Goal: Task Accomplishment & Management: Complete application form

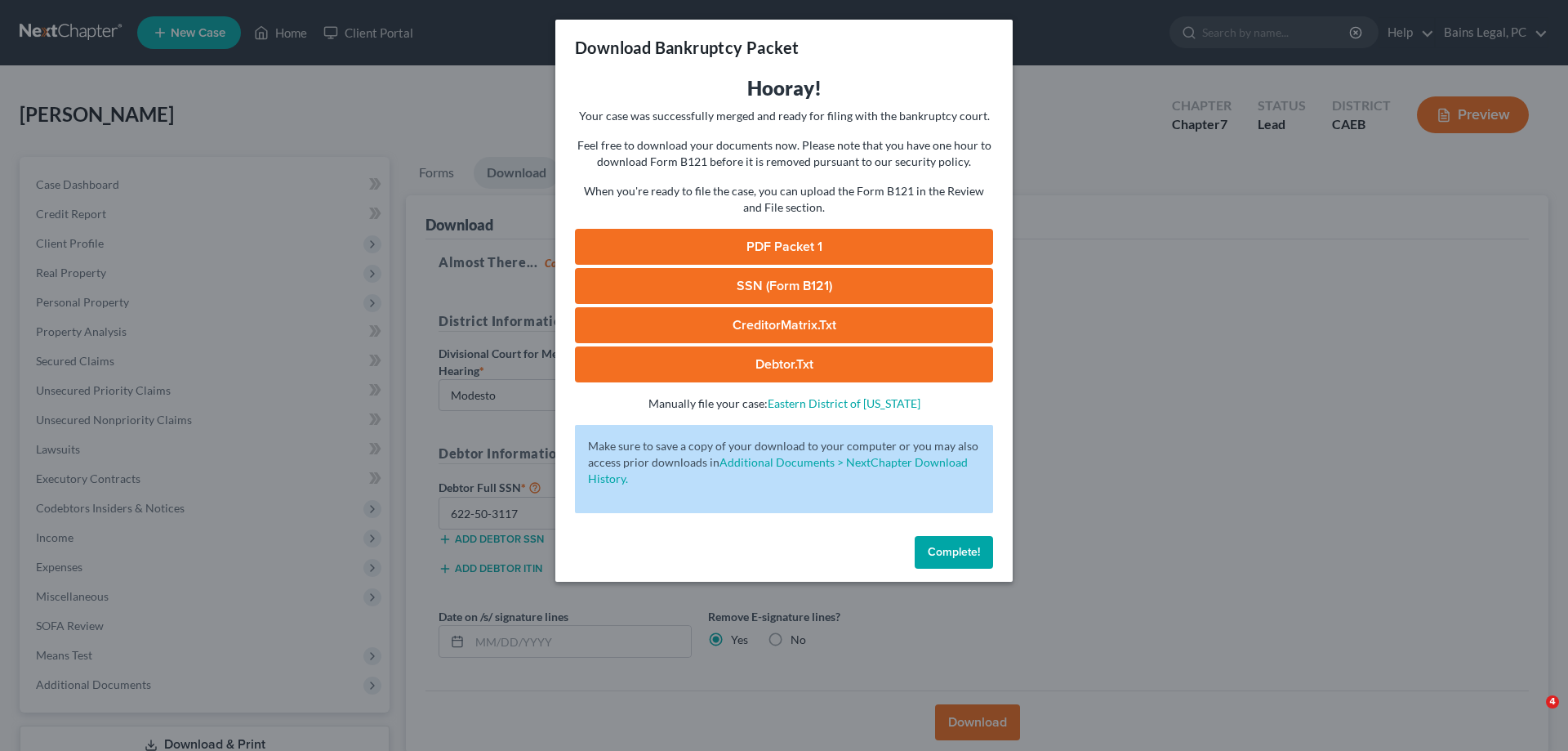
select select "1"
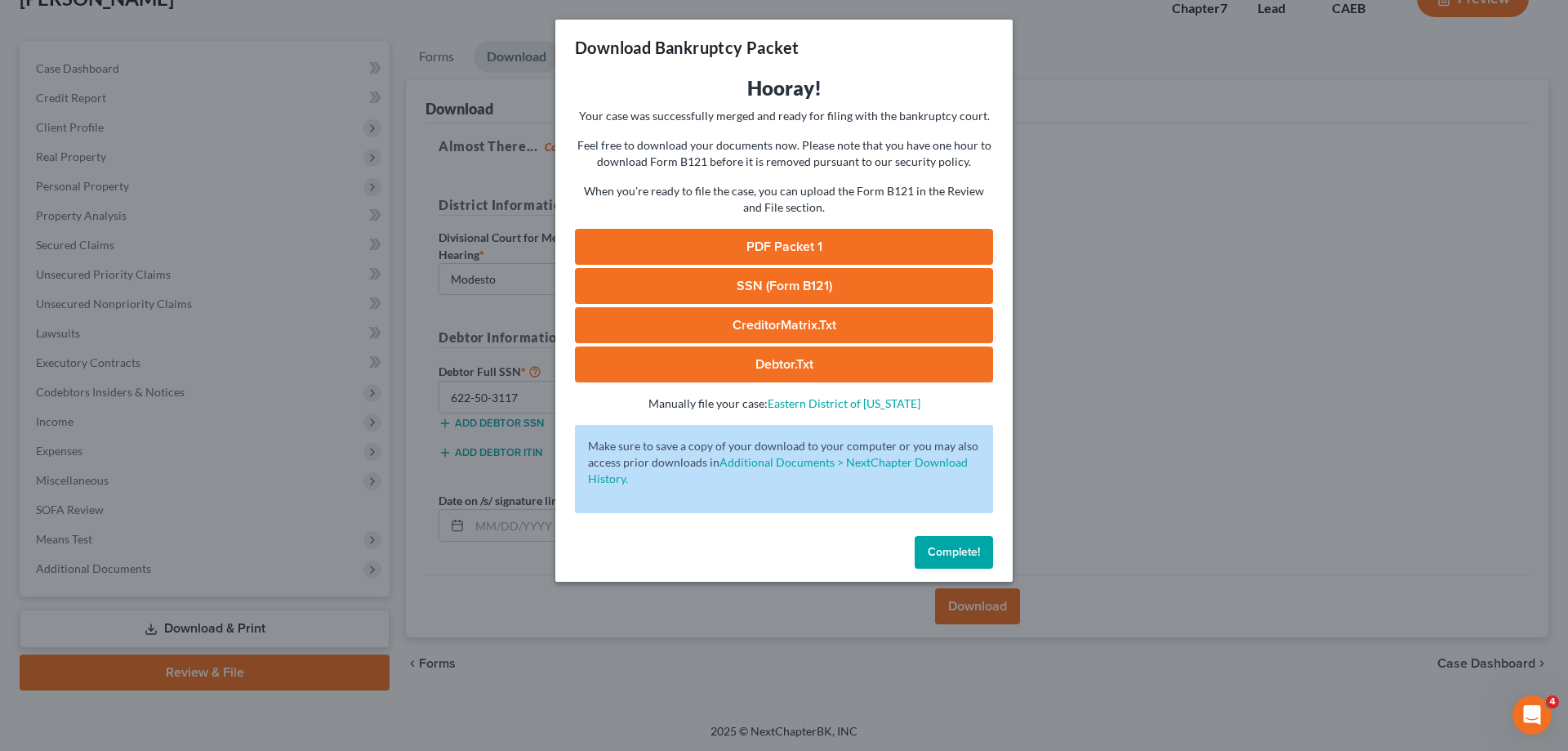
scroll to position [116, 0]
drag, startPoint x: 975, startPoint y: 562, endPoint x: 580, endPoint y: 360, distance: 443.7
click at [977, 558] on button "Complete!" at bounding box center [953, 552] width 78 height 33
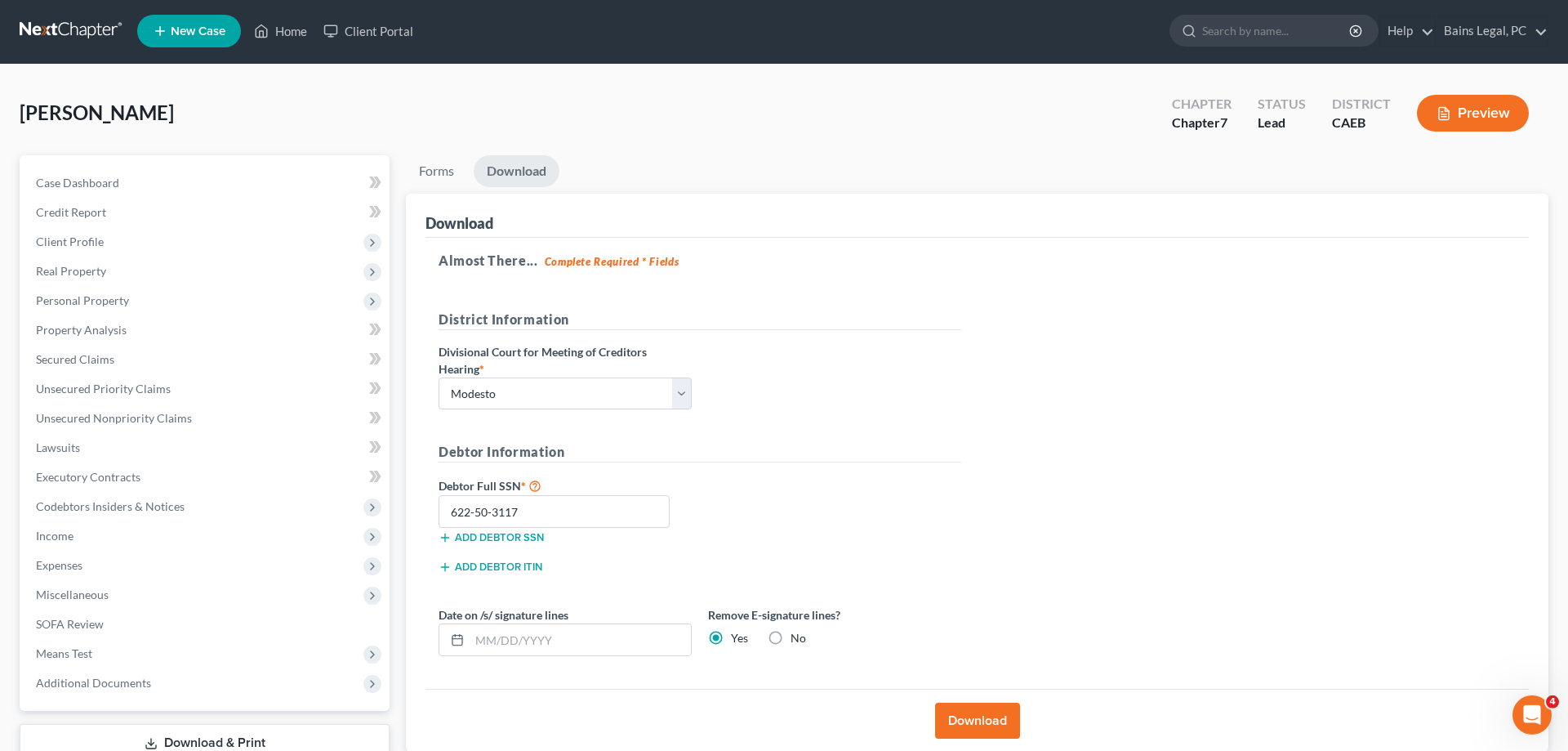
scroll to position [0, 0]
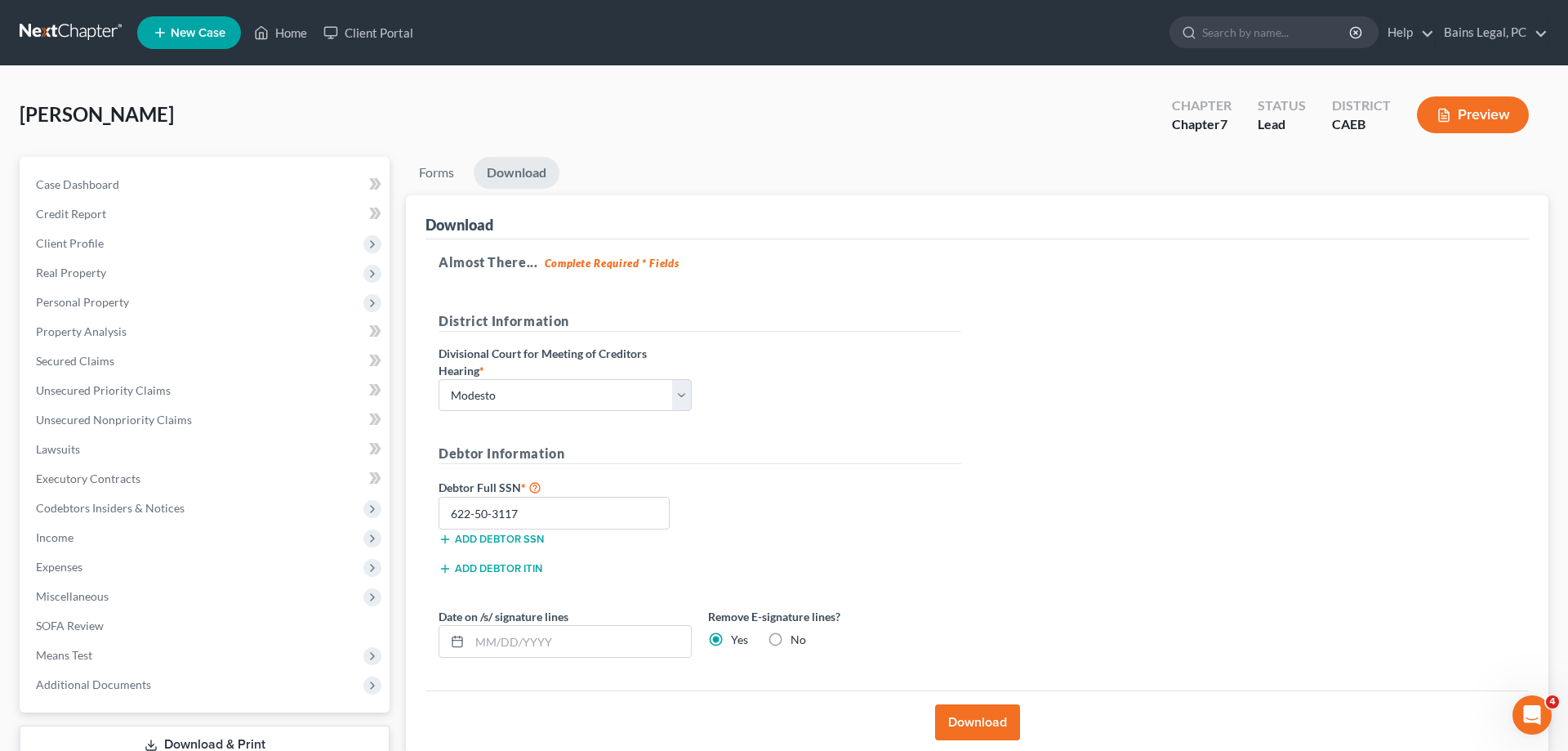
click at [197, 32] on span "New Case" at bounding box center [197, 33] width 55 height 13
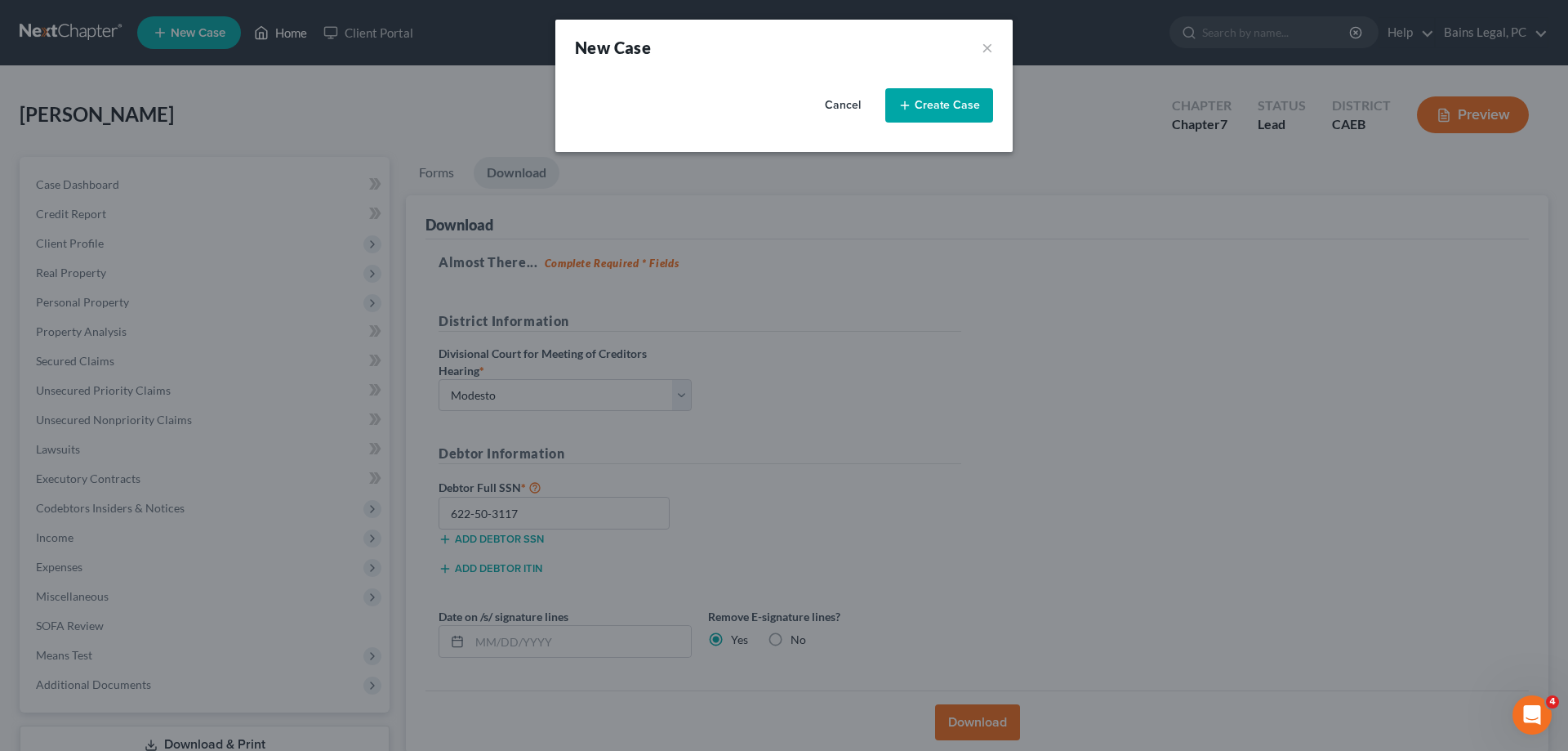
select select "8"
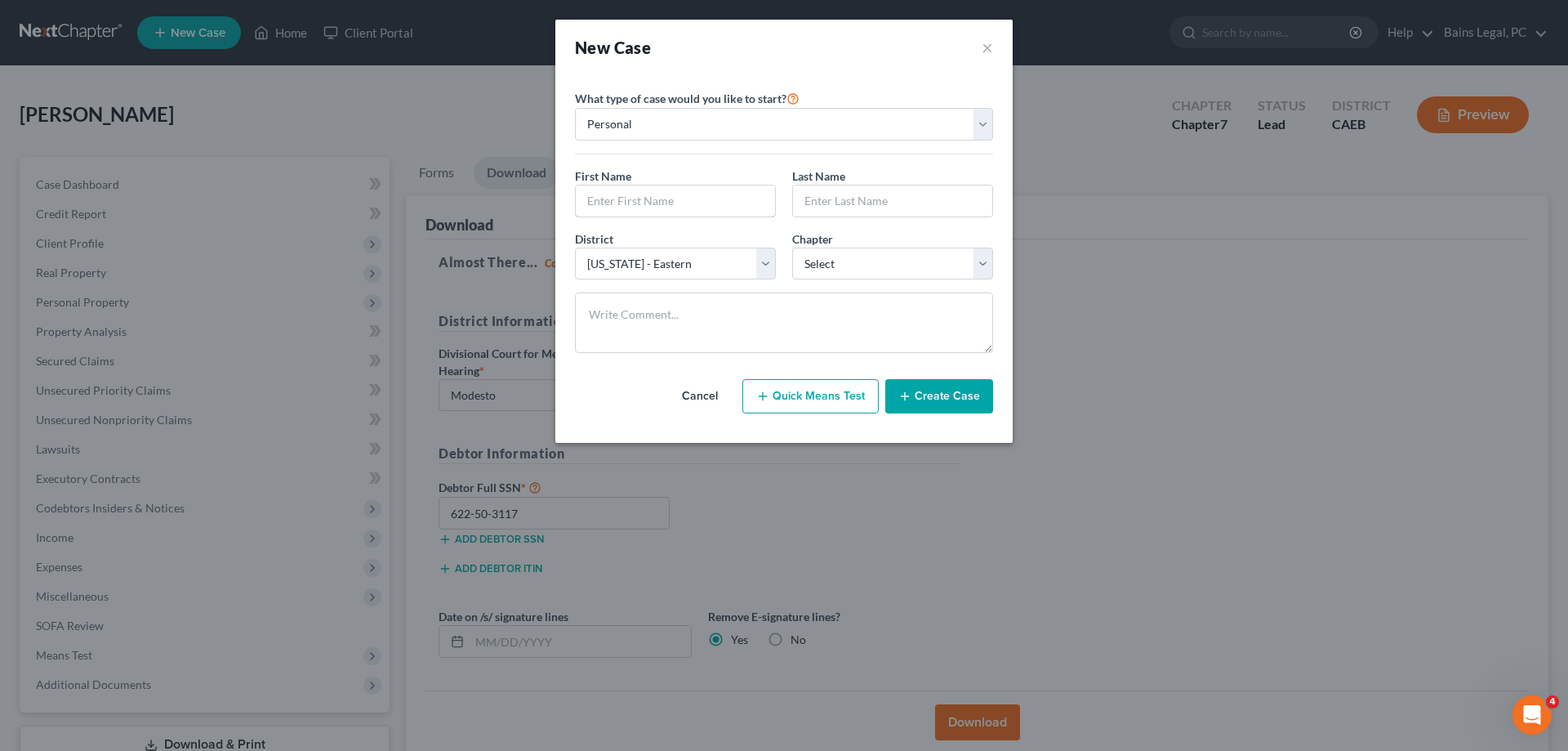
drag, startPoint x: 709, startPoint y: 199, endPoint x: 1166, endPoint y: 107, distance: 466.2
click at [710, 200] on input "text" at bounding box center [675, 201] width 200 height 31
click at [716, 201] on input "text" at bounding box center [675, 201] width 200 height 31
type input "[PERSON_NAME]"
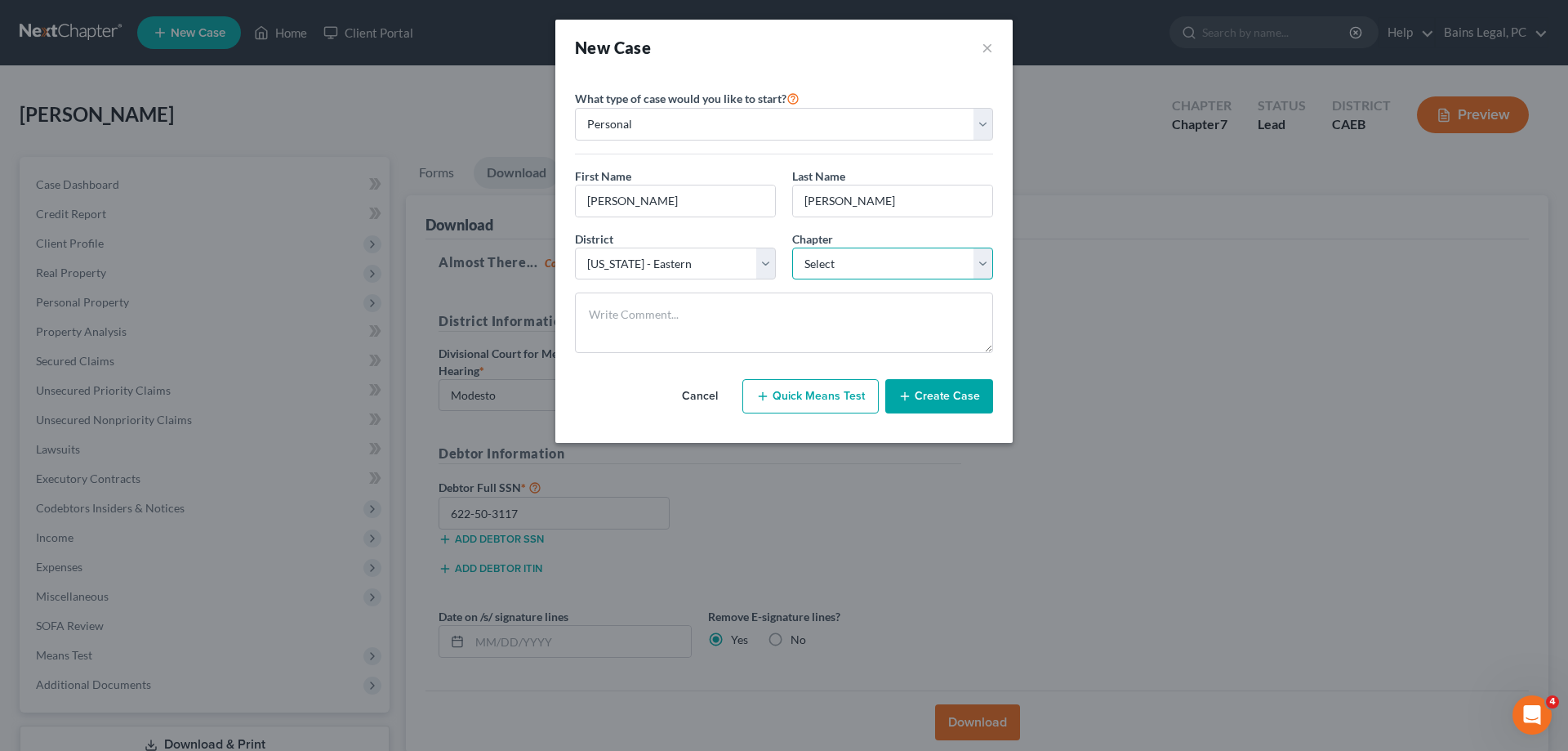
click at [792, 248] on select "Select 7 11 12 13" at bounding box center [893, 263] width 201 height 33
select select "0"
click option "7" at bounding box center [0, 0] width 0 height 0
click at [942, 394] on button "Create Case" at bounding box center [939, 396] width 108 height 34
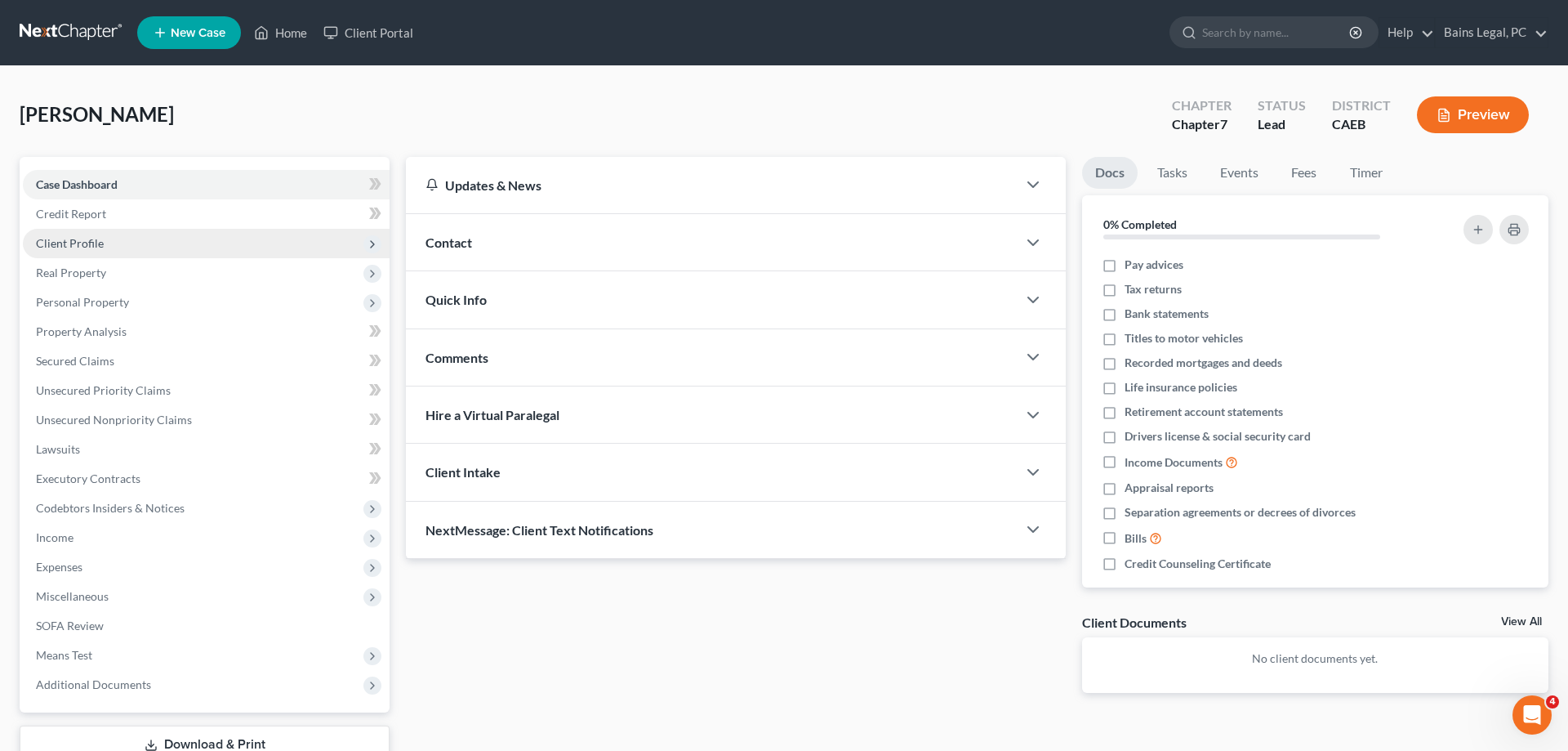
click at [73, 245] on span "Client Profile" at bounding box center [70, 243] width 68 height 14
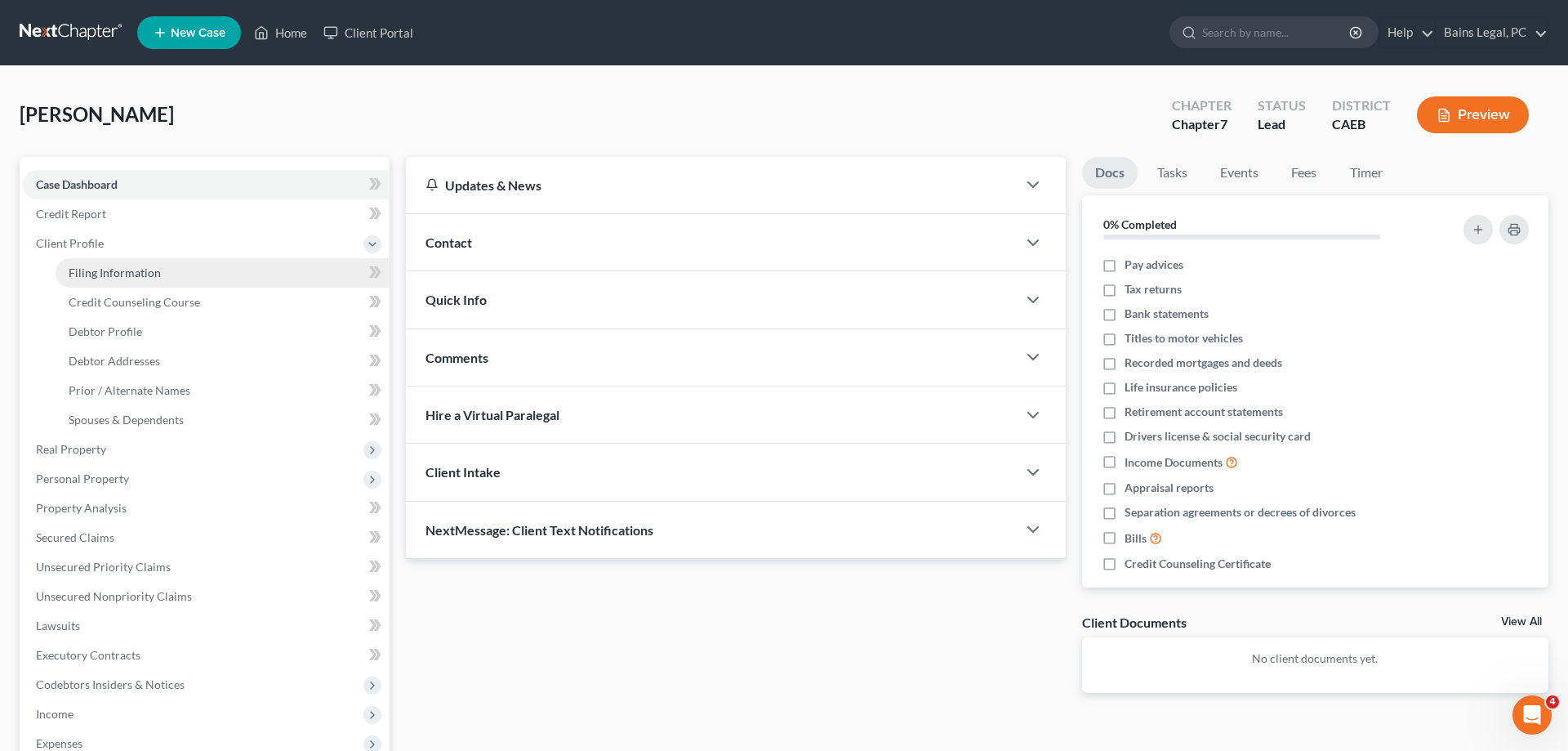
click at [130, 274] on span "Filing Information" at bounding box center [115, 272] width 92 height 14
select select "1"
select select "0"
select select "8"
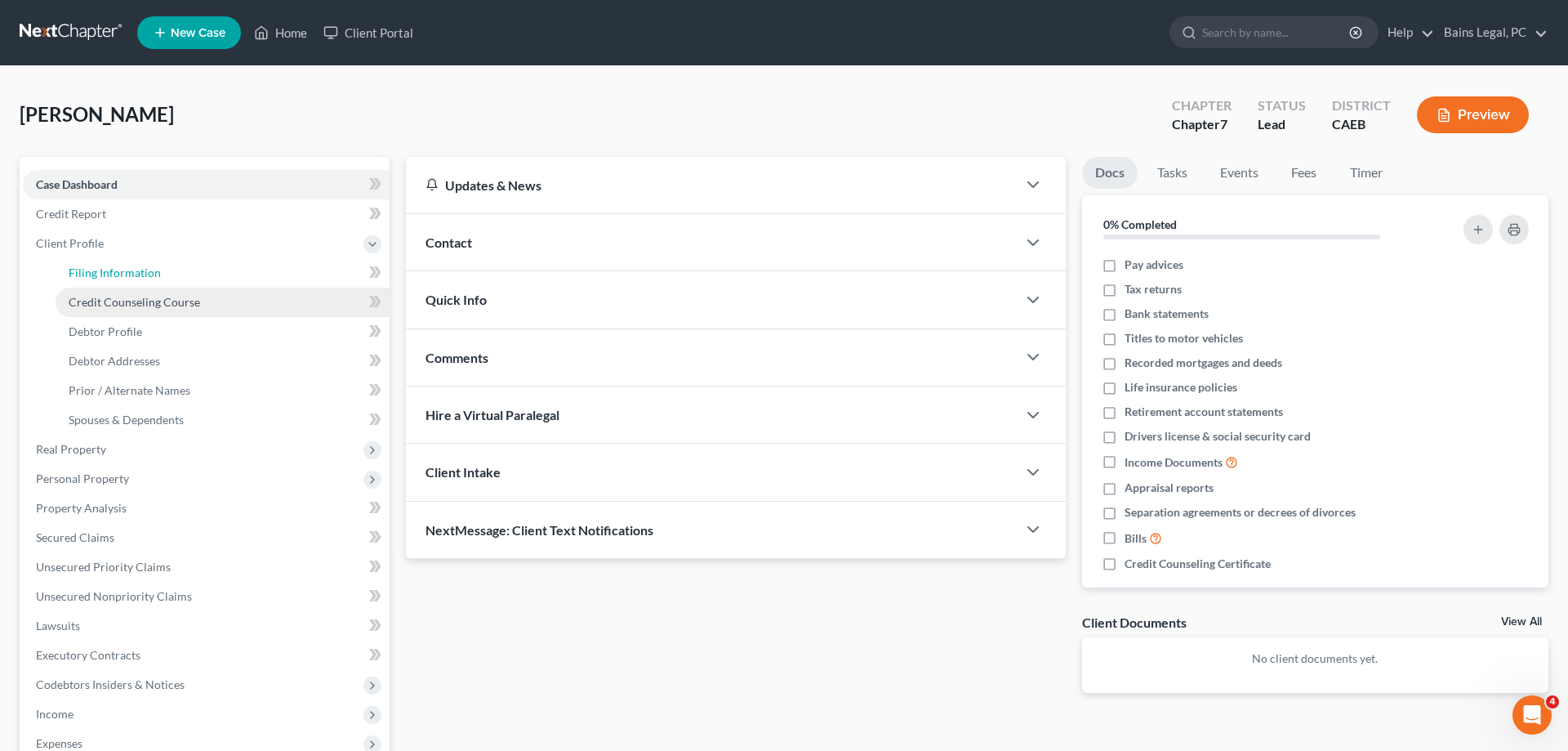
select select "4"
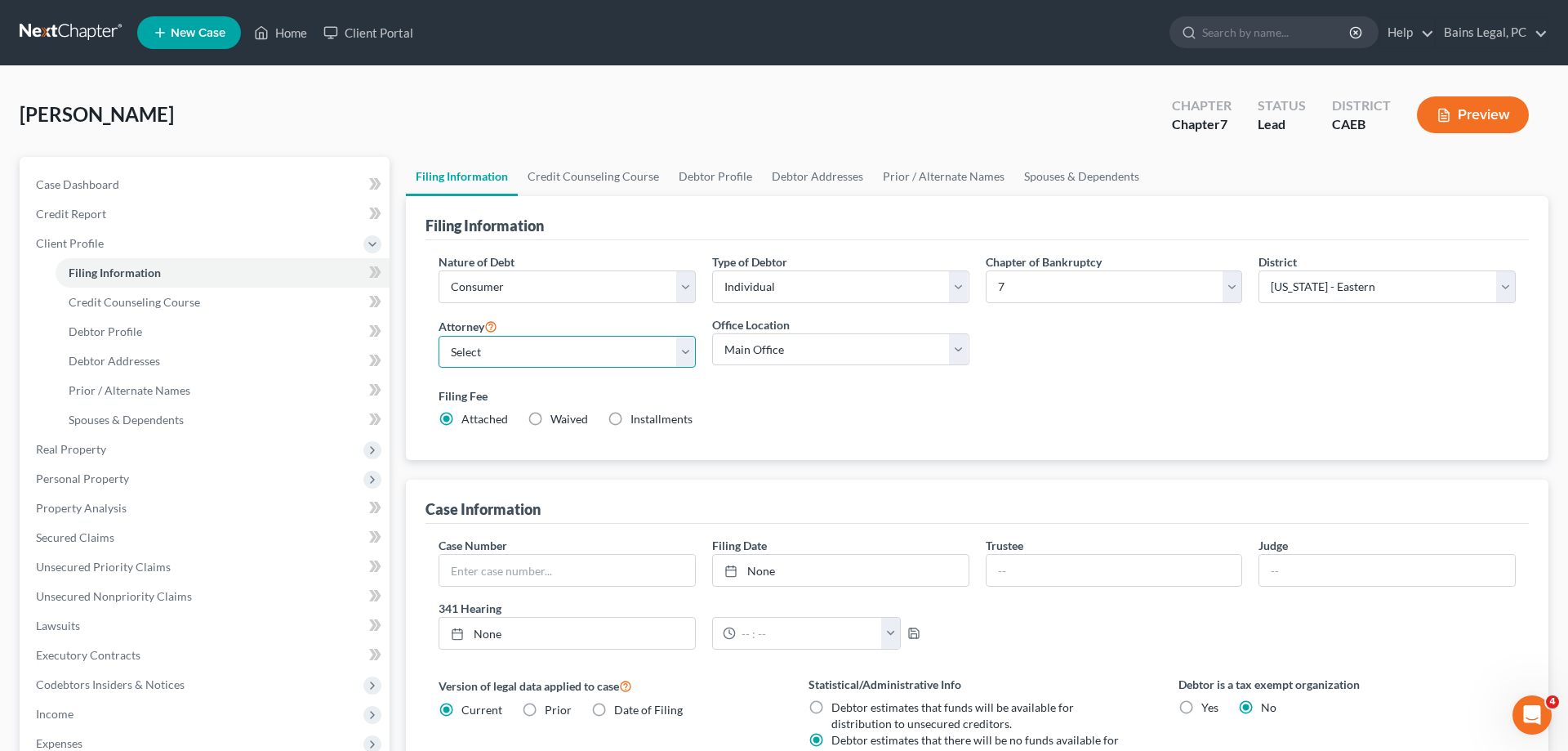
click at [439, 336] on select "Select Pauldeep Bains - CAEB [GEOGRAPHIC_DATA] - CAEB [GEOGRAPHIC_DATA][PERSON_…" at bounding box center [567, 352] width 258 height 33
select select "2"
click option "[PERSON_NAME] - CAEB" at bounding box center [0, 0] width 0 height 0
click at [712, 333] on select "Main Office Bains and [GEOGRAPHIC_DATA], [GEOGRAPHIC_DATA]" at bounding box center [841, 349] width 258 height 33
select select "0"
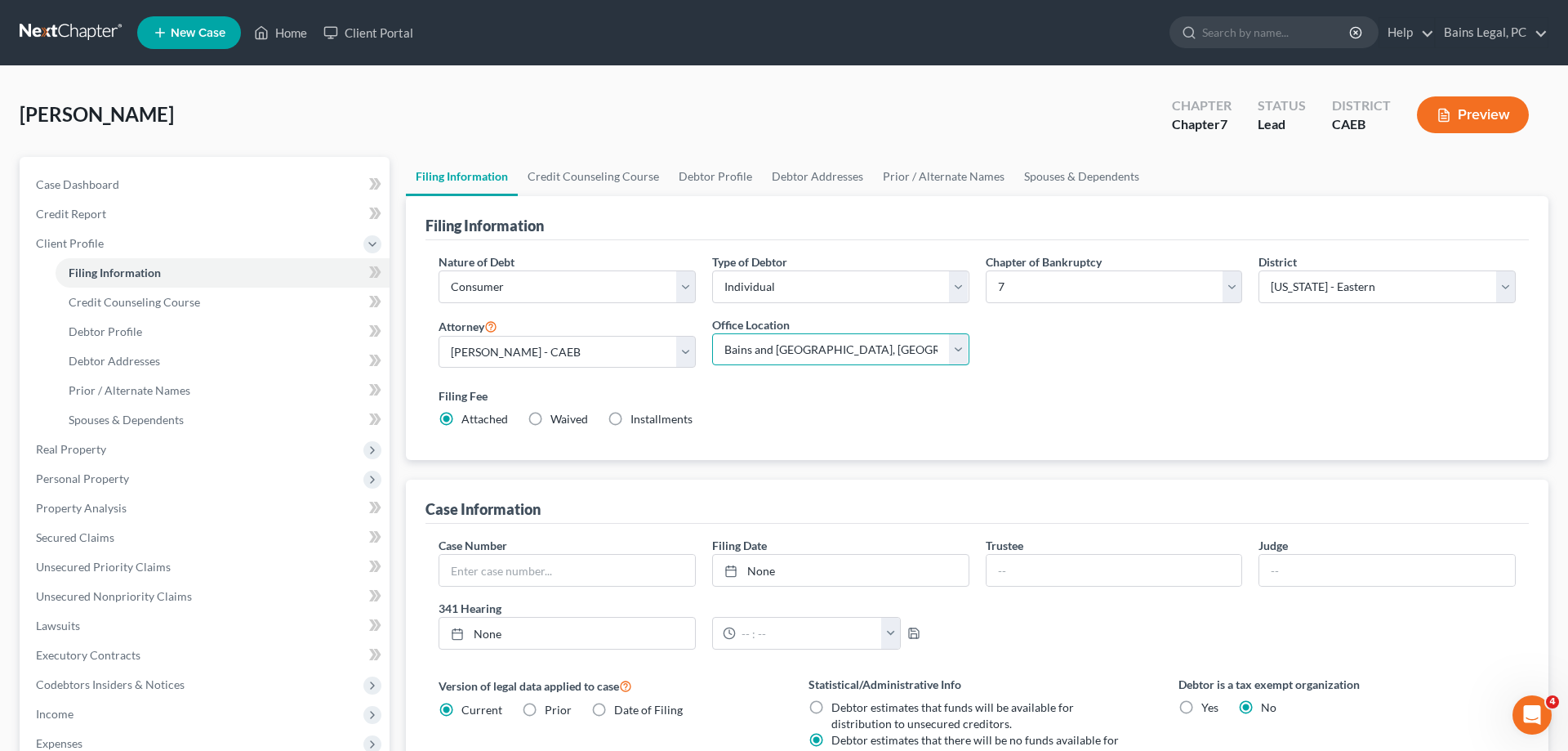
click option "Bains and [GEOGRAPHIC_DATA], [GEOGRAPHIC_DATA]" at bounding box center [0, 0] width 0 height 0
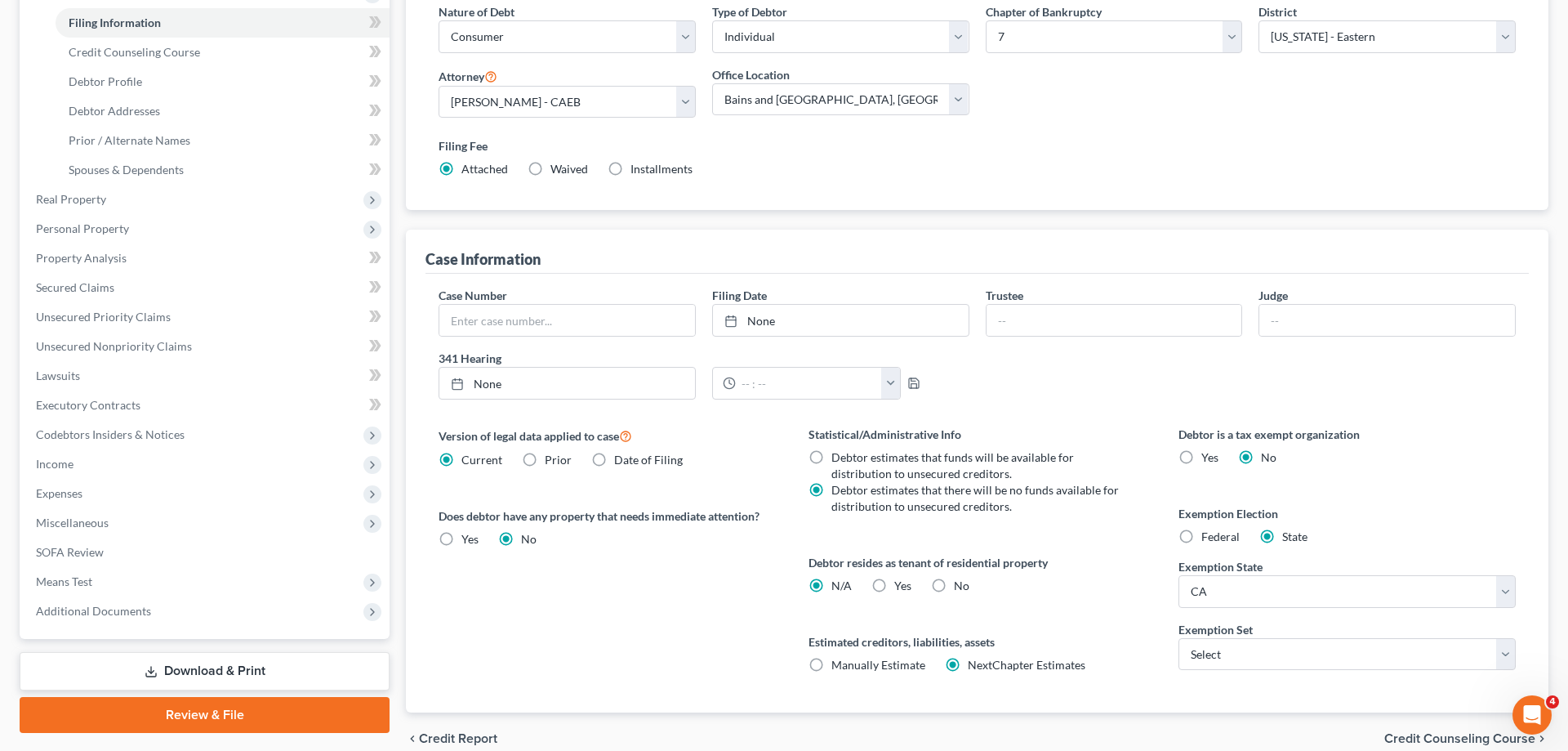
click at [897, 590] on span "Yes" at bounding box center [903, 585] width 17 height 14
click at [901, 588] on input "Yes Yes" at bounding box center [906, 582] width 11 height 11
radio input "true"
radio input "false"
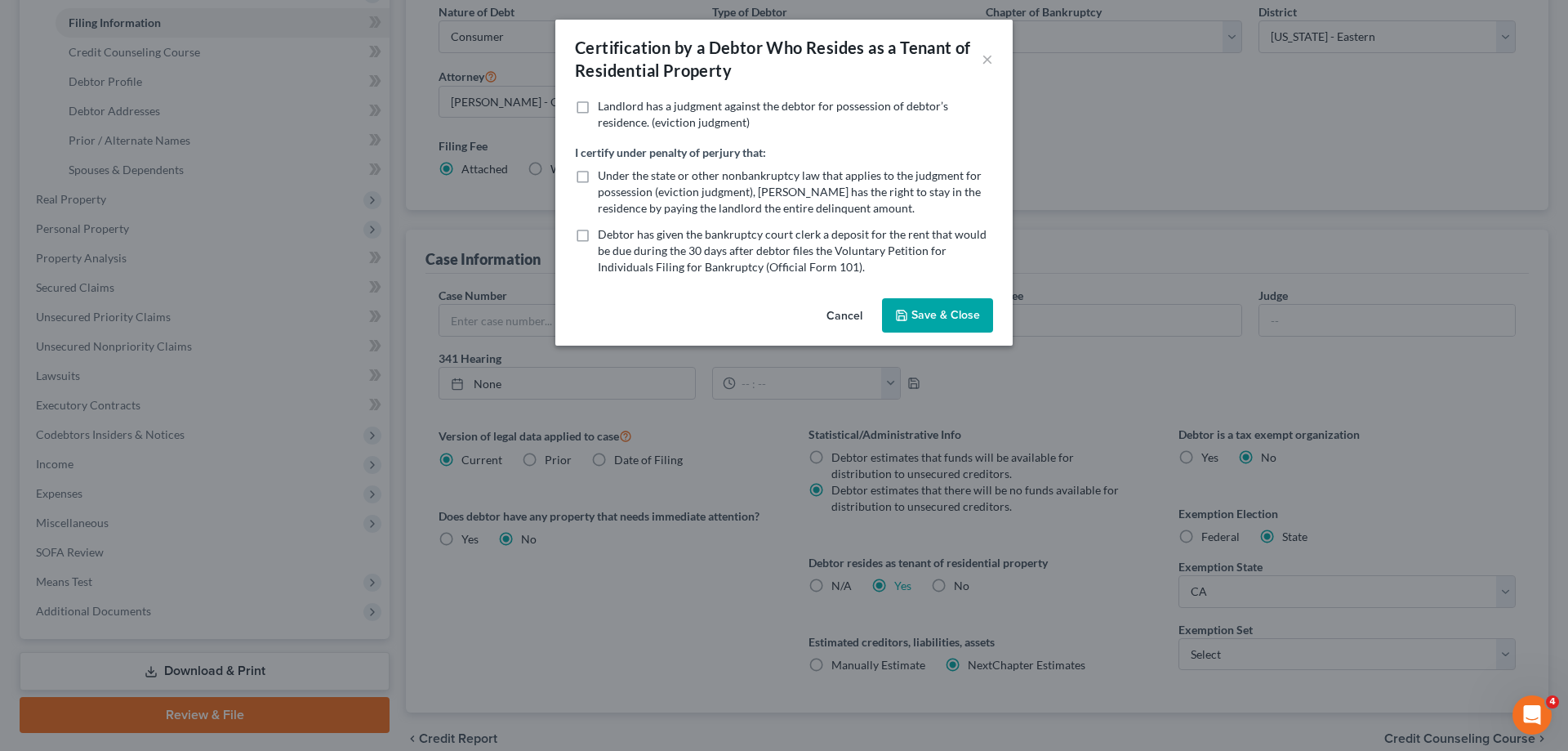
click at [959, 320] on button "Save & Close" at bounding box center [938, 315] width 111 height 34
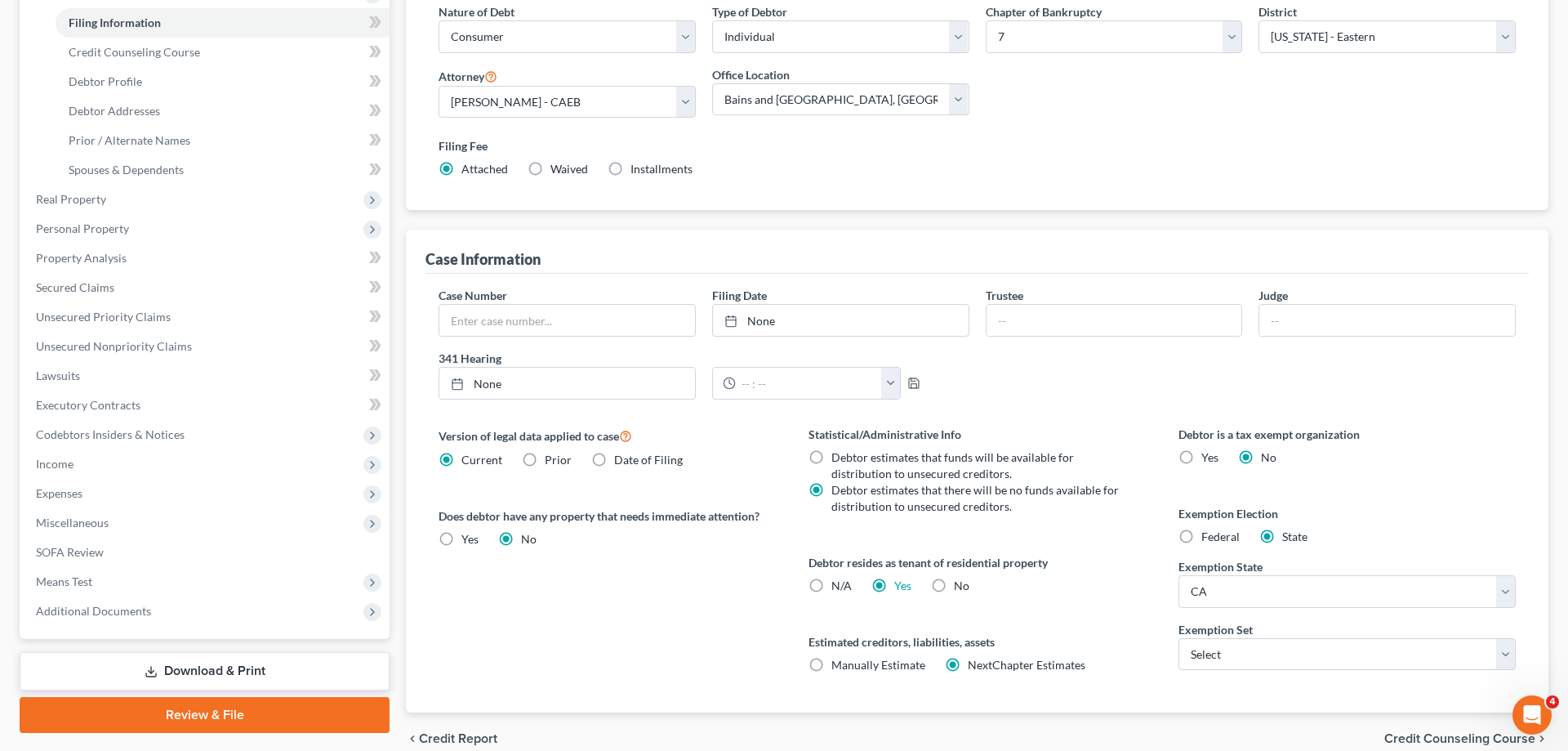
drag, startPoint x: 1243, startPoint y: 654, endPoint x: 1251, endPoint y: 698, distance: 44.7
click at [1179, 638] on select "Select 703 704" at bounding box center [1347, 654] width 337 height 33
select select "0"
click option "703" at bounding box center [0, 0] width 0 height 0
drag, startPoint x: 1167, startPoint y: 681, endPoint x: 1144, endPoint y: 631, distance: 55.0
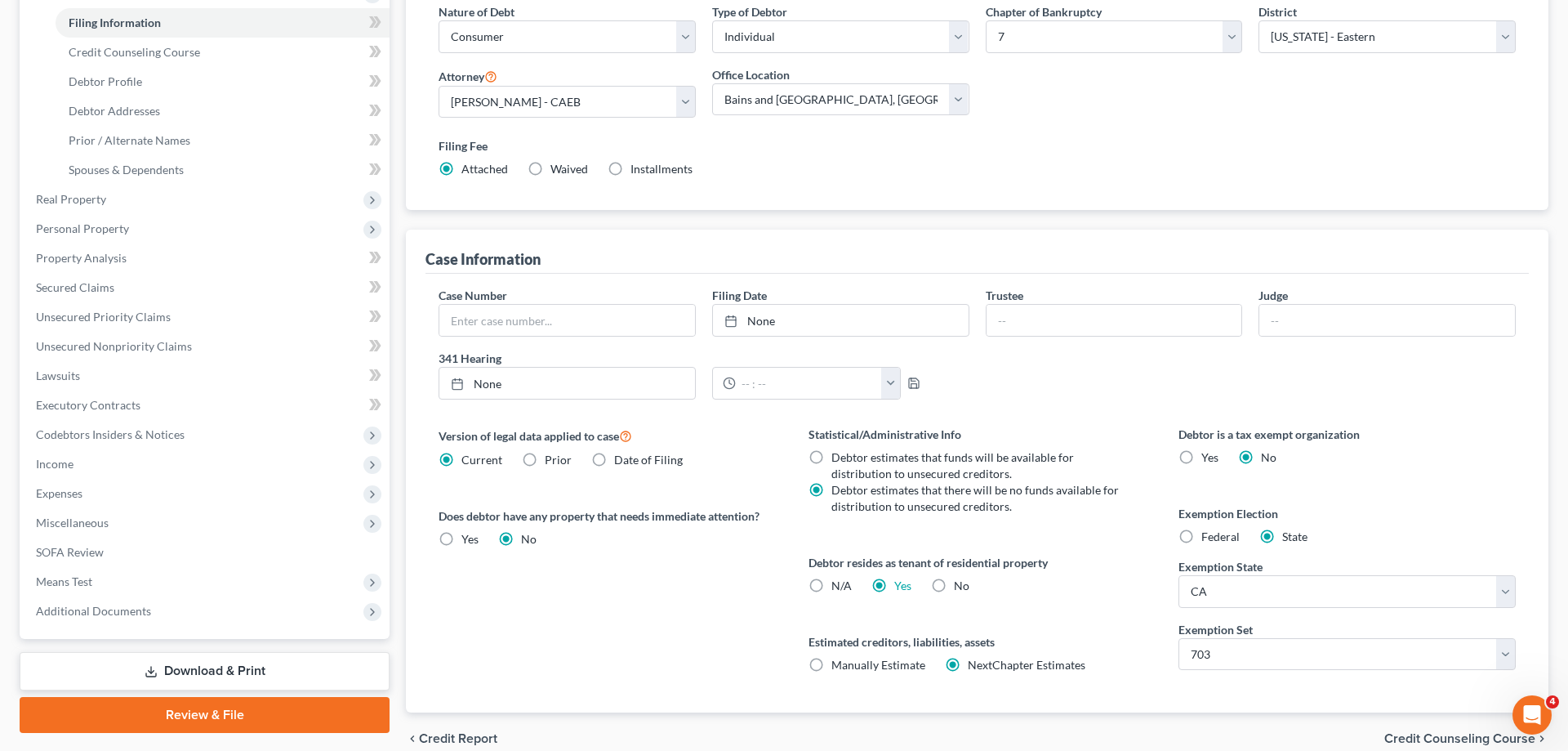
click at [1167, 680] on div "Debtor is a tax exempt organization Yes No Exemption Election Federal State Exe…" at bounding box center [1347, 569] width 370 height 287
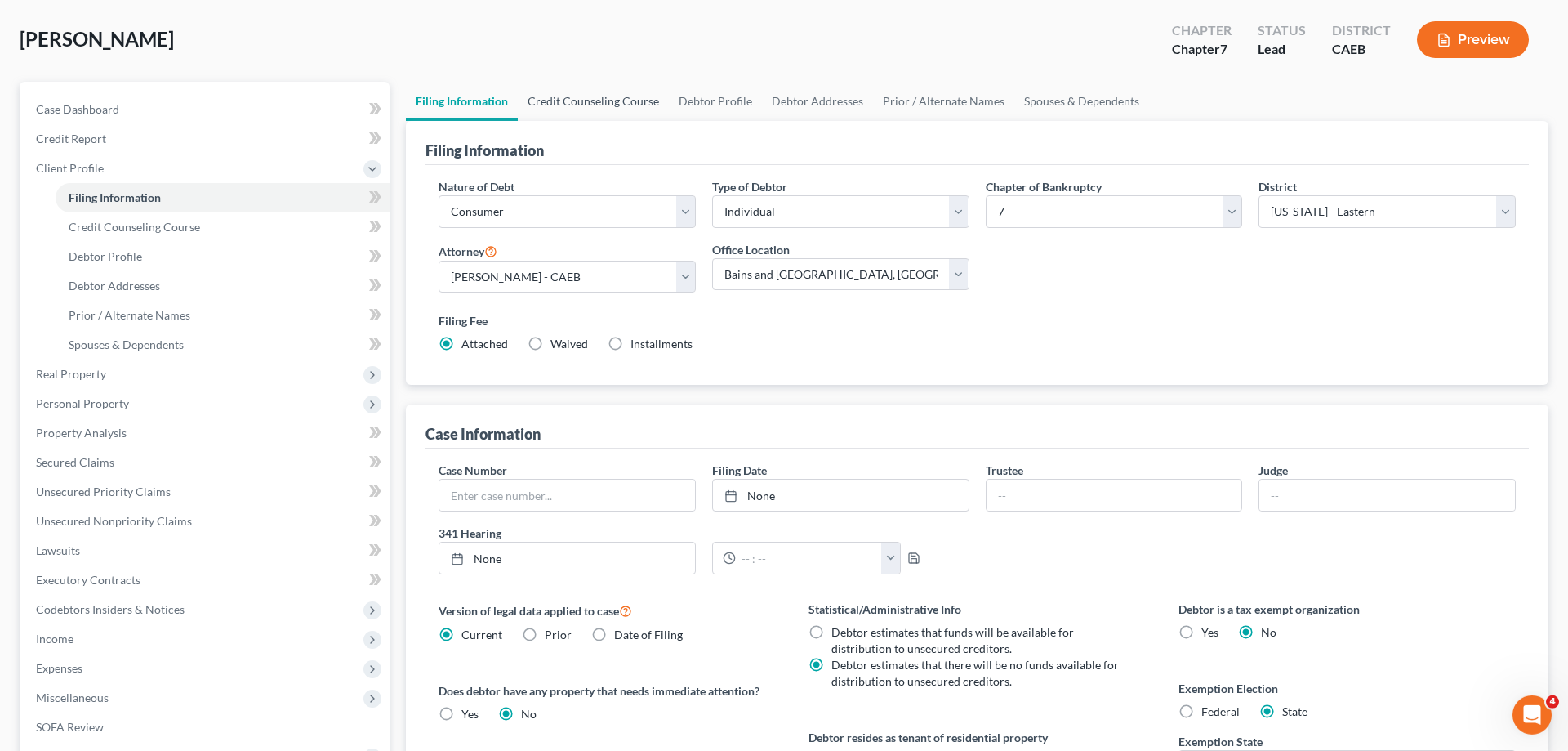
scroll to position [0, 0]
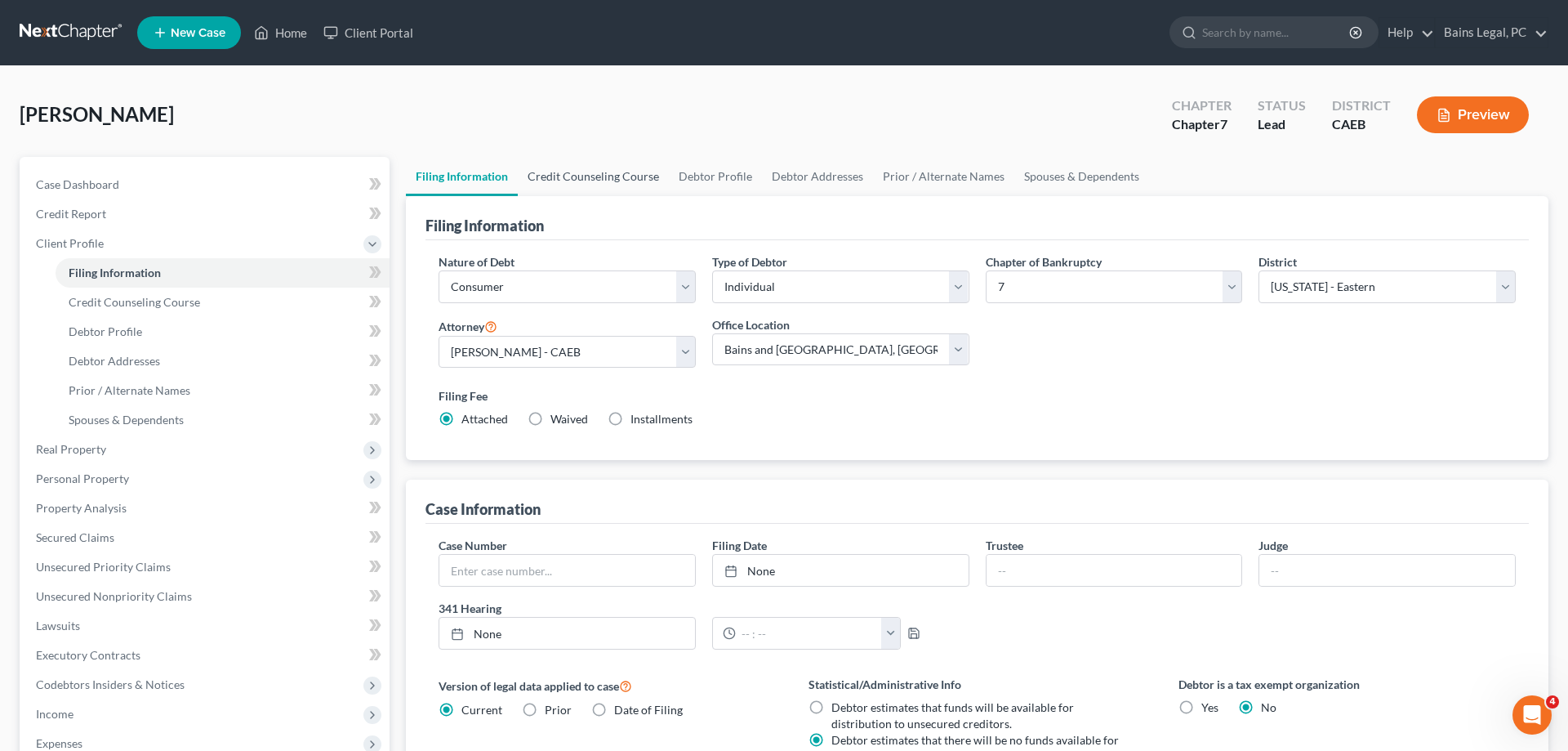
click at [557, 179] on link "Credit Counseling Course" at bounding box center [593, 176] width 151 height 39
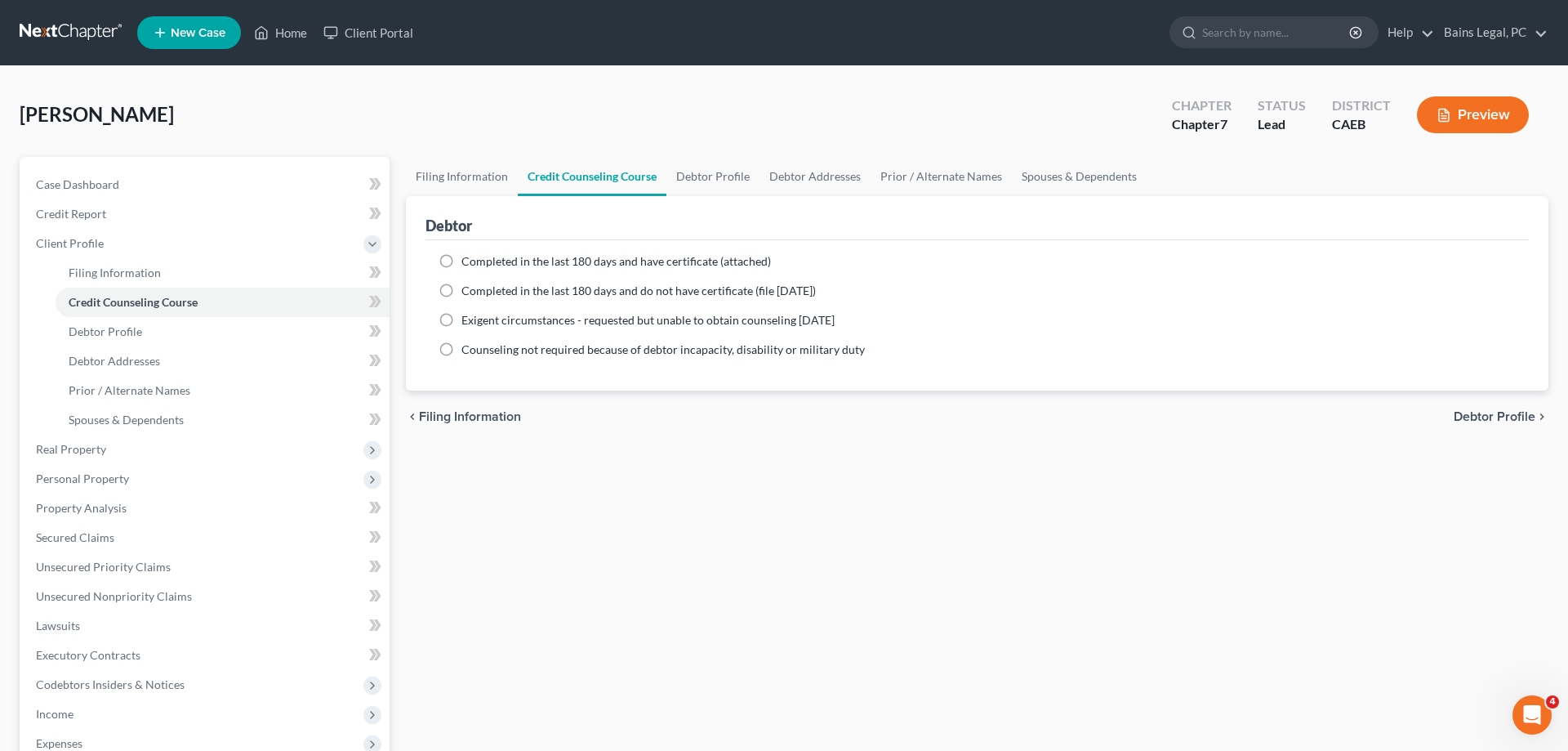
click at [492, 258] on span "Completed in the last 180 days and have certificate (attached)" at bounding box center [616, 261] width 310 height 14
click at [479, 258] on input "Completed in the last 180 days and have certificate (attached)" at bounding box center [473, 258] width 11 height 11
radio input "true"
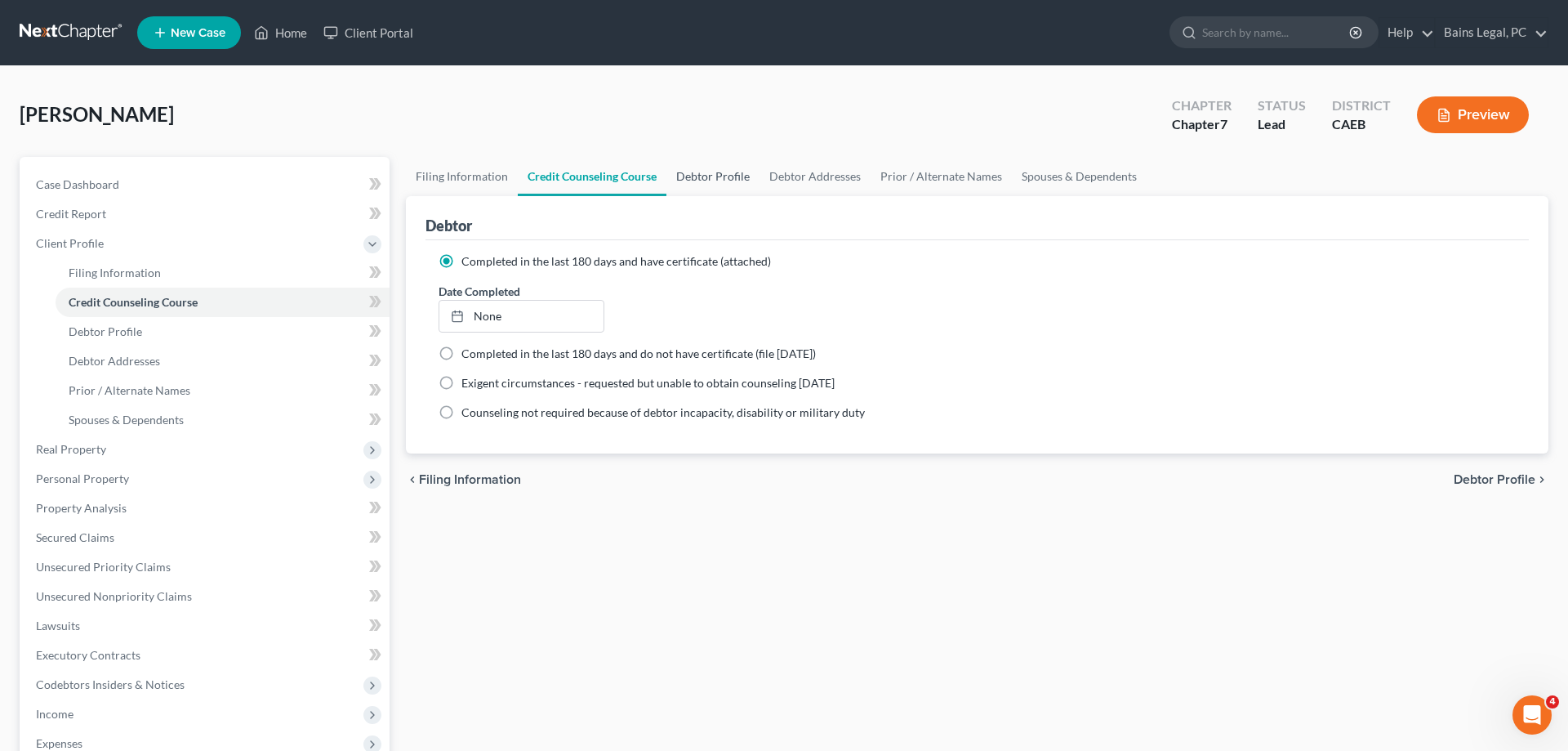
click at [700, 179] on link "Debtor Profile" at bounding box center [712, 176] width 93 height 39
select select "0"
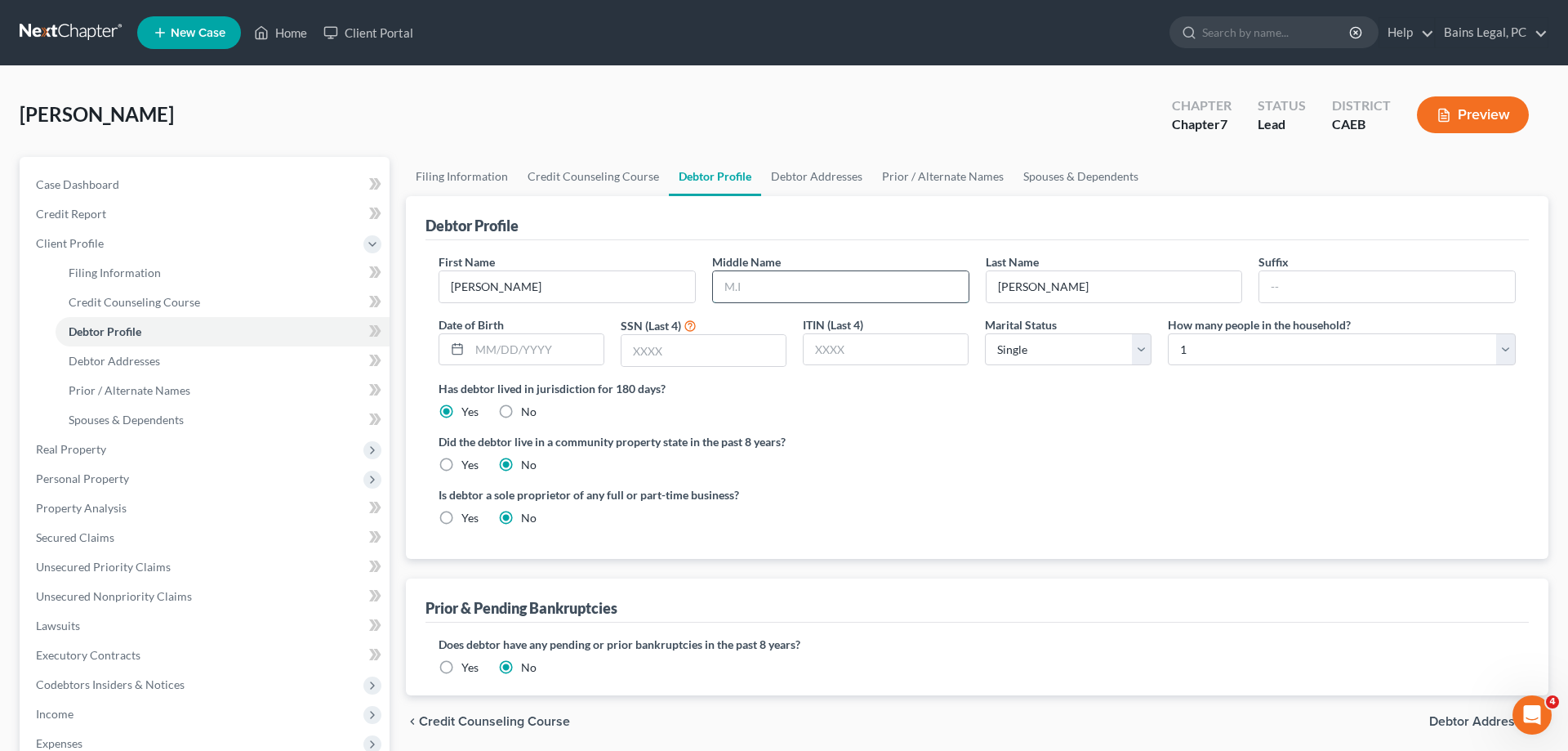
click at [869, 275] on input "text" at bounding box center [841, 286] width 256 height 31
click at [904, 281] on input "text" at bounding box center [841, 286] width 256 height 31
type input "[PERSON_NAME]"
type input "[DATE]"
click at [728, 340] on input "text" at bounding box center [704, 350] width 164 height 31
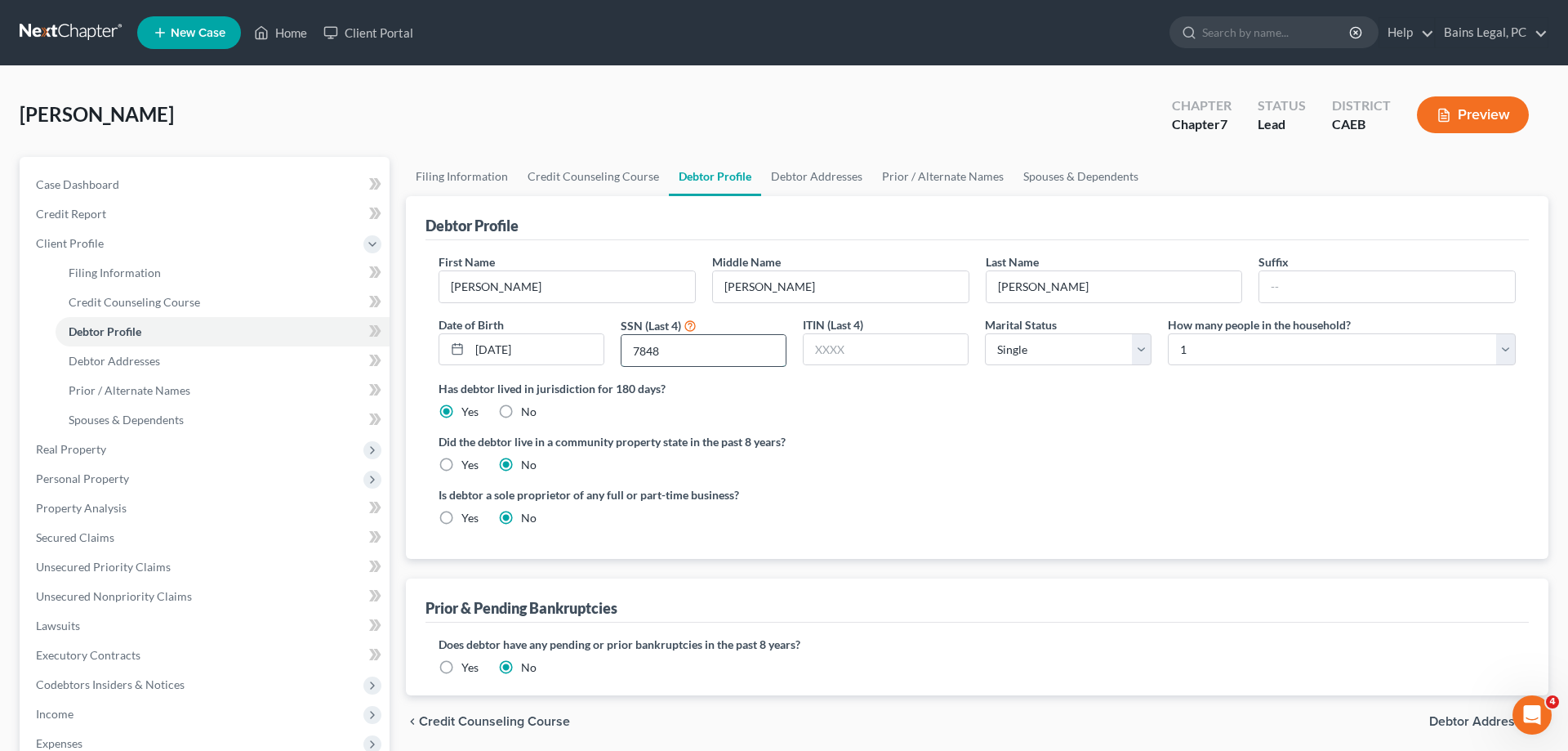
type input "7848"
click at [1168, 333] on select "Select 1 2 3 4 5 6 7 8 9 10 11 12 13 14 15 16 17 18 19 20" at bounding box center [1341, 349] width 348 height 33
select select "1"
click option "2" at bounding box center [0, 0] width 0 height 0
drag, startPoint x: 449, startPoint y: 461, endPoint x: 463, endPoint y: 451, distance: 17.2
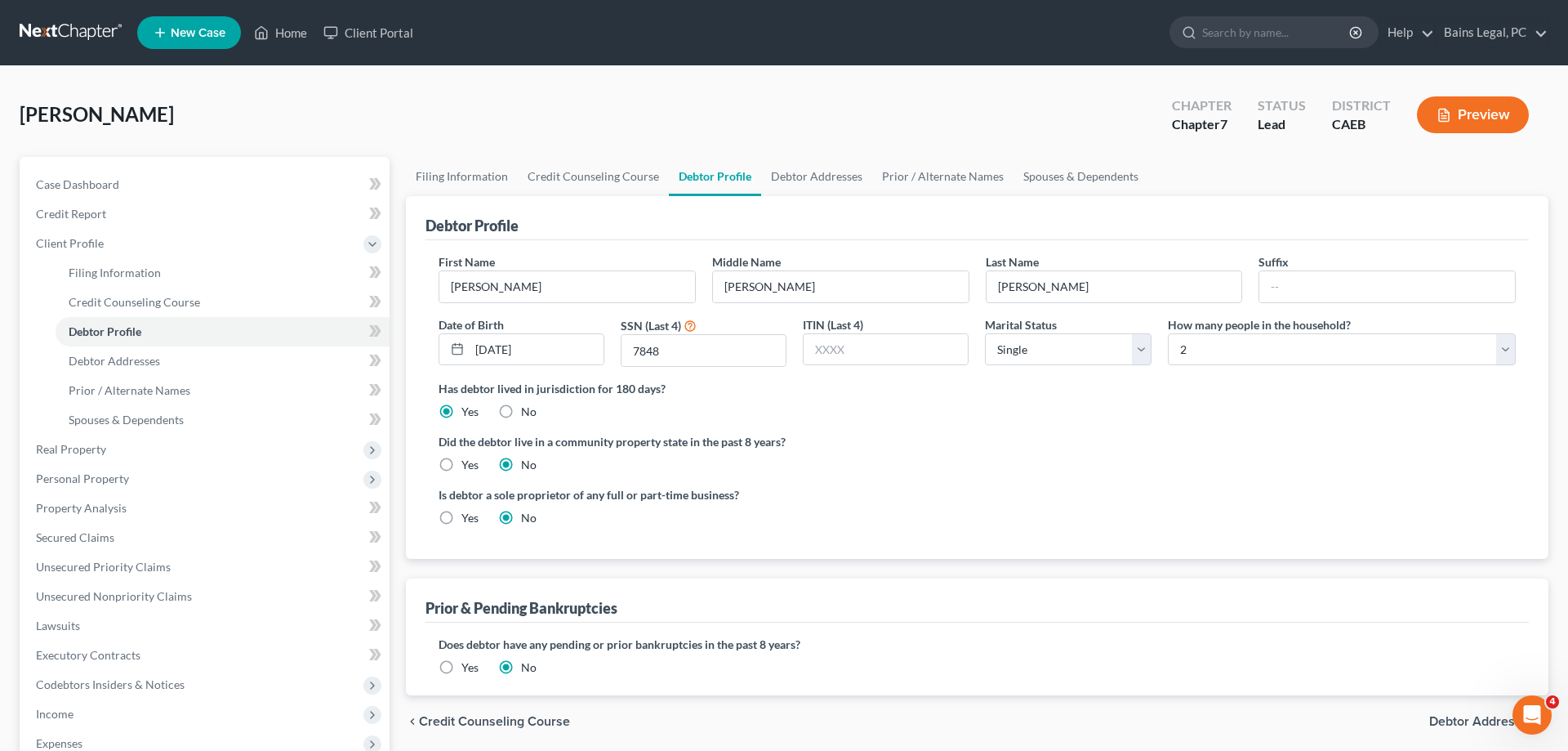
click at [461, 460] on label "Yes" at bounding box center [470, 464] width 17 height 16
click at [468, 460] on input "Yes" at bounding box center [473, 462] width 11 height 11
radio input "true"
radio input "false"
click at [841, 185] on link "Debtor Addresses" at bounding box center [816, 176] width 111 height 39
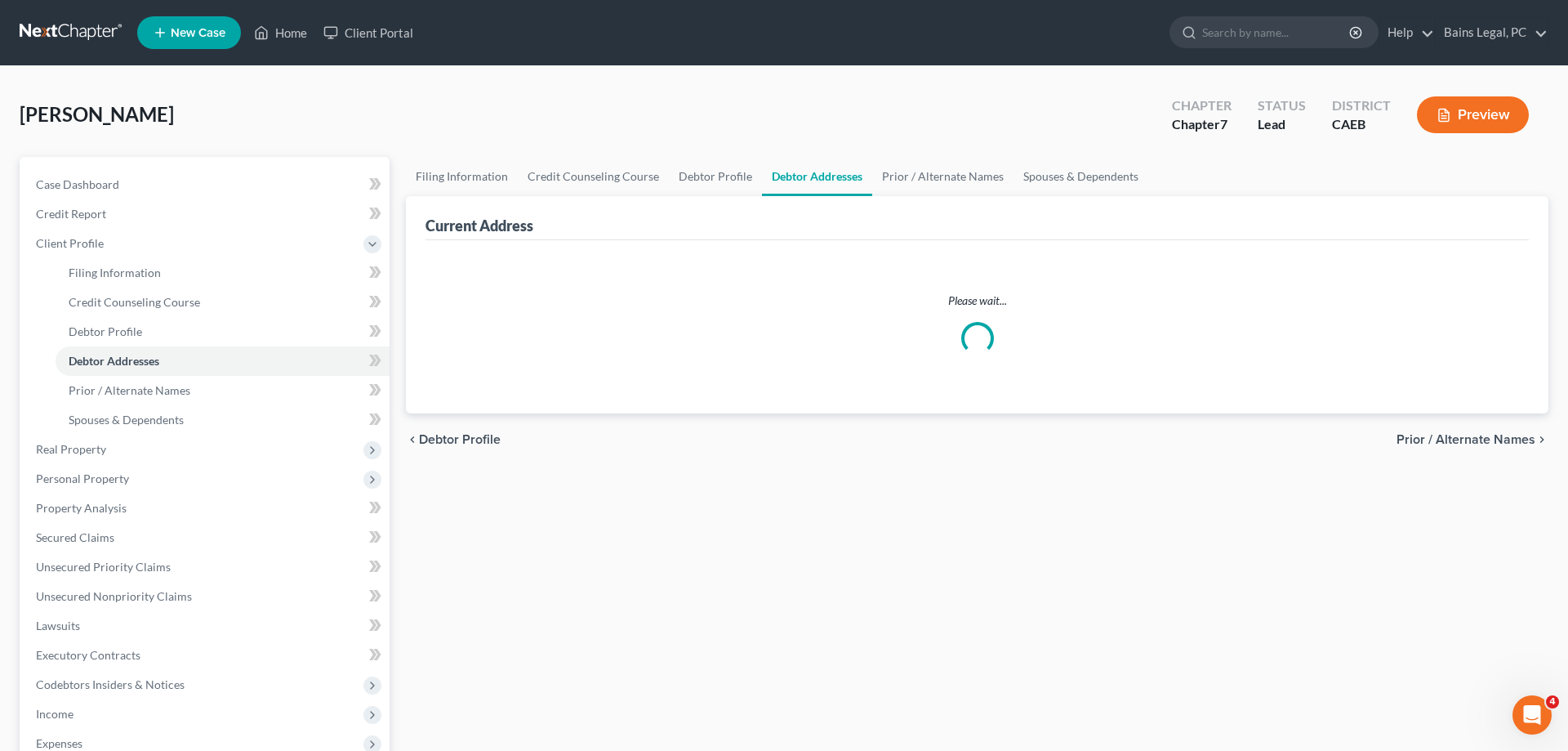
select select "0"
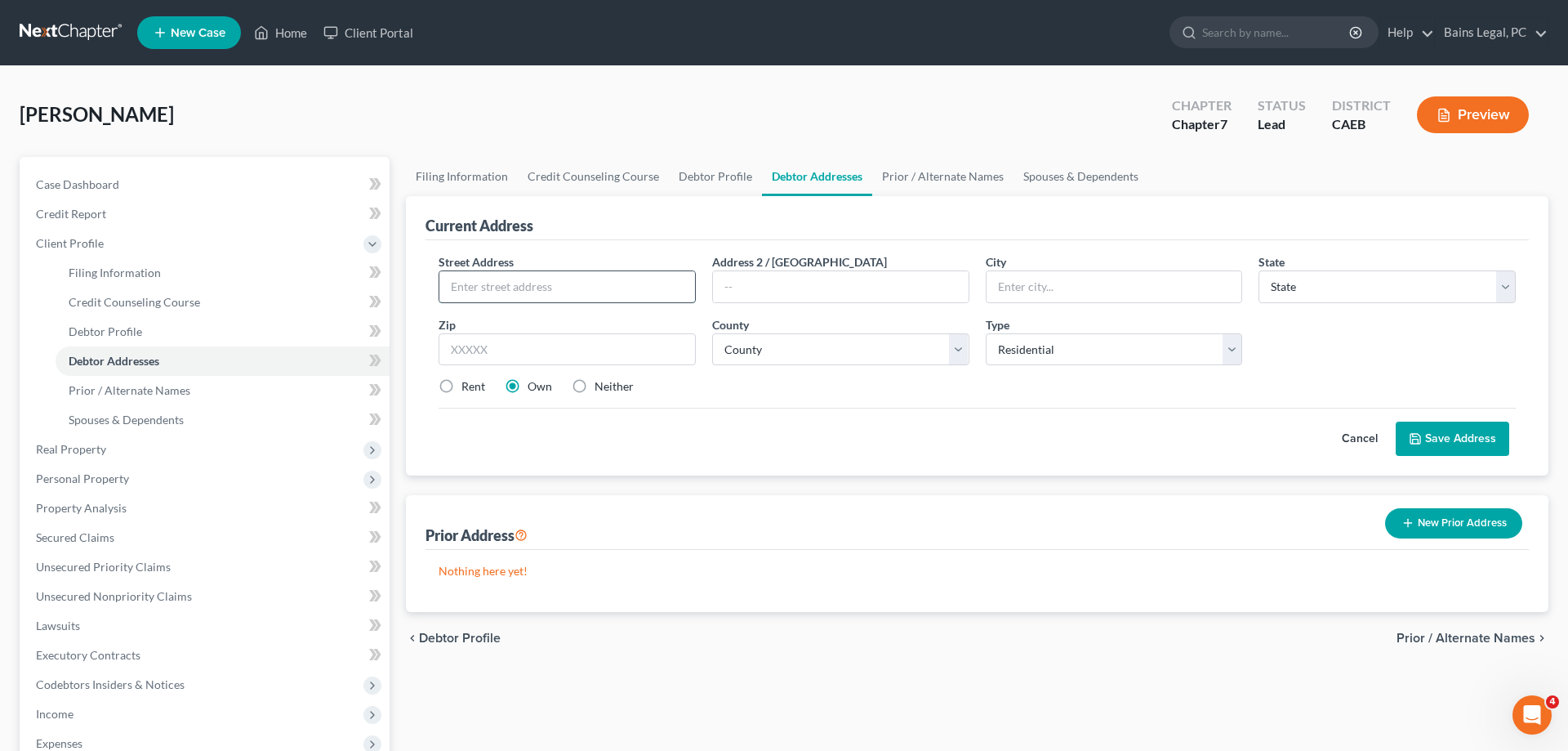
click at [672, 272] on input "text" at bounding box center [567, 286] width 256 height 31
type input "[STREET_ADDRESS][PERSON_NAME]"
type input "95370"
type input "[GEOGRAPHIC_DATA]"
select select "4"
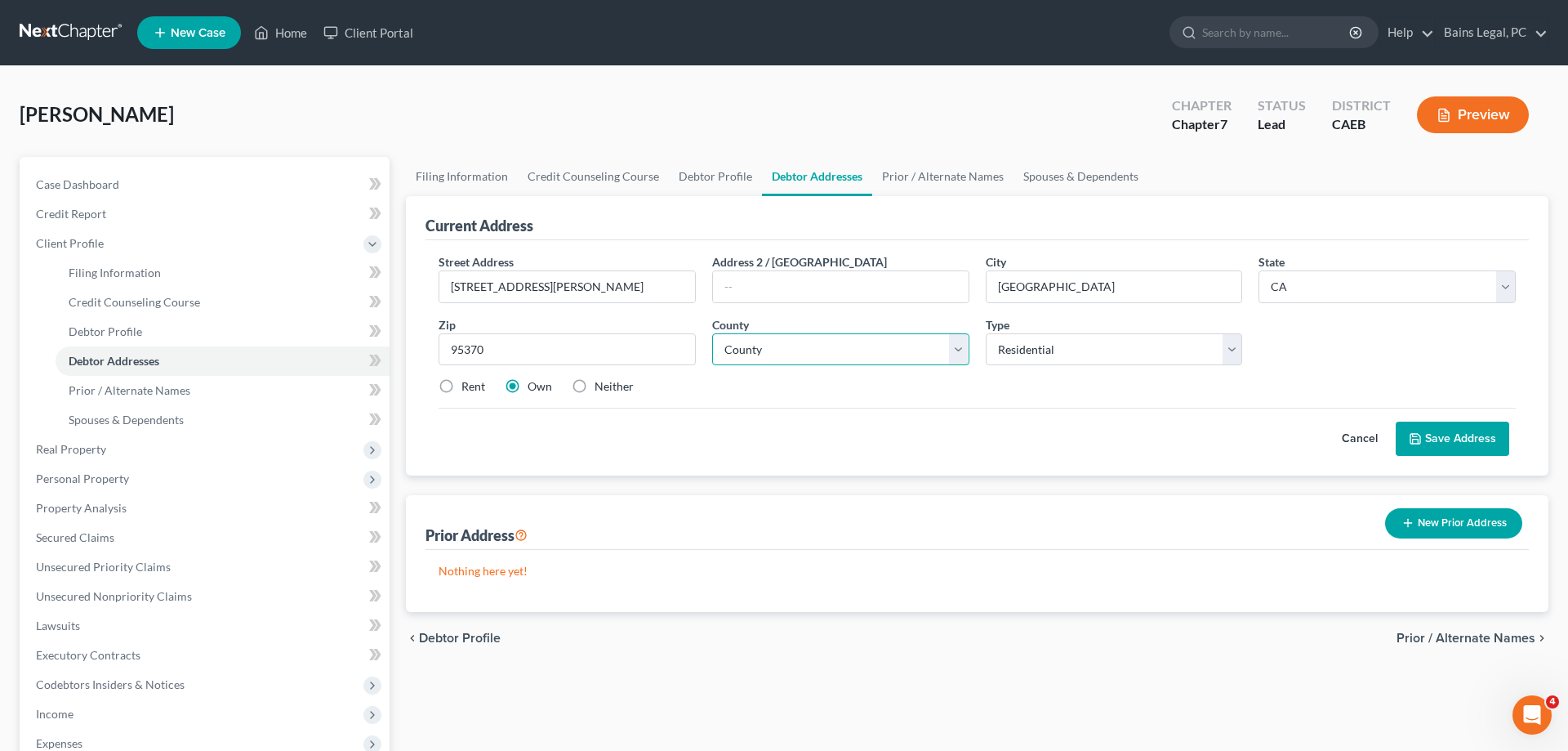
click at [712, 333] on select "County [GEOGRAPHIC_DATA] [GEOGRAPHIC_DATA] [GEOGRAPHIC_DATA] [GEOGRAPHIC_DATA] …" at bounding box center [841, 349] width 258 height 33
select select "54"
click option "[GEOGRAPHIC_DATA]" at bounding box center [0, 0] width 0 height 0
click at [461, 389] on label "Rent" at bounding box center [473, 386] width 23 height 16
click at [468, 389] on input "Rent" at bounding box center [473, 383] width 11 height 11
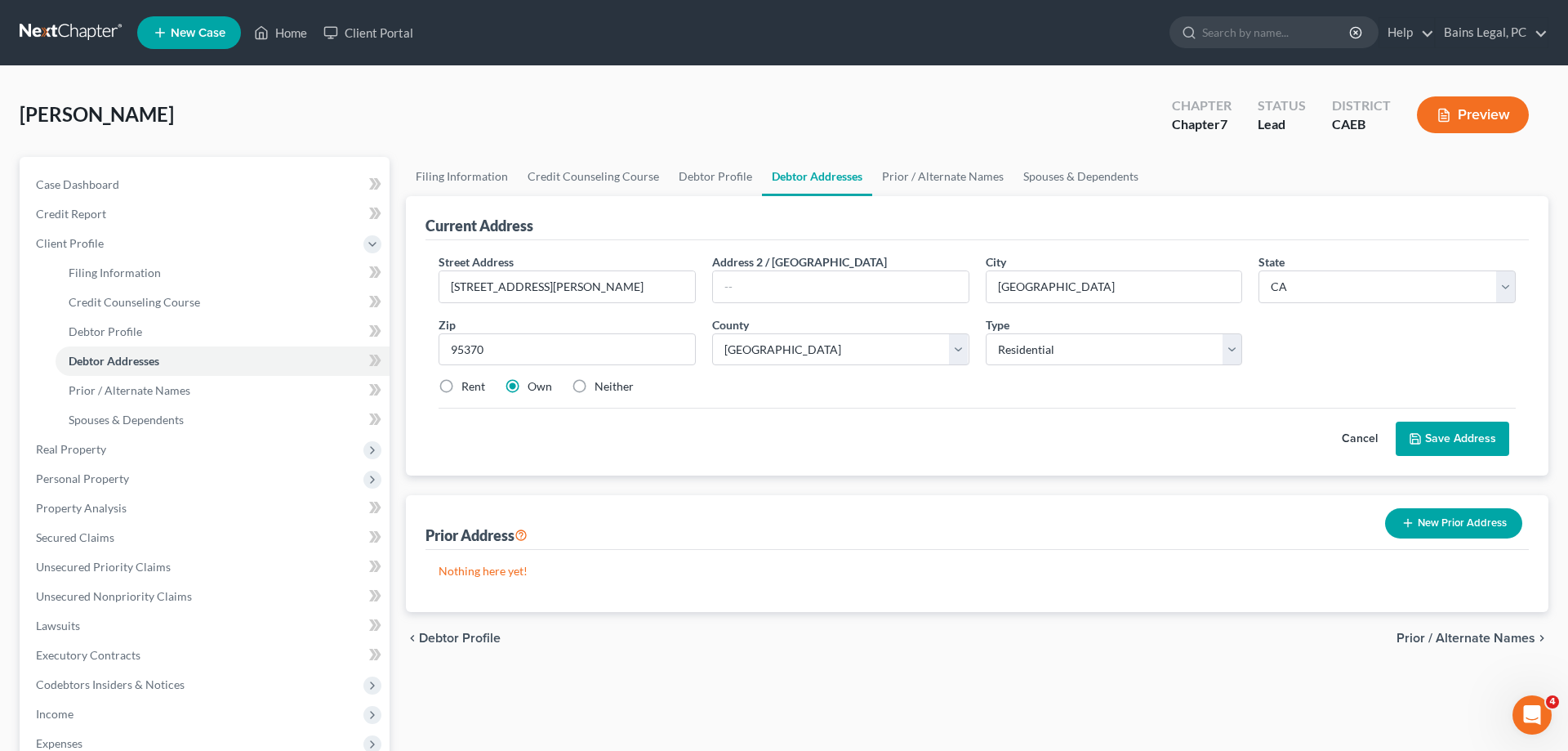
radio input "true"
click at [1426, 427] on button "Save Address" at bounding box center [1452, 438] width 113 height 34
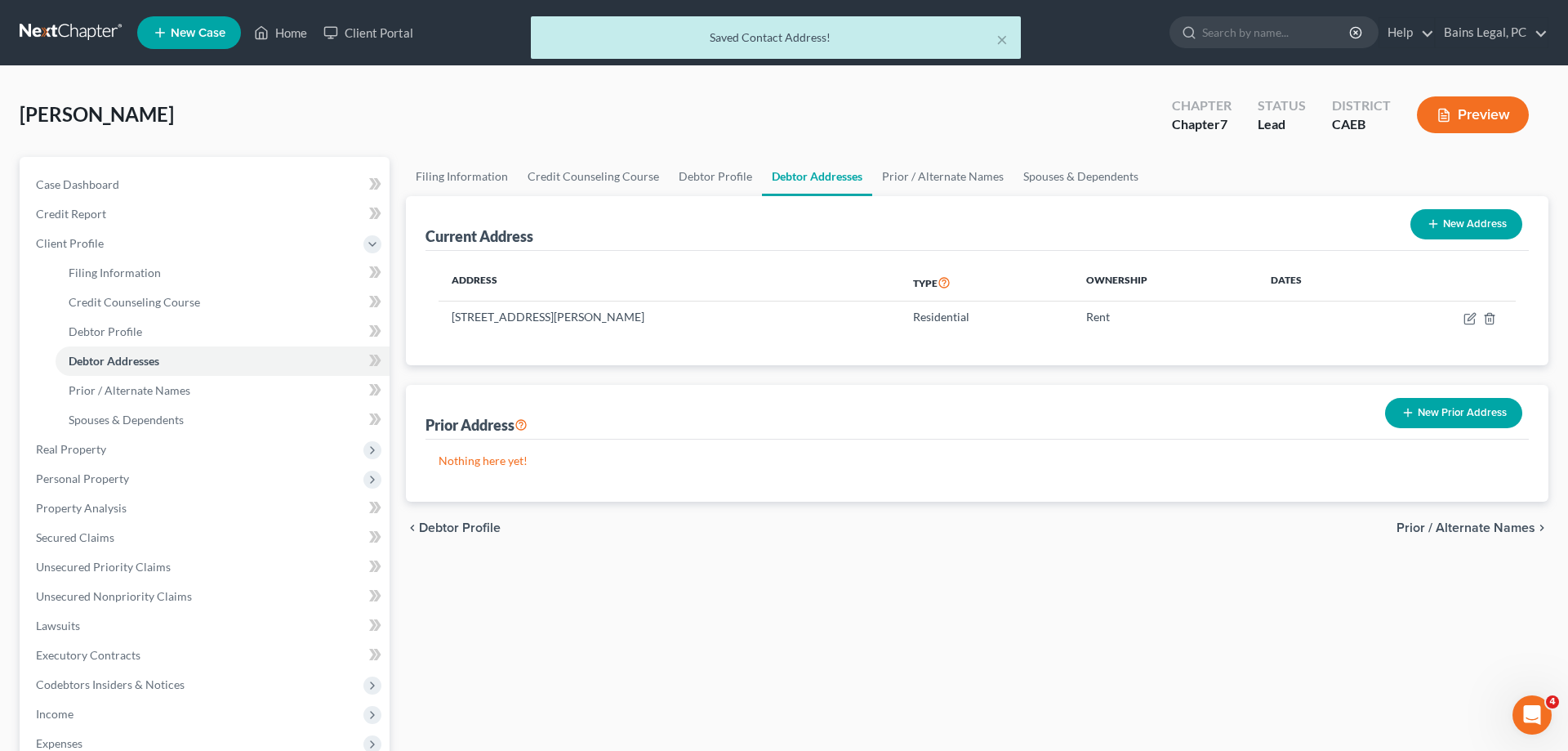
click at [1444, 408] on button "New Prior Address" at bounding box center [1454, 413] width 138 height 30
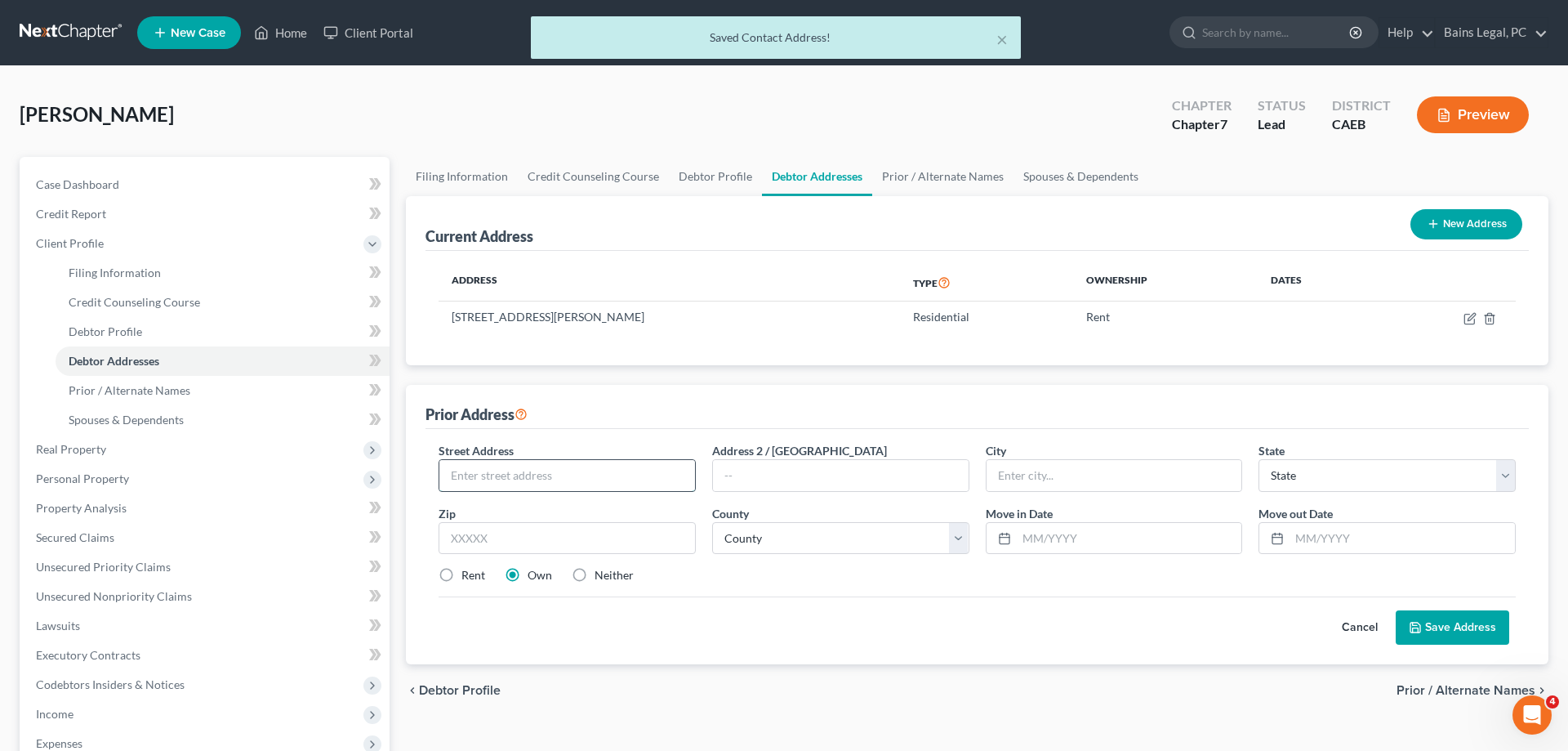
click at [621, 476] on input "text" at bounding box center [567, 475] width 256 height 31
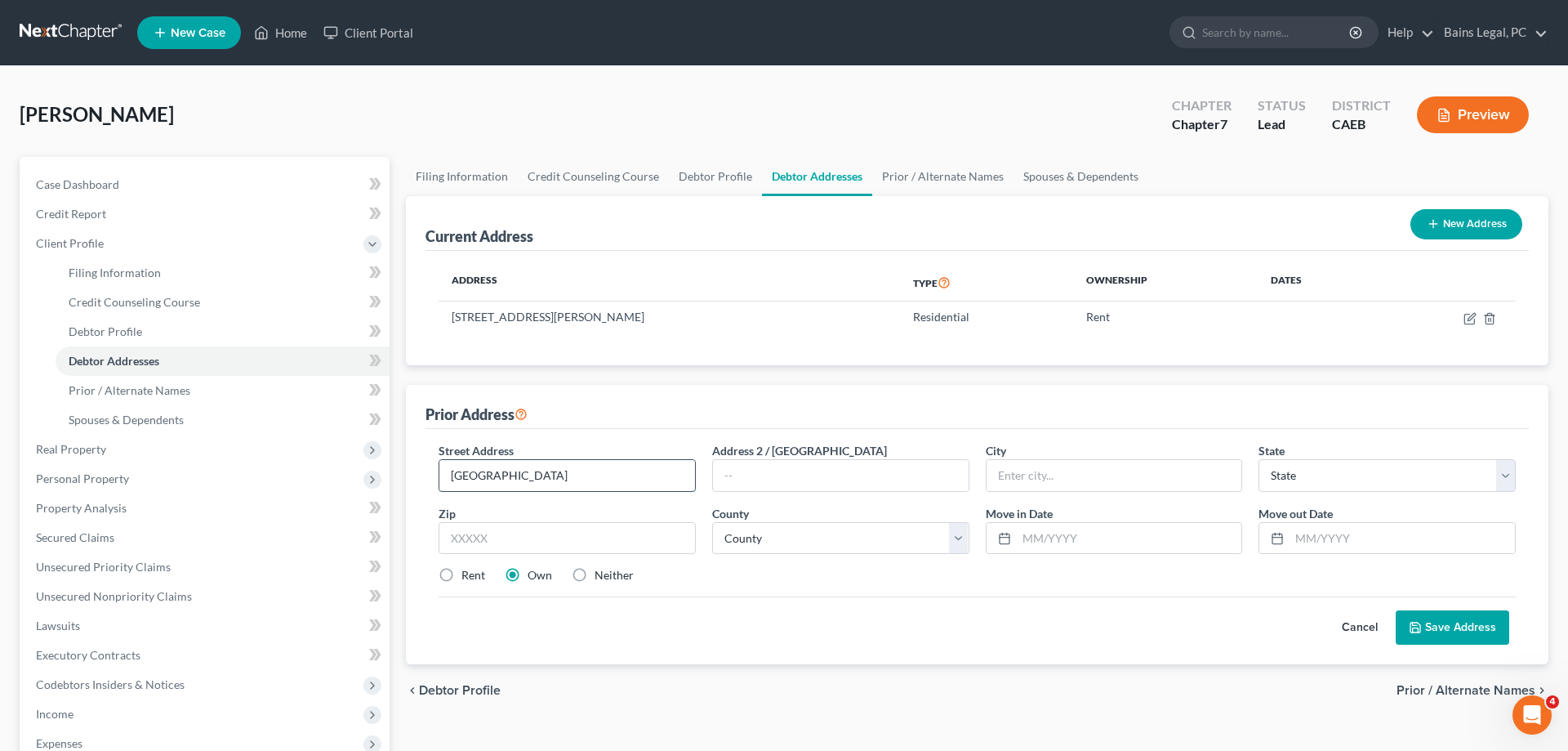
type input "[GEOGRAPHIC_DATA]"
type input "95228"
type input "[GEOGRAPHIC_DATA]"
select select "4"
drag, startPoint x: 1119, startPoint y: 473, endPoint x: 951, endPoint y: 470, distance: 168.0
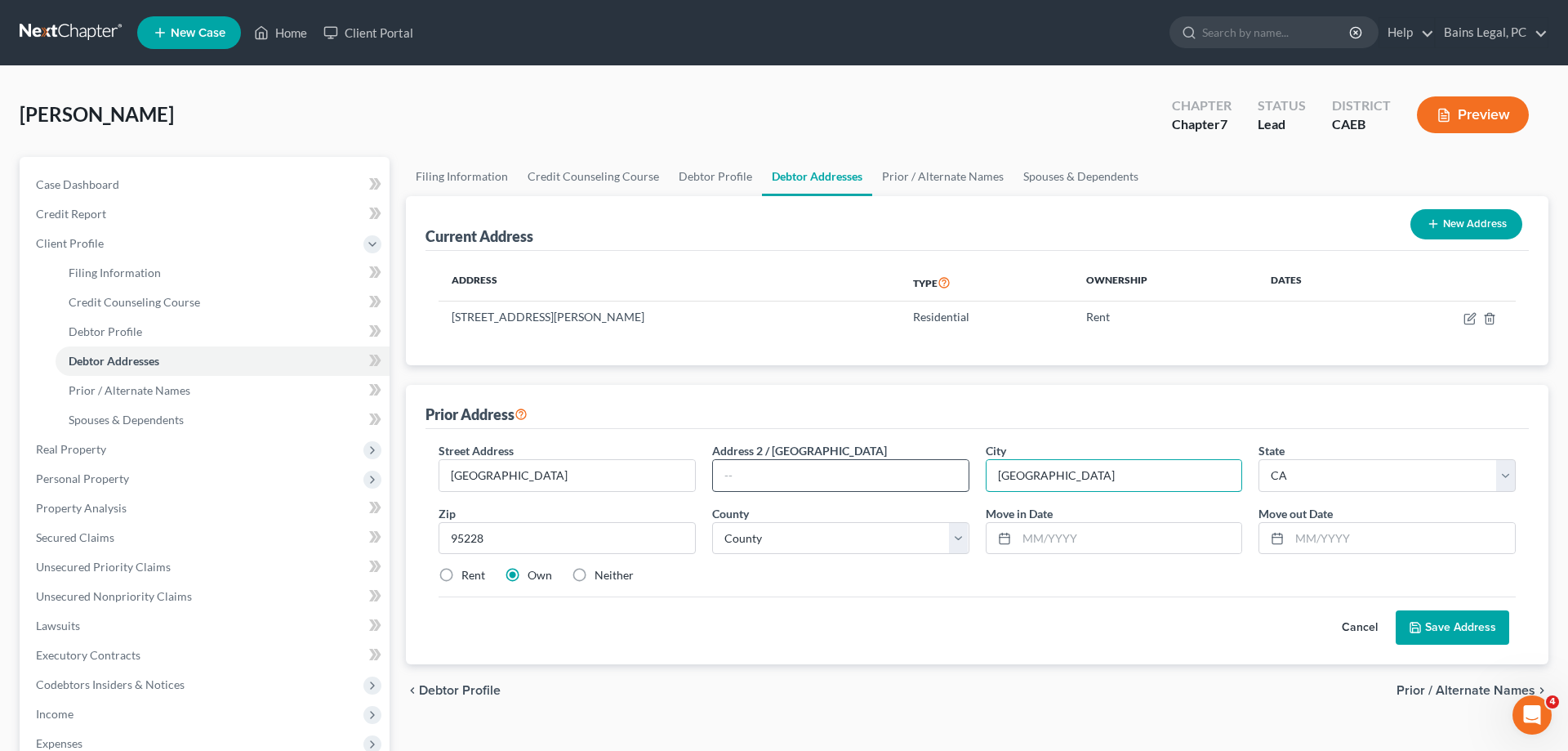
click at [987, 475] on input "[GEOGRAPHIC_DATA]" at bounding box center [1114, 475] width 256 height 31
click at [712, 522] on select "County [GEOGRAPHIC_DATA] [GEOGRAPHIC_DATA] [GEOGRAPHIC_DATA] [GEOGRAPHIC_DATA] …" at bounding box center [841, 538] width 258 height 33
select select "4"
click option "[GEOGRAPHIC_DATA]" at bounding box center [0, 0] width 0 height 0
drag, startPoint x: 1048, startPoint y: 550, endPoint x: 1084, endPoint y: 551, distance: 36.0
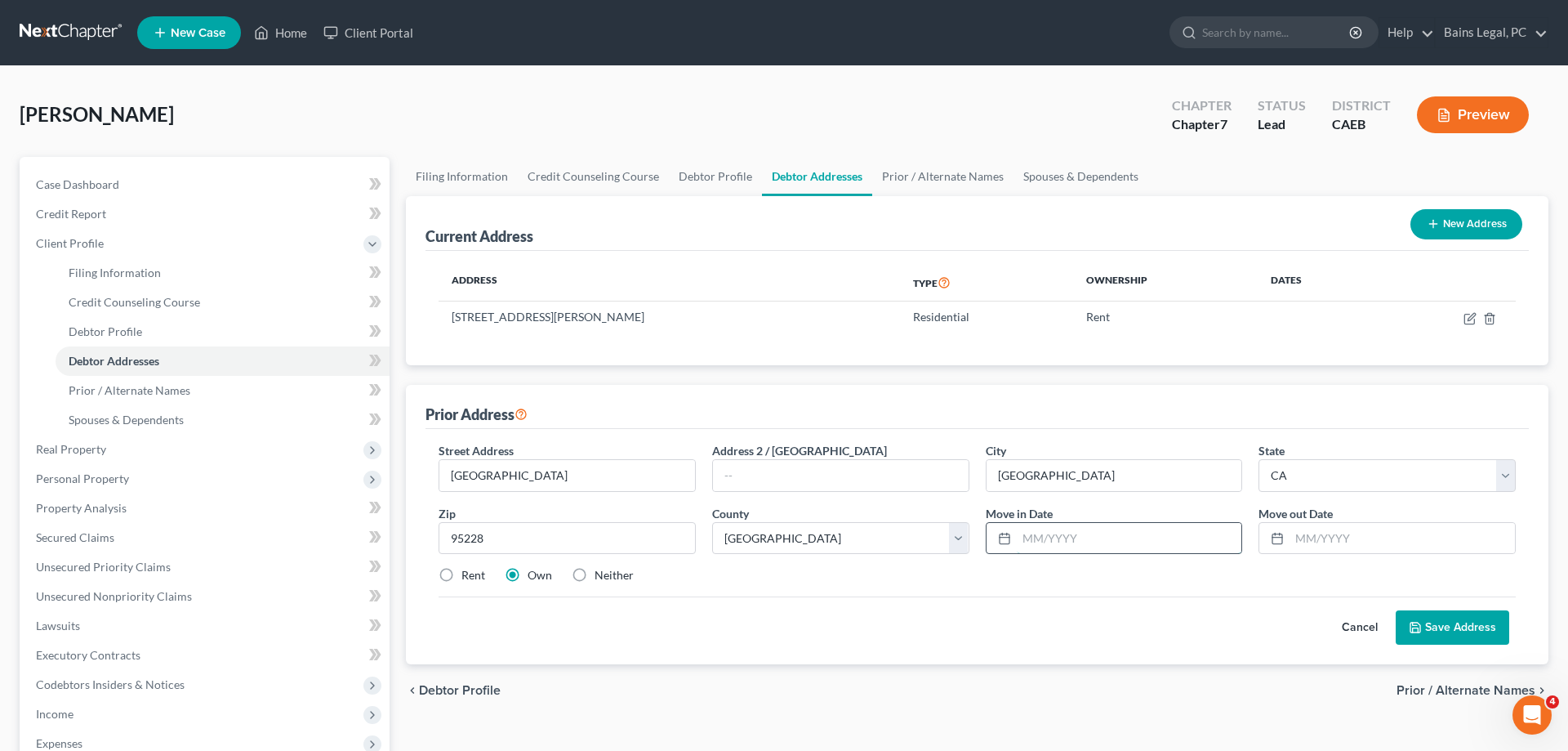
click at [1049, 550] on input "text" at bounding box center [1129, 538] width 226 height 31
drag, startPoint x: 1117, startPoint y: 553, endPoint x: 1086, endPoint y: 537, distance: 34.9
click at [1076, 541] on div "111/2022" at bounding box center [1114, 538] width 258 height 33
drag, startPoint x: 1087, startPoint y: 536, endPoint x: 942, endPoint y: 546, distance: 145.3
click at [1017, 545] on input "111/2022" at bounding box center [1129, 538] width 226 height 31
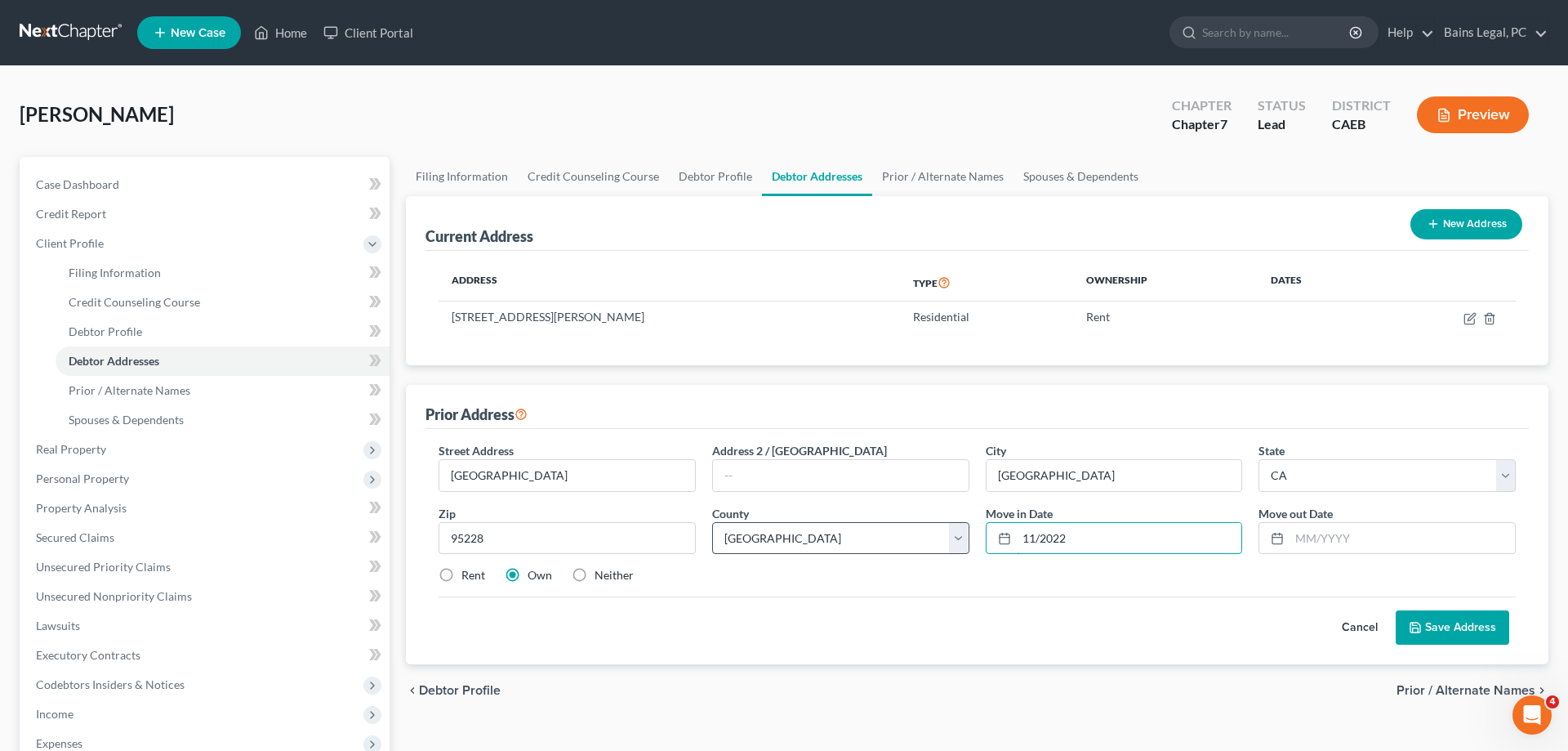
type input "11/2022"
type input "09/2023"
drag, startPoint x: 618, startPoint y: 577, endPoint x: 728, endPoint y: 587, distance: 110.5
click at [619, 576] on label "Neither" at bounding box center [614, 575] width 39 height 16
click at [612, 576] on input "Neither" at bounding box center [607, 572] width 11 height 11
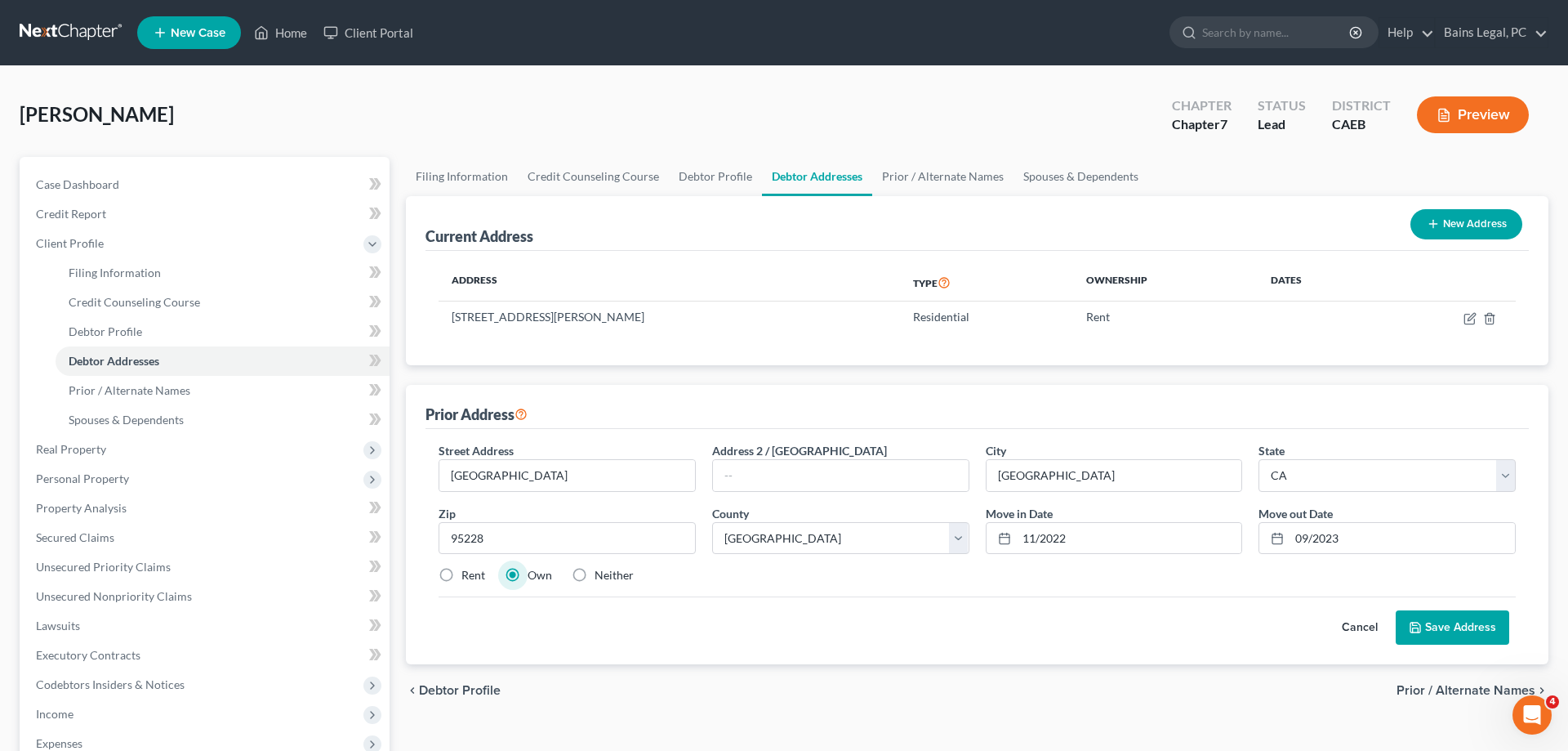
radio input "true"
click at [1492, 618] on button "Save Address" at bounding box center [1452, 627] width 113 height 34
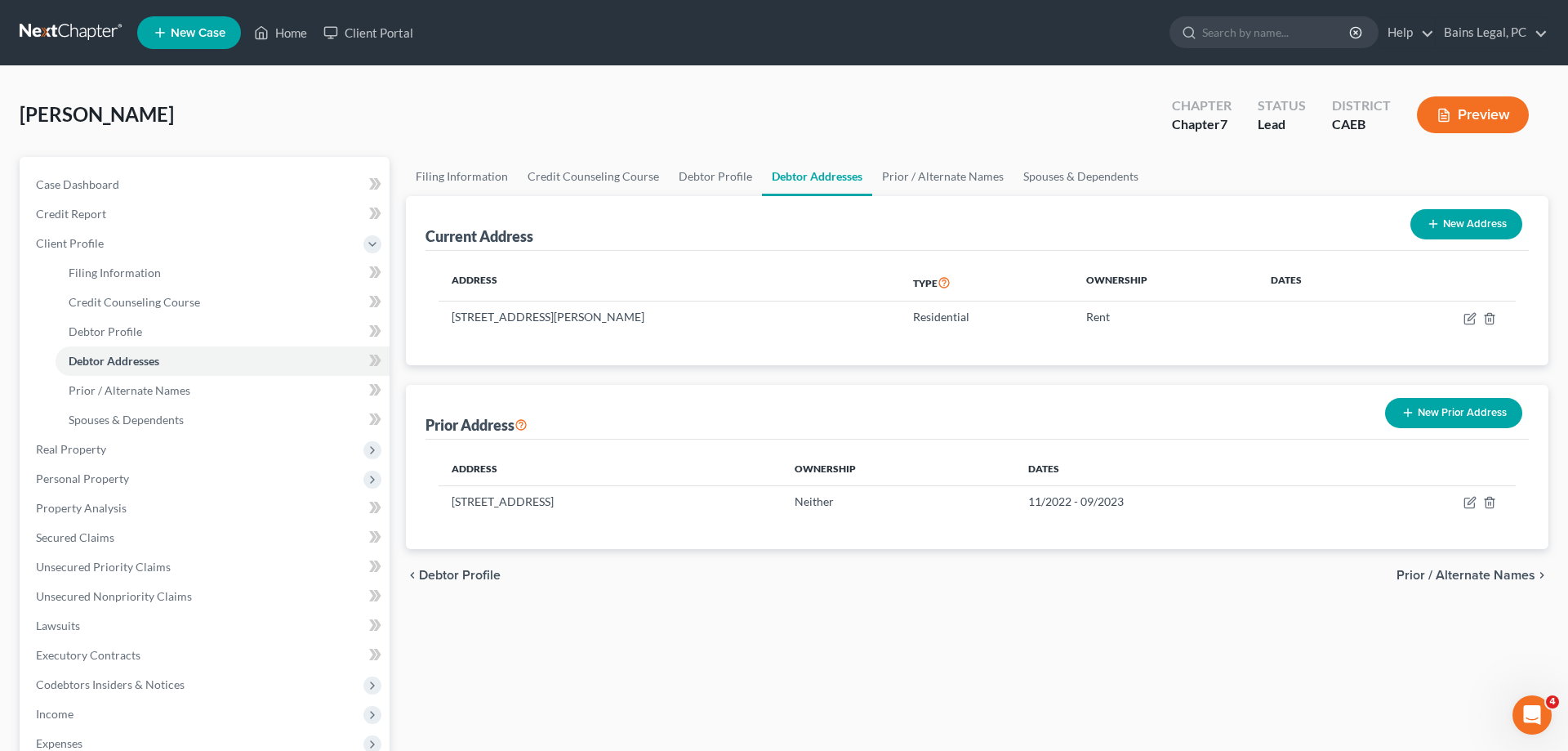
click at [1414, 412] on icon "button" at bounding box center [1409, 413] width 13 height 13
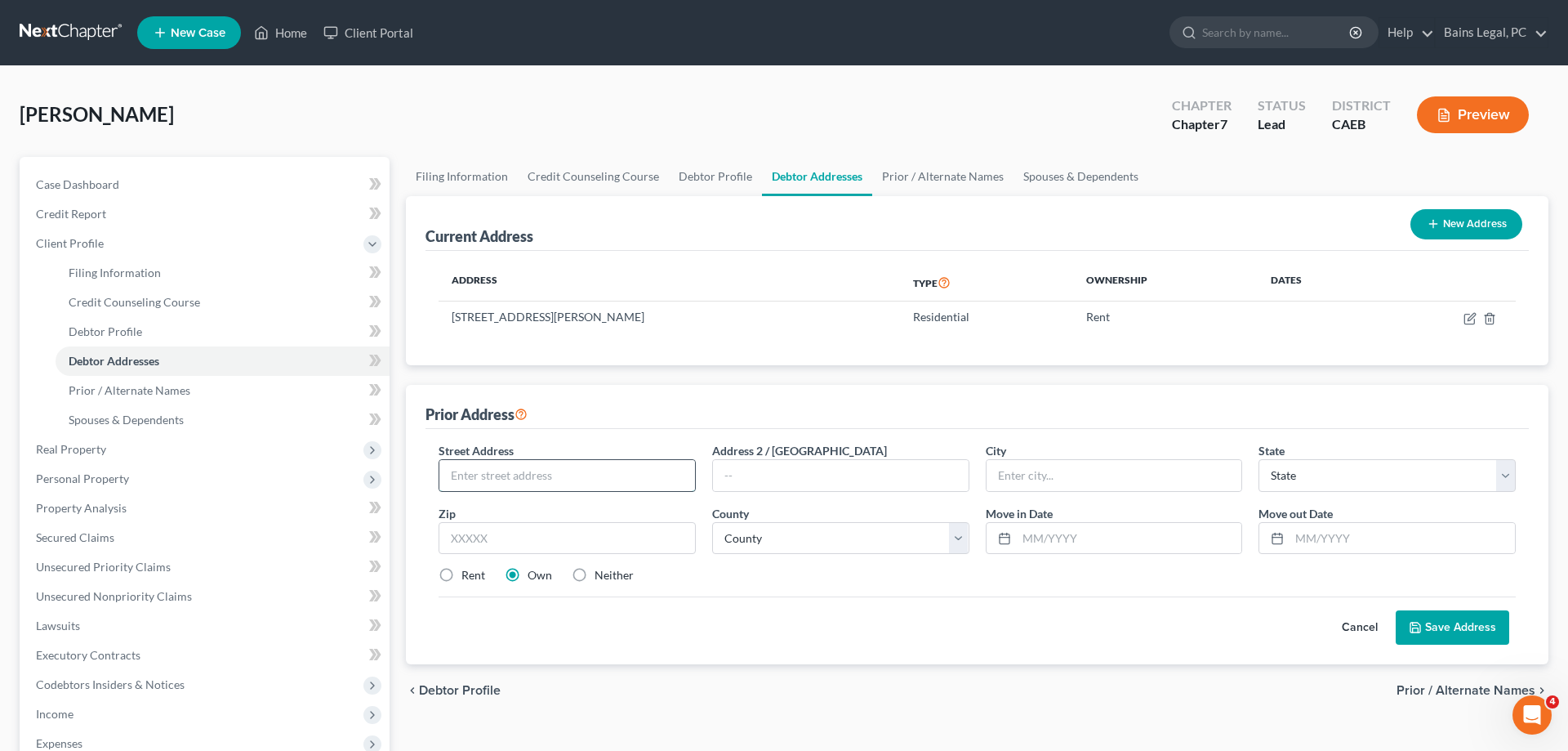
click at [580, 478] on input "text" at bounding box center [567, 475] width 256 height 31
type input "[STREET_ADDRESS]"
type input "95370"
type input "[GEOGRAPHIC_DATA]"
select select "4"
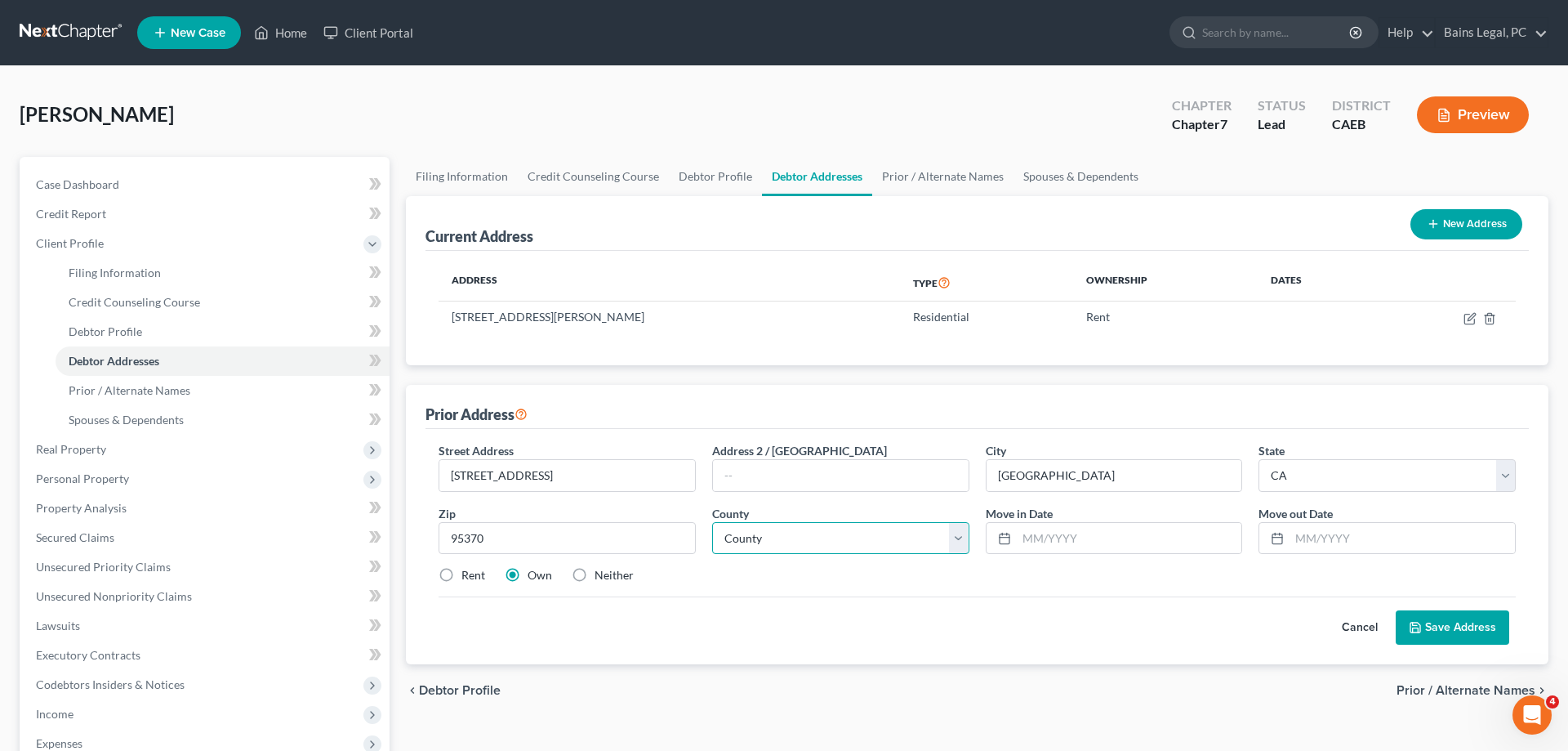
click at [712, 522] on select "County [GEOGRAPHIC_DATA] [GEOGRAPHIC_DATA] [GEOGRAPHIC_DATA] [GEOGRAPHIC_DATA] …" at bounding box center [841, 538] width 258 height 33
select select "54"
click option "[GEOGRAPHIC_DATA]" at bounding box center [0, 0] width 0 height 0
click at [1036, 535] on input "text" at bounding box center [1129, 538] width 226 height 31
type input "06/2022"
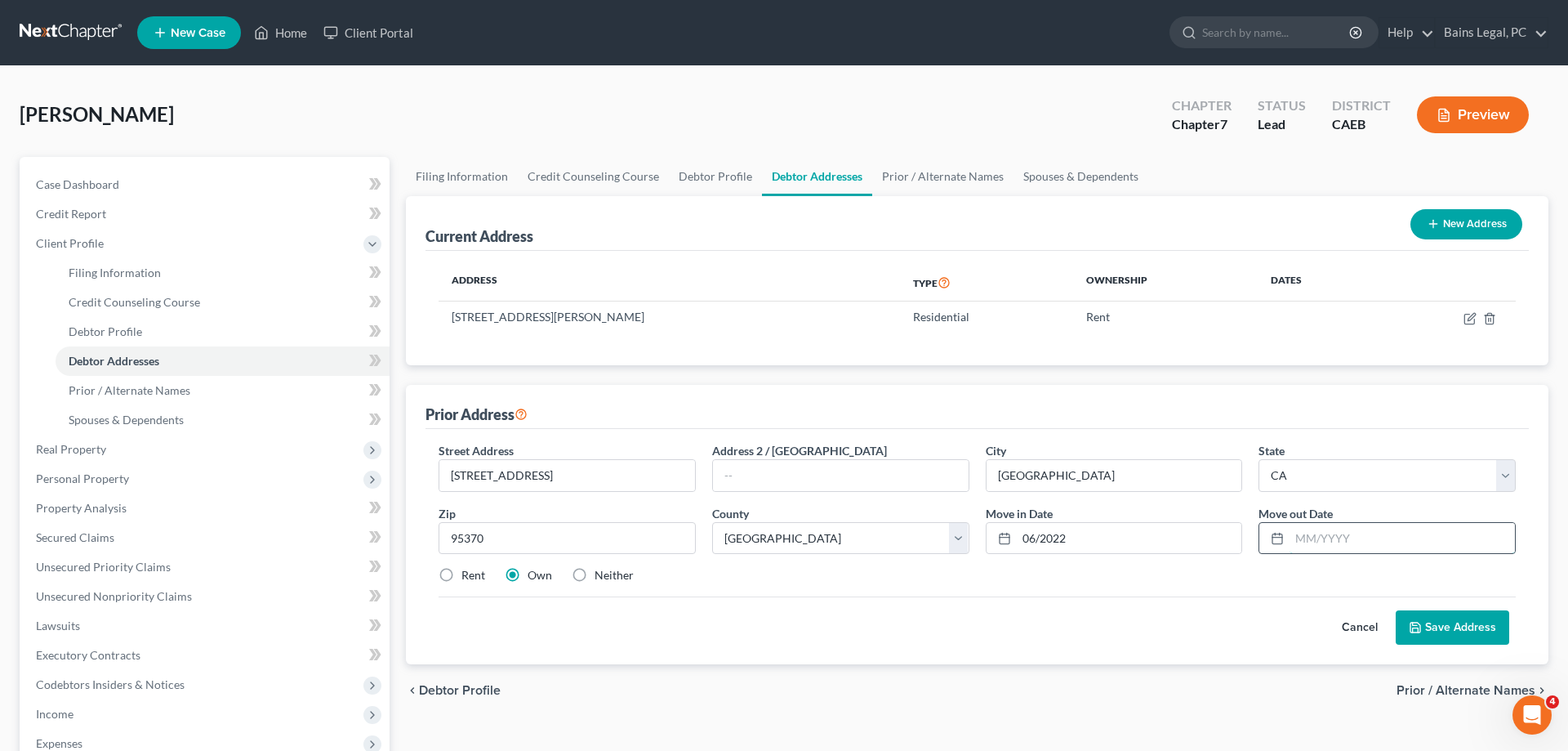
click at [1312, 540] on input "text" at bounding box center [1402, 538] width 226 height 31
type input "09/2023"
click at [604, 566] on div "Street Address * [STREET_ADDRESS][GEOGRAPHIC_DATA] 2 / [GEOGRAPHIC_DATA] * [GEO…" at bounding box center [977, 519] width 1094 height 155
click at [612, 590] on div "Street Address * [STREET_ADDRESS][GEOGRAPHIC_DATA] 2 / [GEOGRAPHIC_DATA] * [GEO…" at bounding box center [977, 519] width 1094 height 155
click at [624, 576] on label "Neither" at bounding box center [614, 575] width 39 height 16
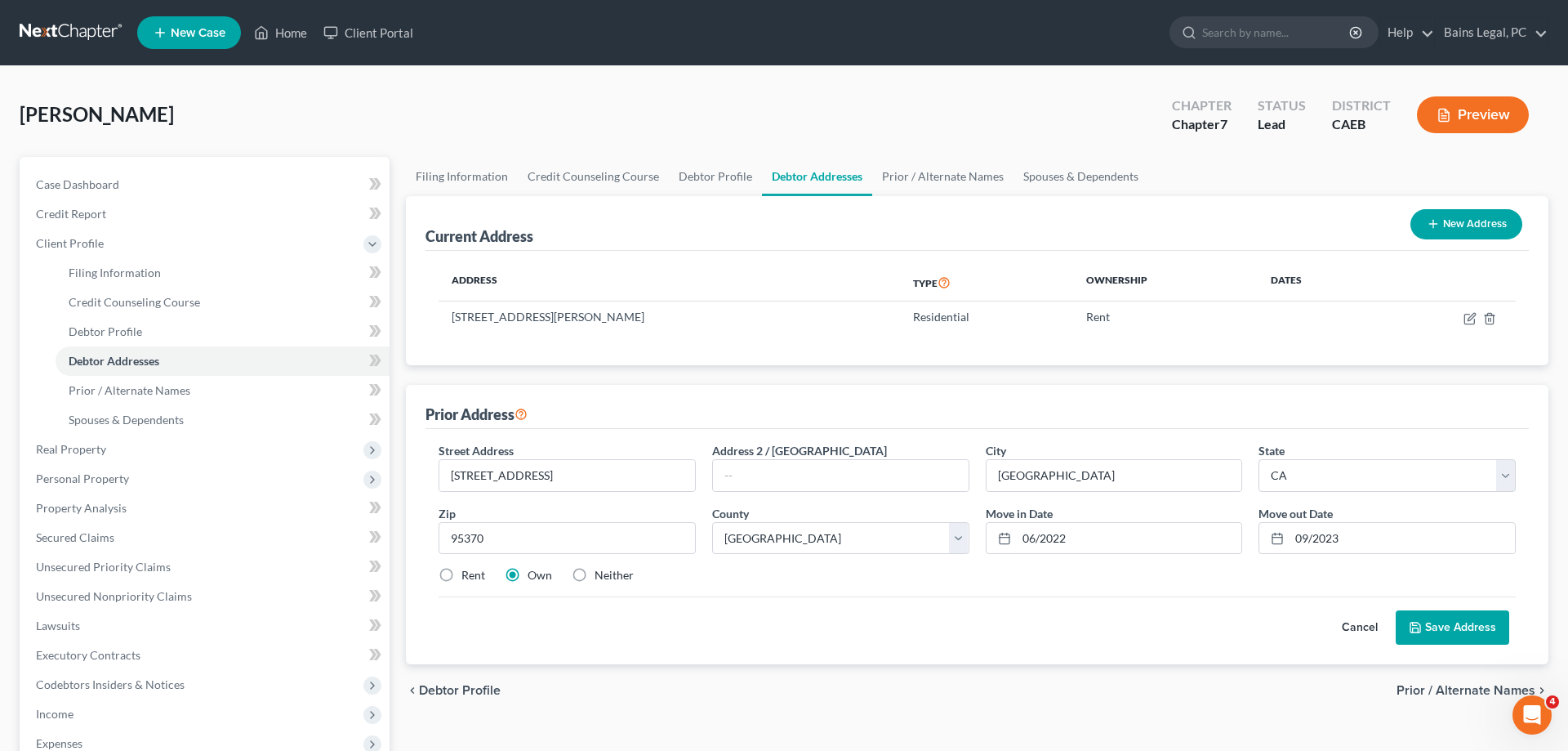
click at [612, 576] on input "Neither" at bounding box center [607, 572] width 11 height 11
radio input "true"
click at [1481, 634] on button "Save Address" at bounding box center [1452, 627] width 113 height 34
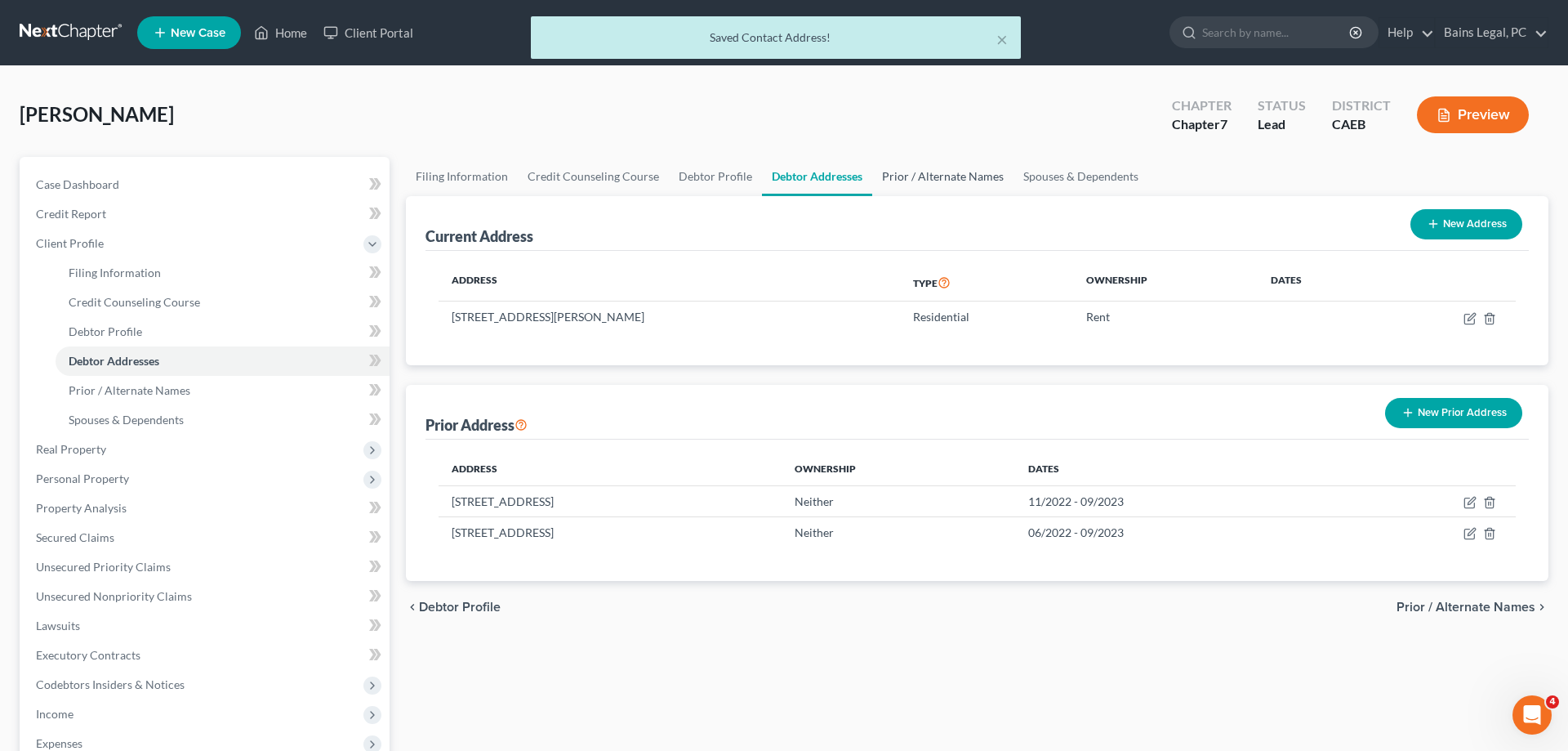
click at [901, 185] on link "Prior / Alternate Names" at bounding box center [943, 176] width 141 height 39
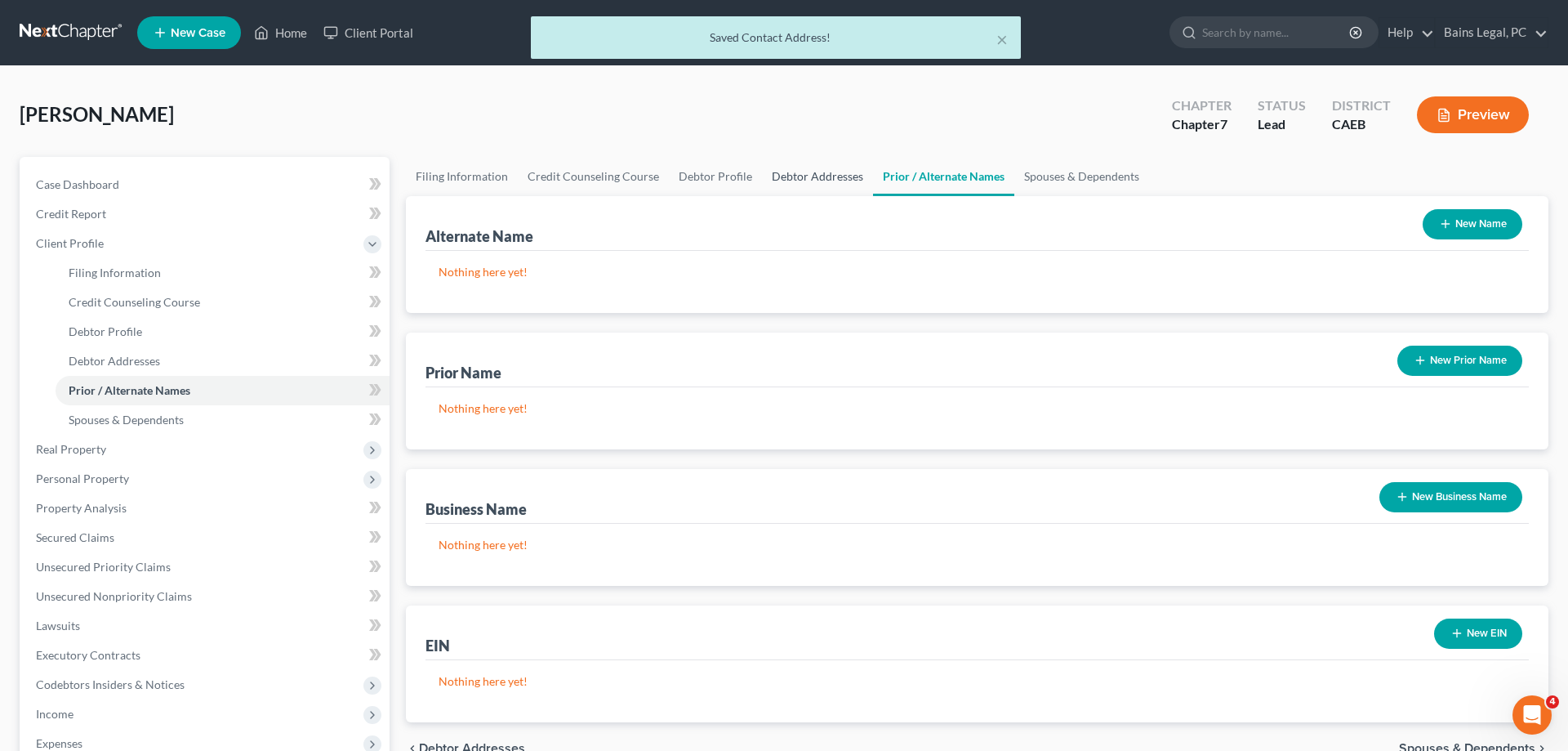
click at [815, 173] on link "Debtor Addresses" at bounding box center [817, 176] width 111 height 39
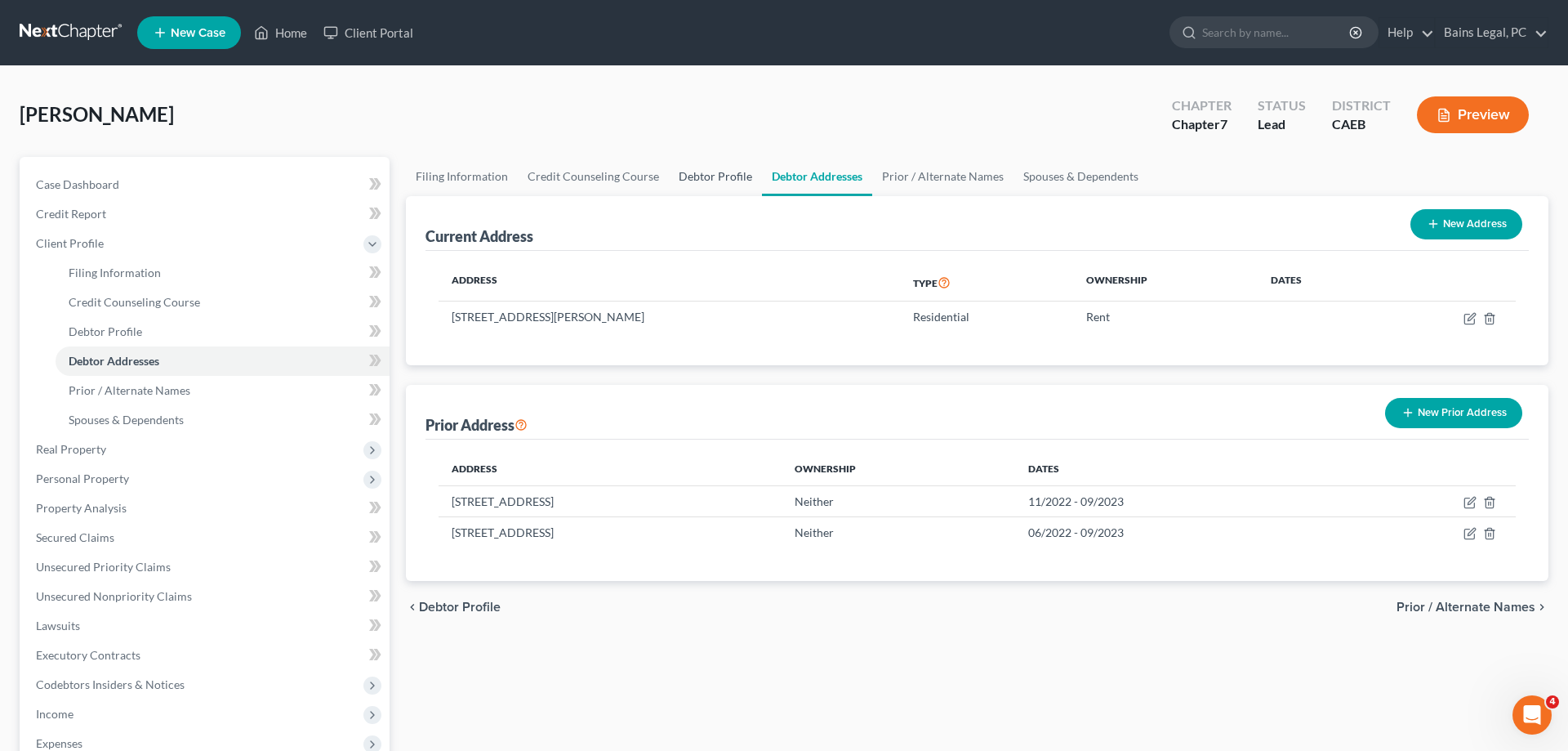
click at [714, 184] on link "Debtor Profile" at bounding box center [715, 176] width 93 height 39
select select "0"
select select "1"
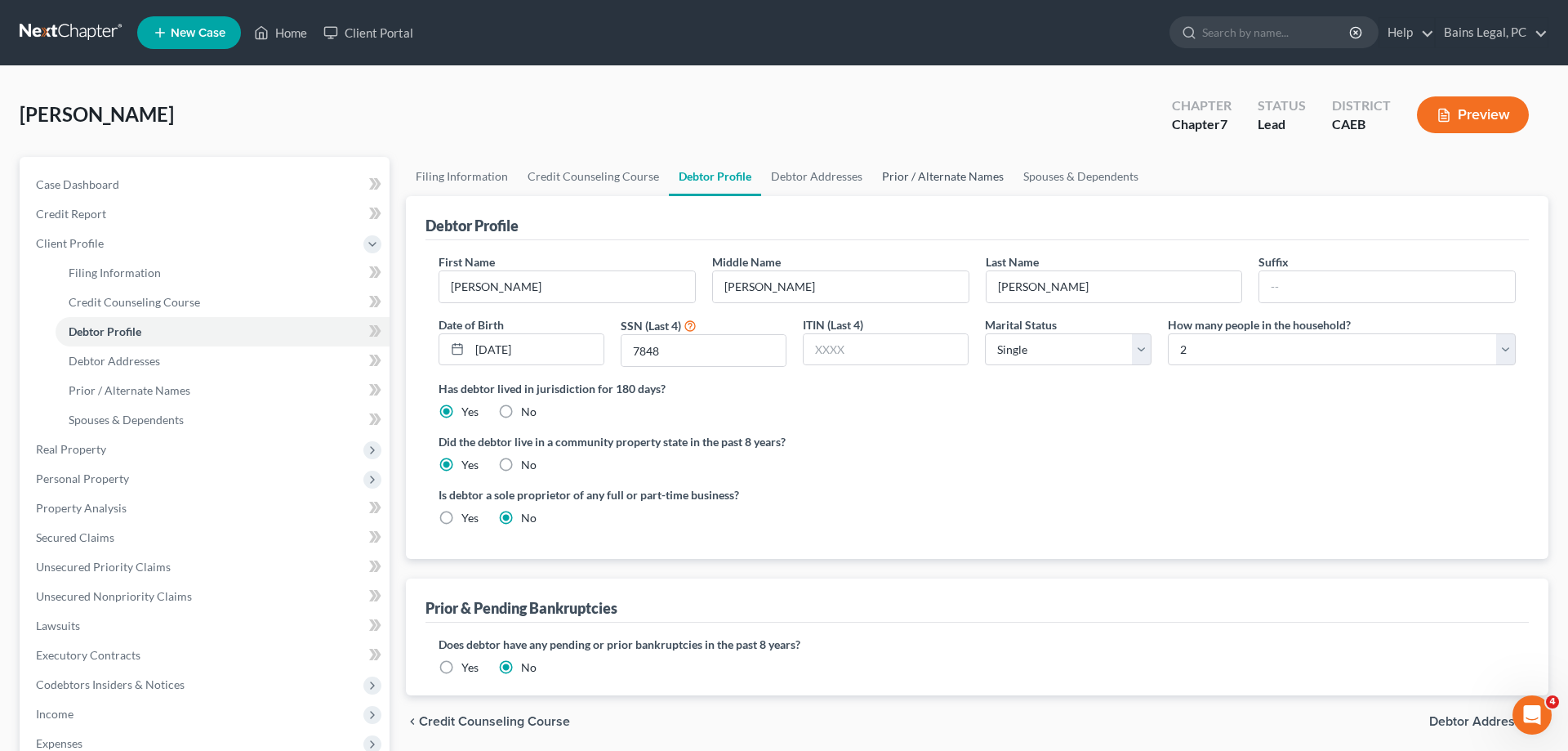
drag, startPoint x: 918, startPoint y: 179, endPoint x: 930, endPoint y: 179, distance: 12.0
click at [919, 179] on link "Prior / Alternate Names" at bounding box center [943, 176] width 141 height 39
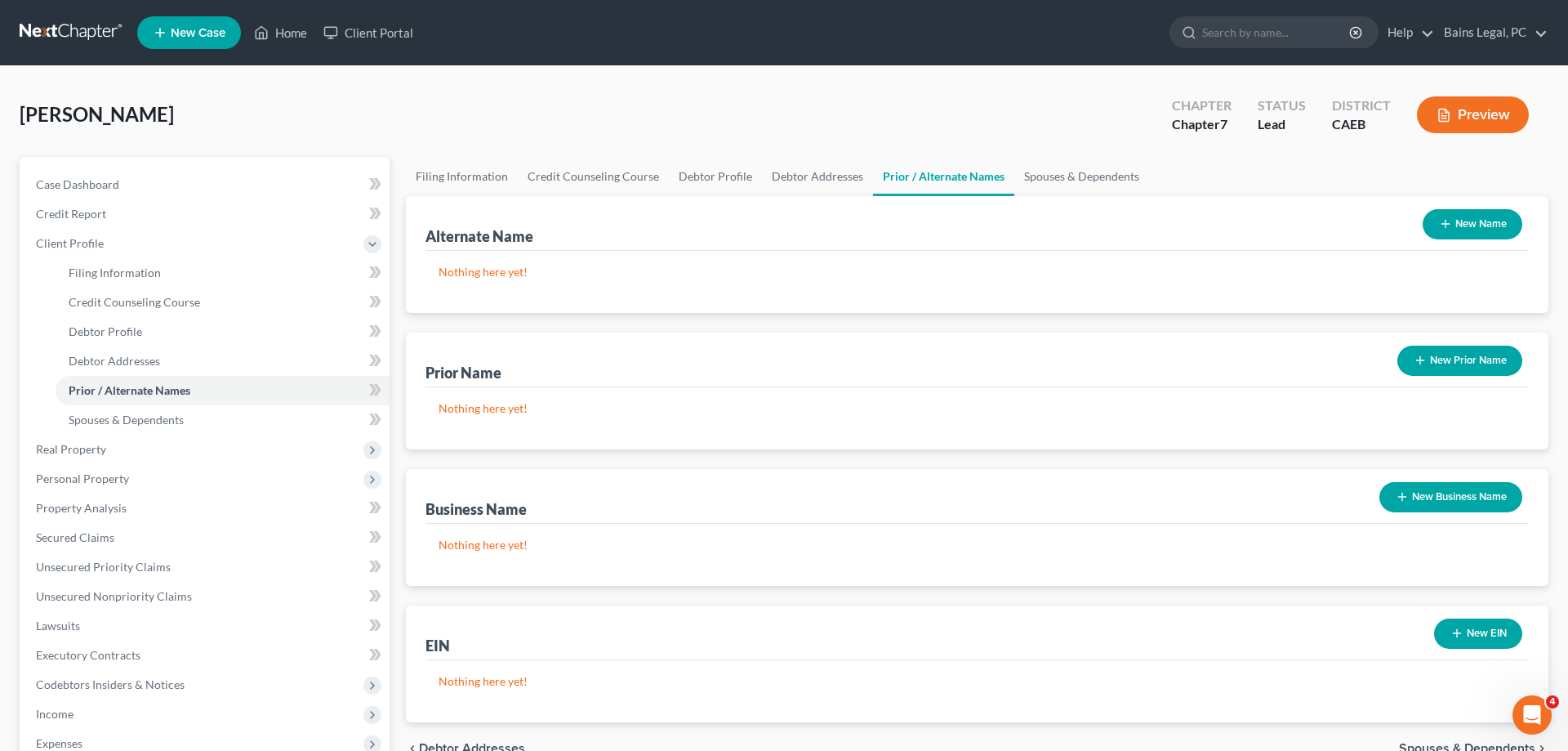
click at [1438, 230] on button "New Name" at bounding box center [1472, 224] width 100 height 30
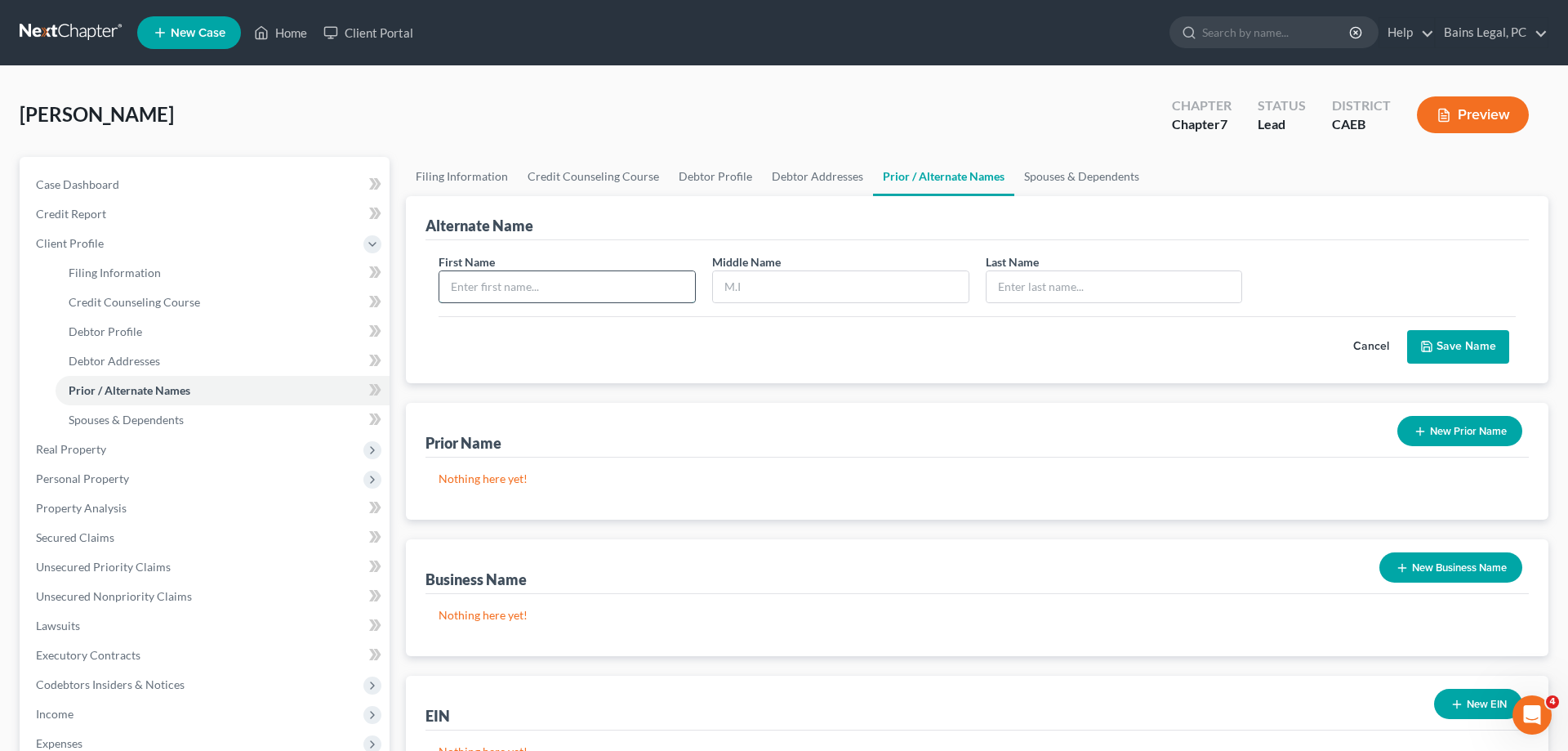
click at [638, 280] on input "text" at bounding box center [567, 286] width 256 height 31
type input "[PERSON_NAME]"
type input "M"
type input "[PERSON_NAME]"
click at [1426, 336] on button "Save Name" at bounding box center [1459, 347] width 102 height 34
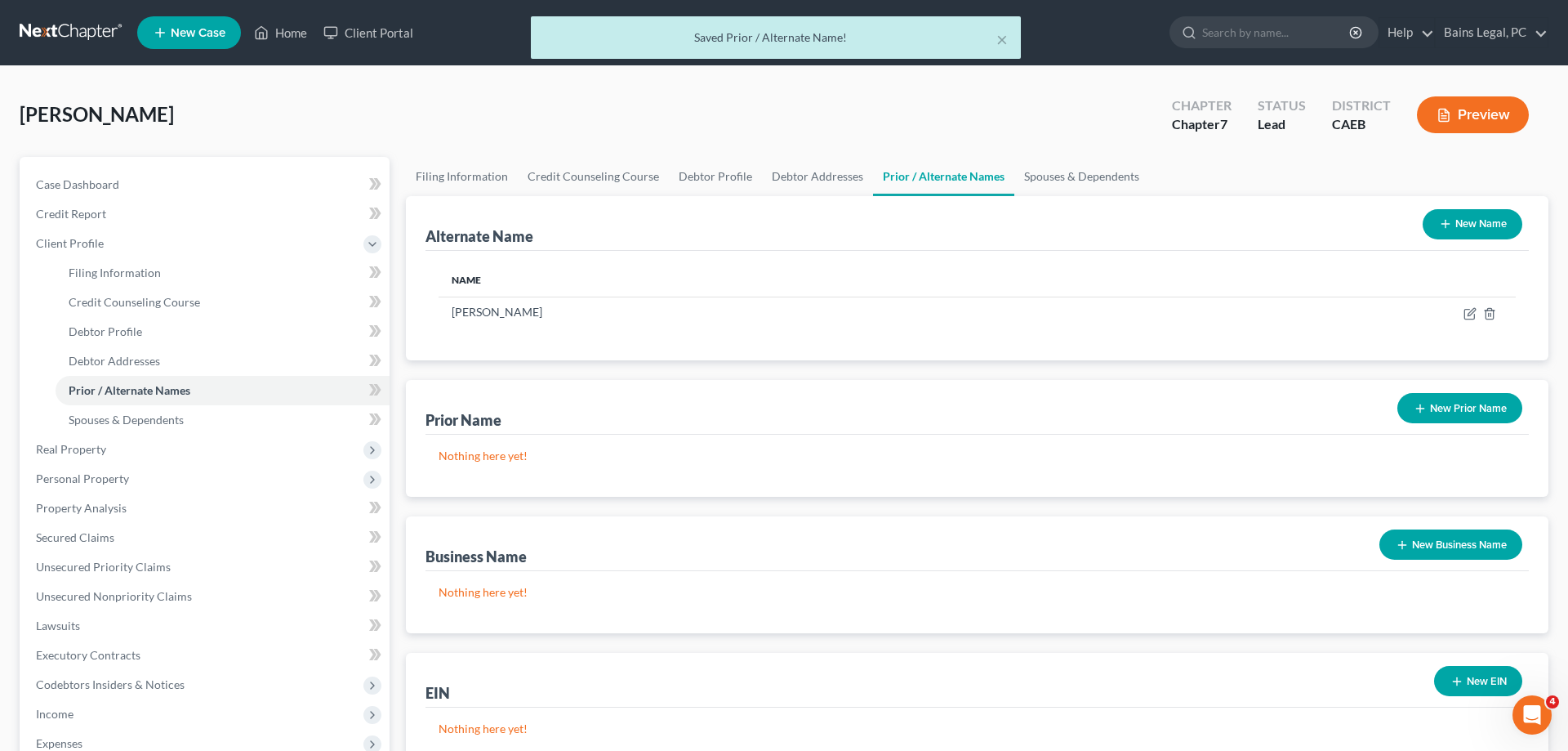
click at [1476, 216] on button "New Name" at bounding box center [1472, 224] width 100 height 30
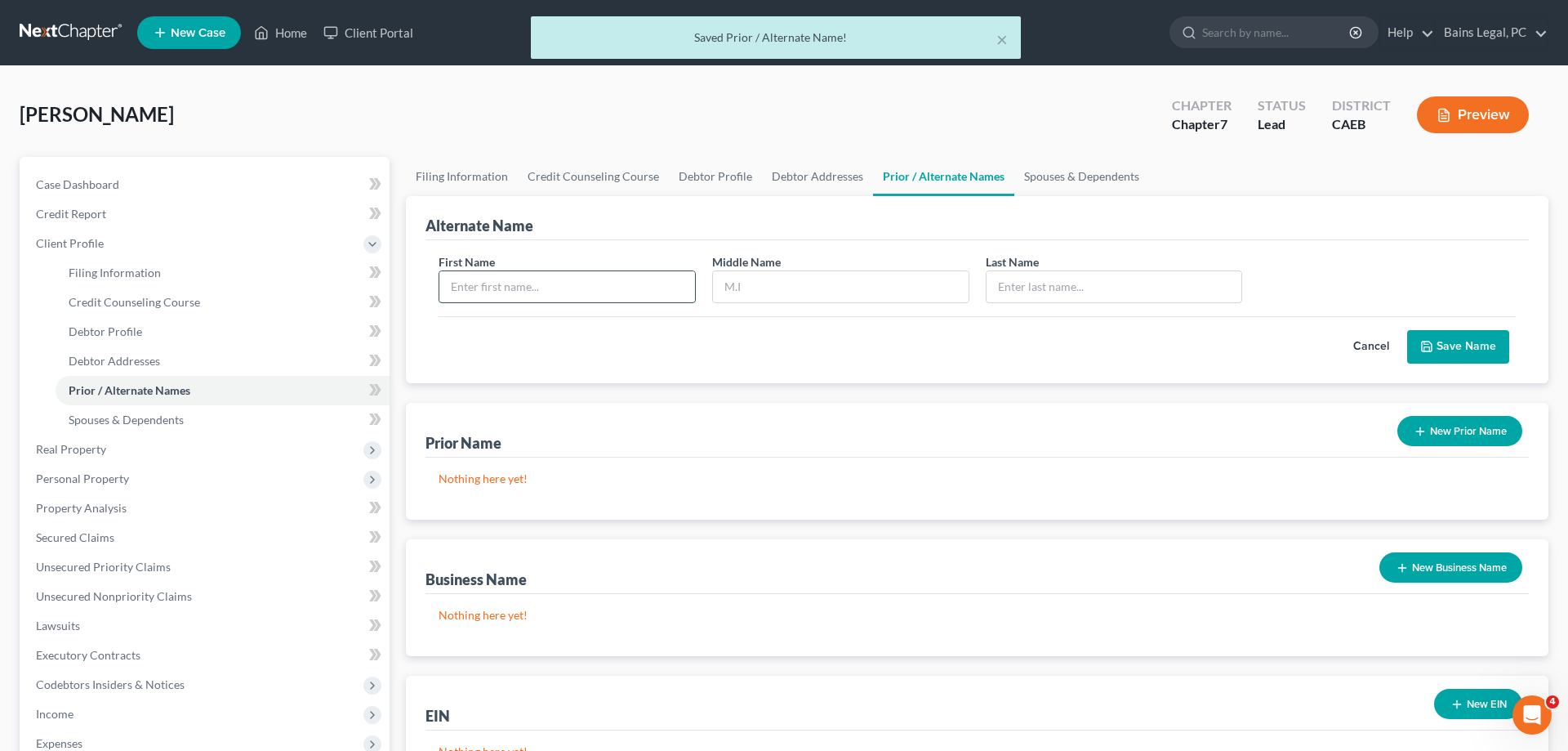
click at [664, 281] on input "text" at bounding box center [567, 286] width 256 height 31
type input "[PERSON_NAME]"
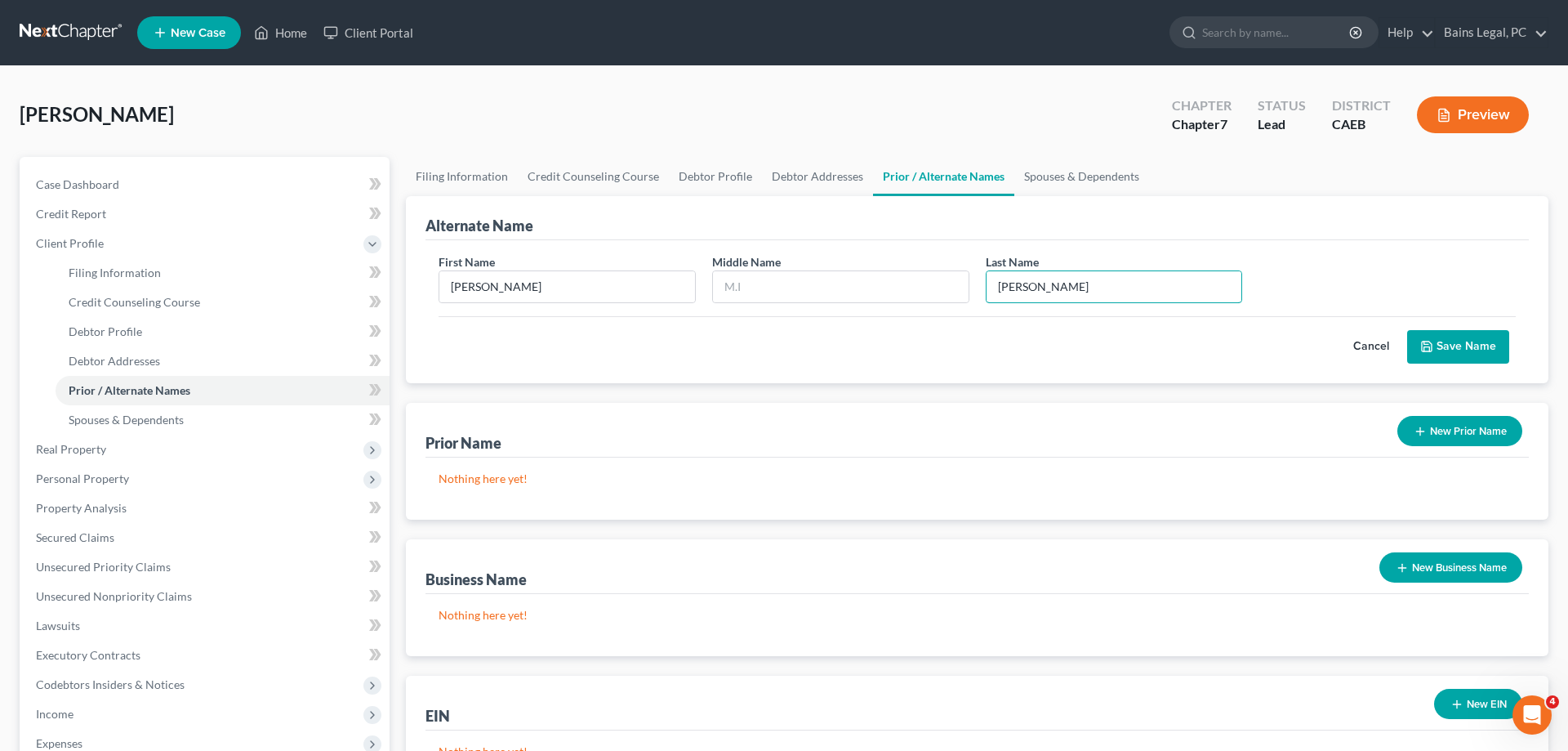
type input "[PERSON_NAME]"
click at [1490, 336] on button "Save Name" at bounding box center [1459, 347] width 102 height 34
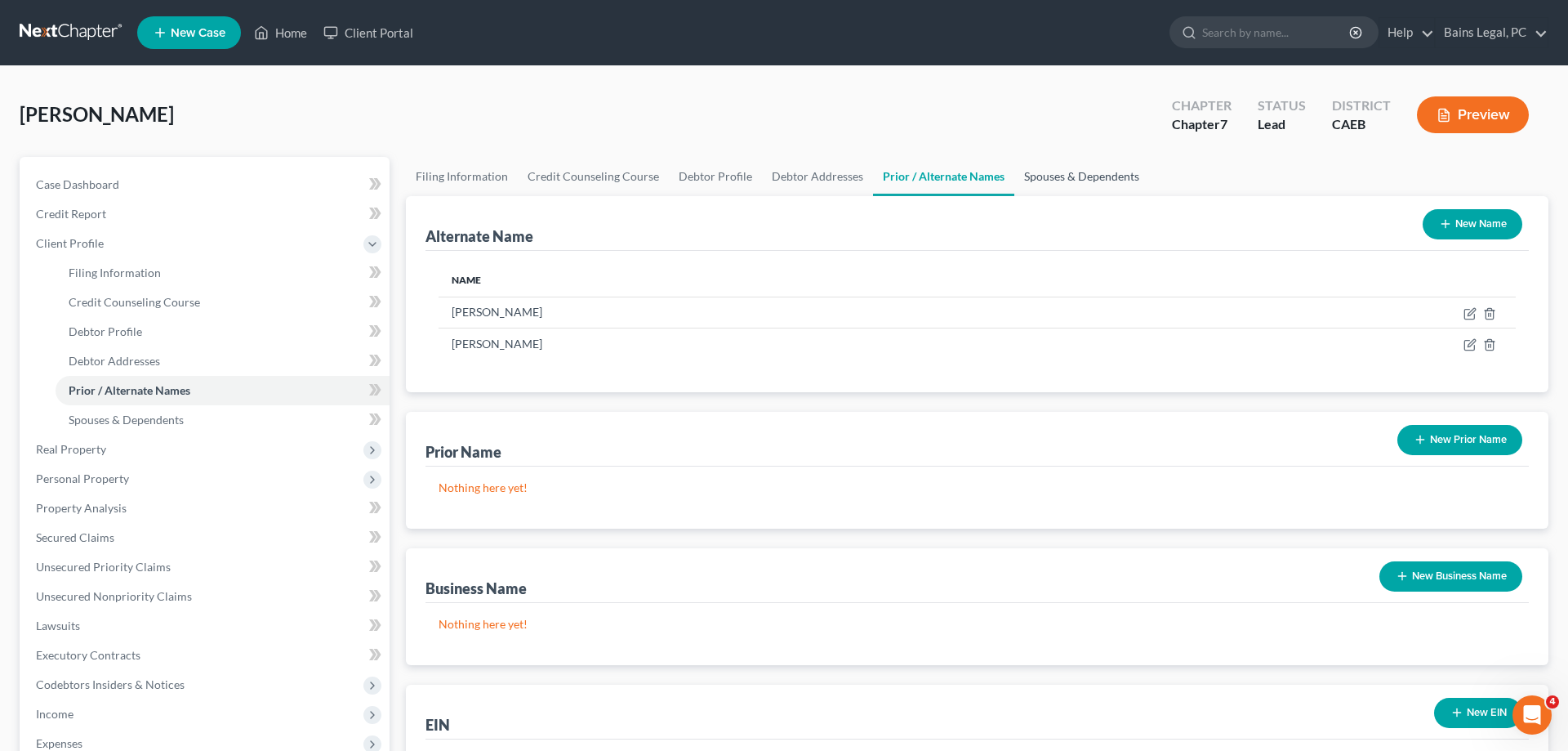
click at [1055, 179] on link "Spouses & Dependents" at bounding box center [1081, 176] width 135 height 39
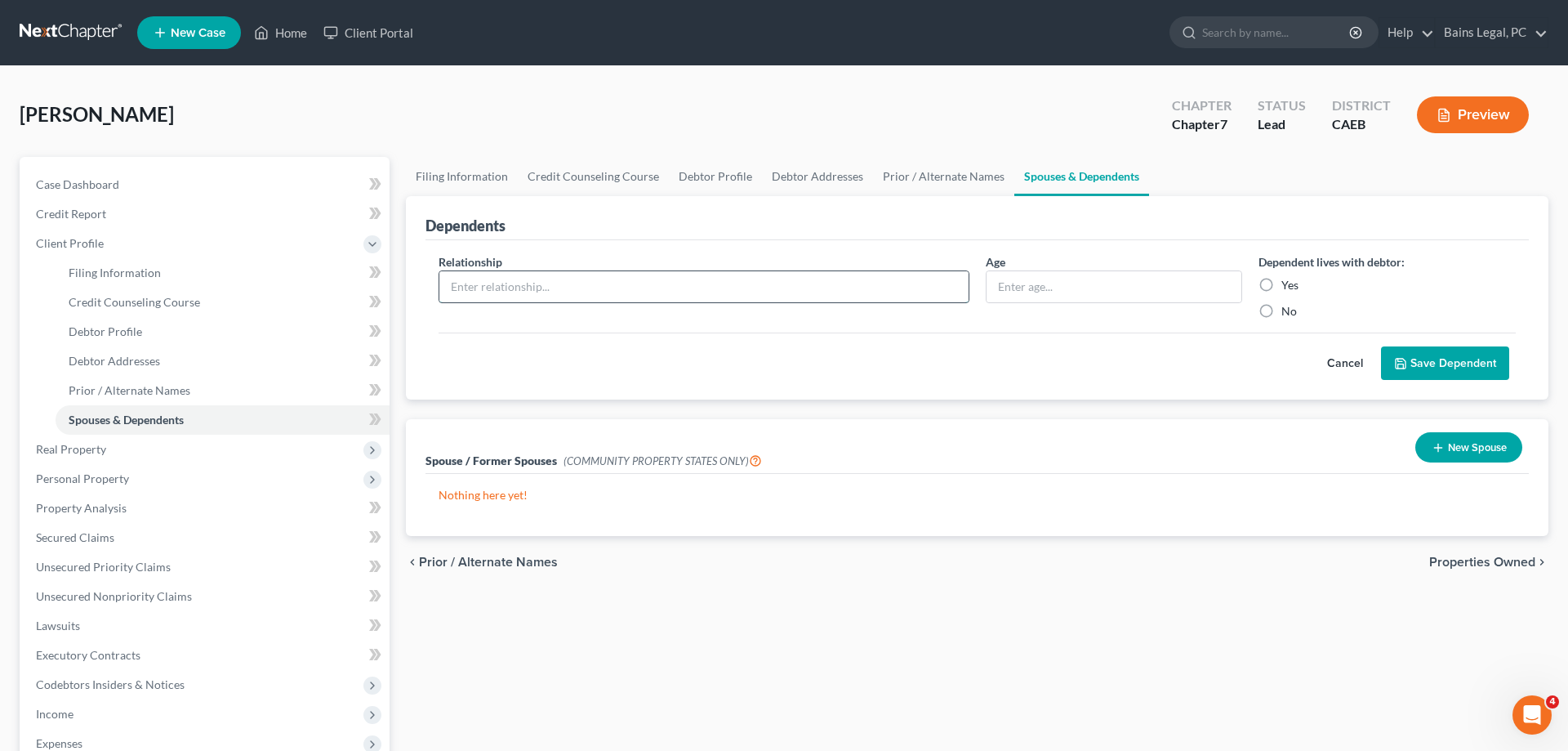
click at [640, 294] on input "text" at bounding box center [704, 286] width 529 height 31
type input "Son"
type input "2"
click at [1282, 282] on label "Yes" at bounding box center [1290, 284] width 17 height 16
click at [1288, 282] on input "Yes" at bounding box center [1293, 282] width 11 height 11
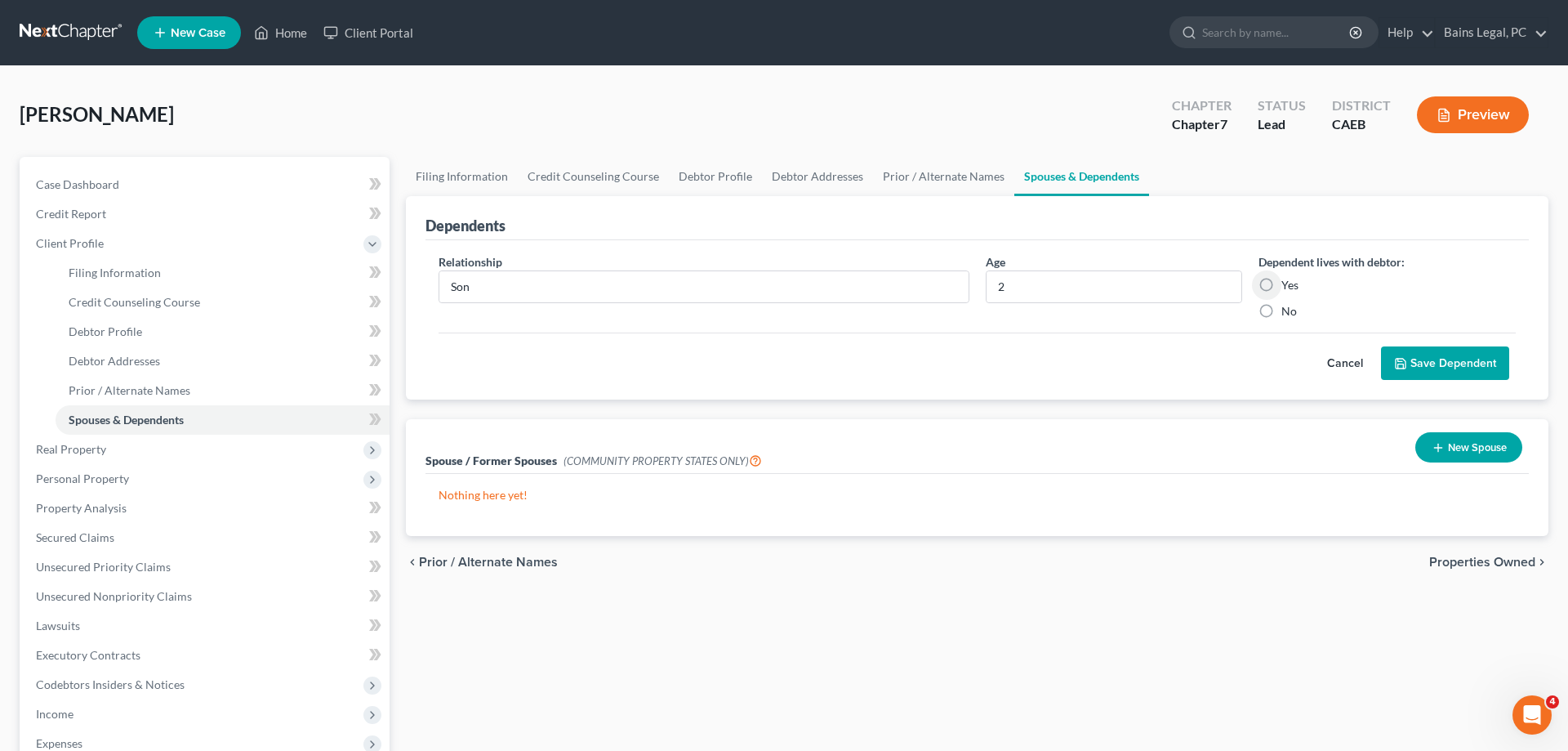
radio input "true"
click at [1419, 357] on button "Save Dependent" at bounding box center [1445, 363] width 128 height 34
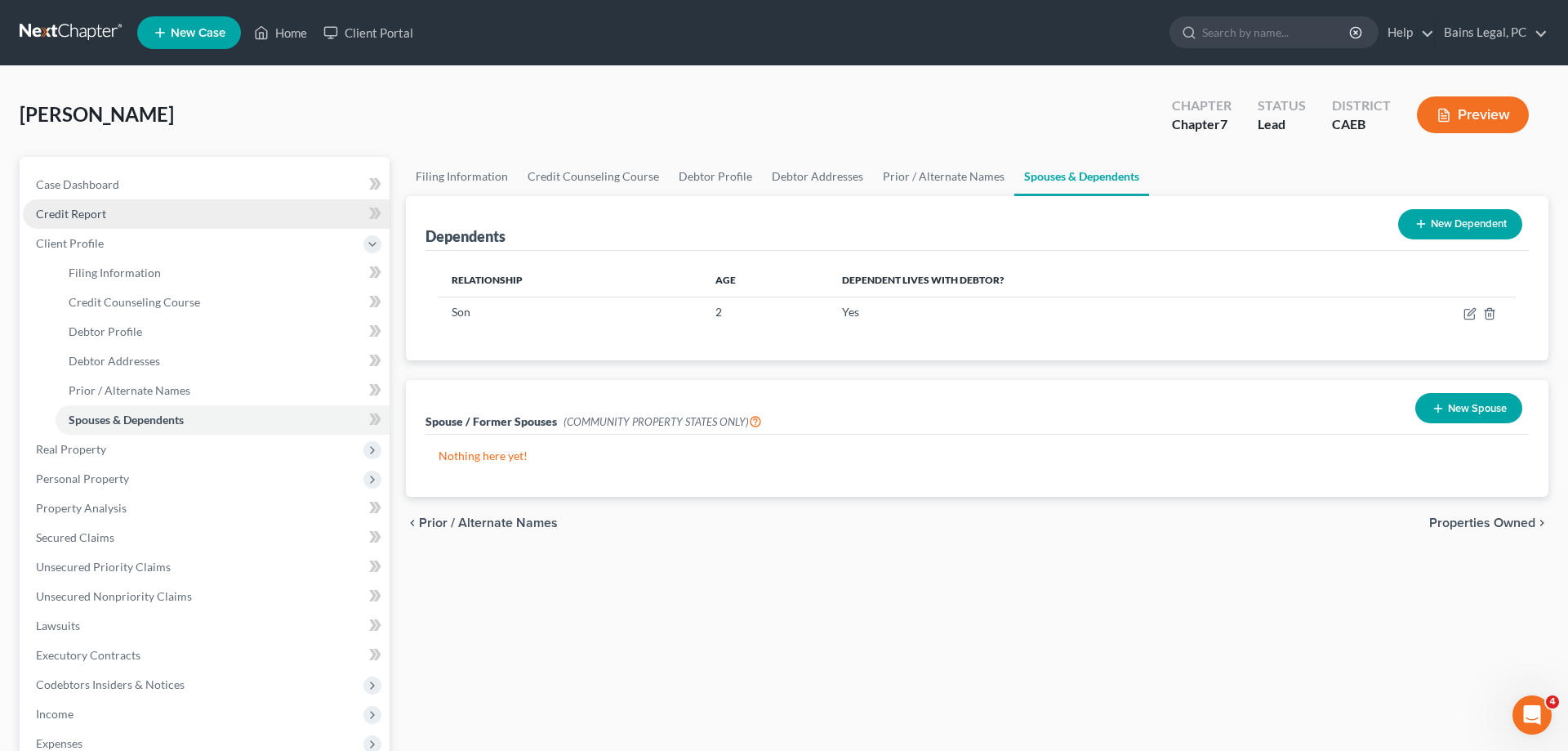
click at [80, 222] on link "Credit Report" at bounding box center [206, 214] width 367 height 29
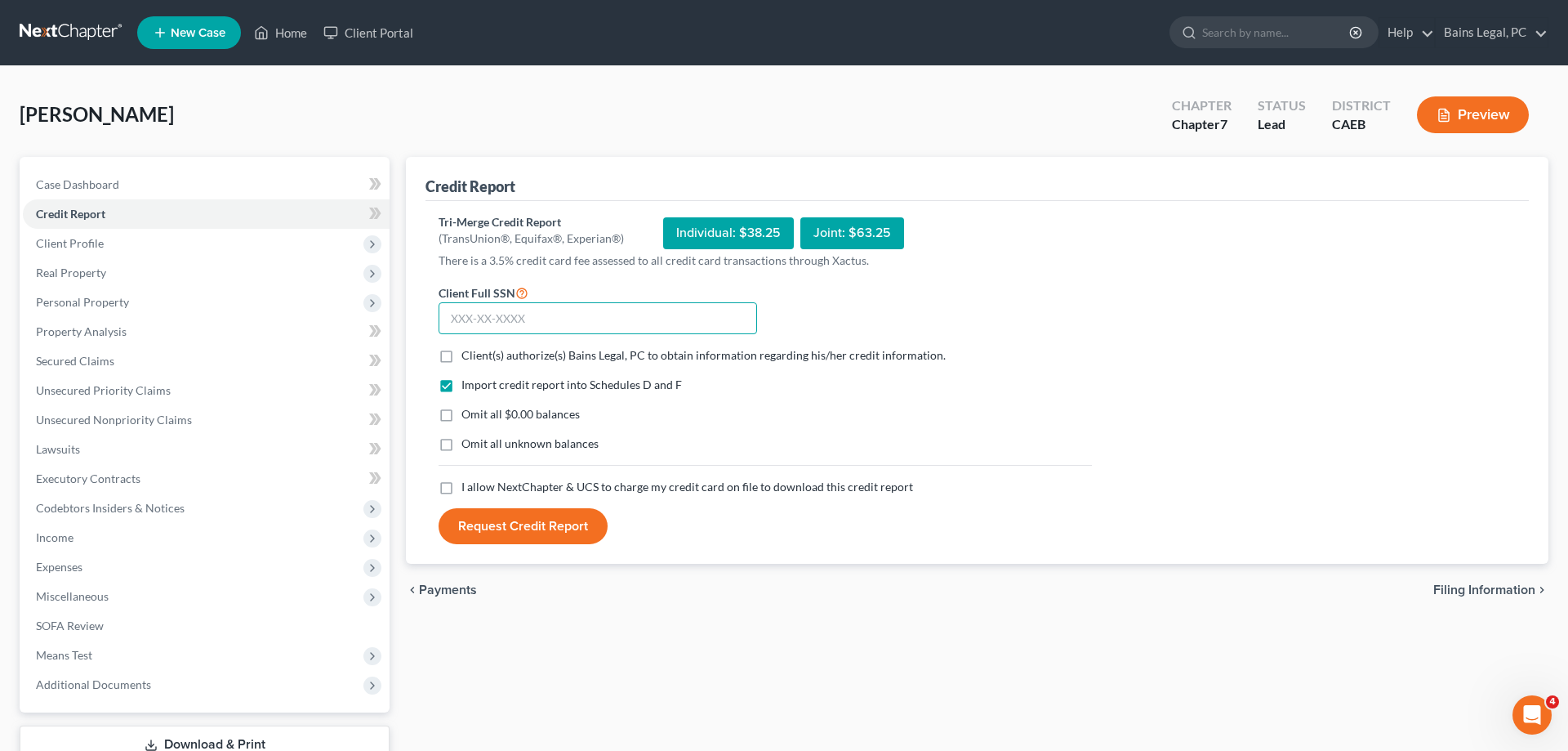
click at [592, 314] on input "text" at bounding box center [598, 318] width 319 height 33
type input "609-94-7848"
click at [529, 357] on span "Client(s) authorize(s) Bains Legal, PC to obtain information regarding his/her …" at bounding box center [703, 355] width 484 height 14
click at [479, 357] on input "Client(s) authorize(s) Bains Legal, PC to obtain information regarding his/her …" at bounding box center [473, 352] width 11 height 11
checkbox input "true"
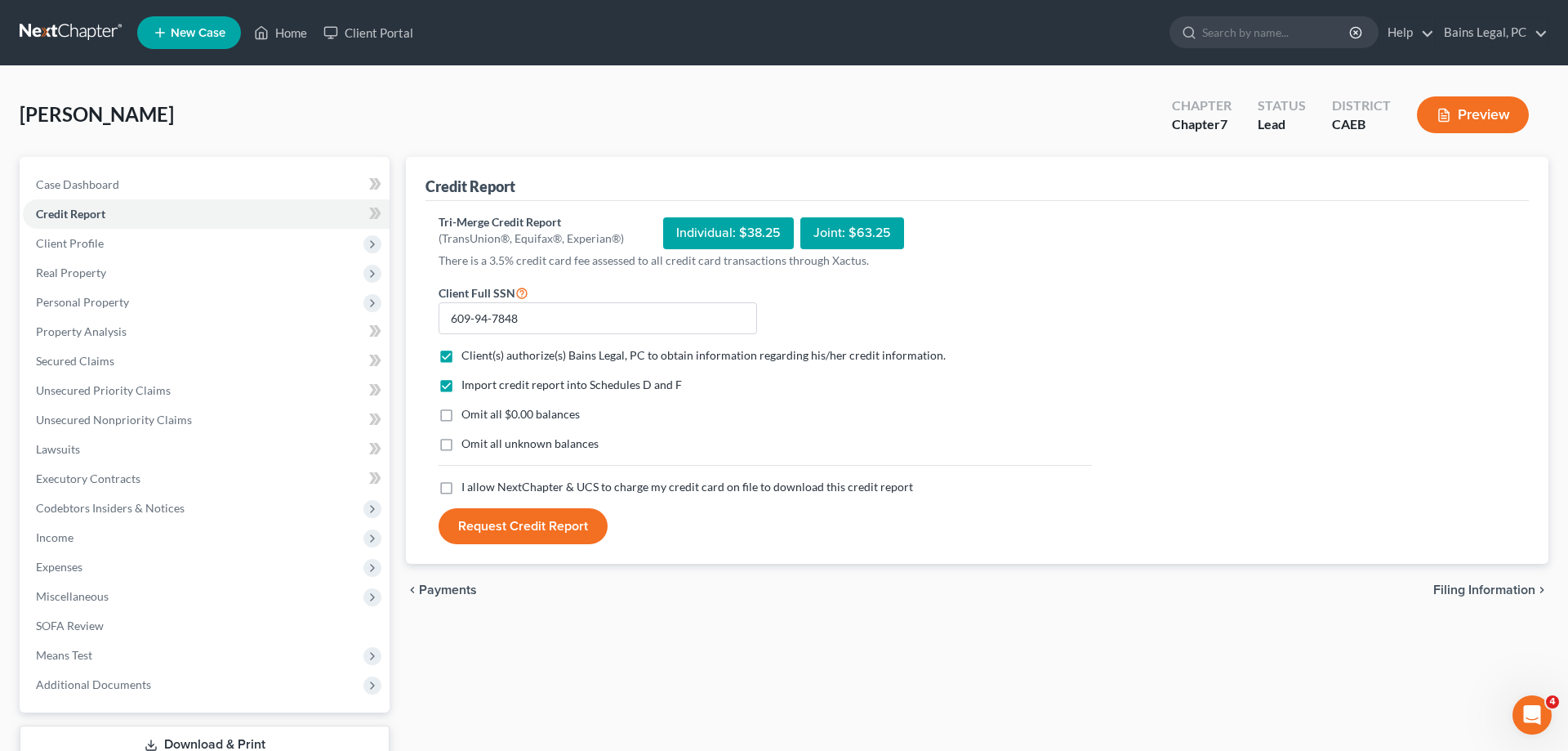
click at [502, 415] on span "Omit all $0.00 balances" at bounding box center [520, 414] width 118 height 14
click at [479, 415] on input "Omit all $0.00 balances" at bounding box center [473, 411] width 11 height 11
checkbox input "true"
click at [491, 439] on span "Omit all unknown balances" at bounding box center [530, 443] width 138 height 14
click at [479, 439] on input "Omit all unknown balances" at bounding box center [473, 441] width 11 height 11
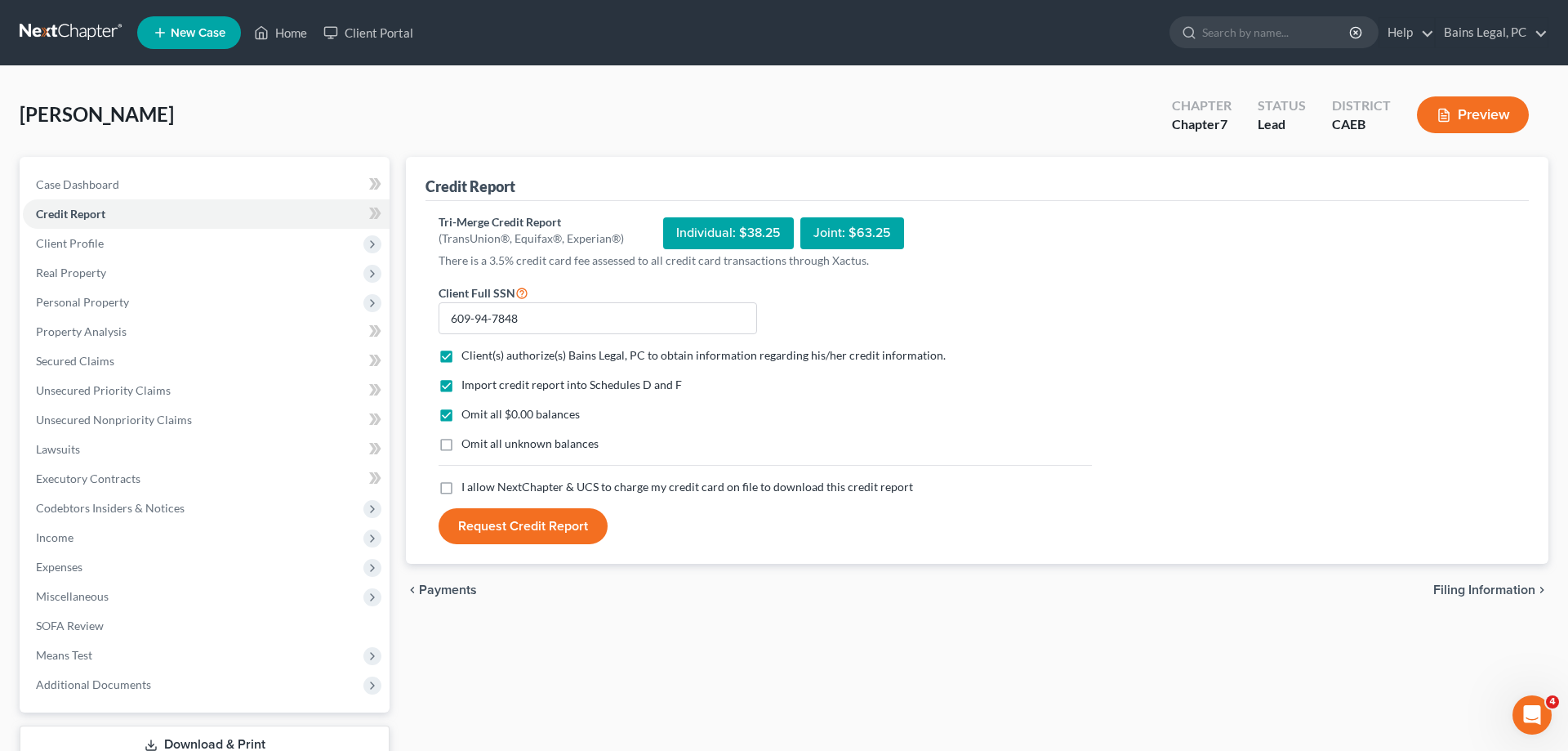
checkbox input "true"
drag, startPoint x: 479, startPoint y: 484, endPoint x: 479, endPoint y: 502, distance: 18.0
click at [479, 485] on span "I allow NextChapter & UCS to charge my credit card on file to download this cre…" at bounding box center [687, 487] width 451 height 14
click at [479, 485] on input "I allow NextChapter & UCS to charge my credit card on file to download this cre…" at bounding box center [473, 484] width 11 height 11
checkbox input "true"
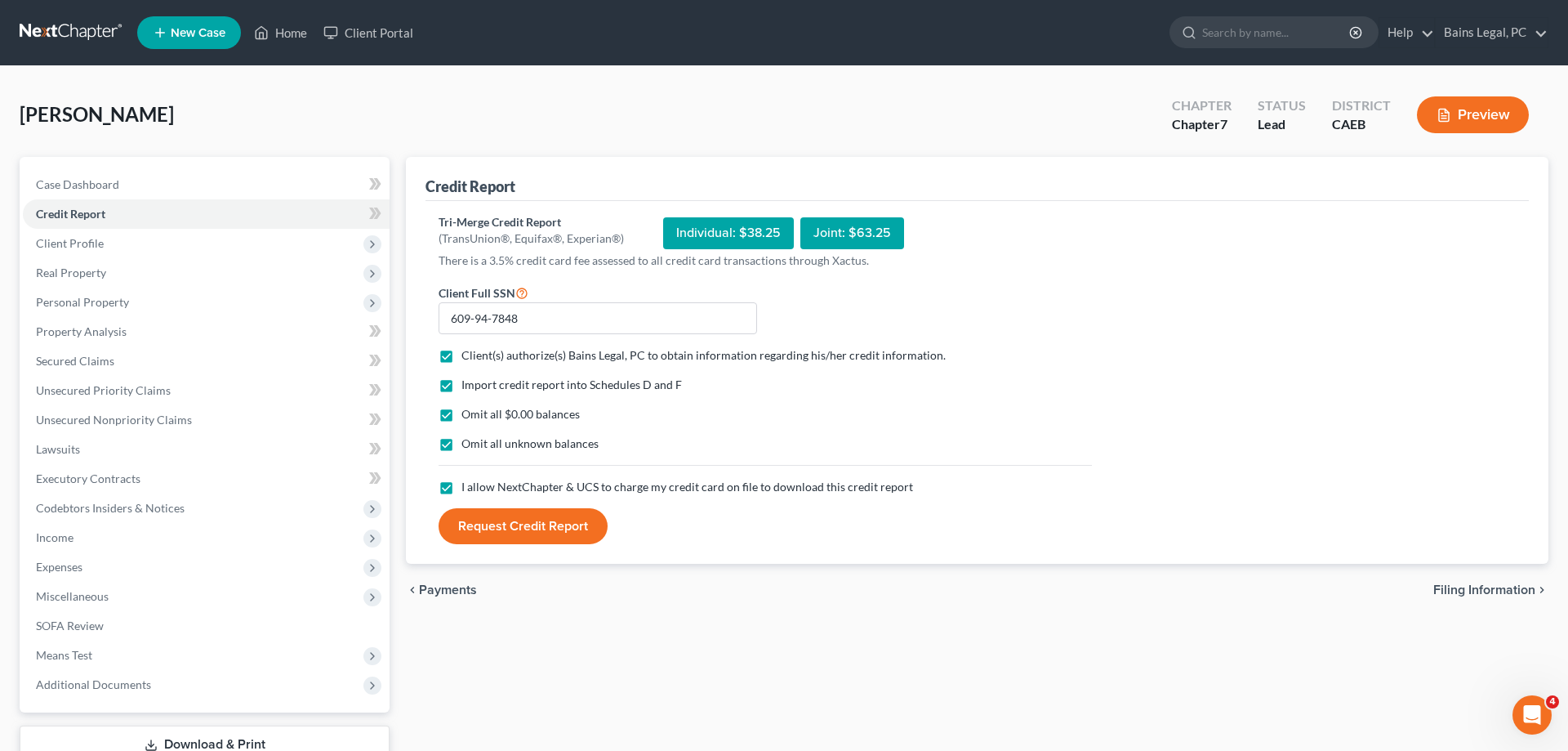
click at [476, 535] on button "Request Credit Report" at bounding box center [524, 526] width 169 height 36
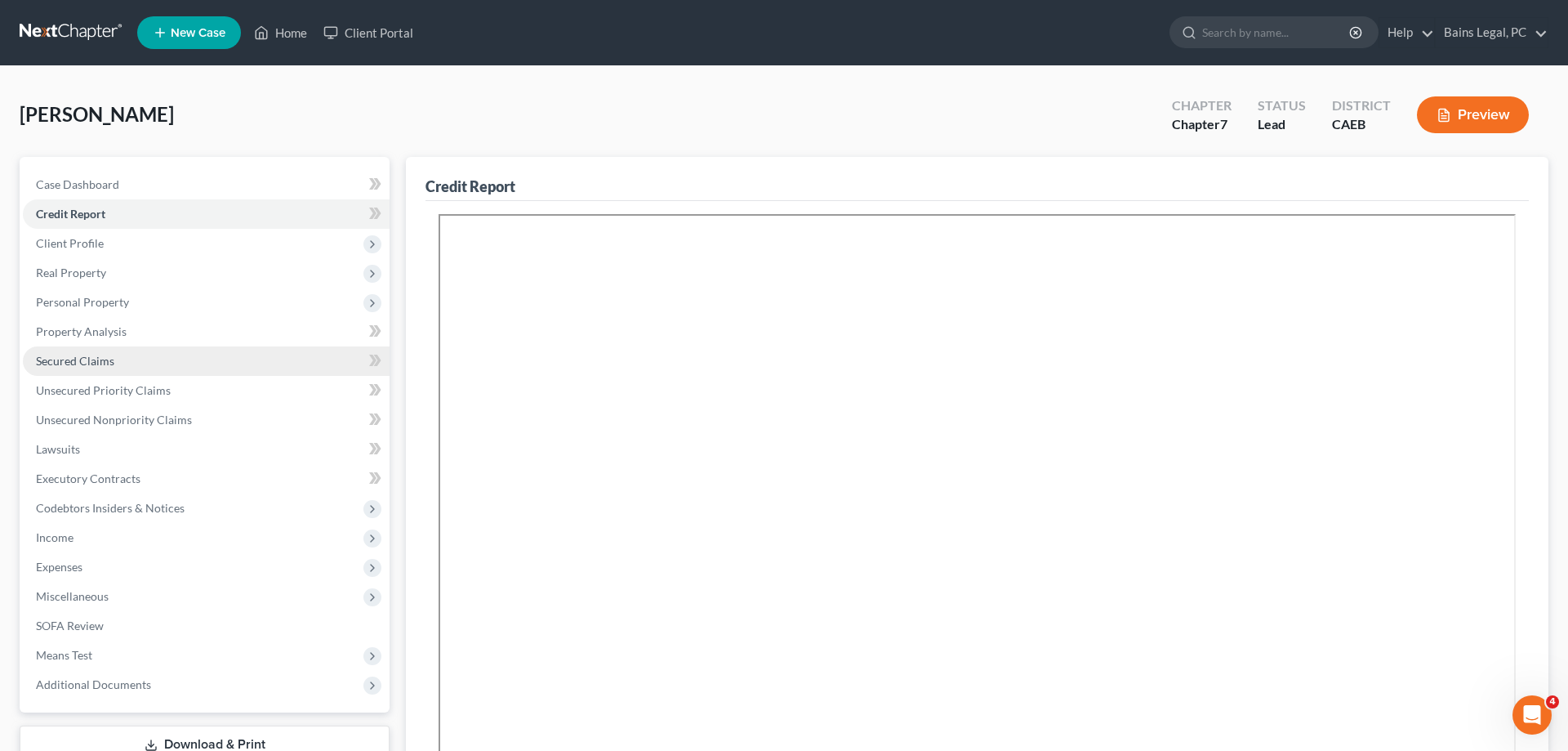
click at [104, 364] on span "Secured Claims" at bounding box center [75, 361] width 78 height 14
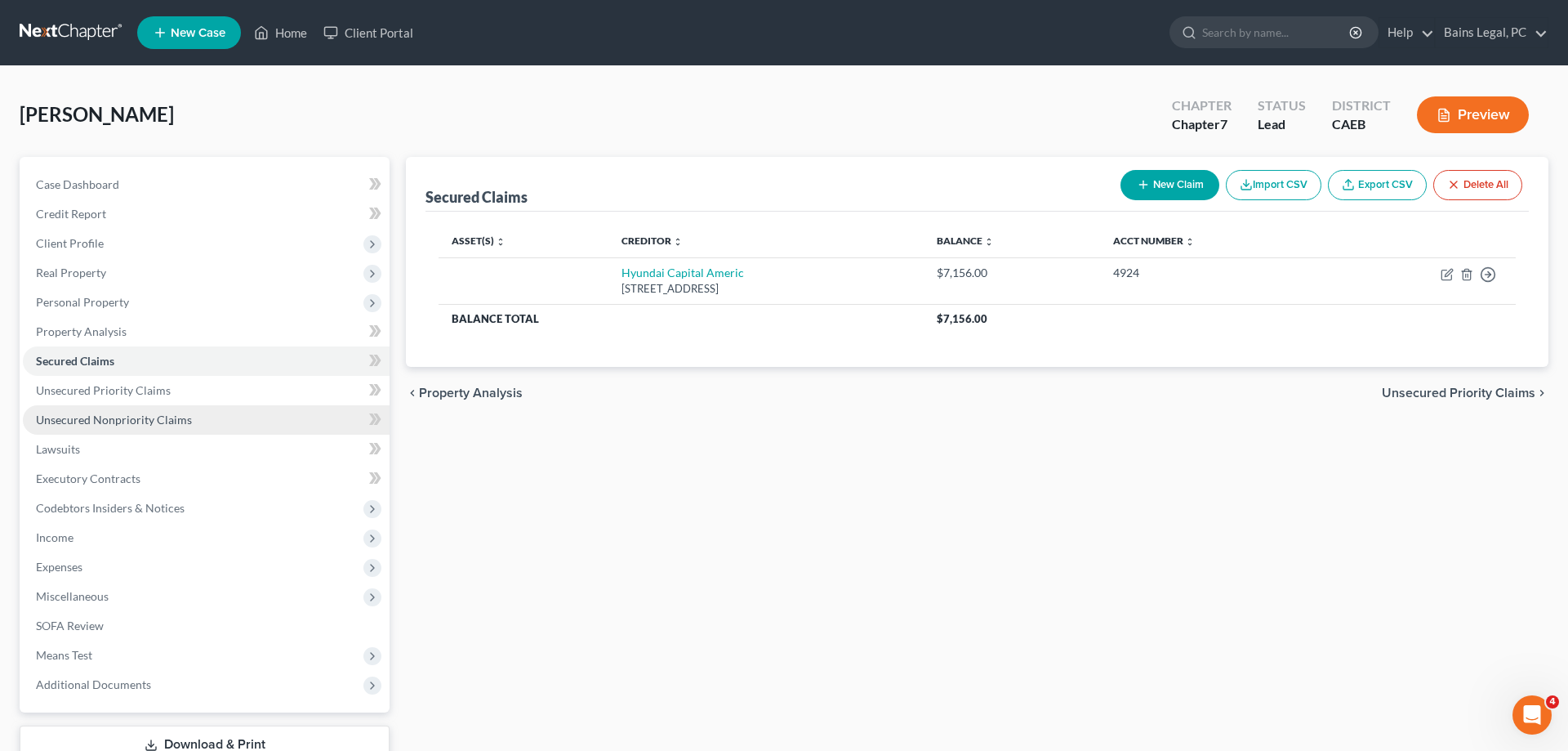
click at [164, 422] on span "Unsecured Nonpriority Claims" at bounding box center [114, 420] width 156 height 14
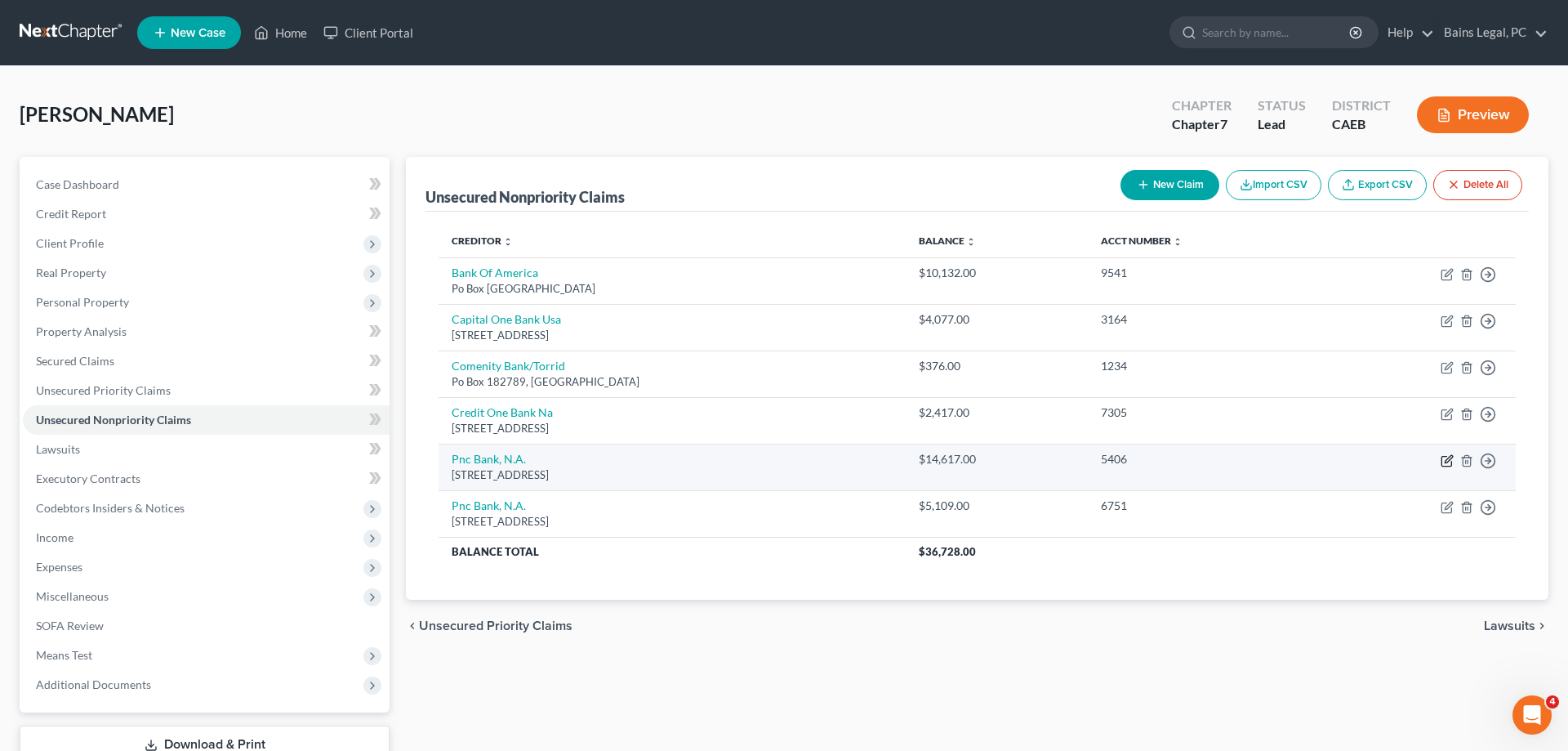
click at [1443, 462] on icon "button" at bounding box center [1447, 461] width 13 height 13
select select "23"
select select "2"
select select "0"
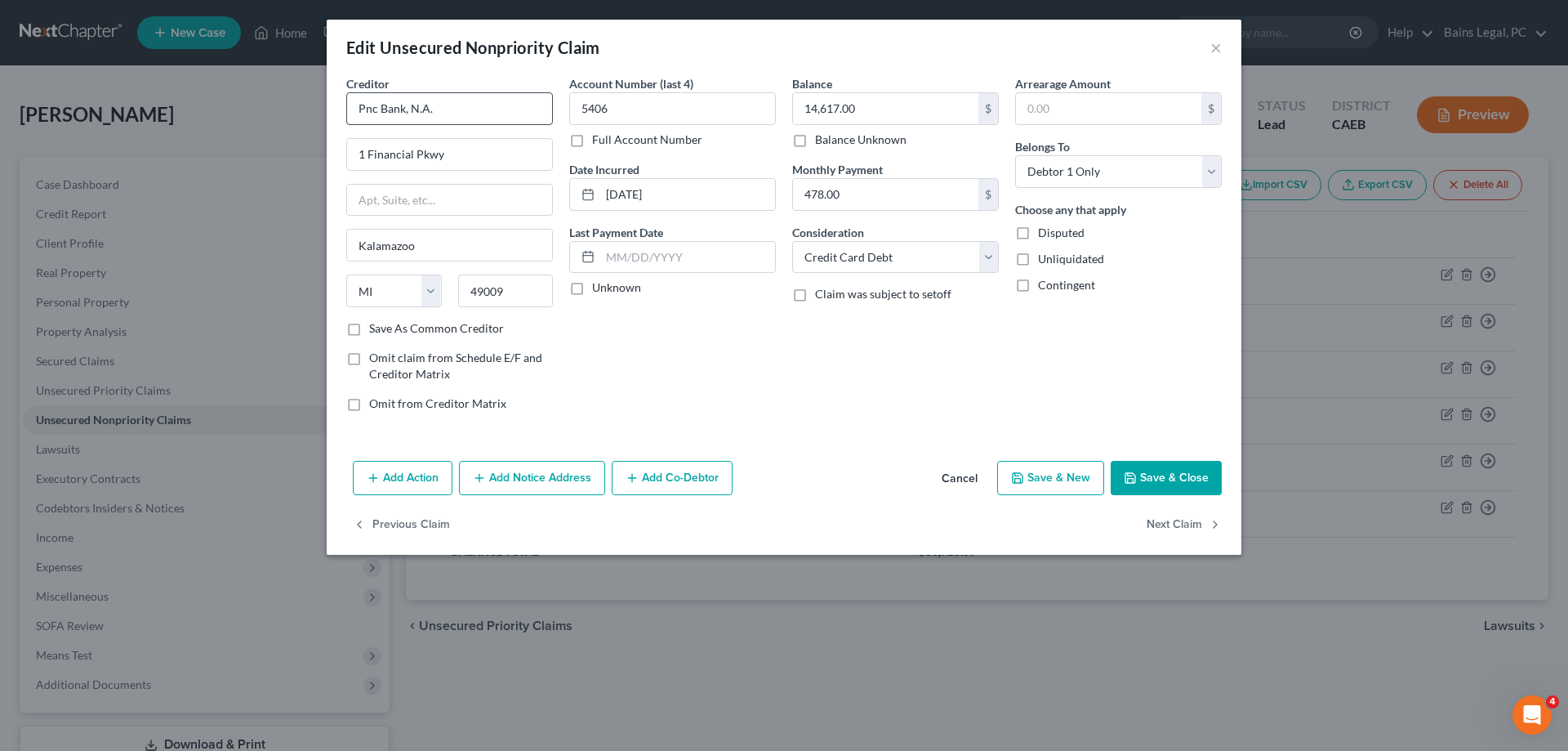
drag, startPoint x: 554, startPoint y: 128, endPoint x: 497, endPoint y: 119, distance: 57.7
click at [497, 119] on div "Creditor * Pnc Bank, N.A. 1 Financial Pkwy Kalamazoo State [US_STATE] AK AR AZ …" at bounding box center [450, 250] width 223 height 350
drag, startPoint x: 417, startPoint y: 120, endPoint x: 216, endPoint y: 103, distance: 201.7
click at [346, 106] on input "Pnc Bank, N.A." at bounding box center [450, 108] width 206 height 33
drag, startPoint x: 414, startPoint y: 143, endPoint x: 945, endPoint y: 348, distance: 569.2
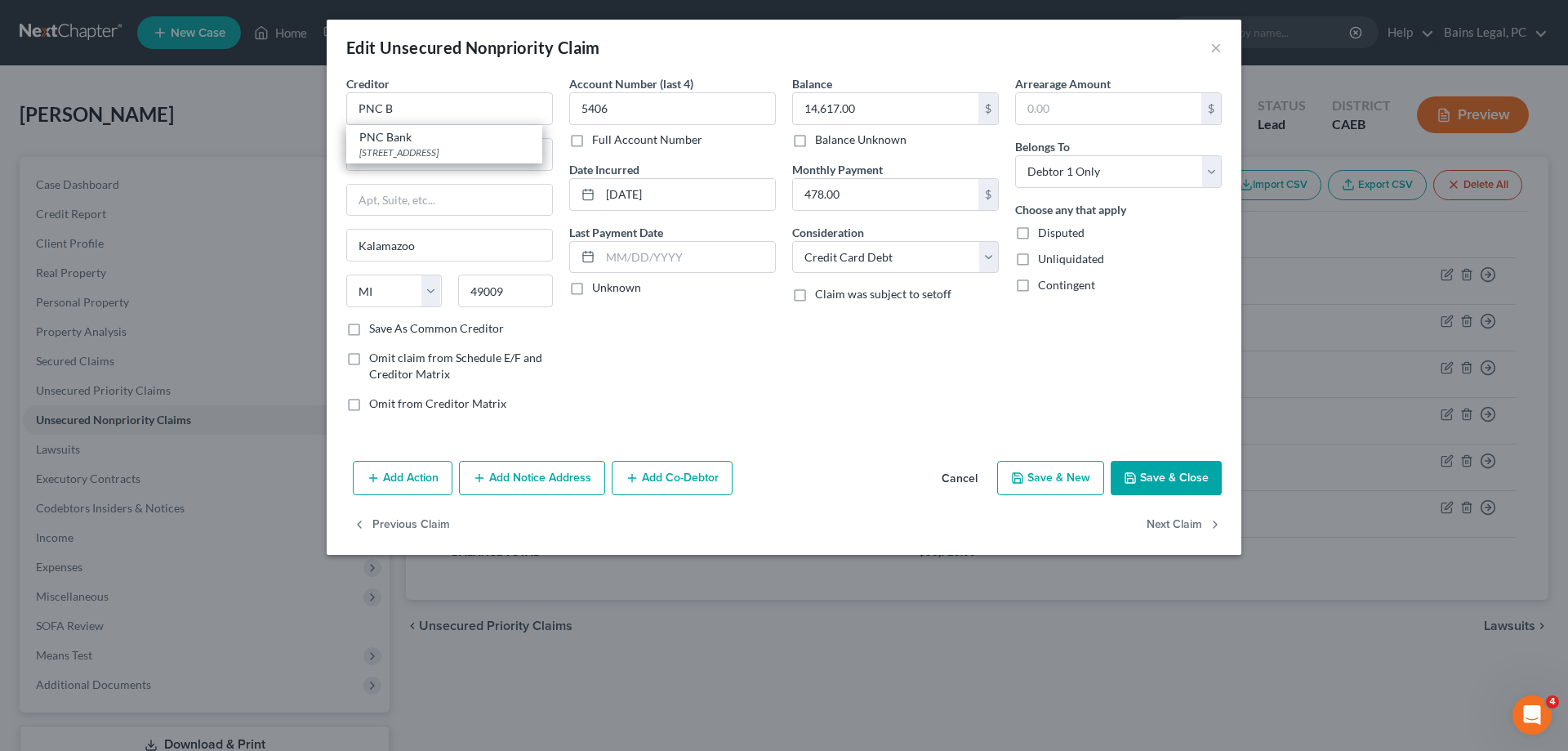
click at [414, 143] on div "PNC Bank" at bounding box center [444, 137] width 170 height 16
type input "PNC Bank"
type input "PO Box 1820"
type input "[GEOGRAPHIC_DATA]"
select select "36"
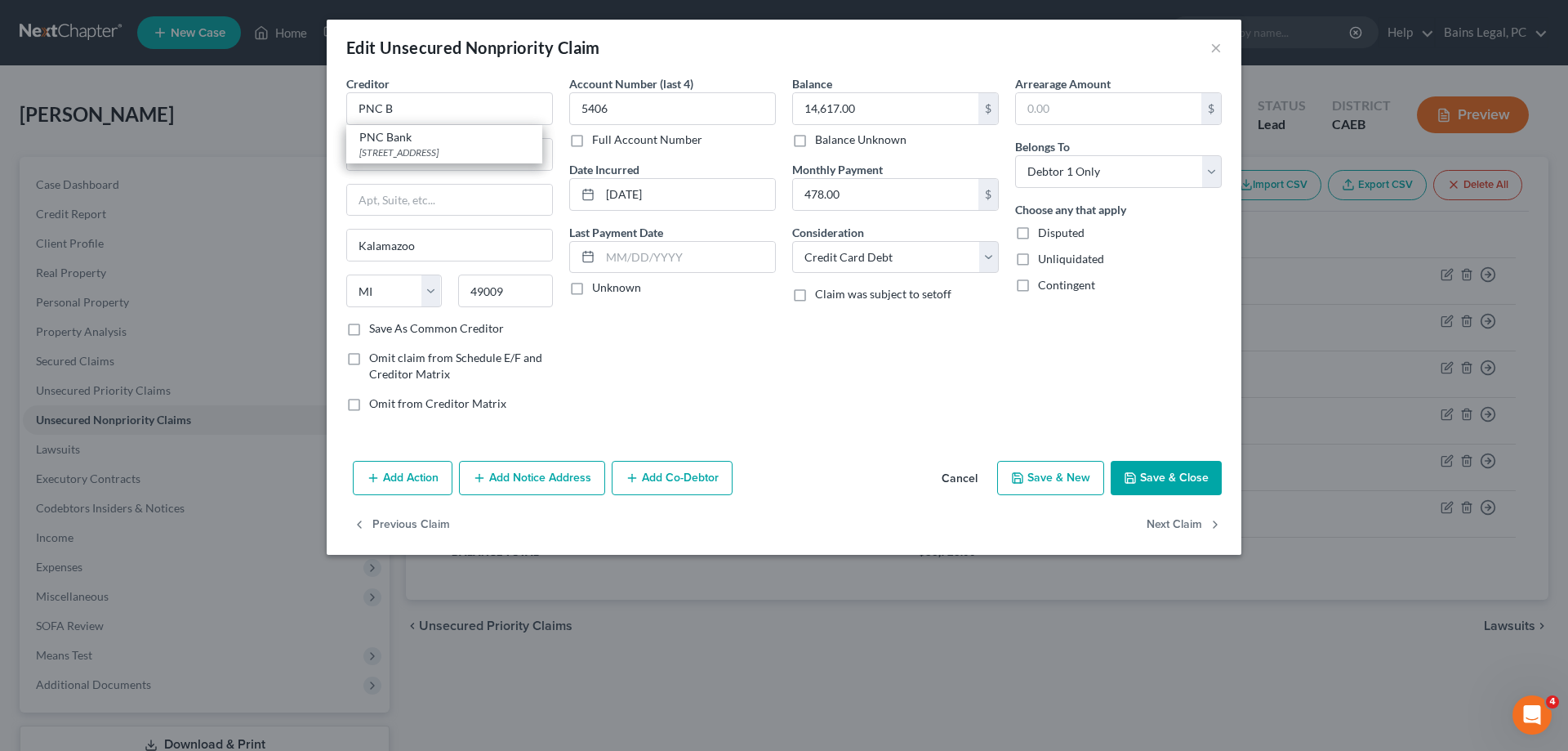
type input "45401"
click at [1178, 482] on button "Save & Close" at bounding box center [1166, 477] width 111 height 34
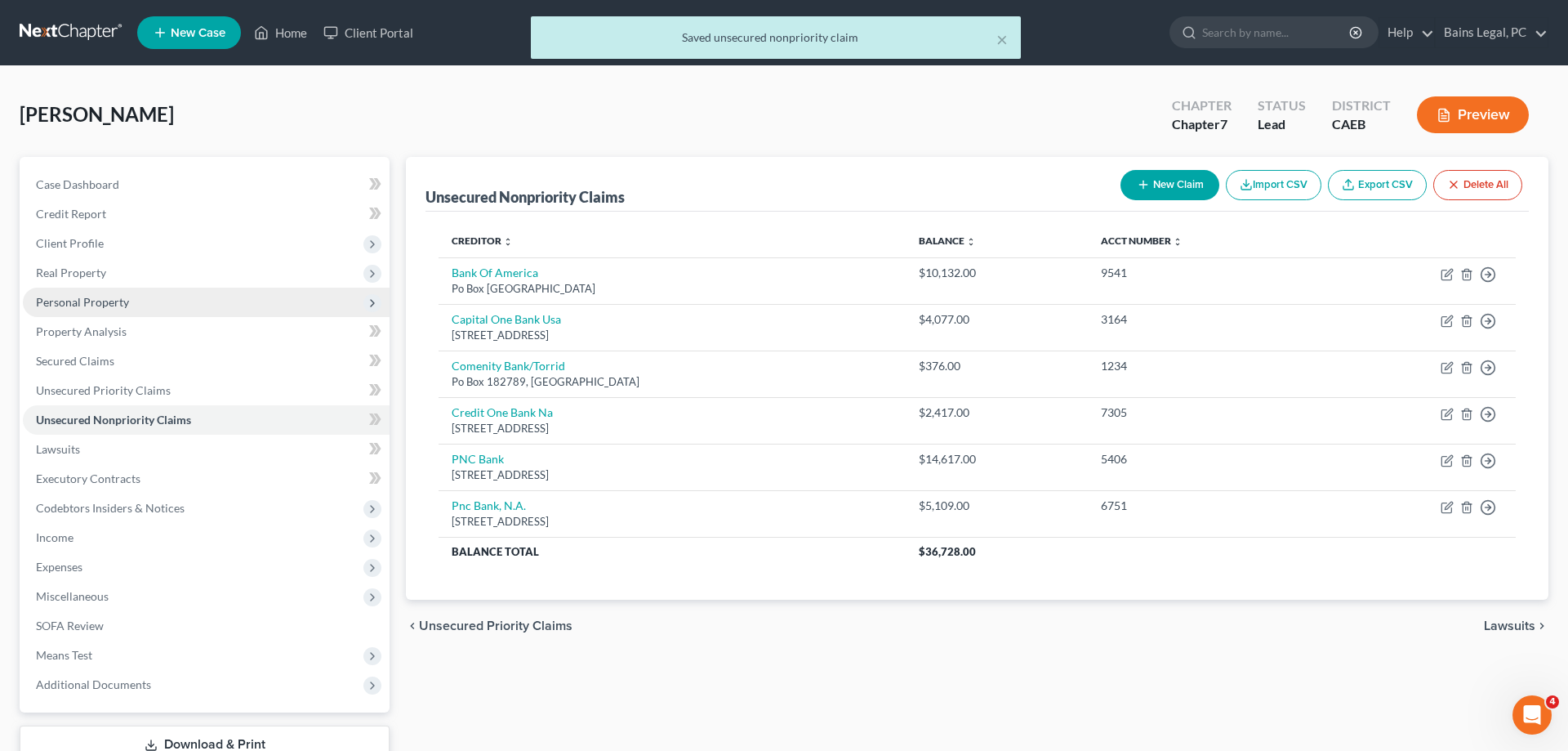
click at [65, 295] on span "Personal Property" at bounding box center [206, 302] width 367 height 29
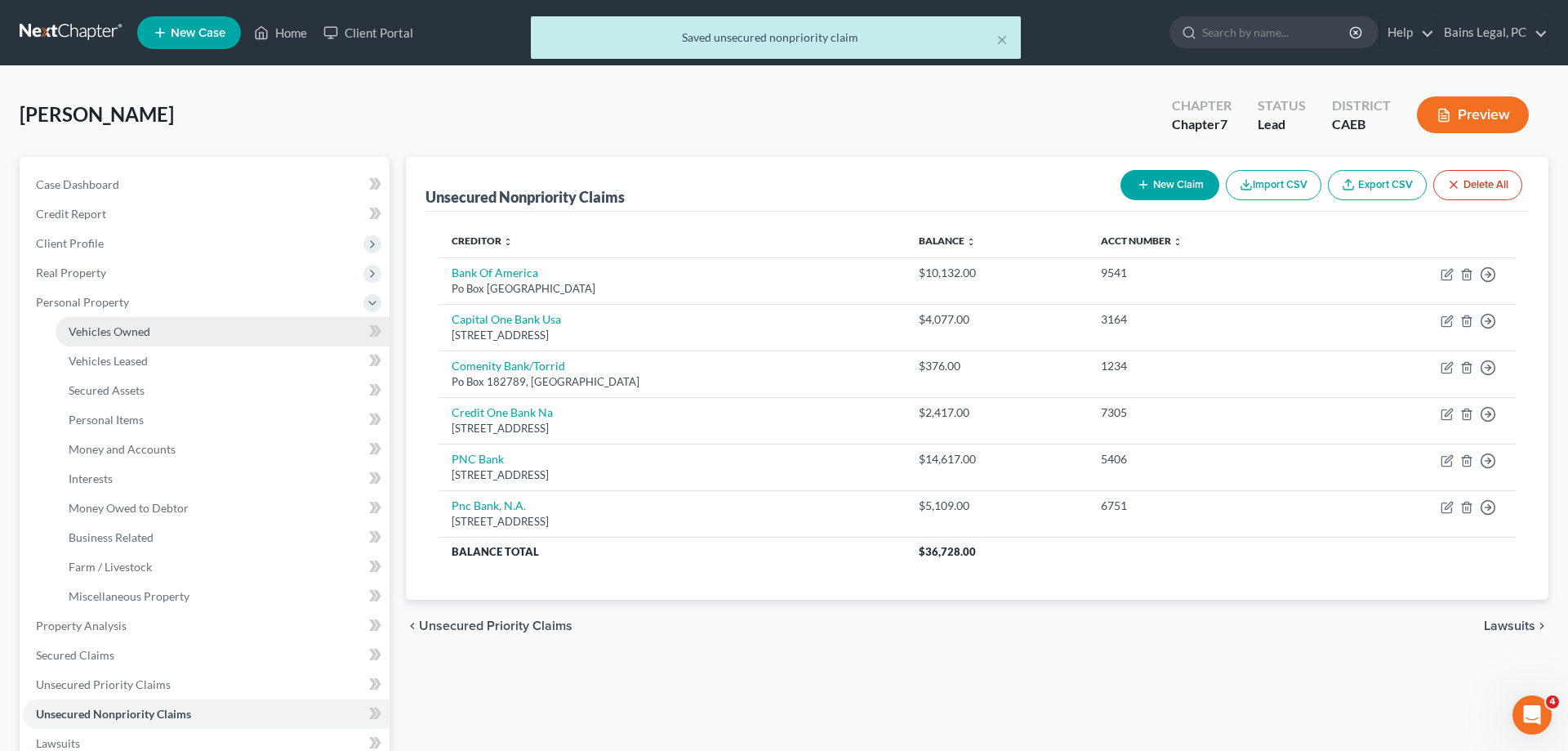
click at [81, 333] on span "Vehicles Owned" at bounding box center [109, 331] width 81 height 14
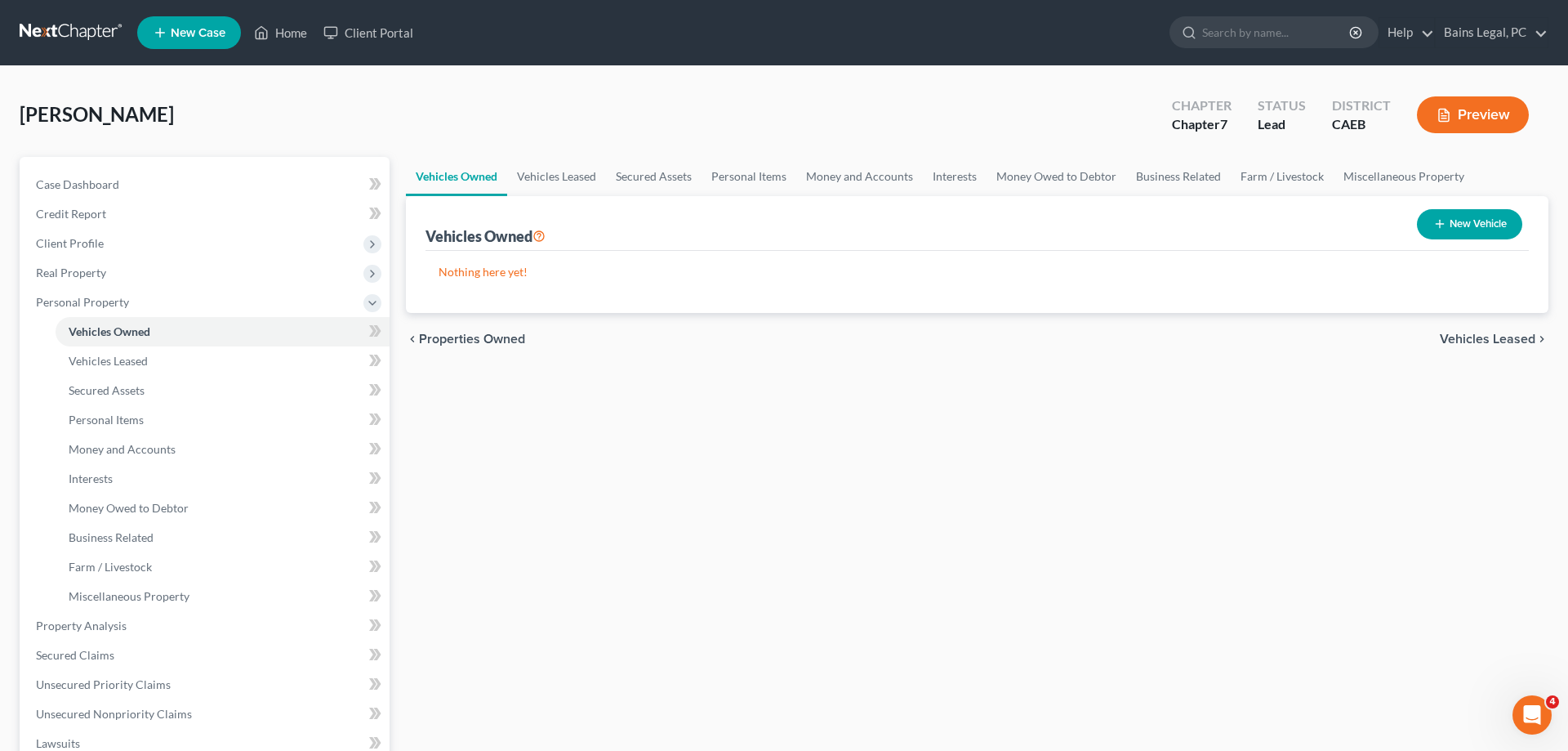
click at [1436, 224] on icon "button" at bounding box center [1440, 224] width 13 height 13
select select "0"
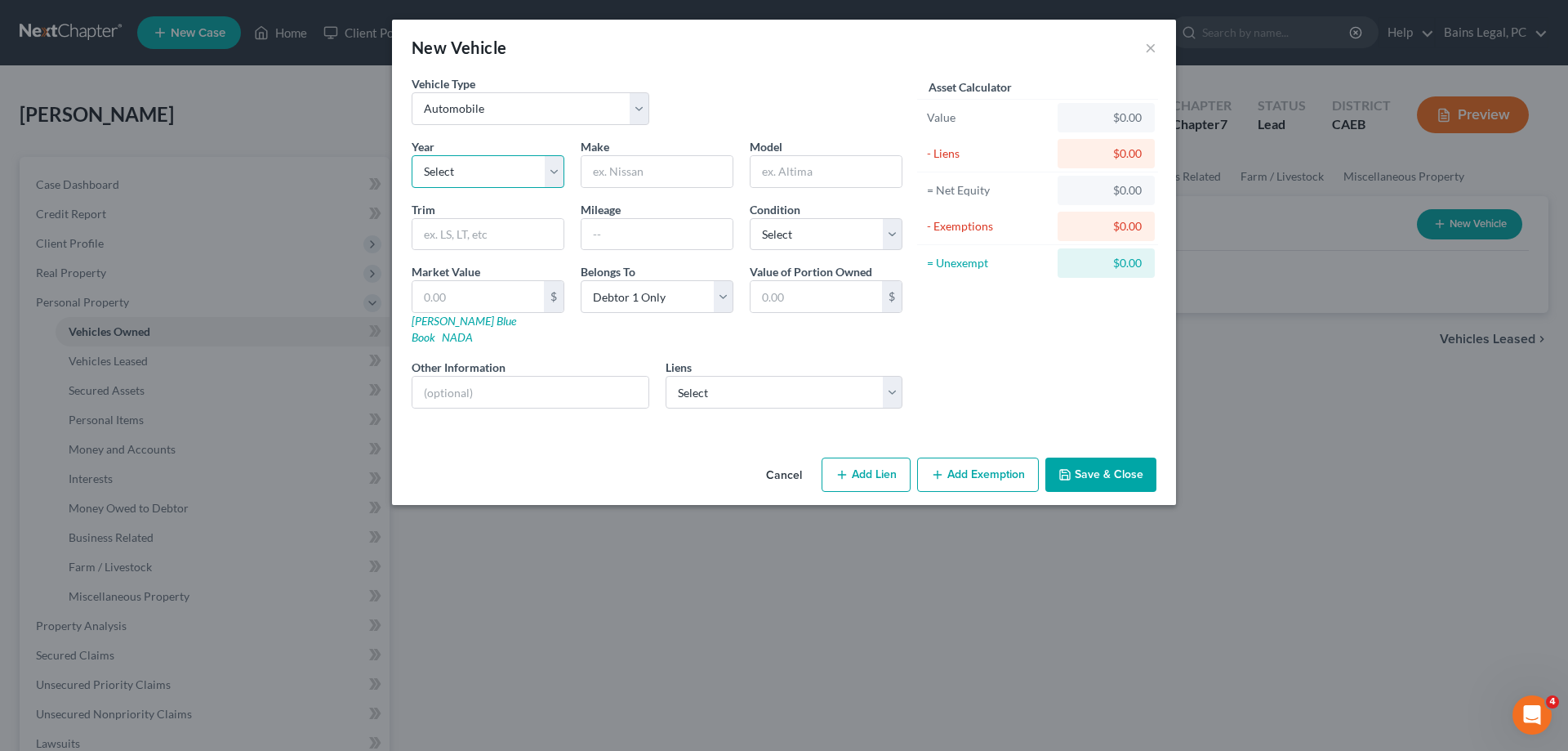
click at [412, 155] on select "Select 2026 2025 2024 2023 2022 2021 2020 2019 2018 2017 2016 2015 2014 2013 20…" at bounding box center [488, 171] width 153 height 33
select select "5"
click option "2021" at bounding box center [0, 0] width 0 height 0
click at [664, 170] on input "text" at bounding box center [657, 171] width 151 height 31
type input "Hyundai"
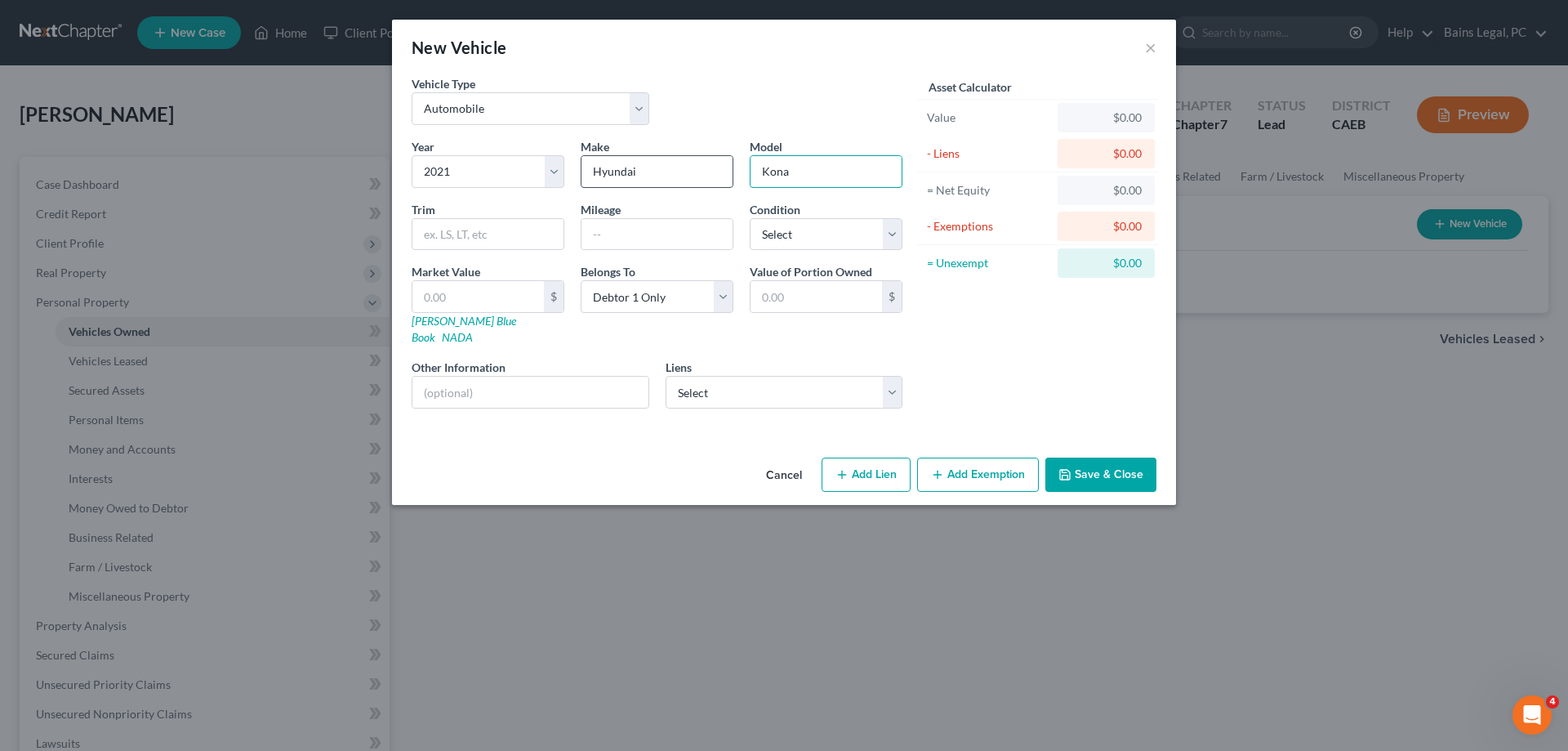
type input "Kona"
type input "69,000"
select select "2"
type input "1"
type input "1.00"
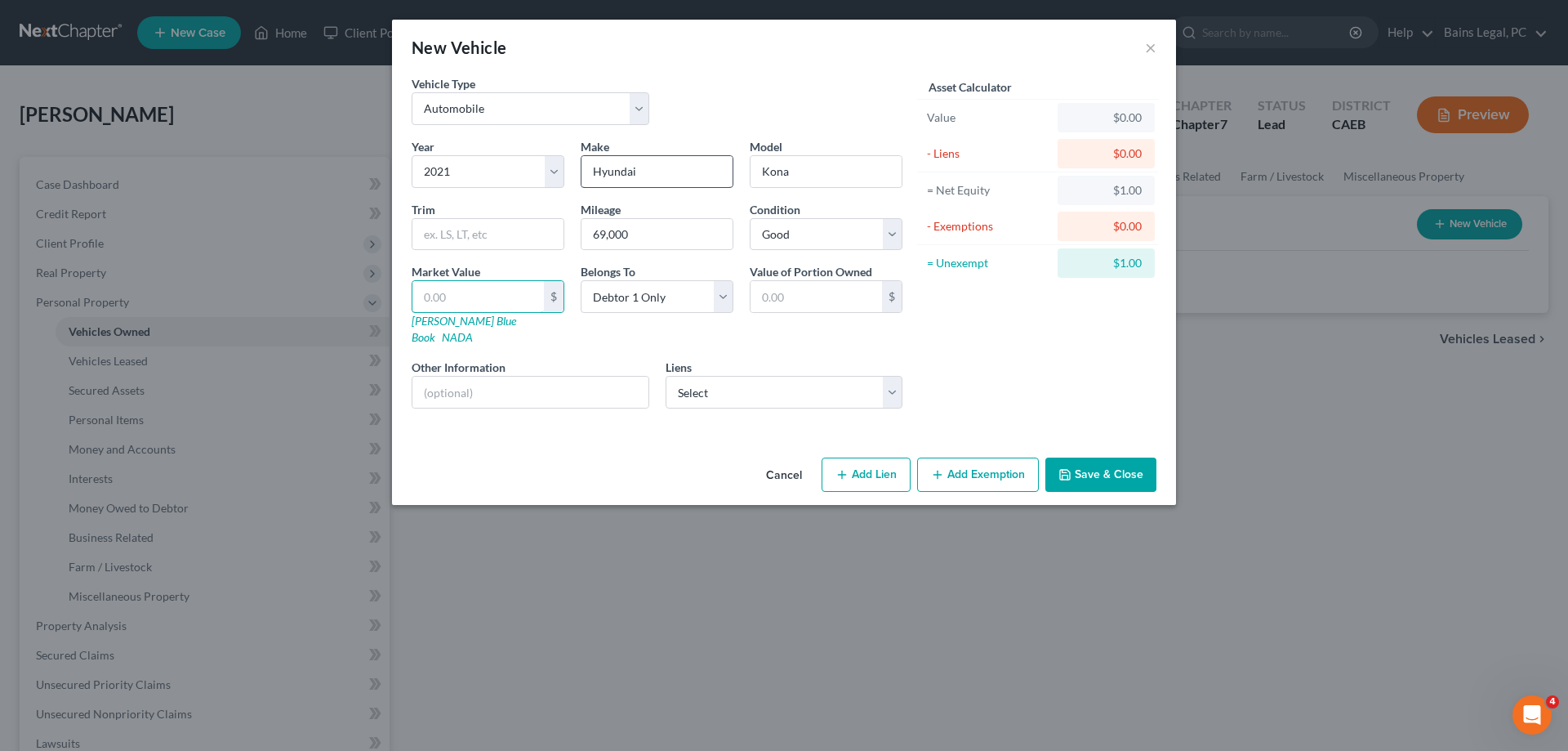
type input "1"
type input "1.00"
type input "14"
type input "14.00"
type input "149"
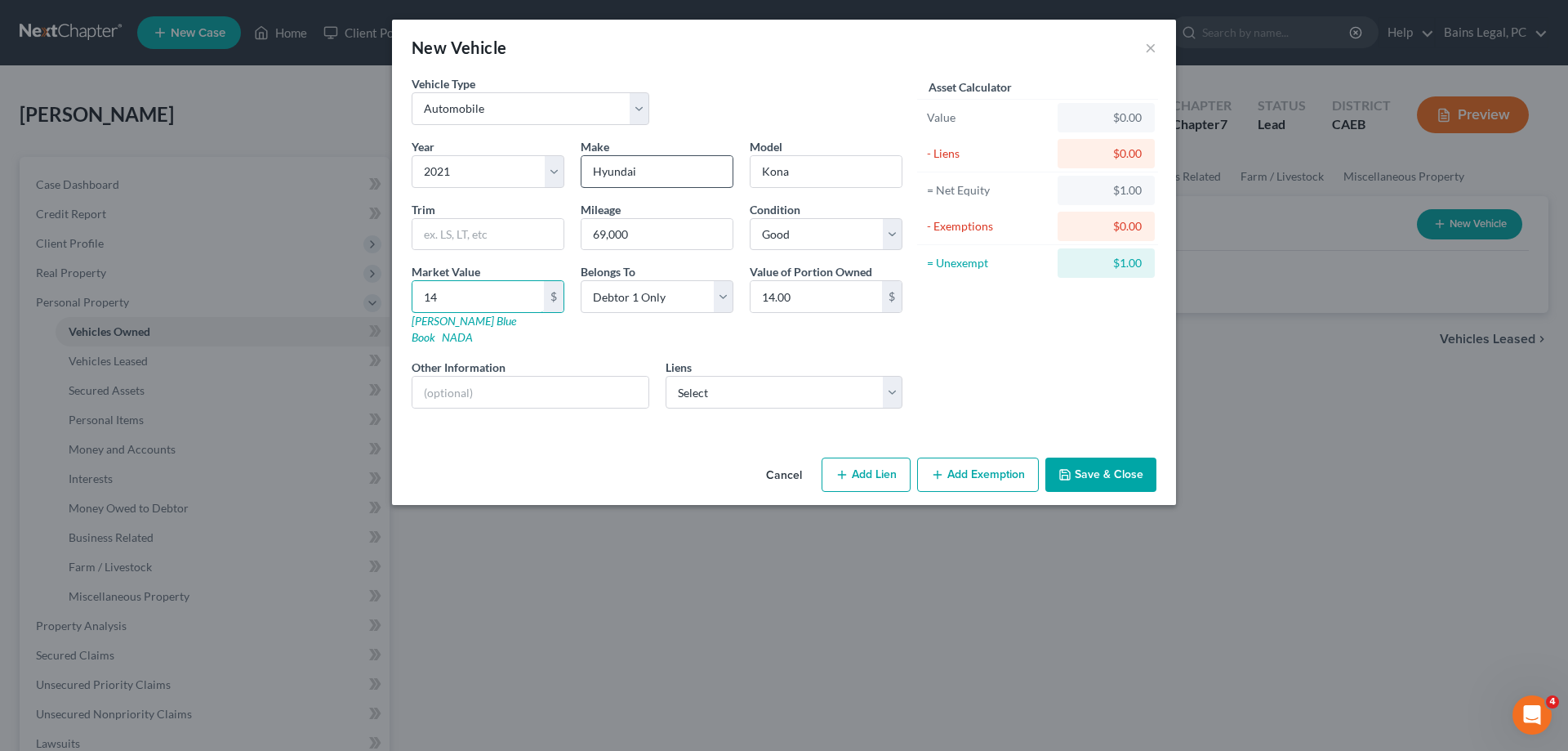
type input "149.00"
type input "1492"
type input "1,492.00"
type input "1,4929"
type input "14,929.00"
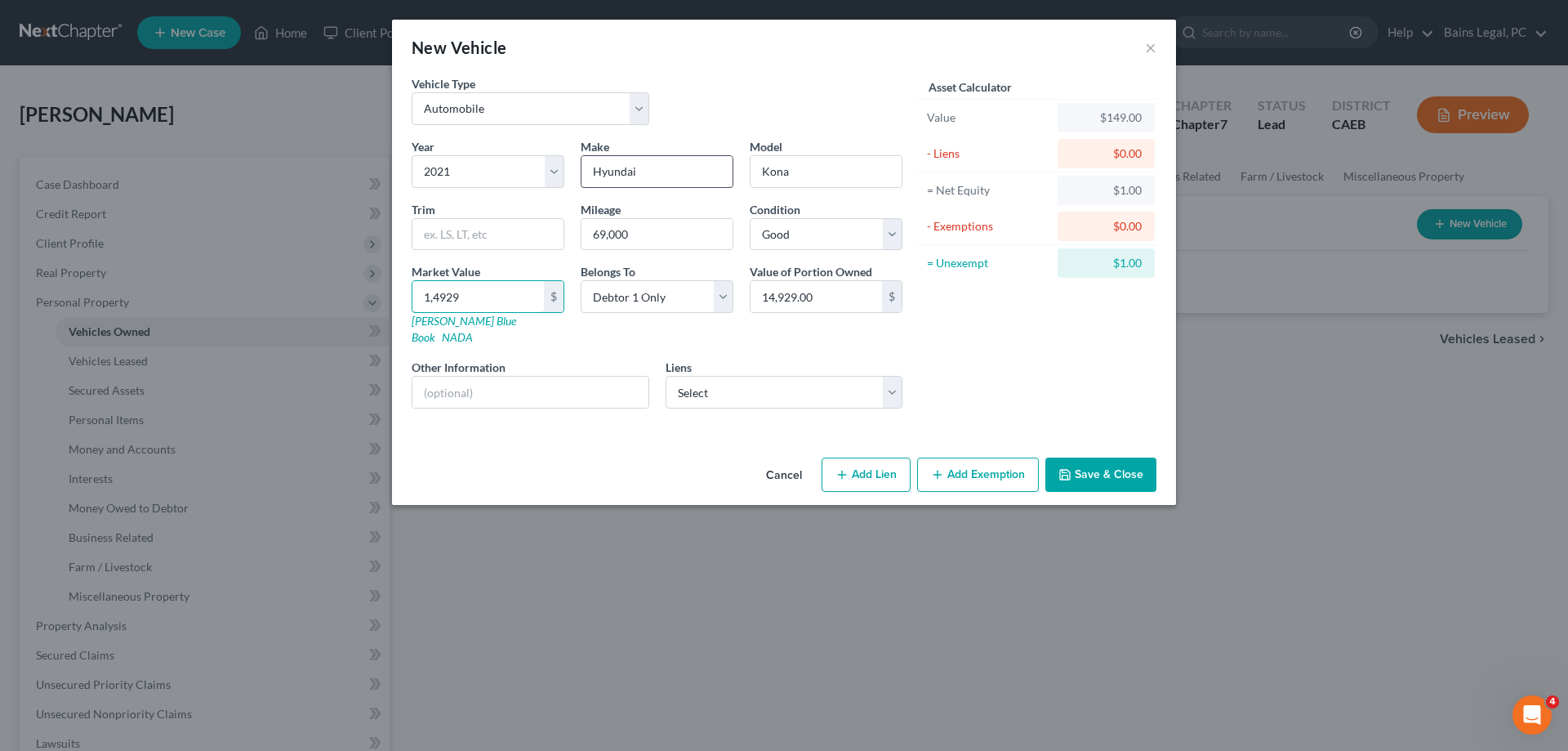
type input "1,4929"
click at [1107, 457] on button "Save & Close" at bounding box center [1101, 474] width 111 height 34
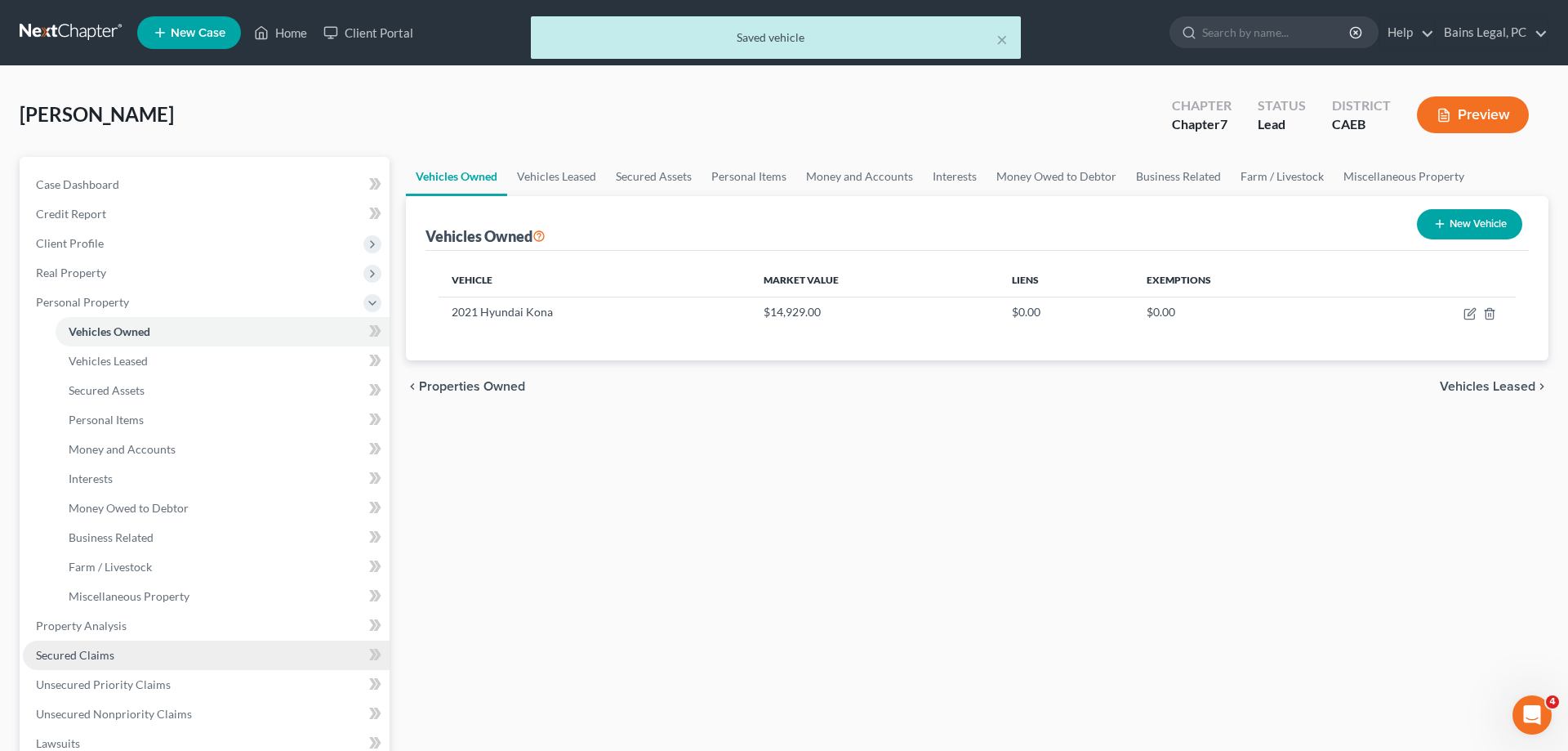
click at [62, 655] on span "Secured Claims" at bounding box center [75, 655] width 78 height 14
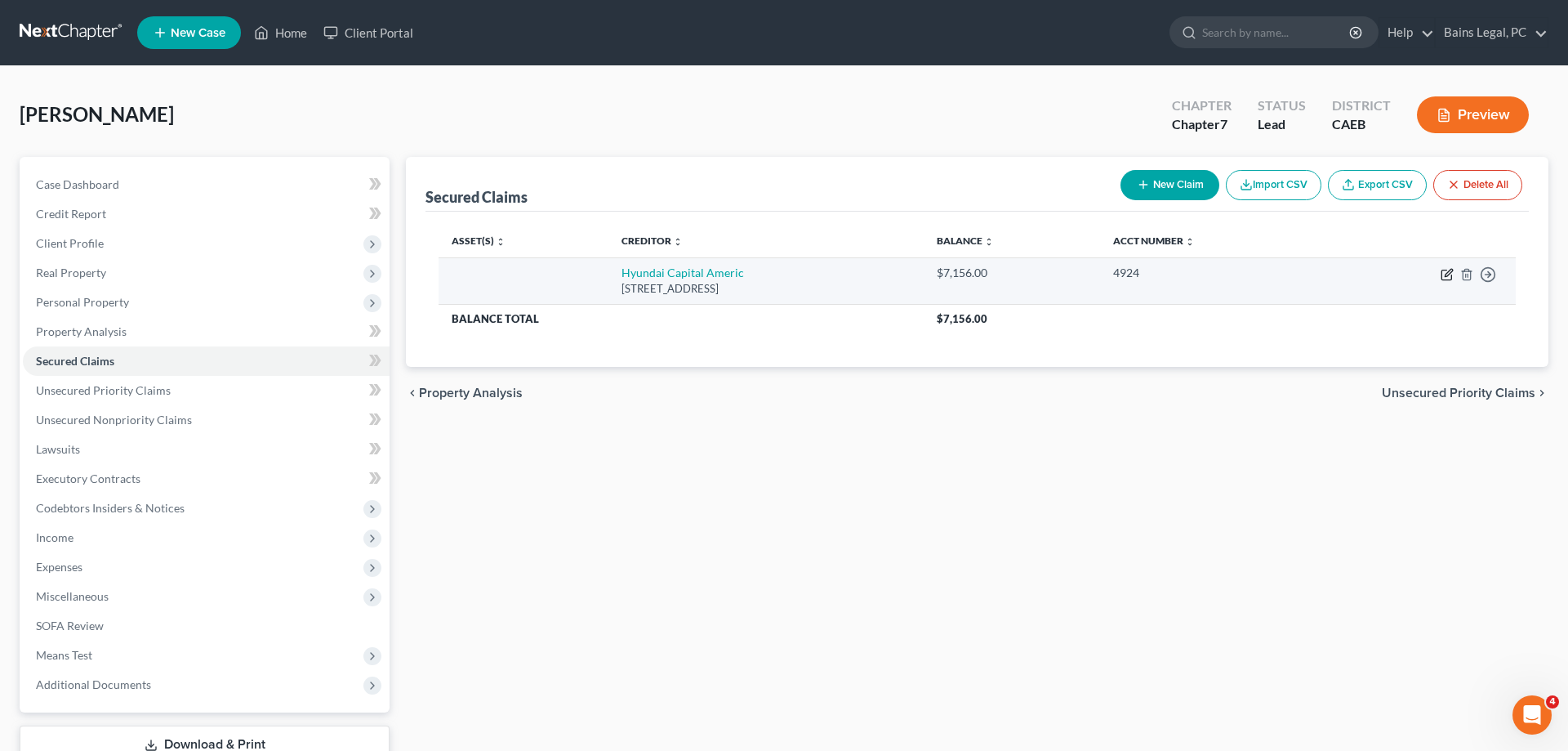
click at [1444, 277] on icon "button" at bounding box center [1447, 274] width 13 height 13
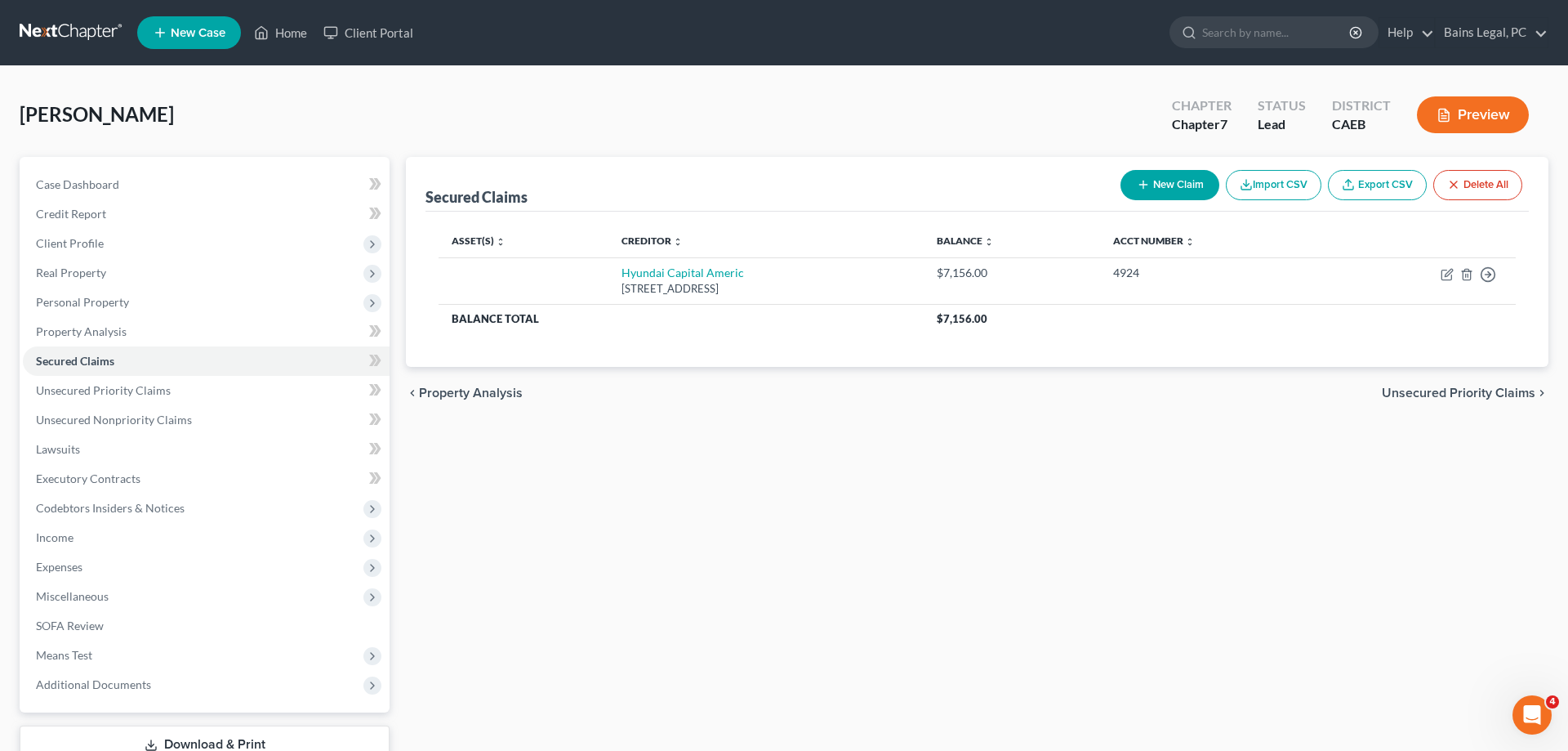
select select "4"
select select "0"
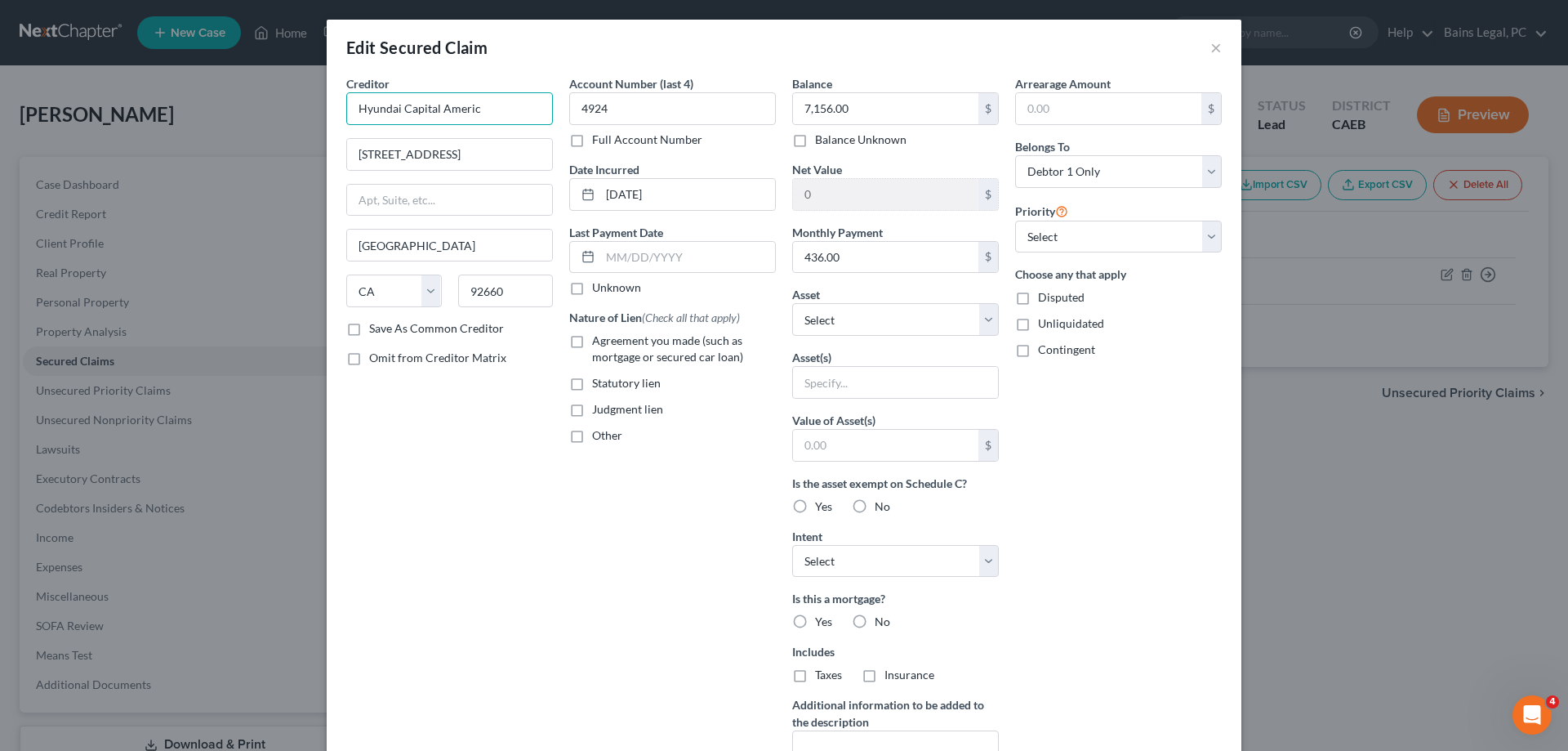
drag, startPoint x: 495, startPoint y: 112, endPoint x: 406, endPoint y: 116, distance: 89.1
click at [406, 116] on input "Hyundai Capital Americ" at bounding box center [450, 108] width 206 height 33
click at [419, 157] on div "[GEOGRAPHIC_DATA]" at bounding box center [444, 152] width 170 height 14
type input "Hyundai Motor Finance"
type input "PO Box 650805"
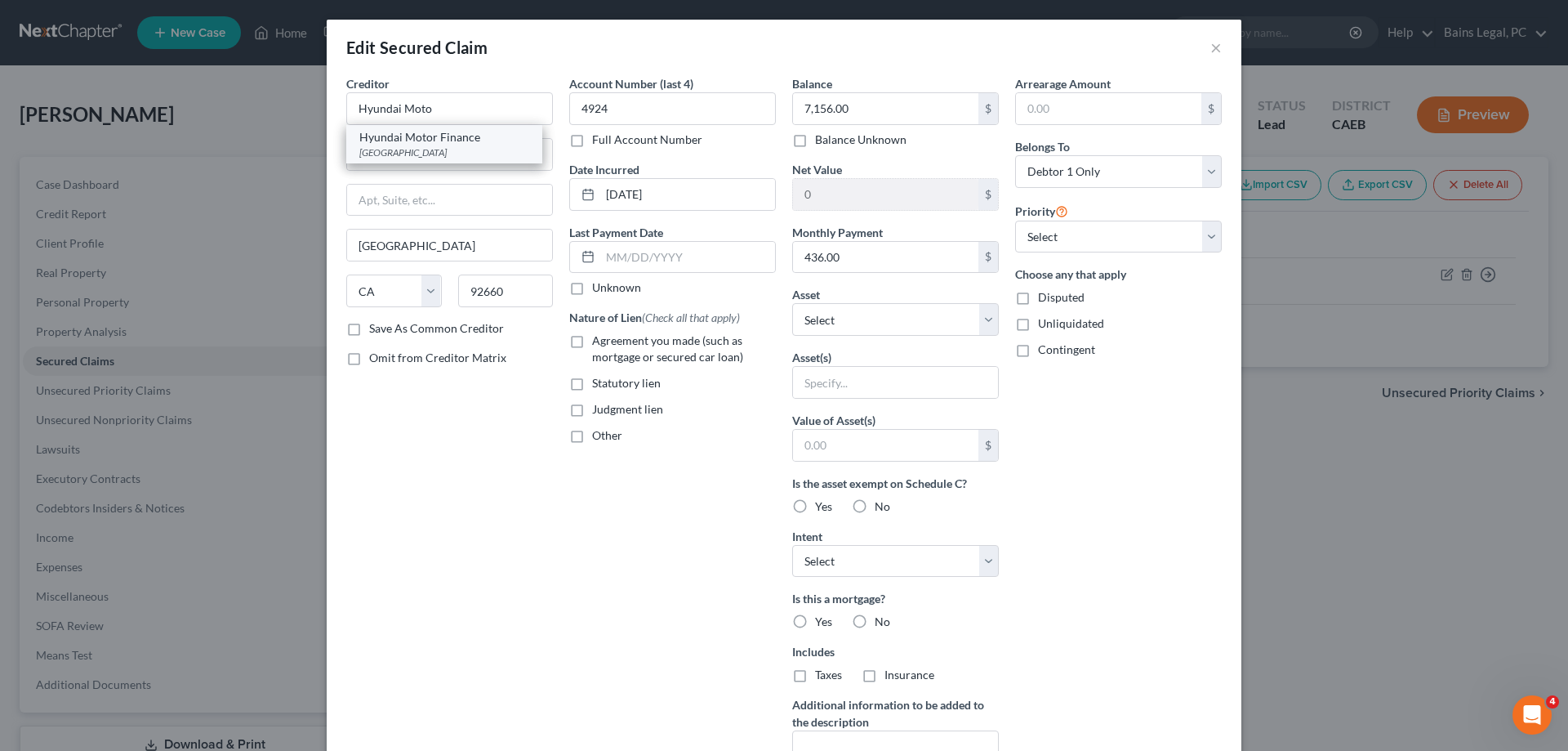
type input "[GEOGRAPHIC_DATA]"
select select "45"
type input "75265"
click at [960, 268] on input "436.00" at bounding box center [885, 257] width 185 height 31
type input "436.88"
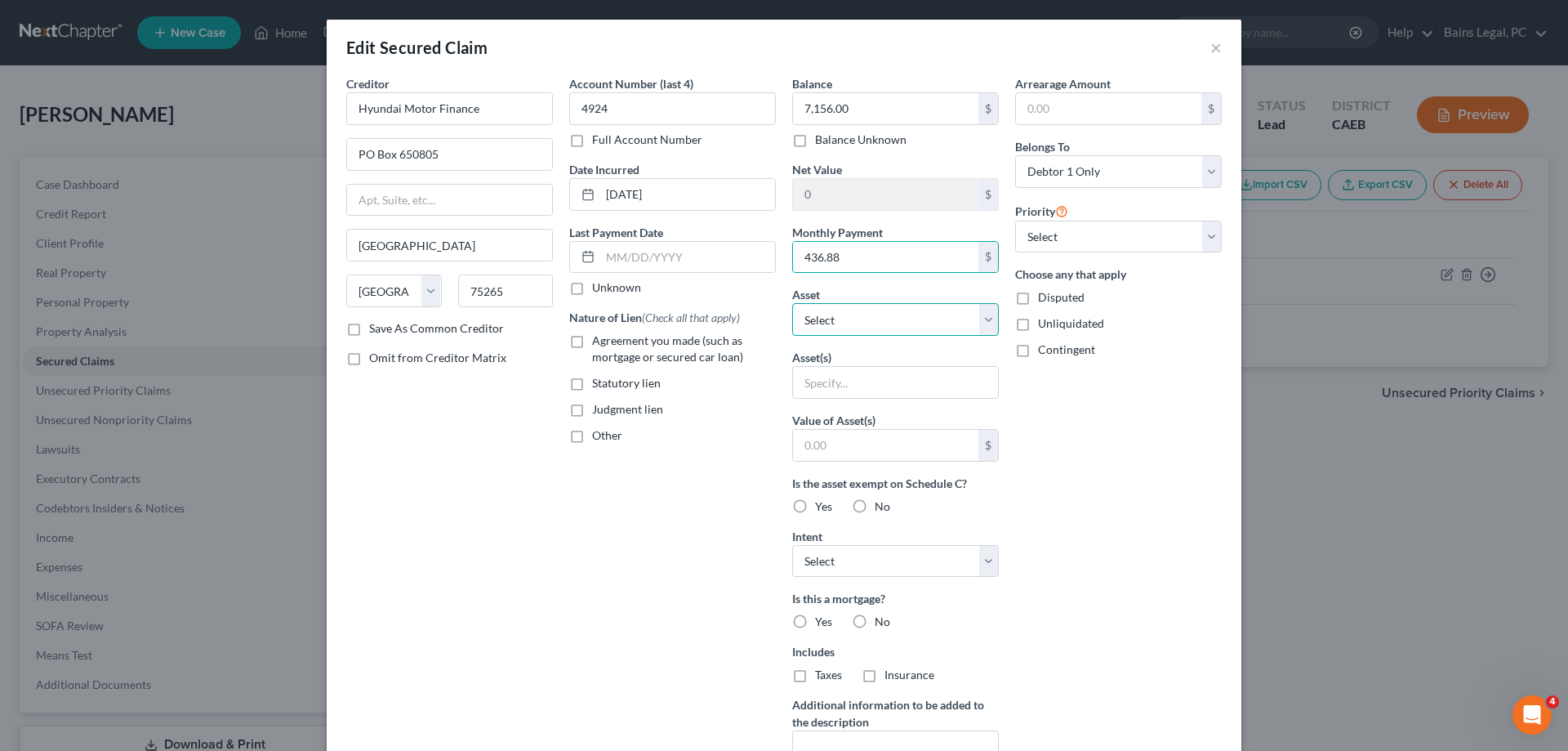
click at [792, 303] on select "Select Other Multiple Assets 2021 Hyundai Kona - $14929.0" at bounding box center [895, 319] width 206 height 33
select select "2"
click option "2021 Hyundai Kona - $14929.0" at bounding box center [0, 0] width 0 height 0
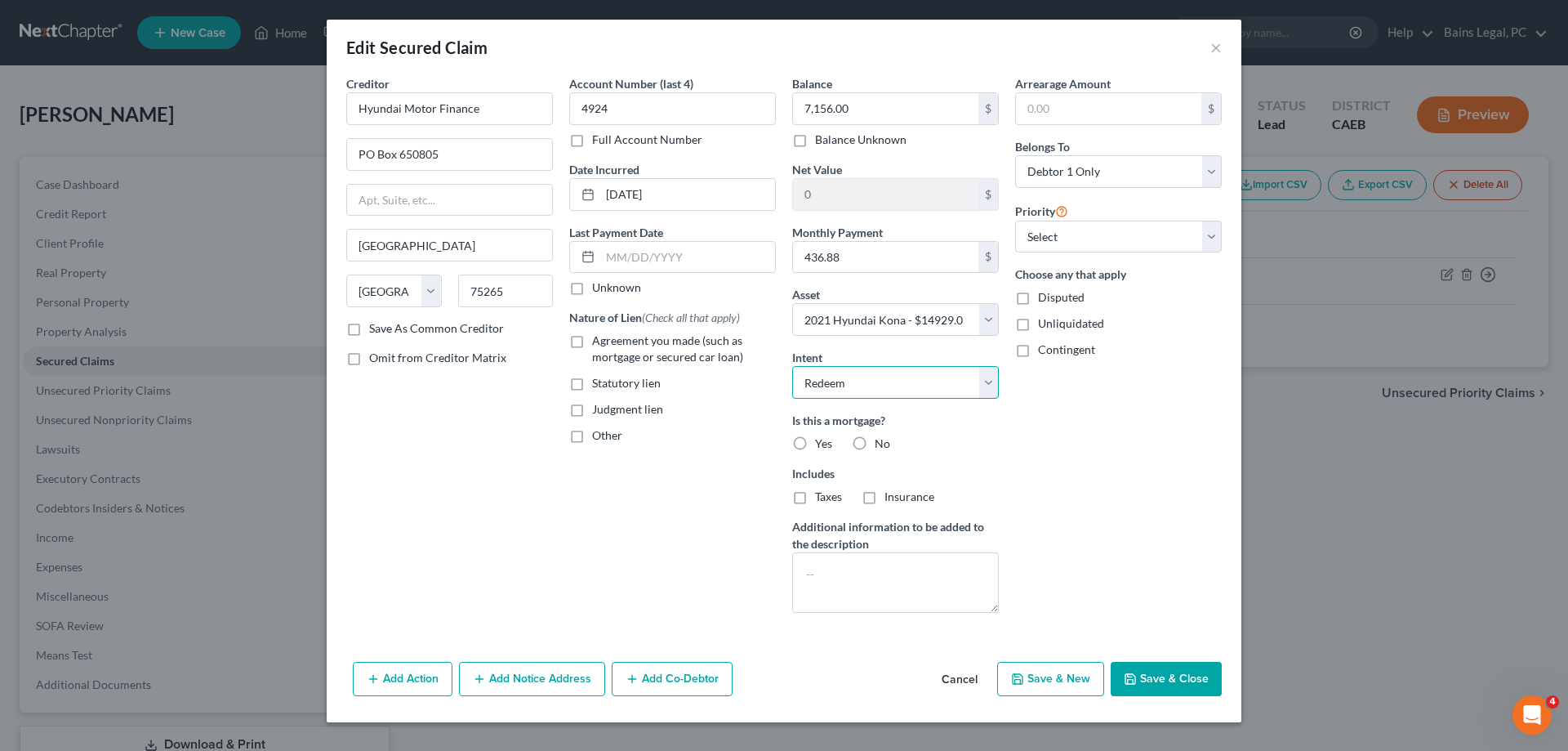
click option "Redeem" at bounding box center [0, 0] width 0 height 0
click at [792, 366] on select "Select Surrender Redeem Reaffirm Avoid Other" at bounding box center [895, 382] width 206 height 33
select select "2"
click option "Reaffirm" at bounding box center [0, 0] width 0 height 0
click at [875, 450] on label "No" at bounding box center [883, 443] width 15 height 16
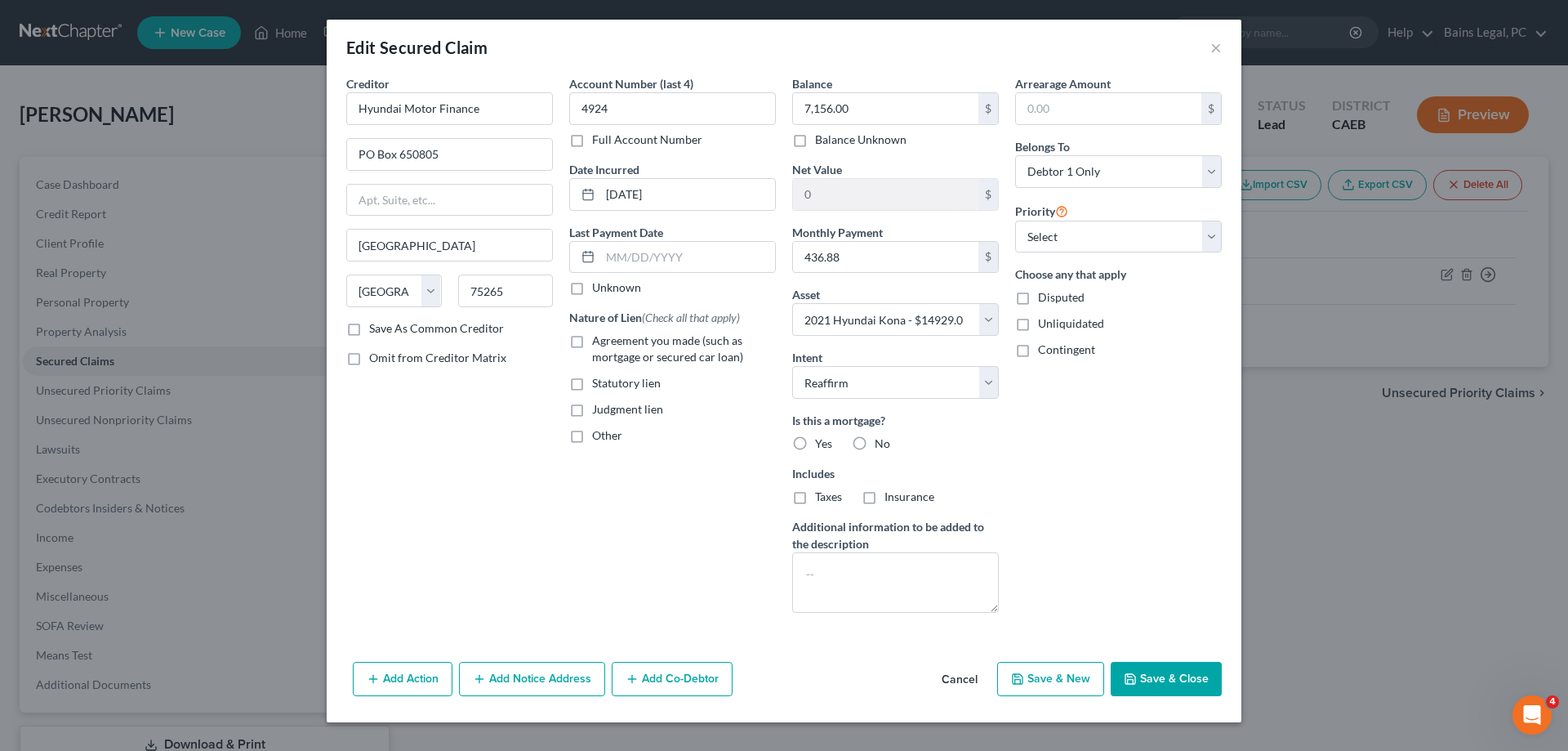
click at [882, 446] on input "No" at bounding box center [887, 441] width 11 height 11
radio input "true"
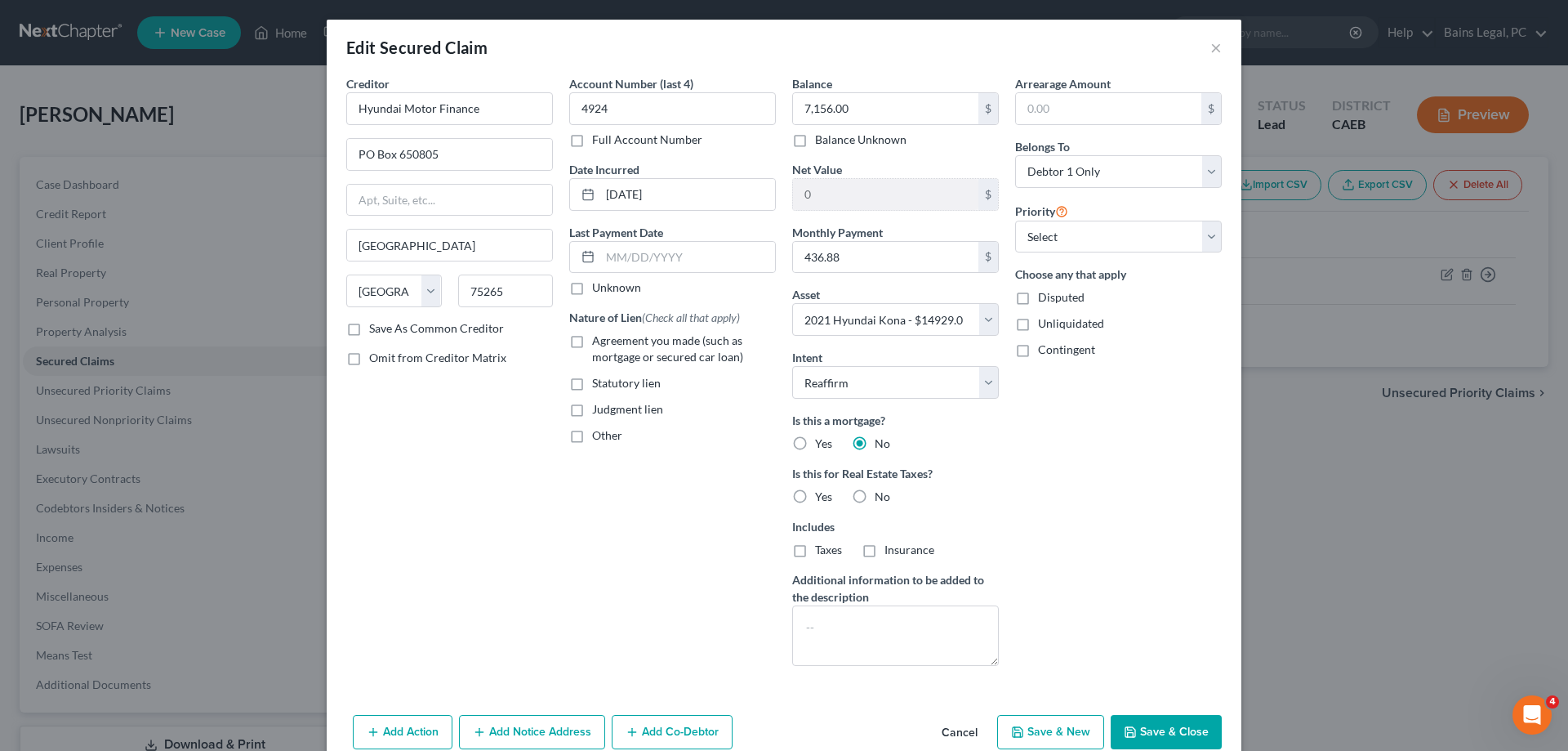
click at [875, 496] on label "No" at bounding box center [883, 496] width 15 height 16
click at [882, 496] on input "No" at bounding box center [887, 493] width 11 height 11
radio input "true"
click at [680, 358] on span "Agreement you made (such as mortgage or secured car loan)" at bounding box center [668, 348] width 151 height 30
click at [609, 343] on input "Agreement you made (such as mortgage or secured car loan)" at bounding box center [604, 337] width 11 height 11
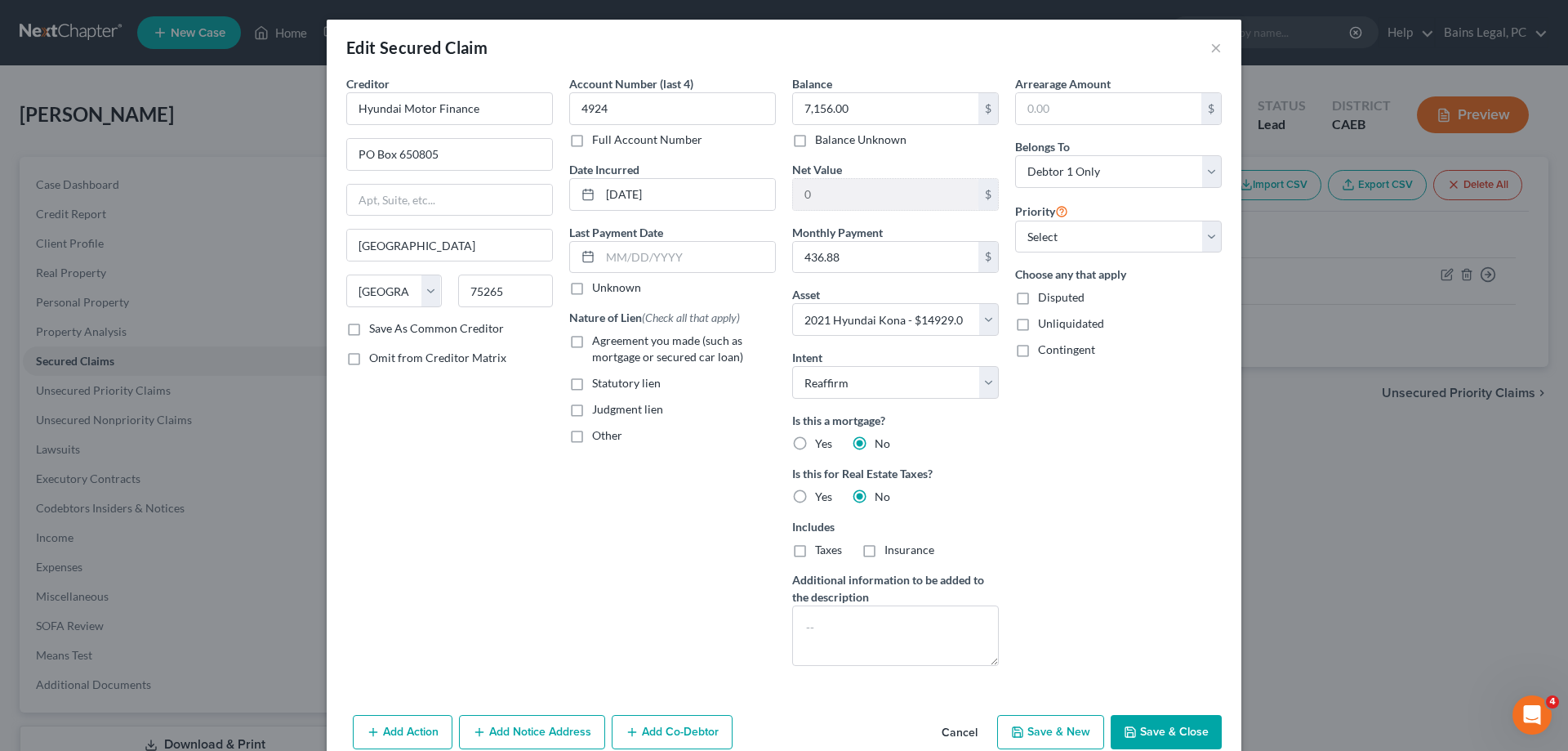
checkbox input "true"
click at [669, 248] on input "text" at bounding box center [688, 257] width 175 height 31
type input "0"
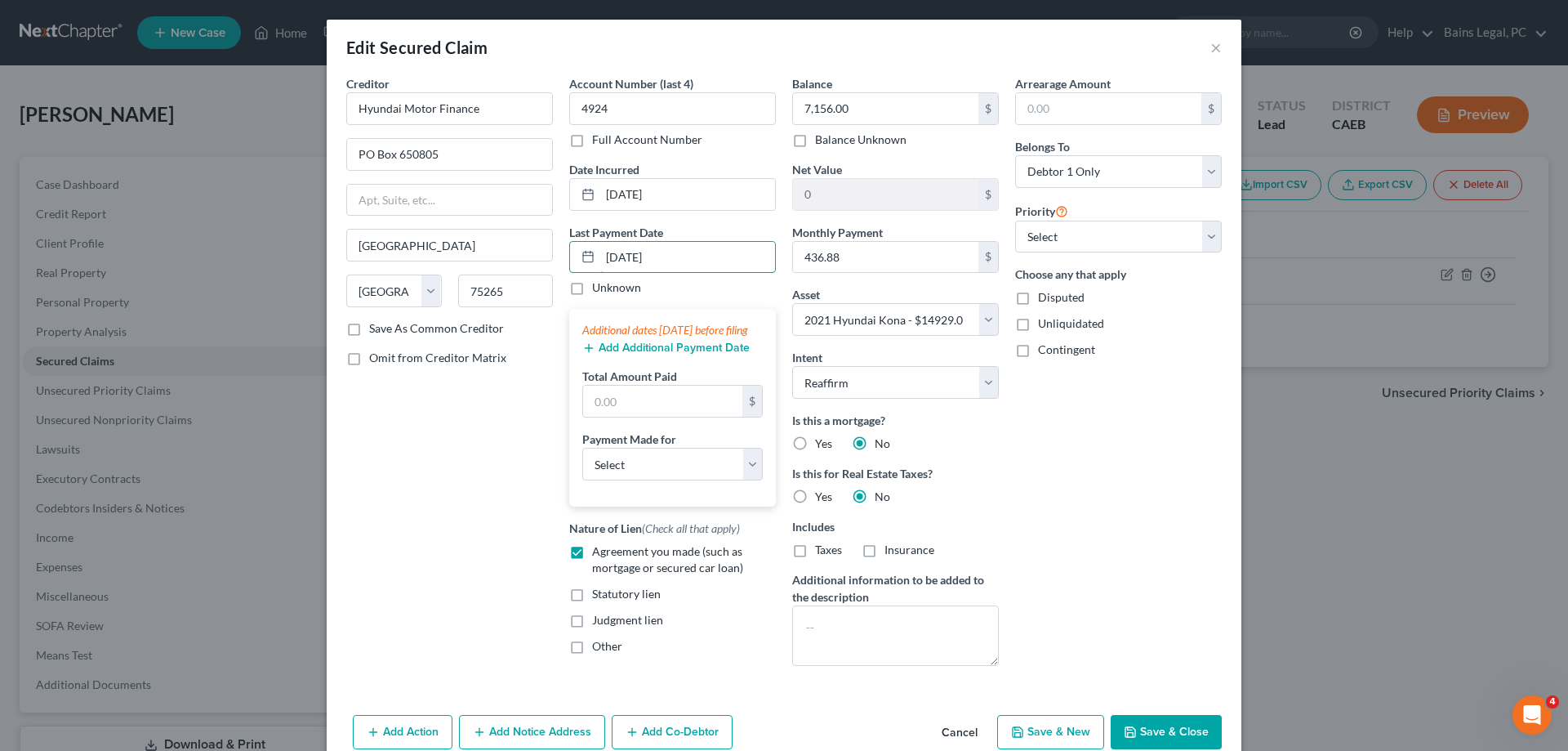
type input "[DATE]"
click at [680, 394] on div "Total Amount Paid $" at bounding box center [672, 392] width 180 height 50
click at [679, 417] on input "text" at bounding box center [663, 401] width 159 height 31
type input "1,310.64"
click at [582, 448] on select "Select Car Credit Card Loan Repayment Mortgage Other Suppliers Or Vendors" at bounding box center [672, 464] width 180 height 33
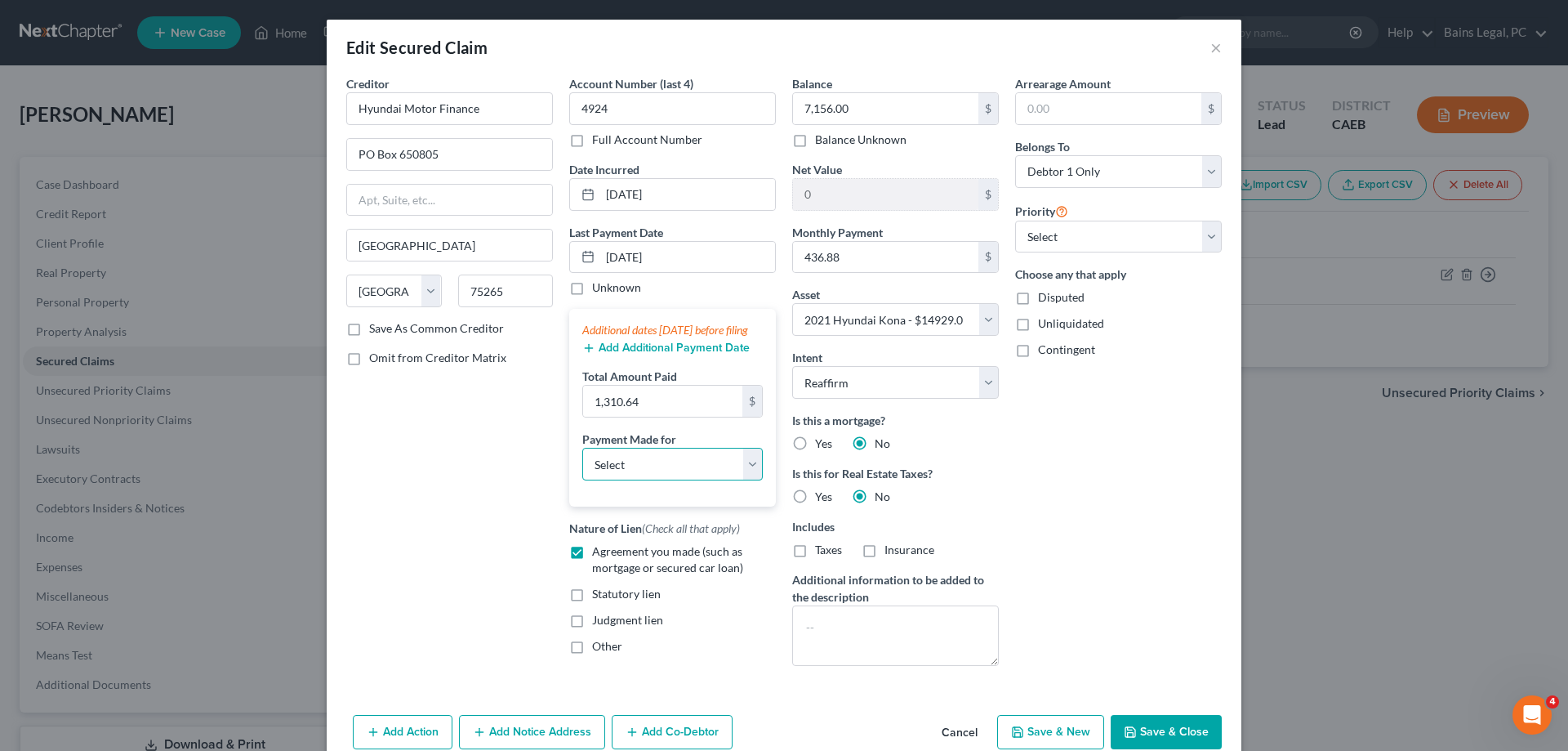
select select "0"
click option "Car" at bounding box center [0, 0] width 0 height 0
click at [1177, 747] on button "Save & Close" at bounding box center [1166, 732] width 111 height 34
select select
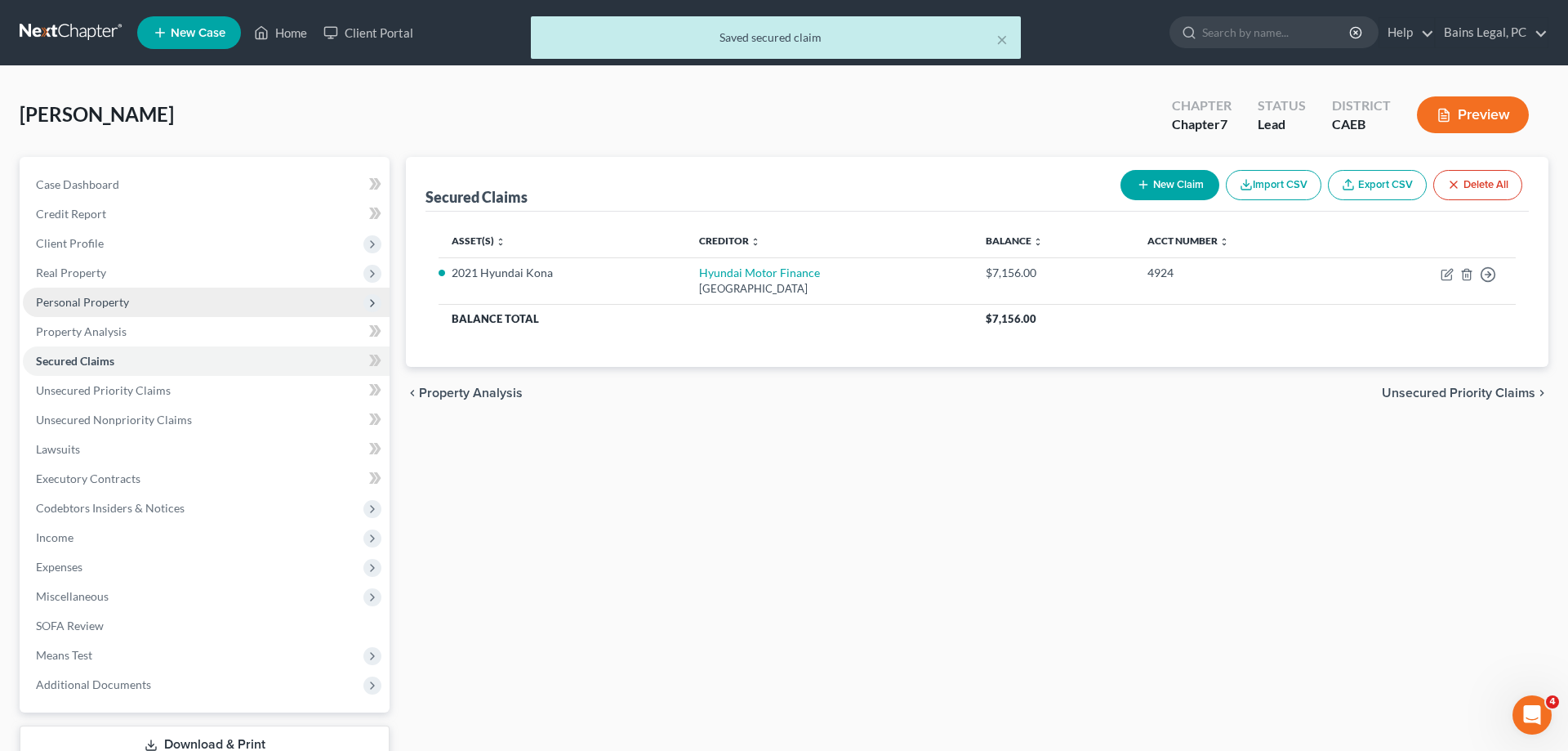
click at [96, 311] on span "Personal Property" at bounding box center [206, 302] width 367 height 29
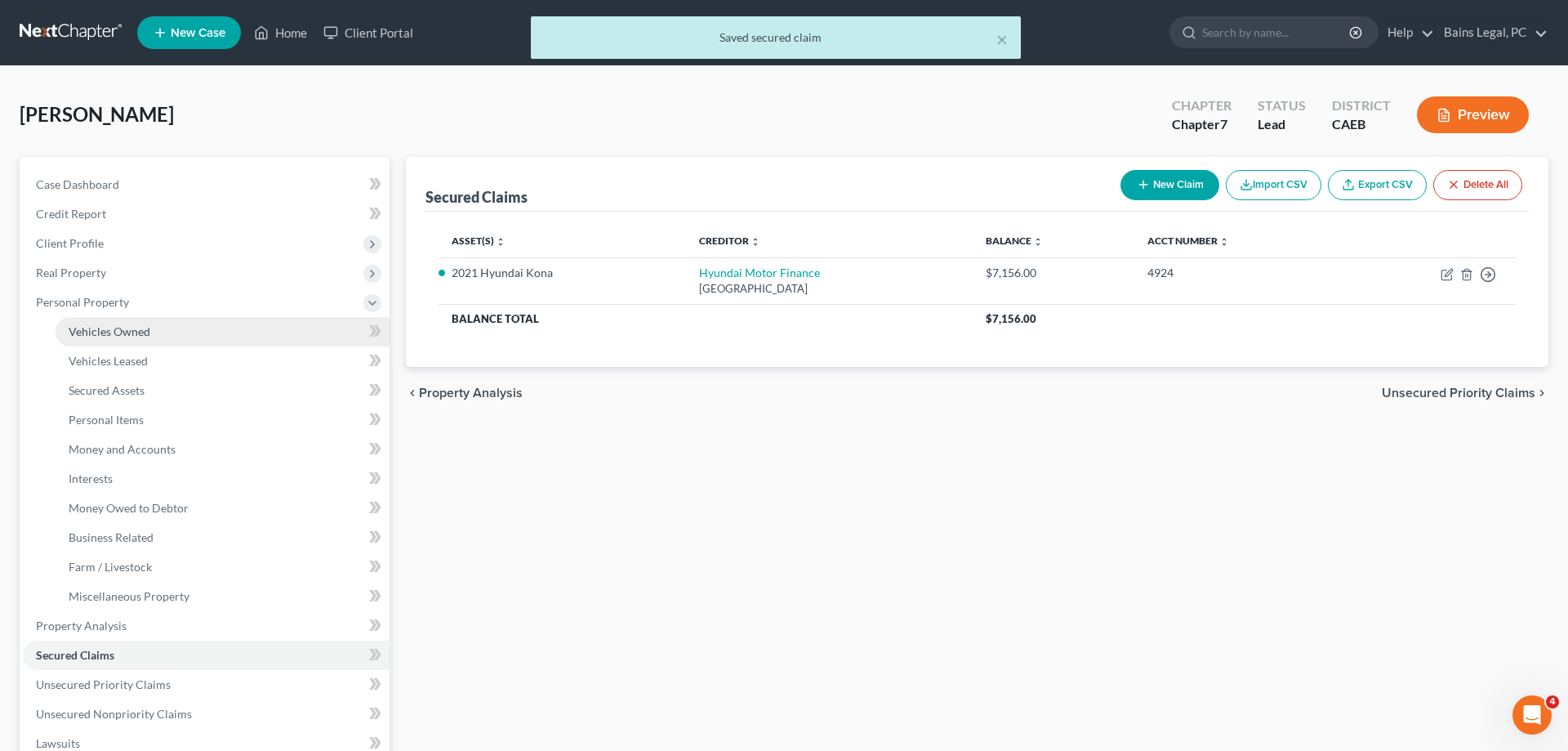
click at [106, 334] on span "Vehicles Owned" at bounding box center [109, 331] width 81 height 14
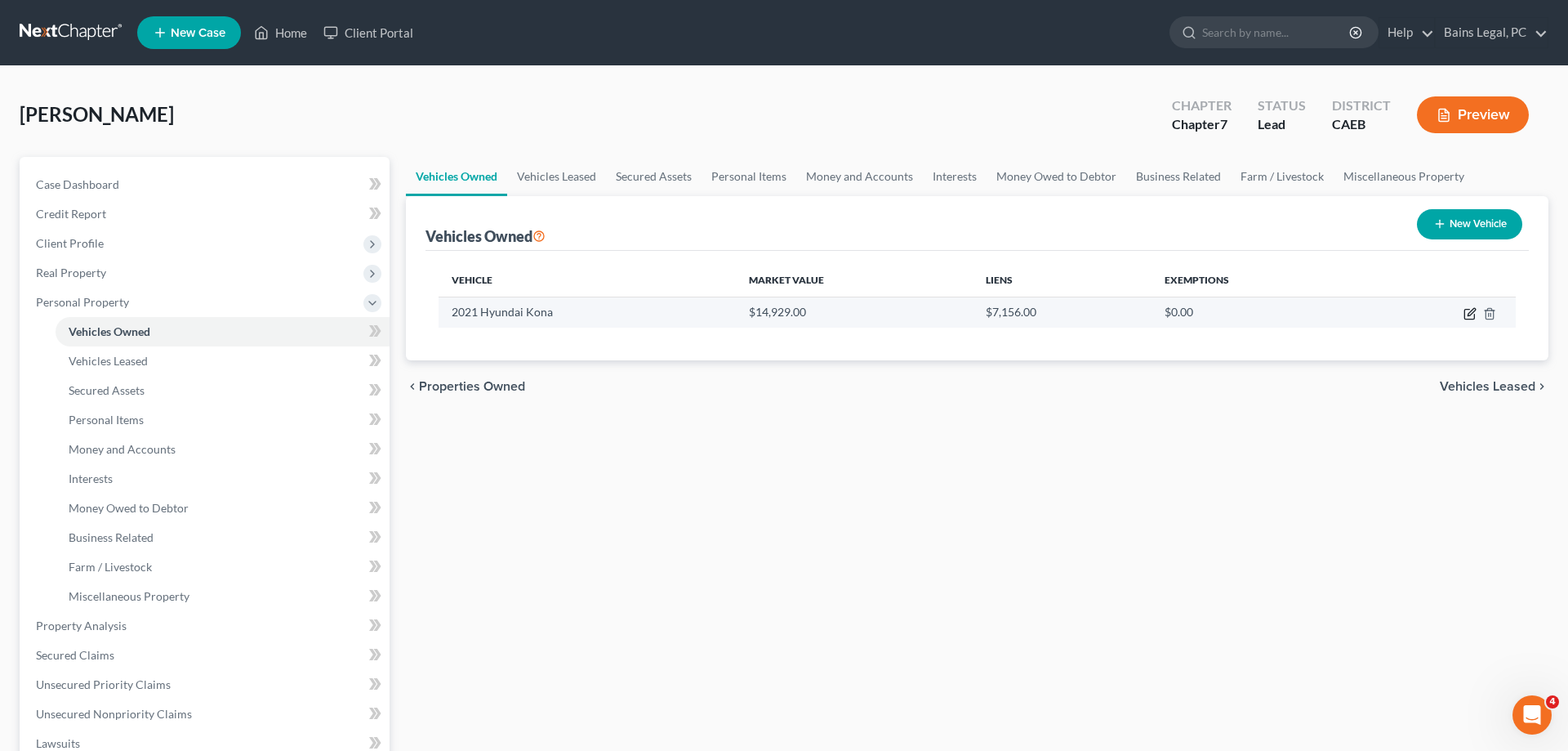
click at [1470, 310] on icon "button" at bounding box center [1471, 314] width 13 height 13
select select "0"
select select "5"
select select "2"
select select "0"
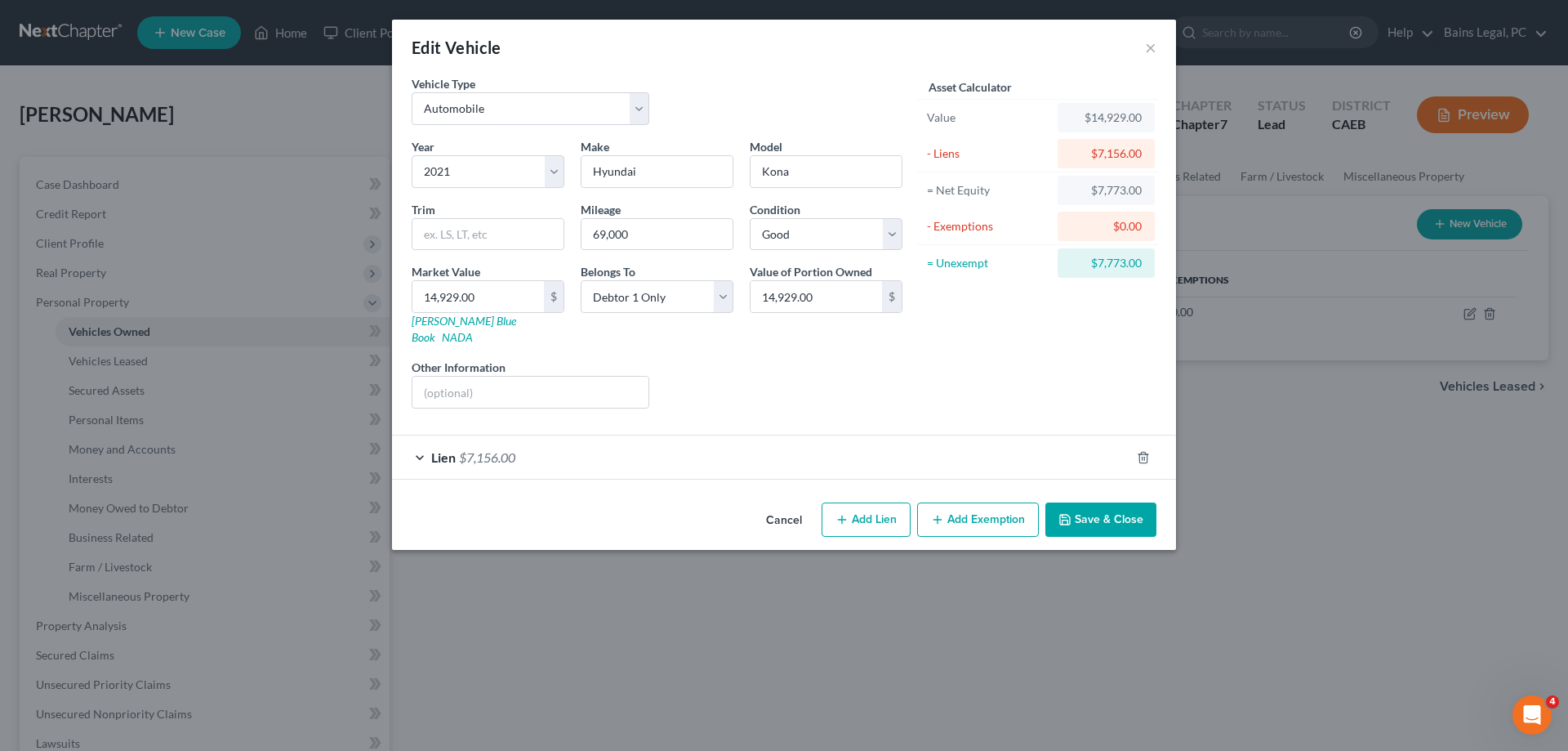
click at [993, 503] on button "Add Exemption" at bounding box center [977, 519] width 122 height 34
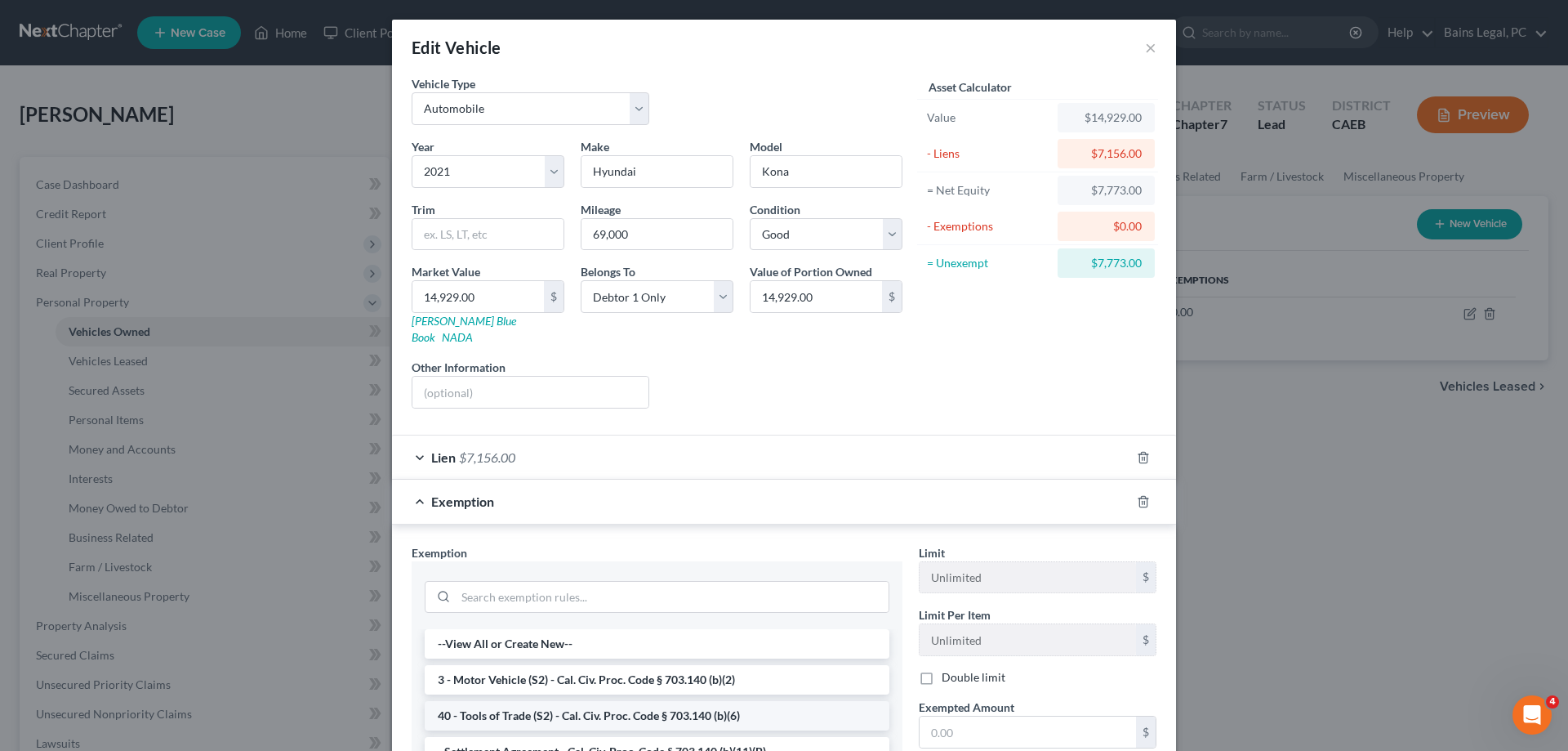
drag, startPoint x: 640, startPoint y: 648, endPoint x: 701, endPoint y: 696, distance: 77.6
click at [820, 666] on li "3 - Motor Vehicle (S2) - Cal. Civ. Proc. Code § 703.140 (b)(2)" at bounding box center [657, 680] width 465 height 29
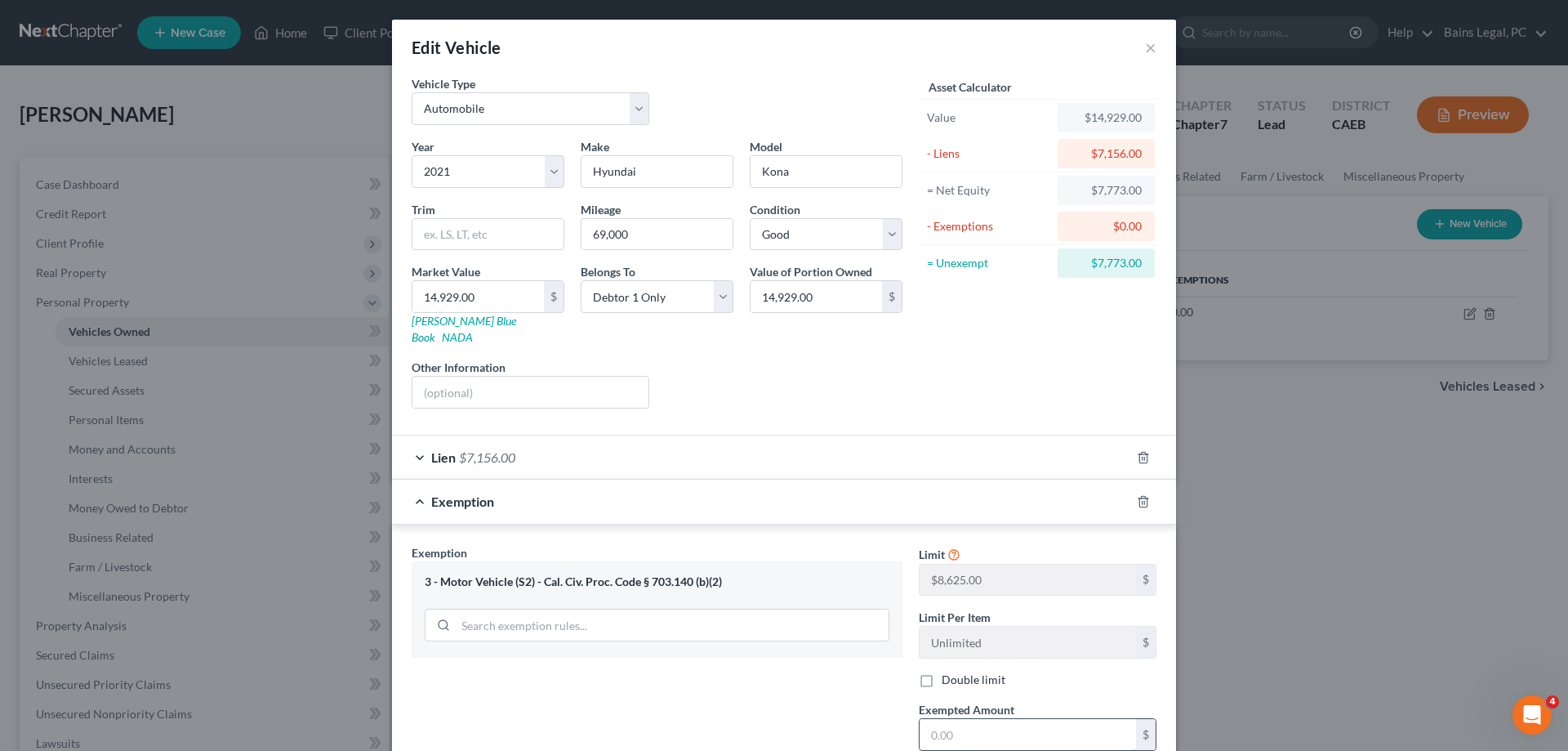
click at [1064, 719] on input "text" at bounding box center [1028, 734] width 216 height 31
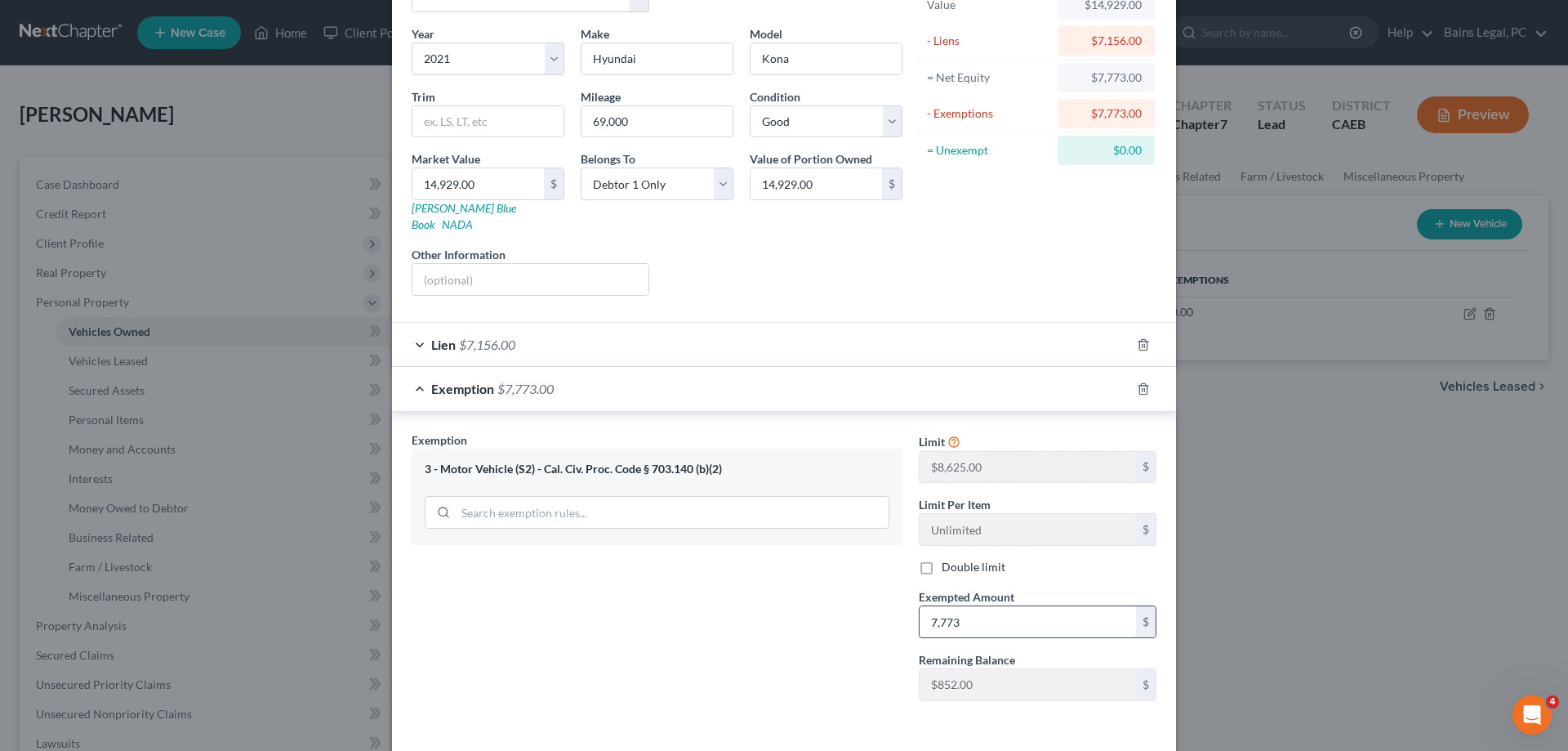
scroll to position [163, 0]
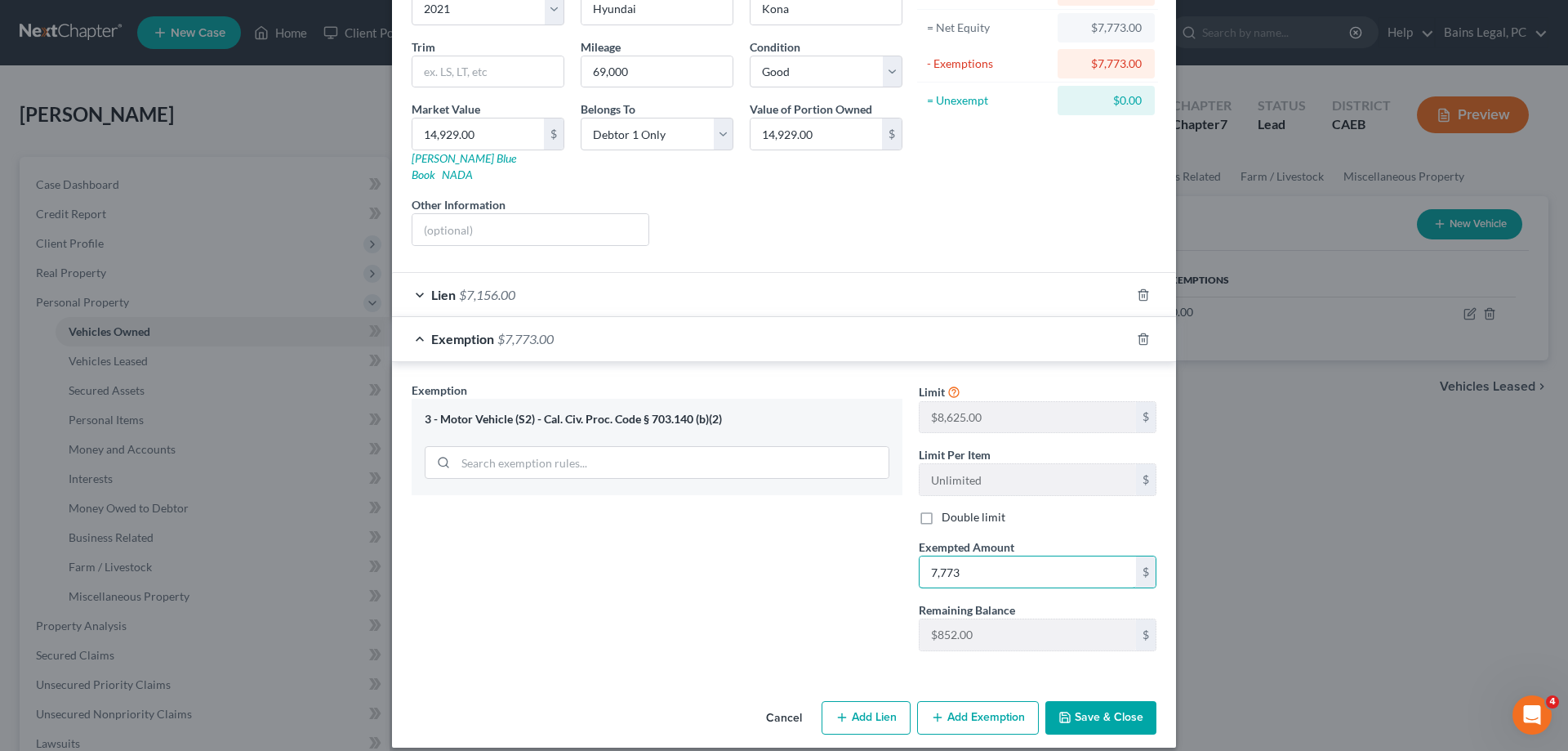
type input "7,773"
click at [1093, 701] on button "Save & Close" at bounding box center [1101, 717] width 111 height 34
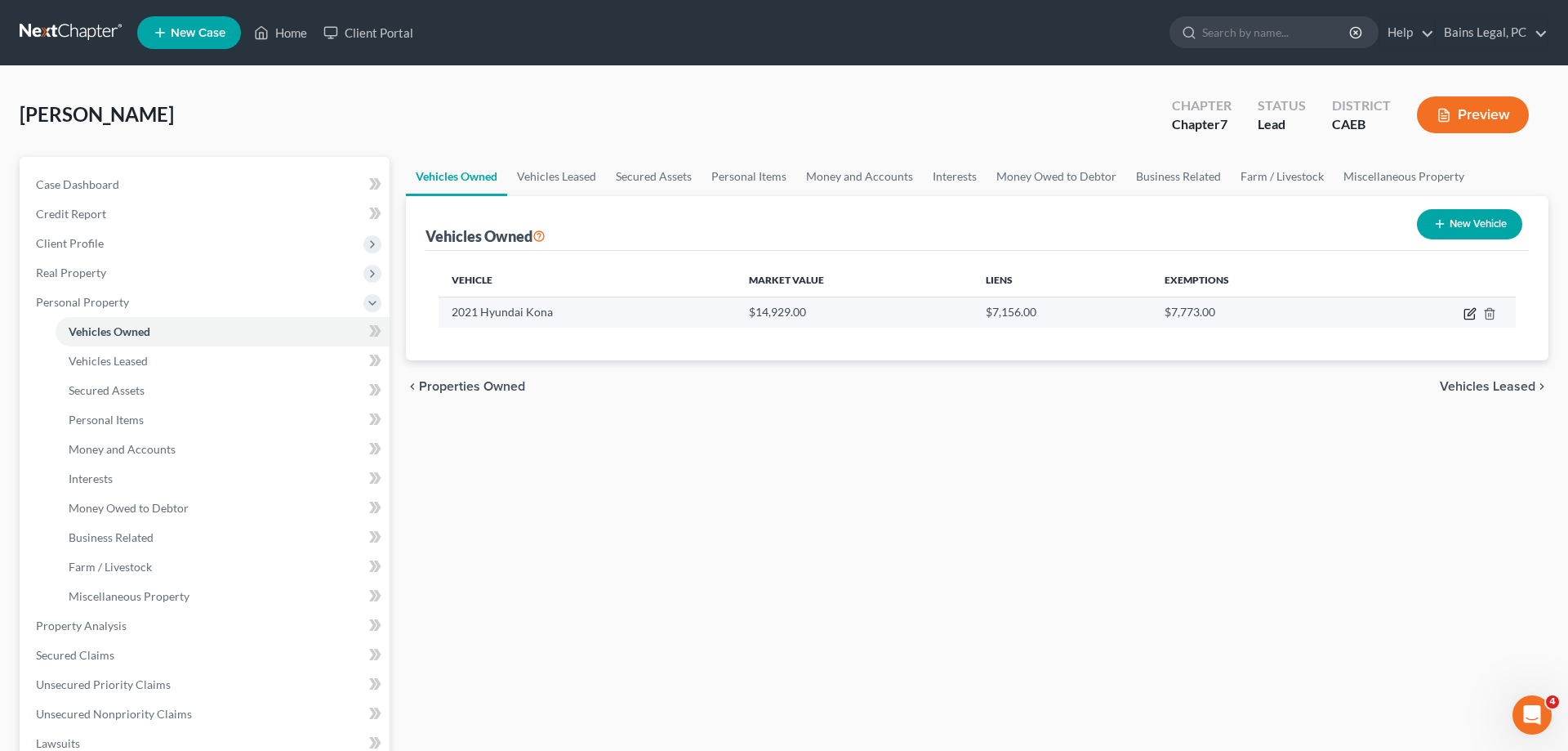
click at [1471, 320] on td at bounding box center [1440, 311] width 153 height 31
click at [1466, 306] on td at bounding box center [1440, 311] width 153 height 31
click at [1474, 316] on icon "button" at bounding box center [1470, 315] width 10 height 10
select select "0"
select select "5"
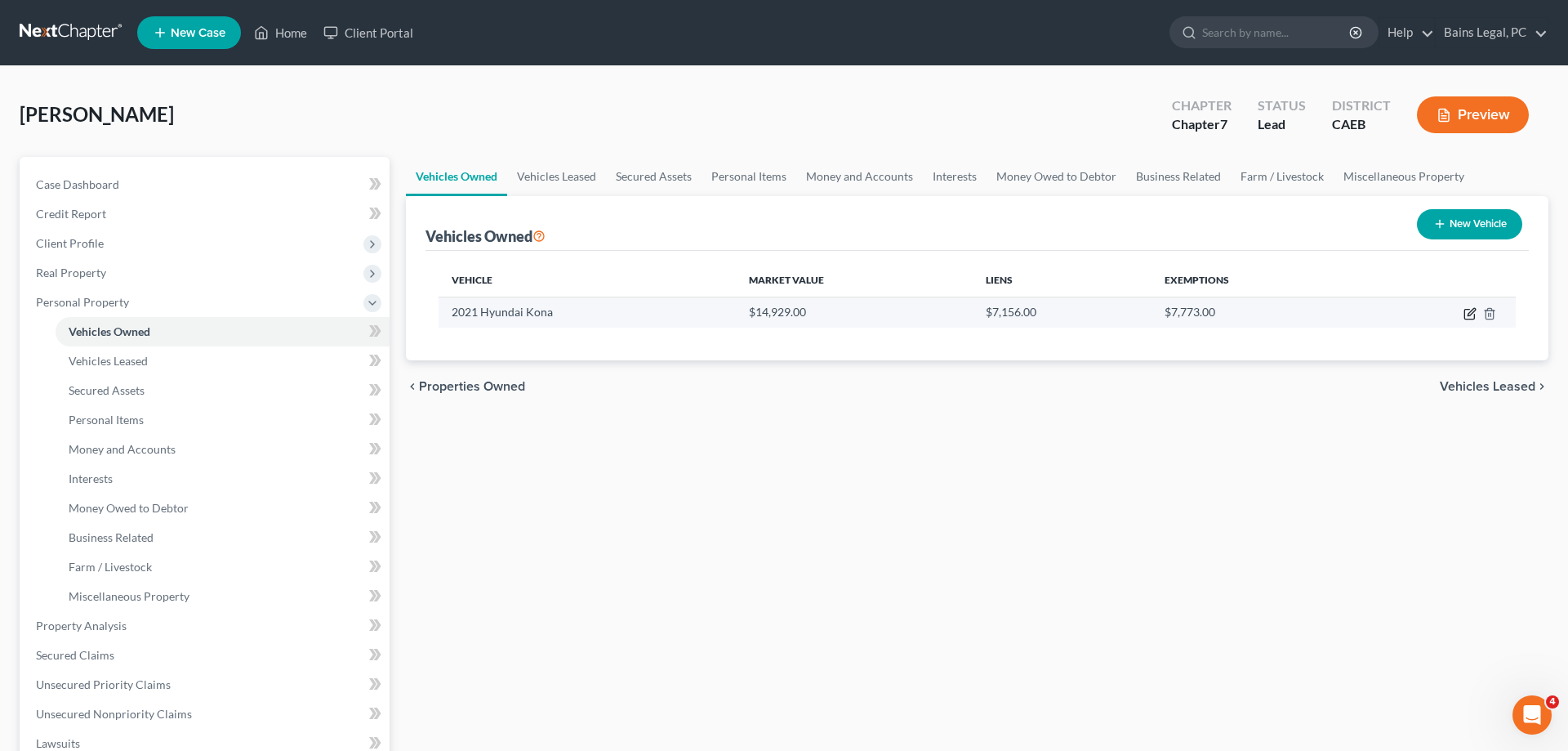
select select "2"
select select "0"
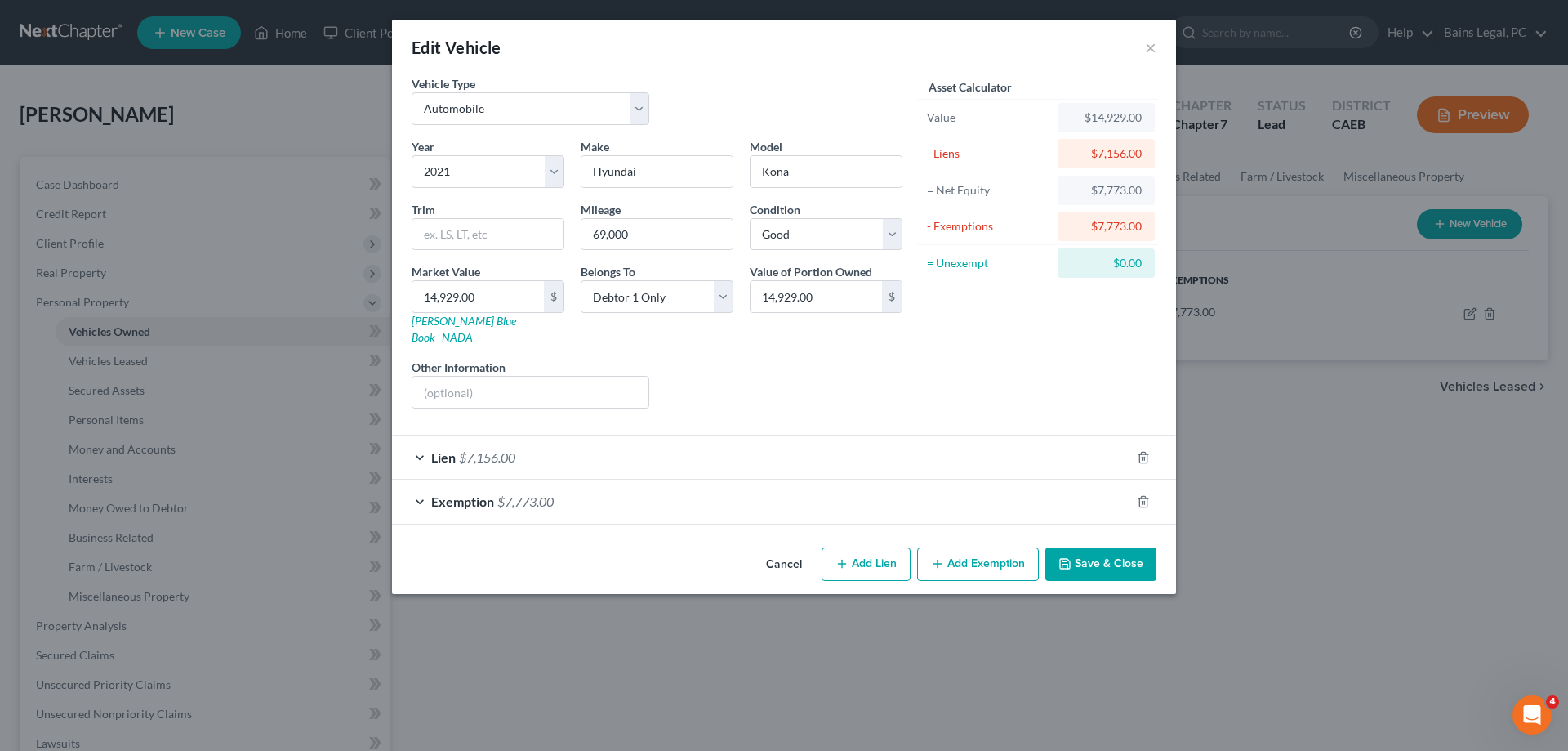
click at [1130, 547] on button "Save & Close" at bounding box center [1101, 564] width 111 height 34
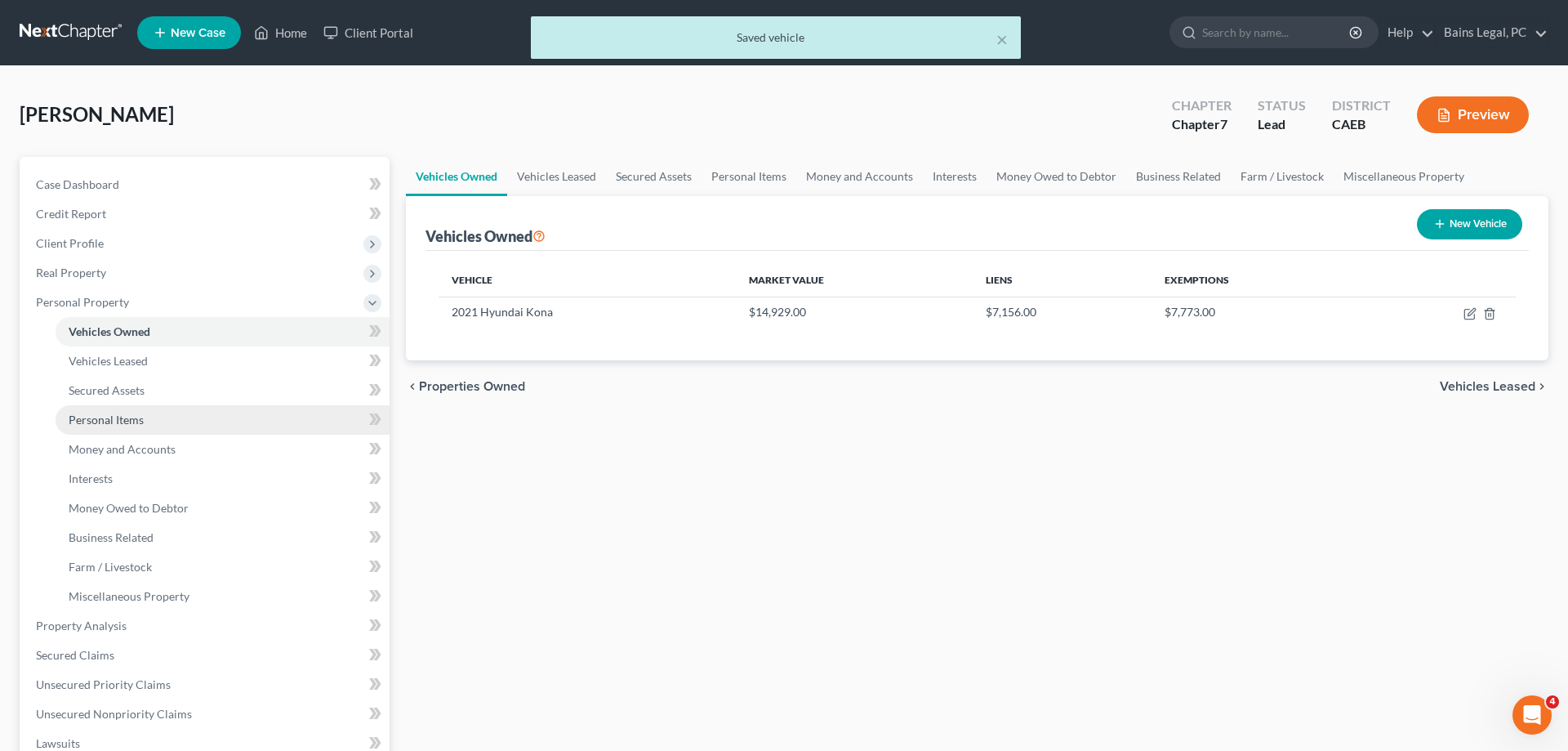
click at [96, 427] on link "Personal Items" at bounding box center [222, 420] width 334 height 29
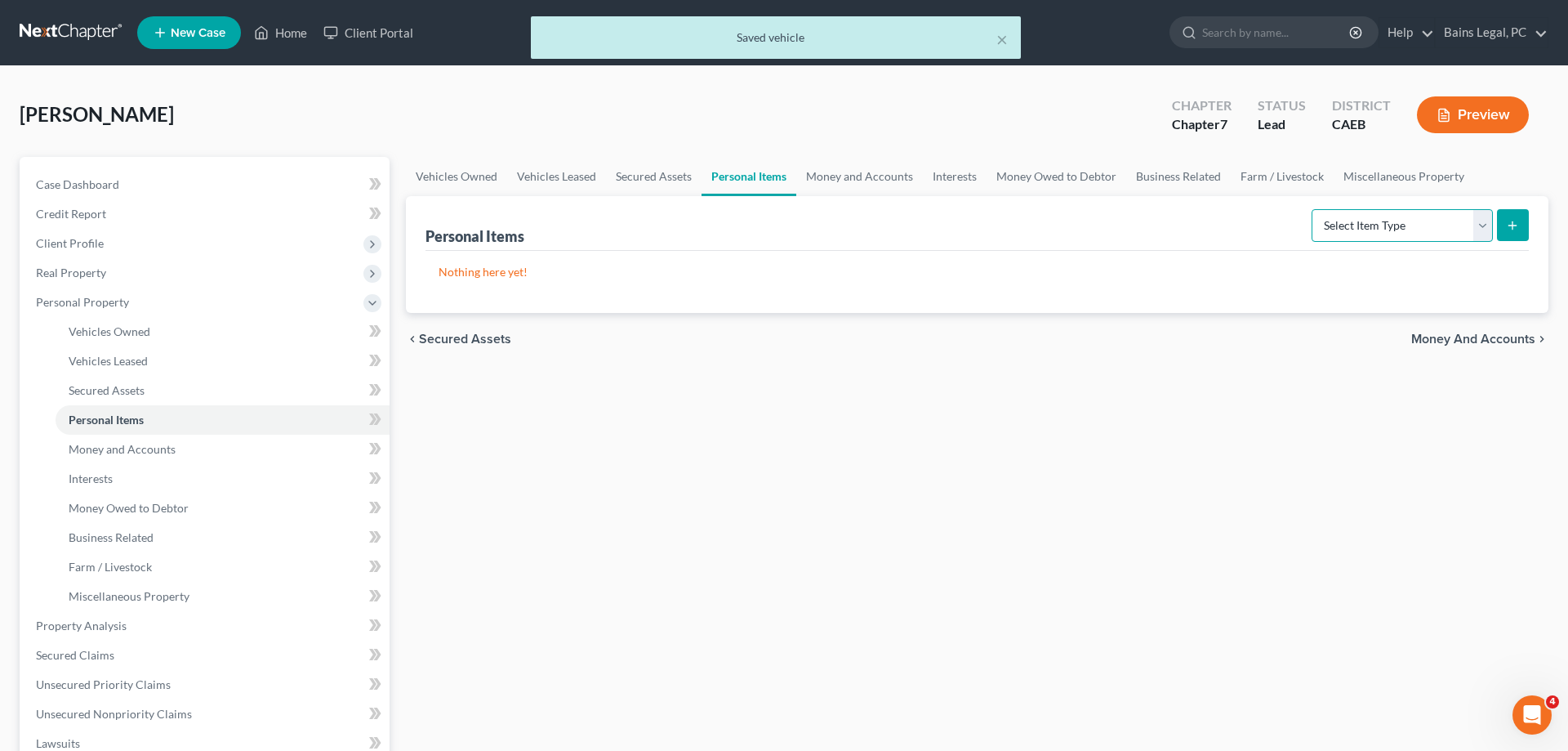
click at [1312, 209] on select "Select Item Type Clothing Collectibles Of Value Electronics Firearms Household …" at bounding box center [1403, 225] width 181 height 33
select select "clothing"
click option "Clothing" at bounding box center [0, 0] width 0 height 0
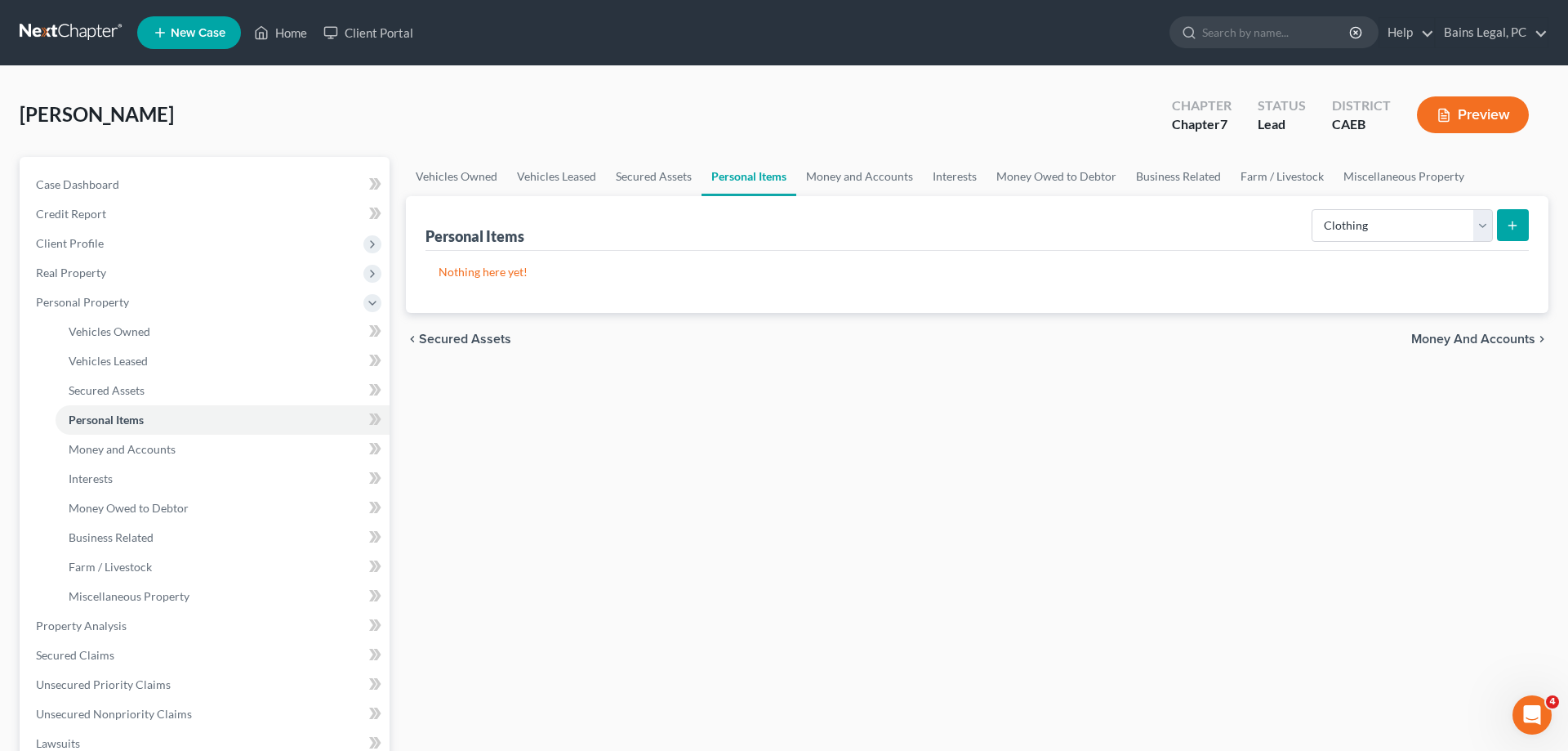
click at [1526, 224] on button "submit" at bounding box center [1513, 225] width 32 height 32
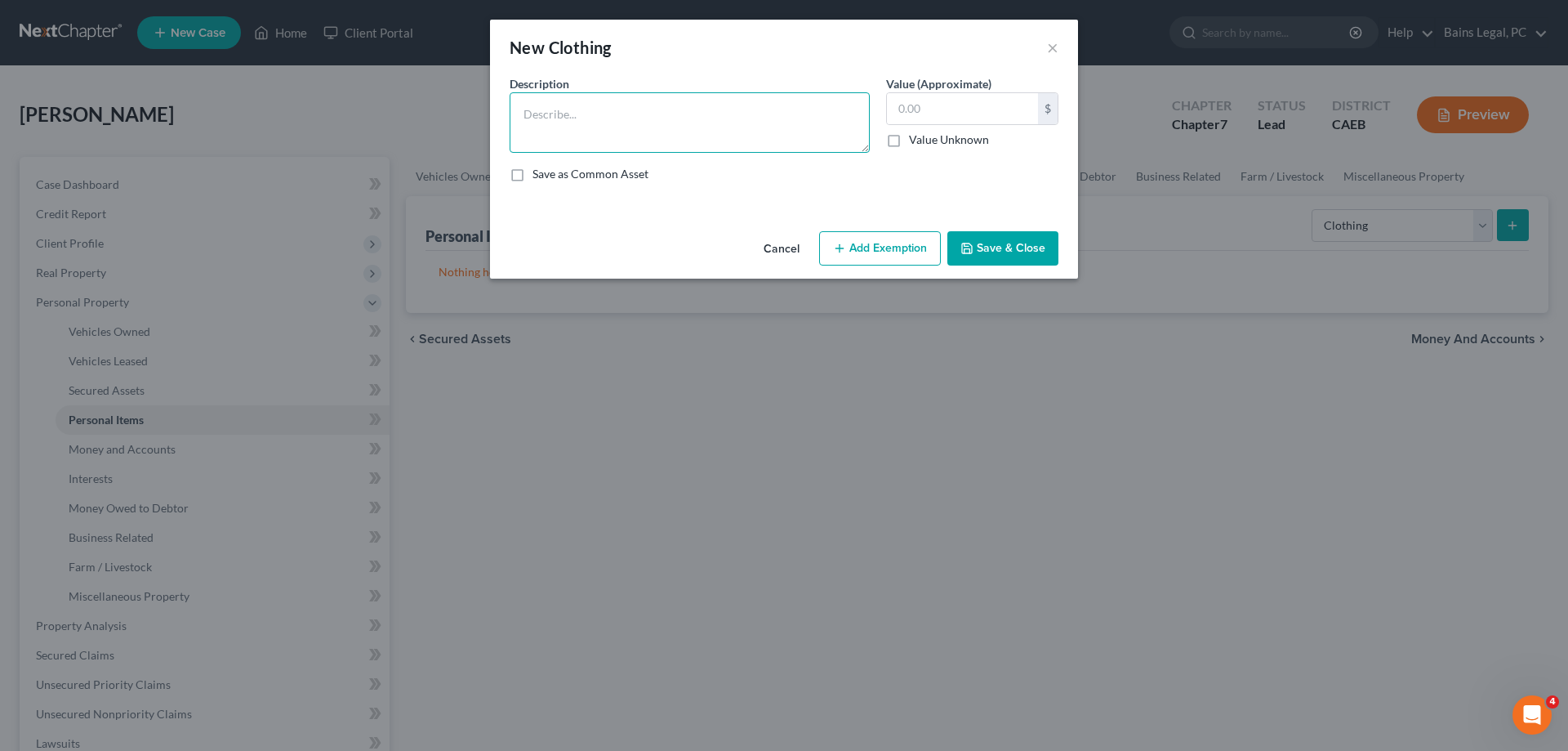
click at [716, 143] on textarea at bounding box center [690, 123] width 360 height 60
type textarea "Clothing"
type input "2,000"
click at [870, 256] on button "Add Exemption" at bounding box center [880, 248] width 122 height 34
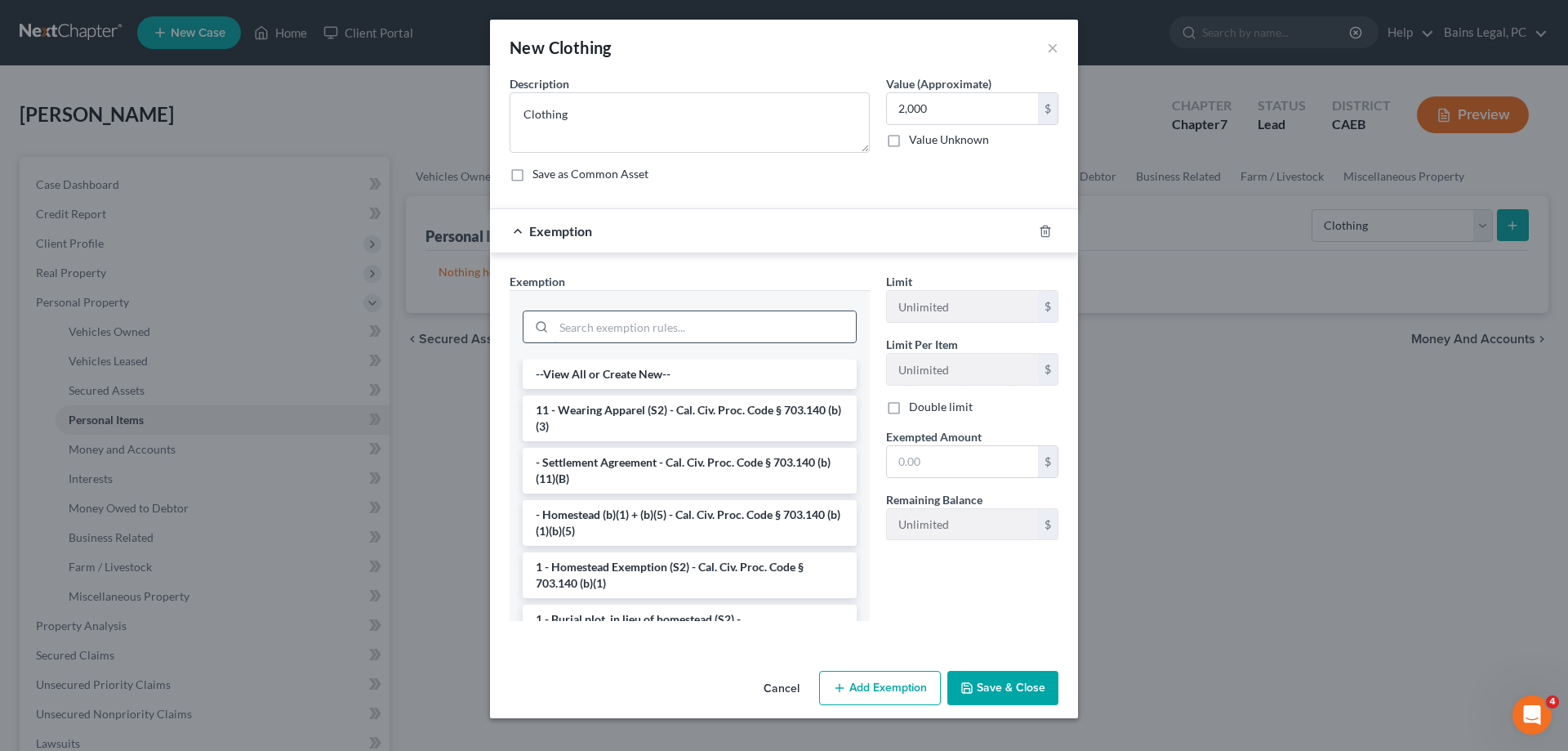
click at [743, 323] on input "search" at bounding box center [705, 326] width 302 height 31
drag, startPoint x: 705, startPoint y: 416, endPoint x: 892, endPoint y: 454, distance: 190.8
click at [706, 416] on li "11 - Wearing Apparel (S2) - Cal. Civ. Proc. Code § 703.140 (b)(3)" at bounding box center [690, 418] width 334 height 46
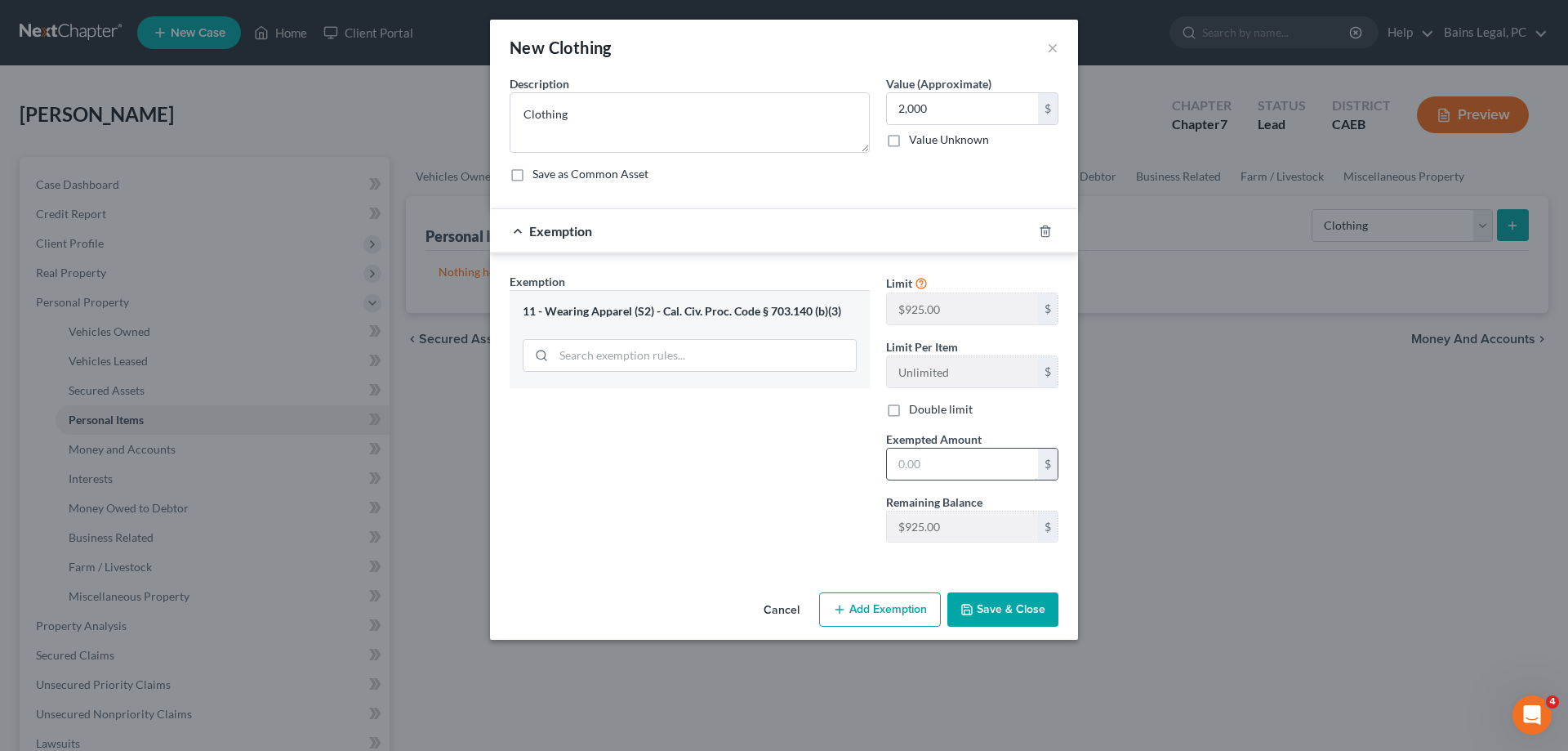
click at [926, 458] on input "text" at bounding box center [962, 464] width 151 height 31
type input "2,000"
click at [991, 617] on button "Save & Close" at bounding box center [1003, 609] width 111 height 34
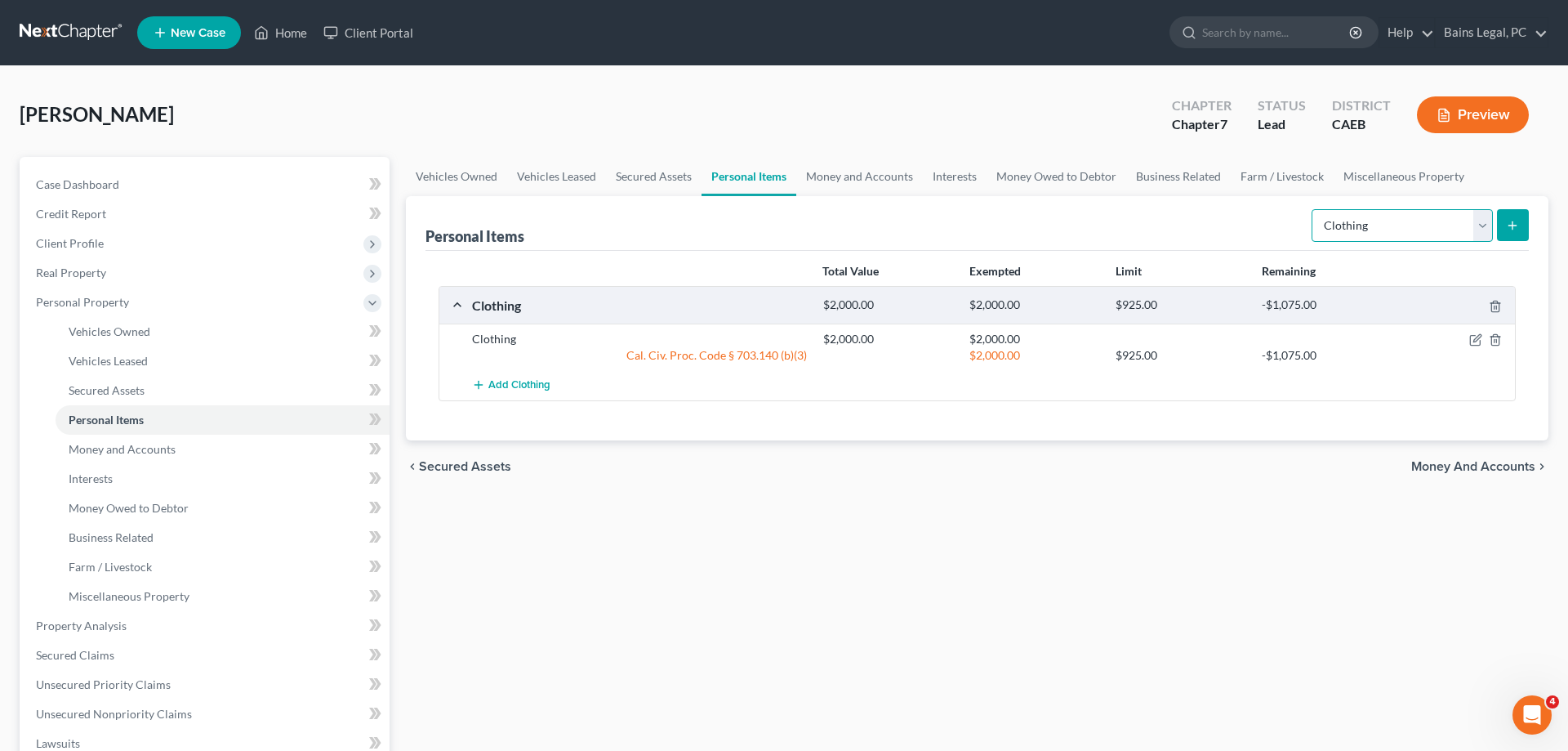
click at [1312, 209] on select "Select Item Type Clothing Collectibles Of Value Electronics Firearms Household …" at bounding box center [1403, 225] width 181 height 33
select select "electronics"
click option "Electronics" at bounding box center [0, 0] width 0 height 0
click at [1508, 232] on button "submit" at bounding box center [1513, 225] width 32 height 32
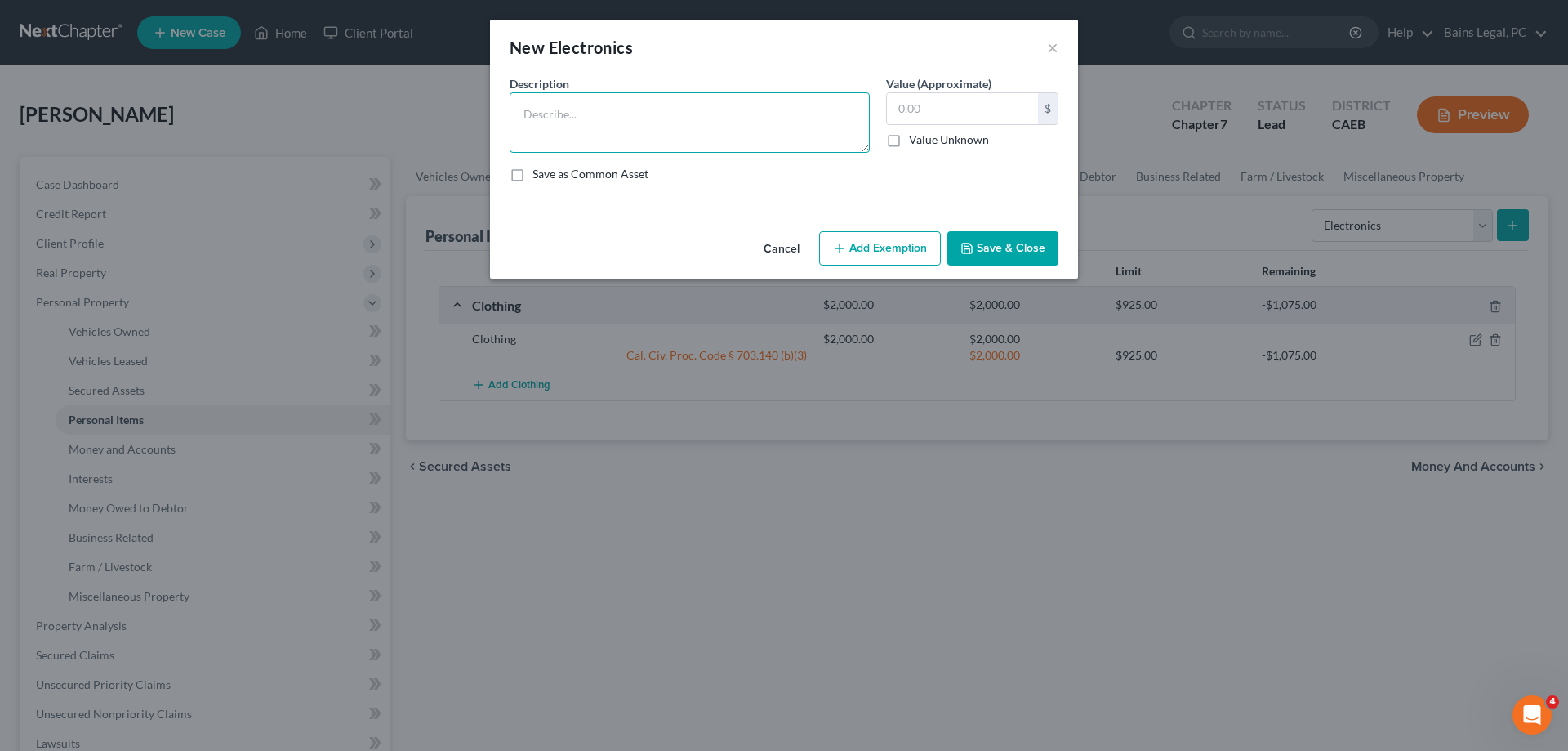
click at [737, 141] on textarea at bounding box center [690, 123] width 360 height 60
type textarea "Electronics"
type input "2,500"
click at [883, 249] on button "Add Exemption" at bounding box center [880, 248] width 122 height 34
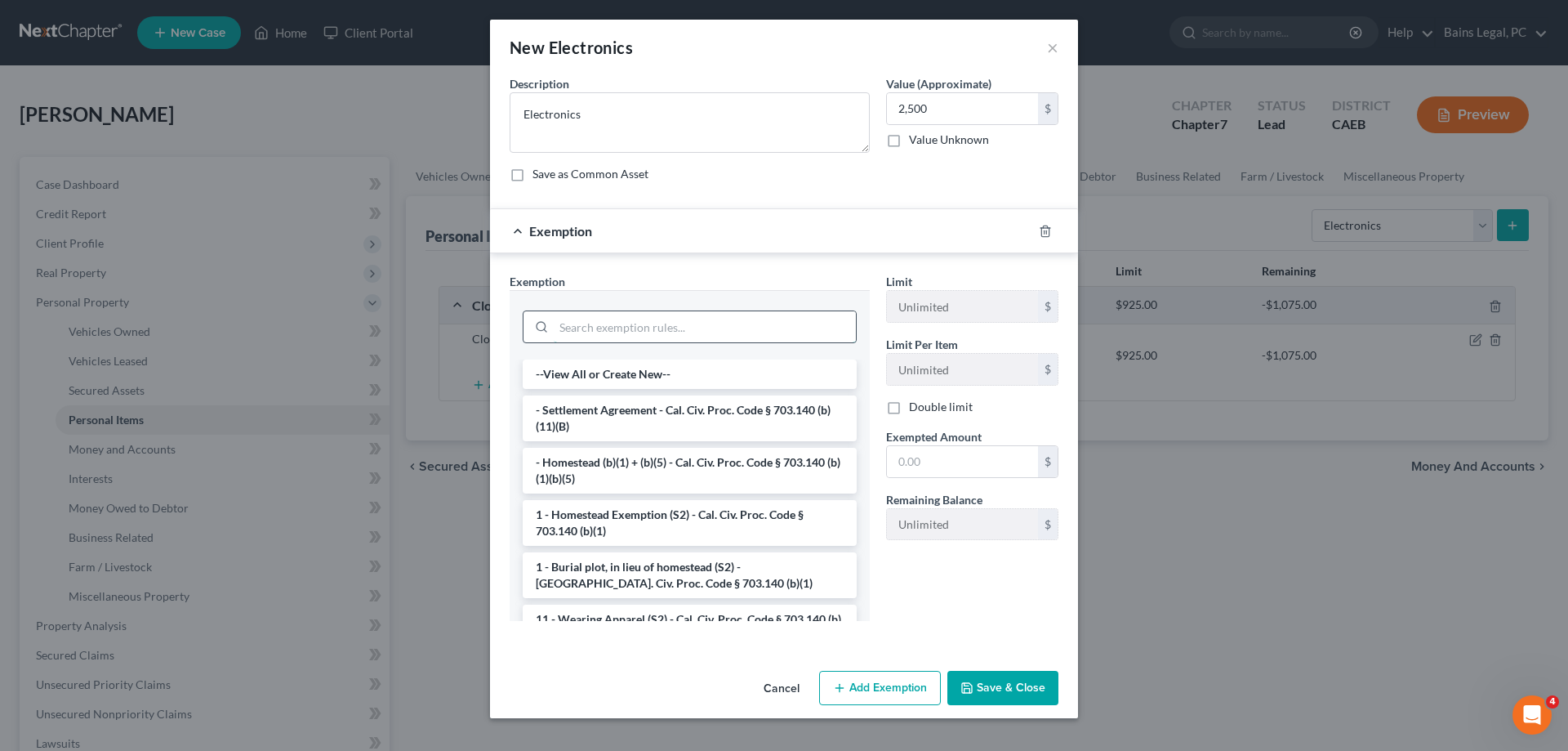
click at [670, 338] on input "search" at bounding box center [705, 326] width 302 height 31
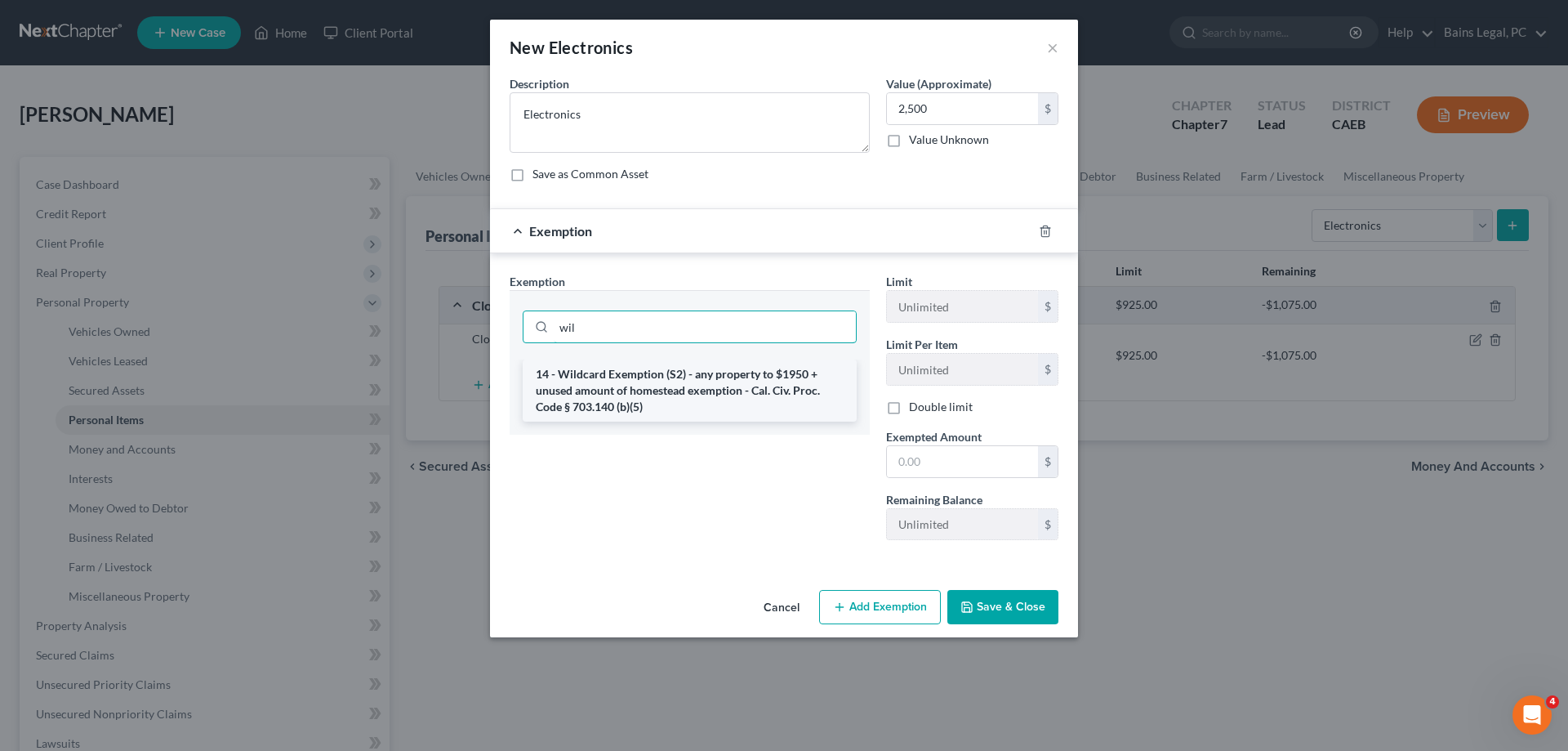
type input "wil"
drag, startPoint x: 601, startPoint y: 384, endPoint x: 849, endPoint y: 408, distance: 249.2
click at [602, 384] on li "14 - Wildcard Exemption (S2) - any property to $1950 + unused amount of homeste…" at bounding box center [690, 390] width 334 height 62
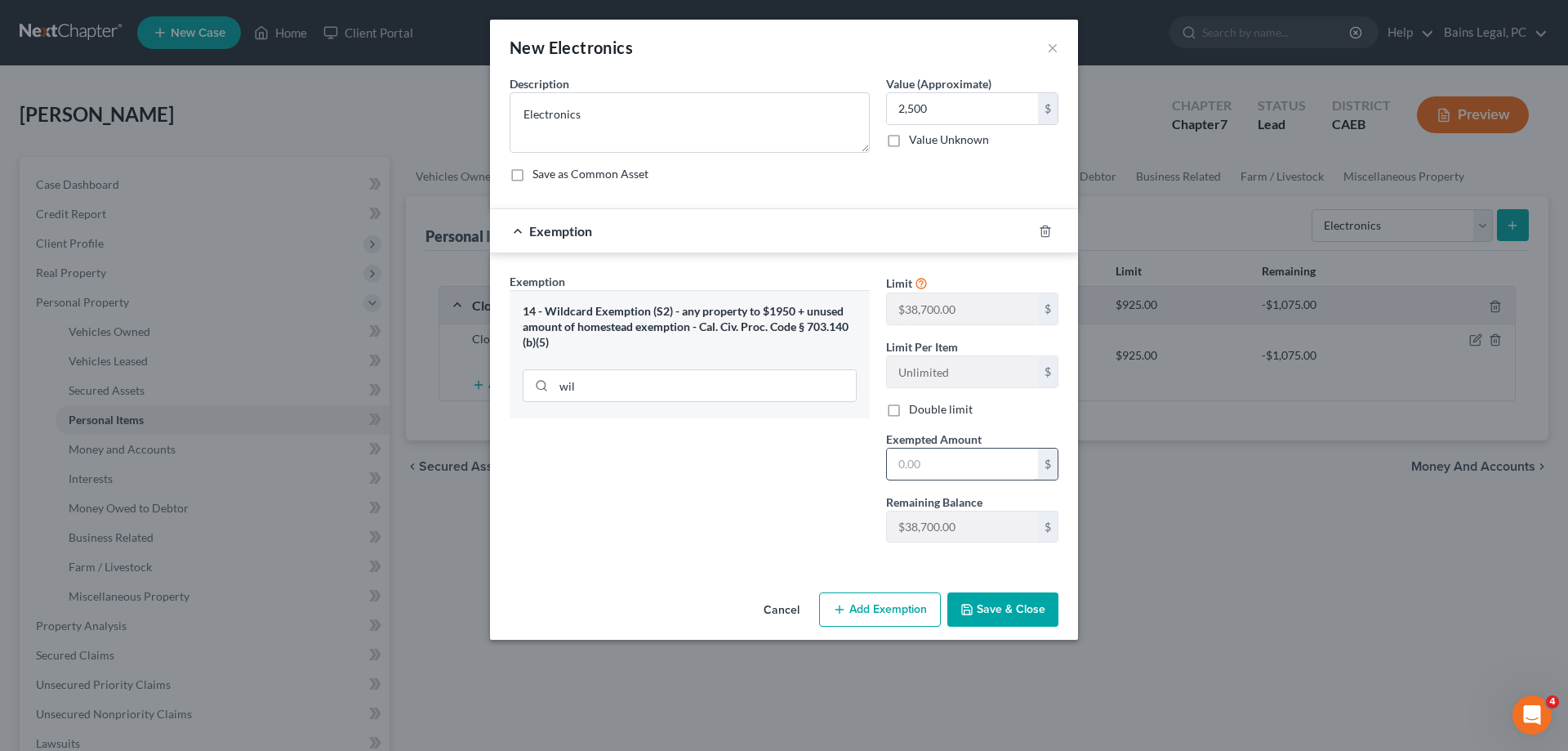
click at [956, 459] on input "text" at bounding box center [962, 464] width 151 height 31
type input "2,500"
click at [983, 613] on button "Save & Close" at bounding box center [1003, 609] width 111 height 34
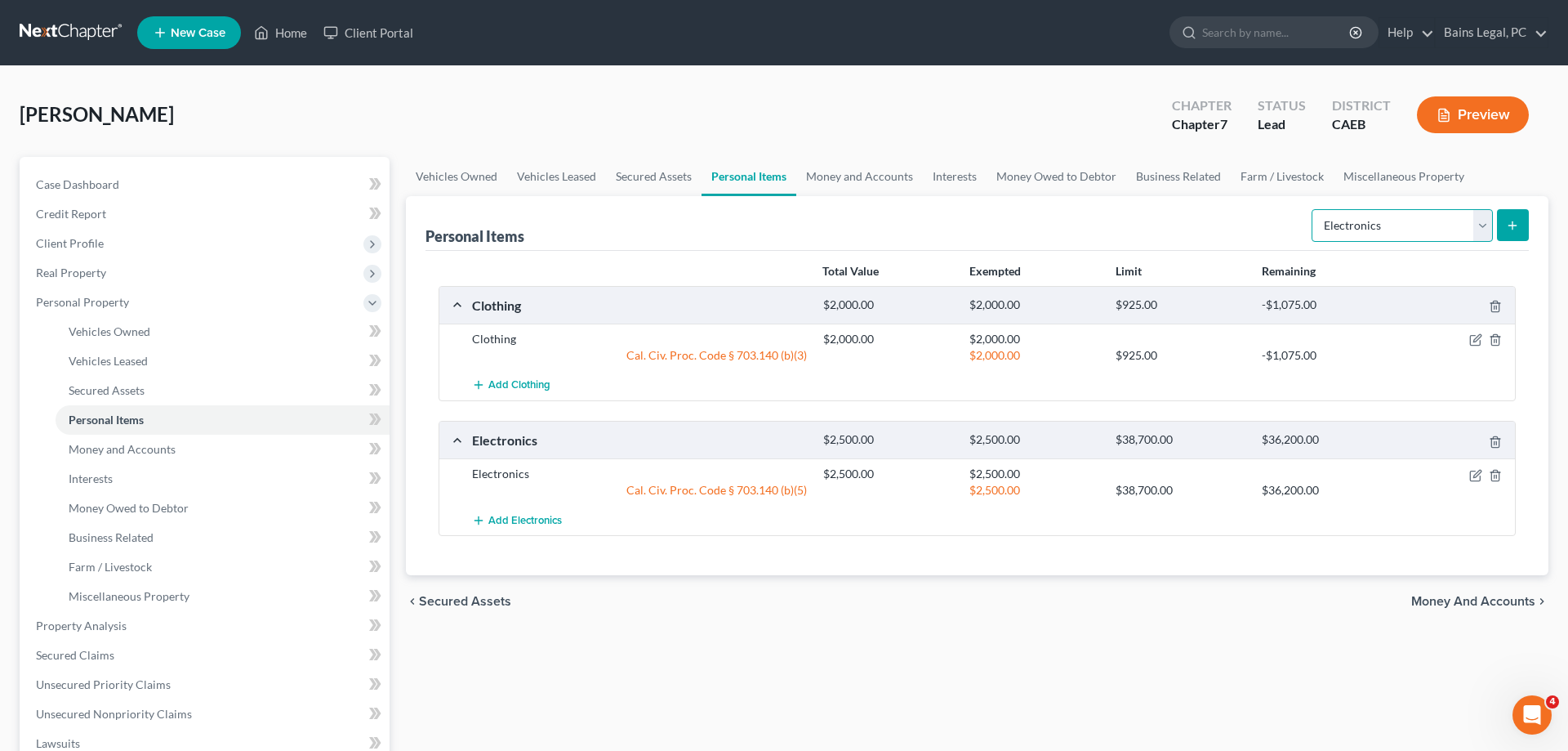
click at [1312, 209] on select "Select Item Type Clothing Collectibles Of Value Electronics Firearms Household …" at bounding box center [1403, 225] width 181 height 33
select select "household_goods"
click option "Household Goods" at bounding box center [0, 0] width 0 height 0
click at [1521, 232] on button "submit" at bounding box center [1513, 225] width 32 height 32
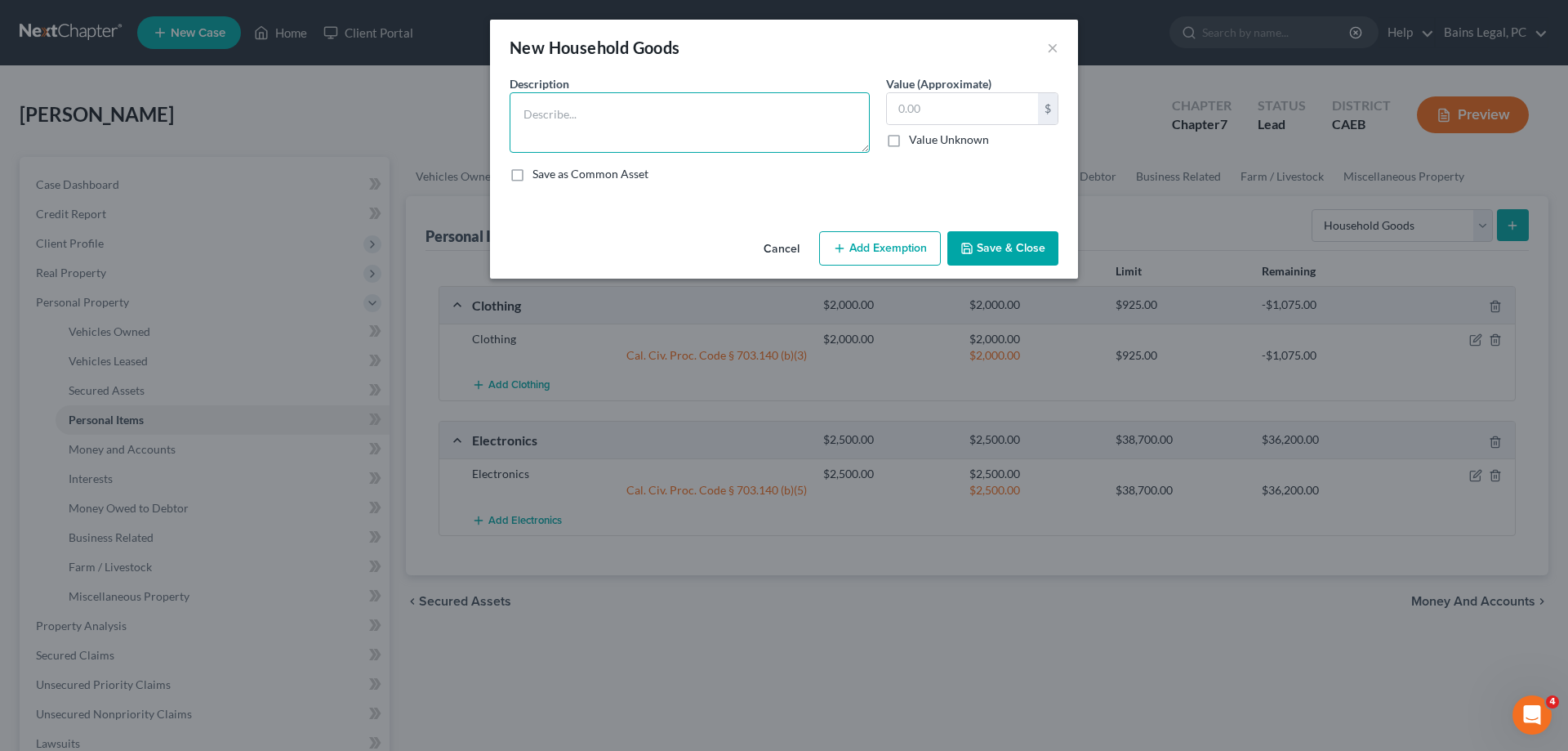
click at [628, 144] on textarea at bounding box center [690, 123] width 360 height 60
type textarea "Household Goods"
type input "3,000"
click at [852, 254] on button "Add Exemption" at bounding box center [880, 248] width 122 height 34
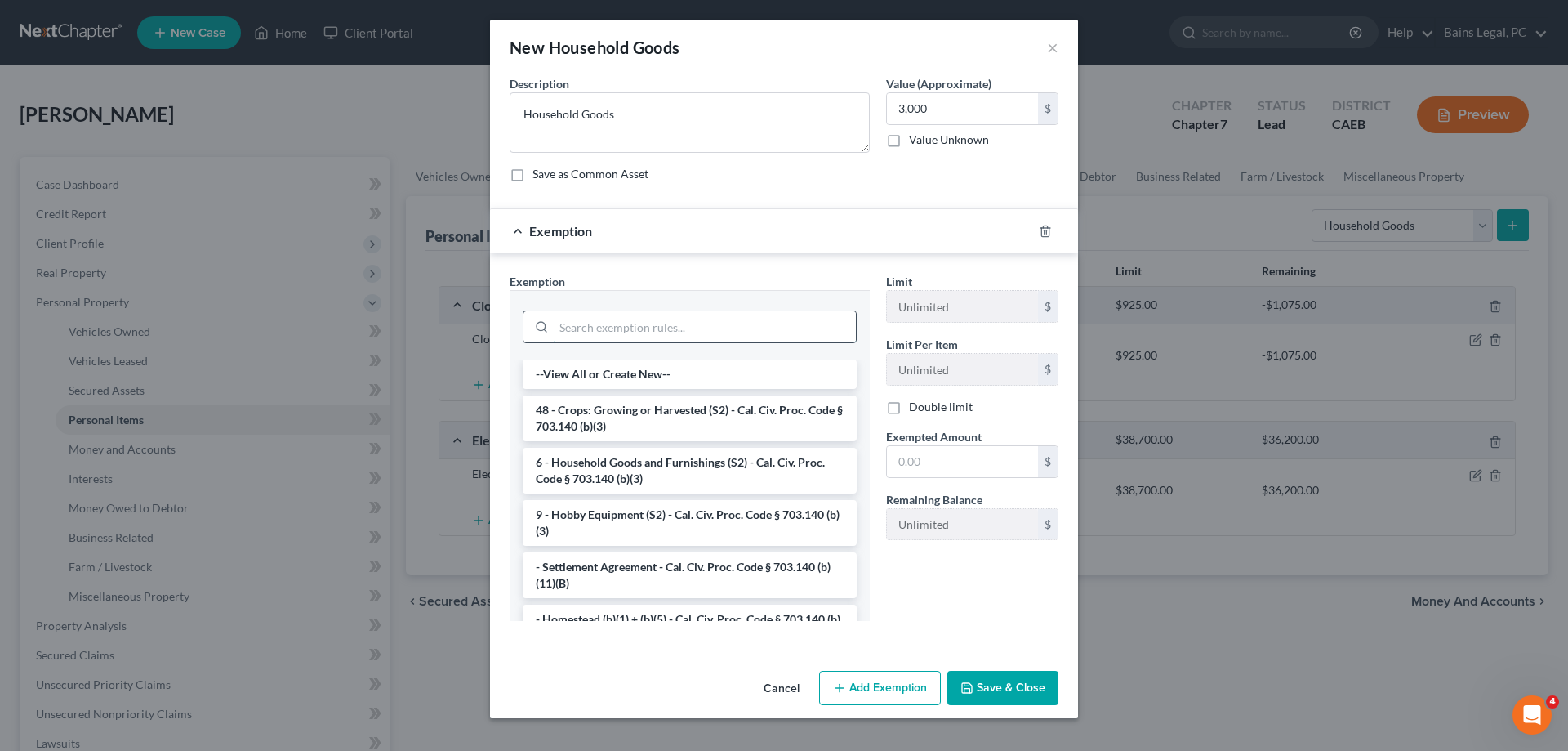
click at [761, 331] on input "search" at bounding box center [705, 326] width 302 height 31
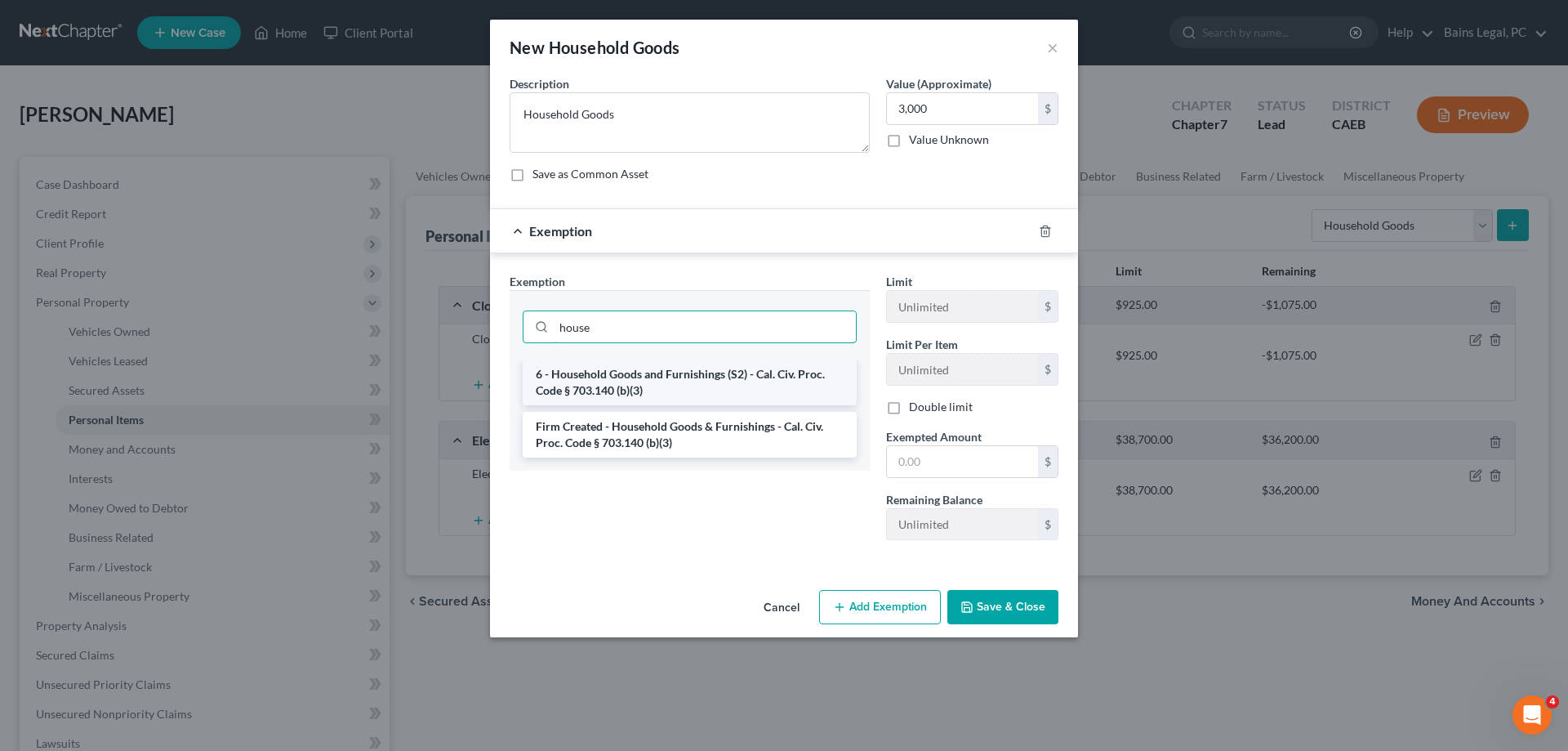
type input "house"
click at [718, 373] on li "6 - Household Goods and Furnishings (S2) - Cal. Civ. Proc. Code § 703.140 (b)(3)" at bounding box center [690, 382] width 334 height 46
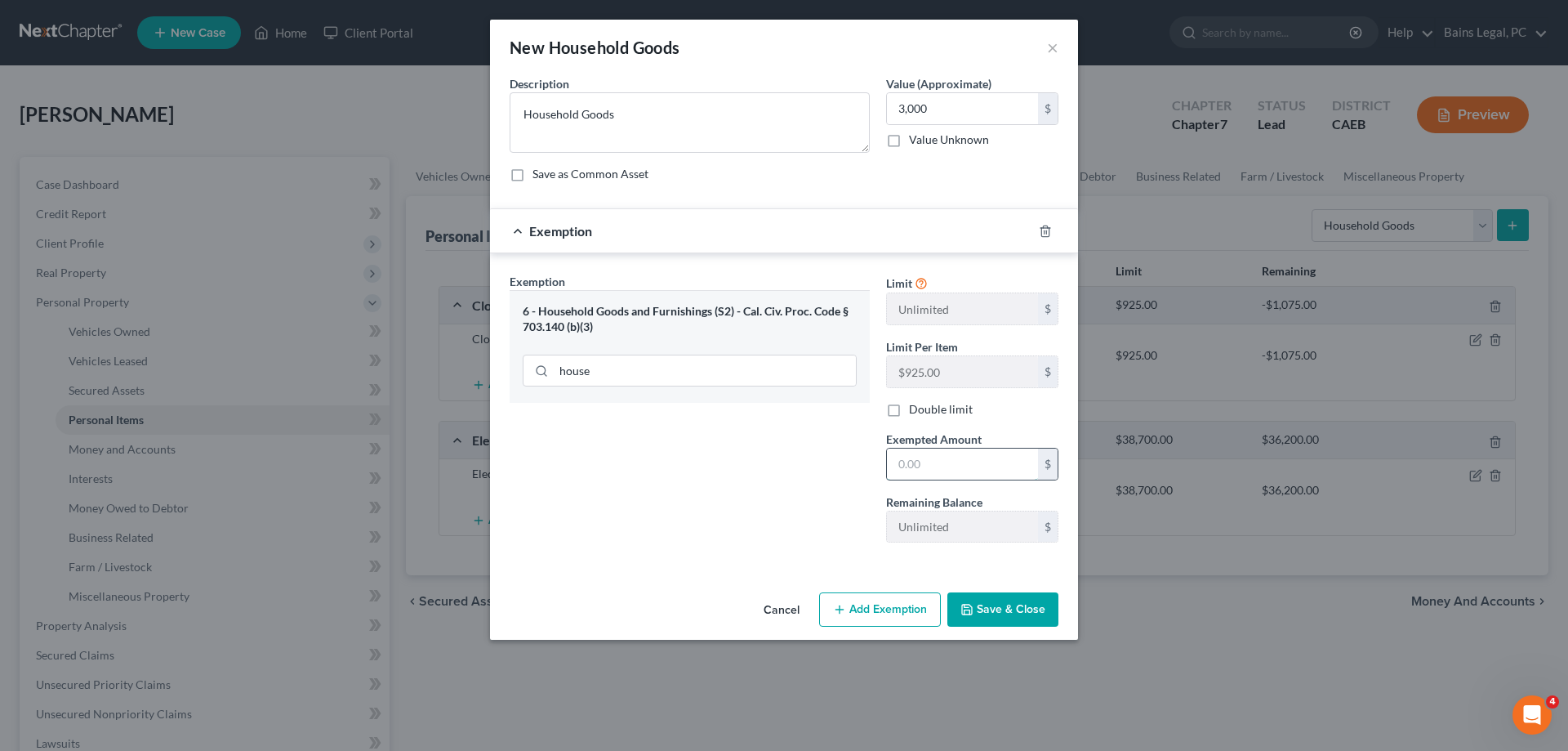
click at [942, 470] on input "text" at bounding box center [962, 464] width 151 height 31
type input "3,000"
click at [993, 614] on button "Save & Close" at bounding box center [1003, 609] width 111 height 34
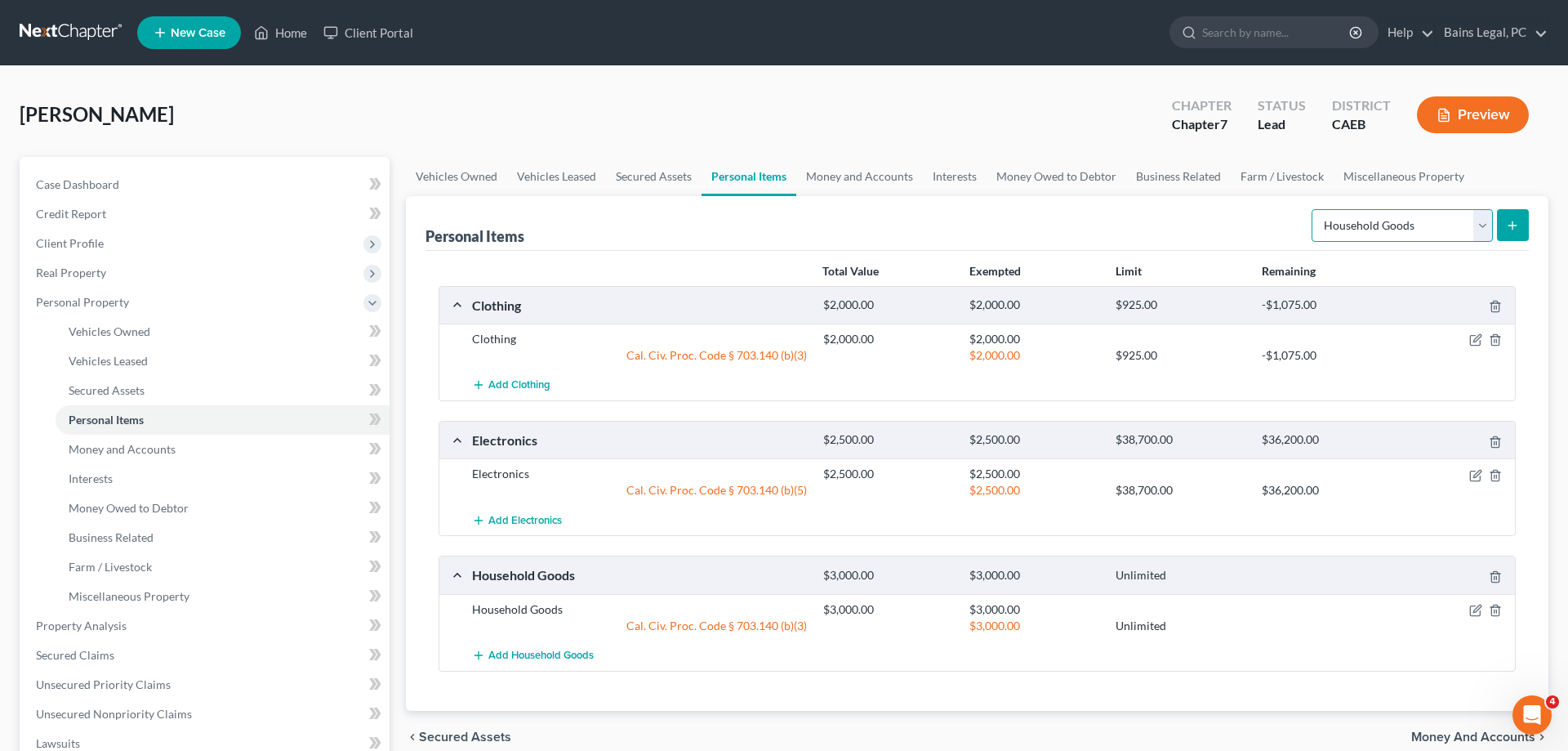
click at [1312, 209] on select "Select Item Type Clothing Collectibles Of Value Electronics Firearms Household …" at bounding box center [1403, 225] width 181 height 33
select select "jewelry"
click option "Jewelry" at bounding box center [0, 0] width 0 height 0
click at [1507, 218] on button "submit" at bounding box center [1513, 225] width 32 height 32
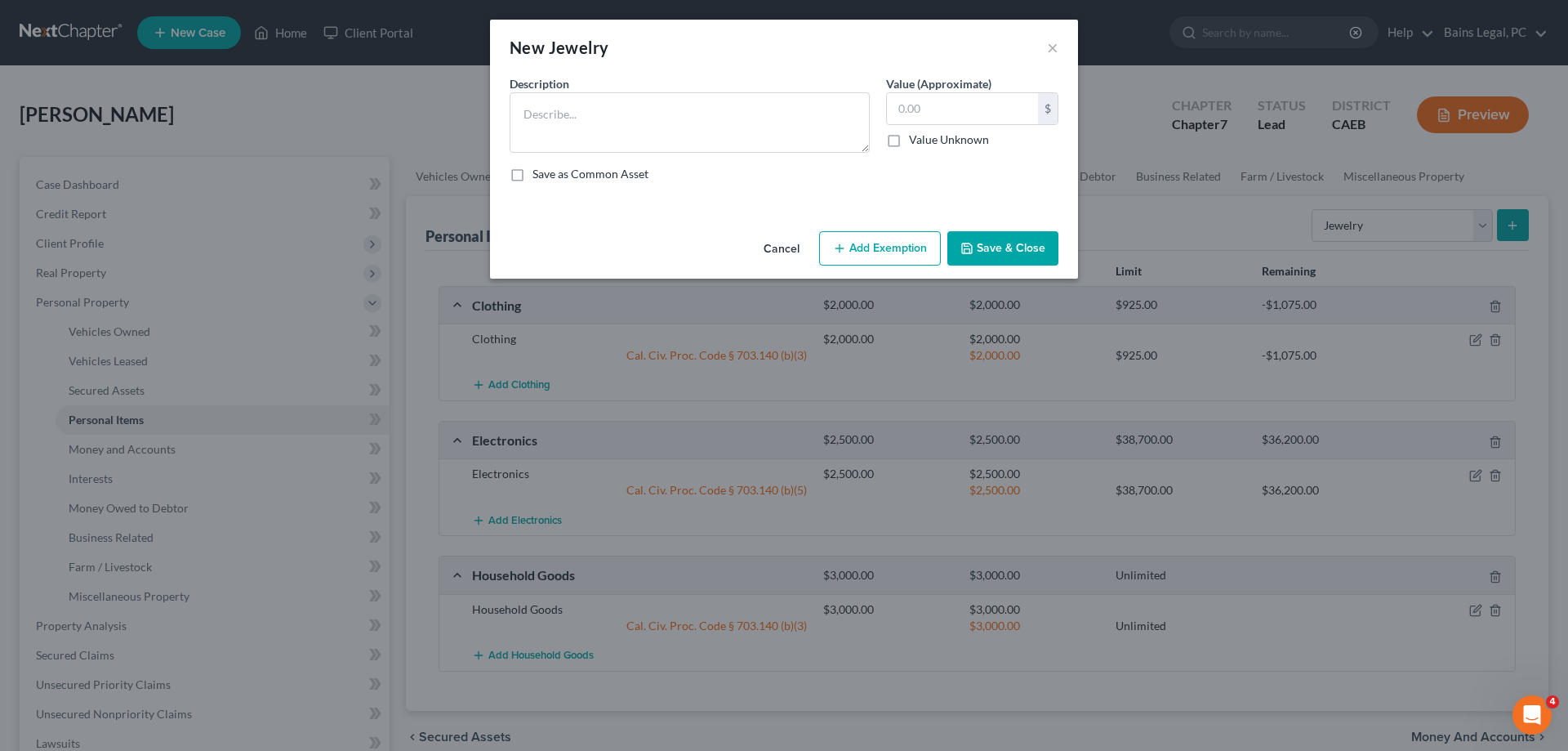
click at [820, 156] on div "Description * Value (Approximate) $ Value Unknown Balance Undetermined $ Value …" at bounding box center [784, 135] width 565 height 120
click at [710, 80] on div "Description *" at bounding box center [690, 114] width 377 height 77
drag, startPoint x: 709, startPoint y: 95, endPoint x: 709, endPoint y: 106, distance: 11.0
click at [709, 102] on textarea at bounding box center [690, 123] width 360 height 60
click at [708, 108] on textarea at bounding box center [690, 123] width 360 height 60
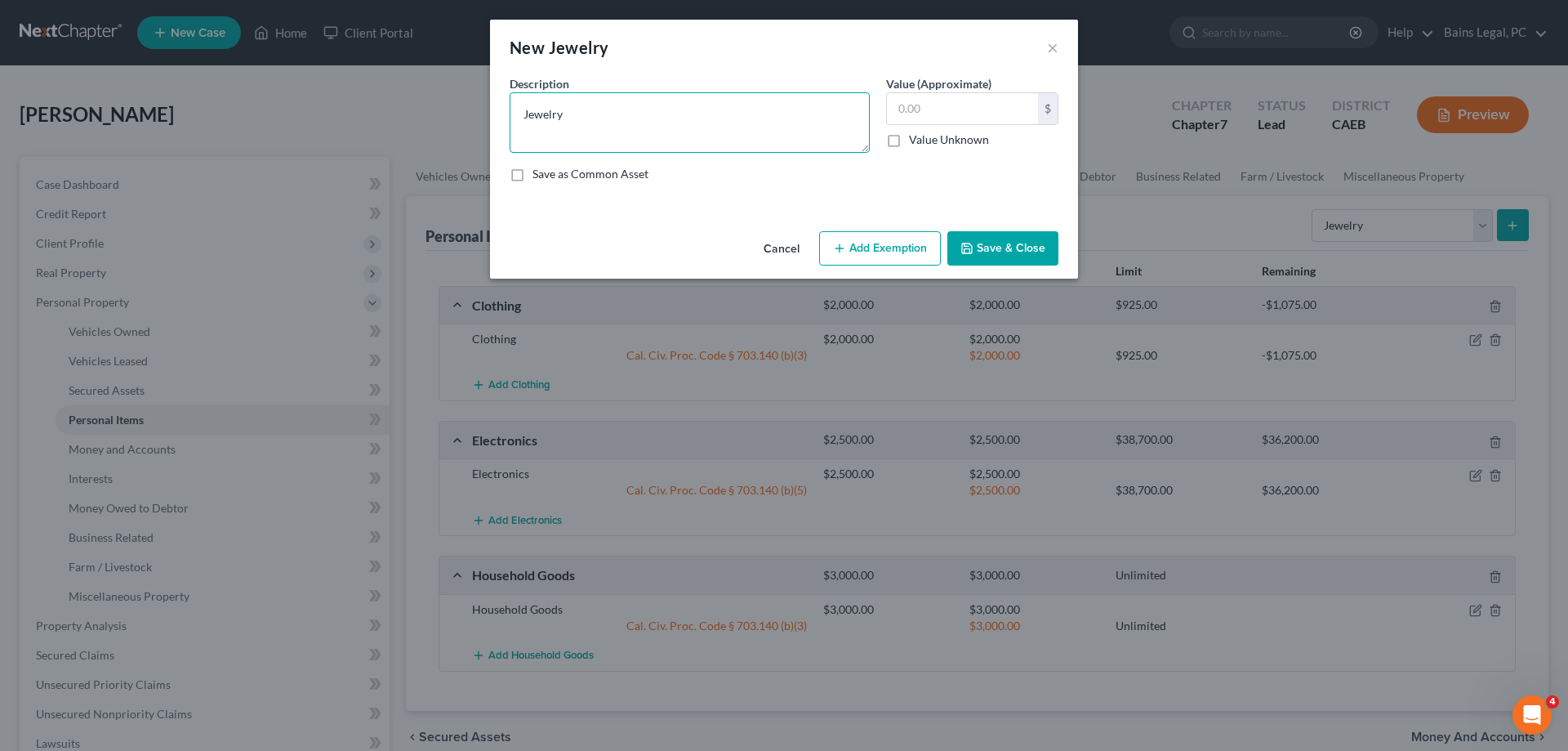
type textarea "Jewelry"
drag, startPoint x: 1008, startPoint y: 237, endPoint x: 1019, endPoint y: 252, distance: 18.6
click at [1013, 245] on div "Cancel Add Exemption Save & Close" at bounding box center [784, 252] width 588 height 54
click at [1022, 253] on button "Save & Close" at bounding box center [1003, 248] width 111 height 34
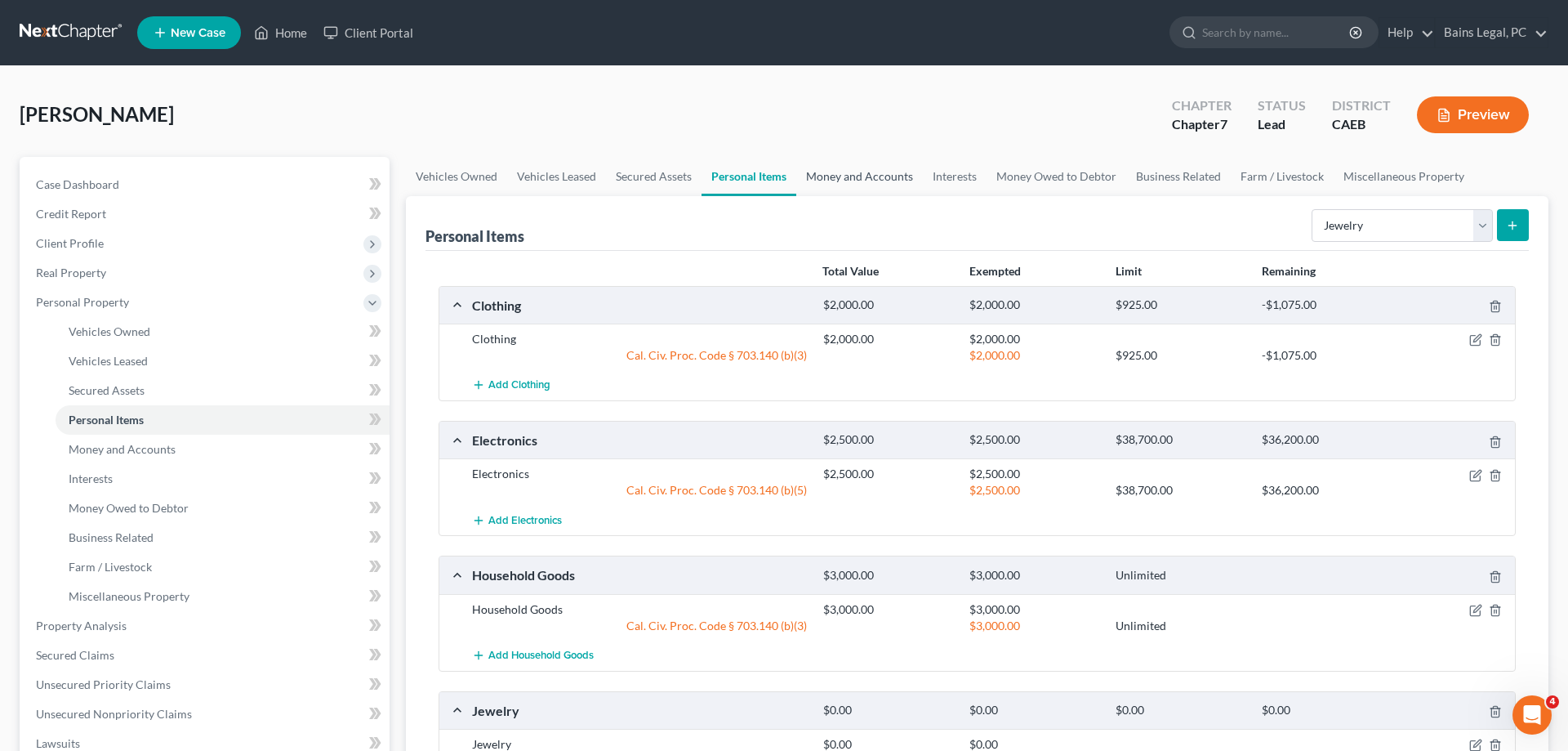
click at [831, 169] on link "Money and Accounts" at bounding box center [859, 176] width 127 height 39
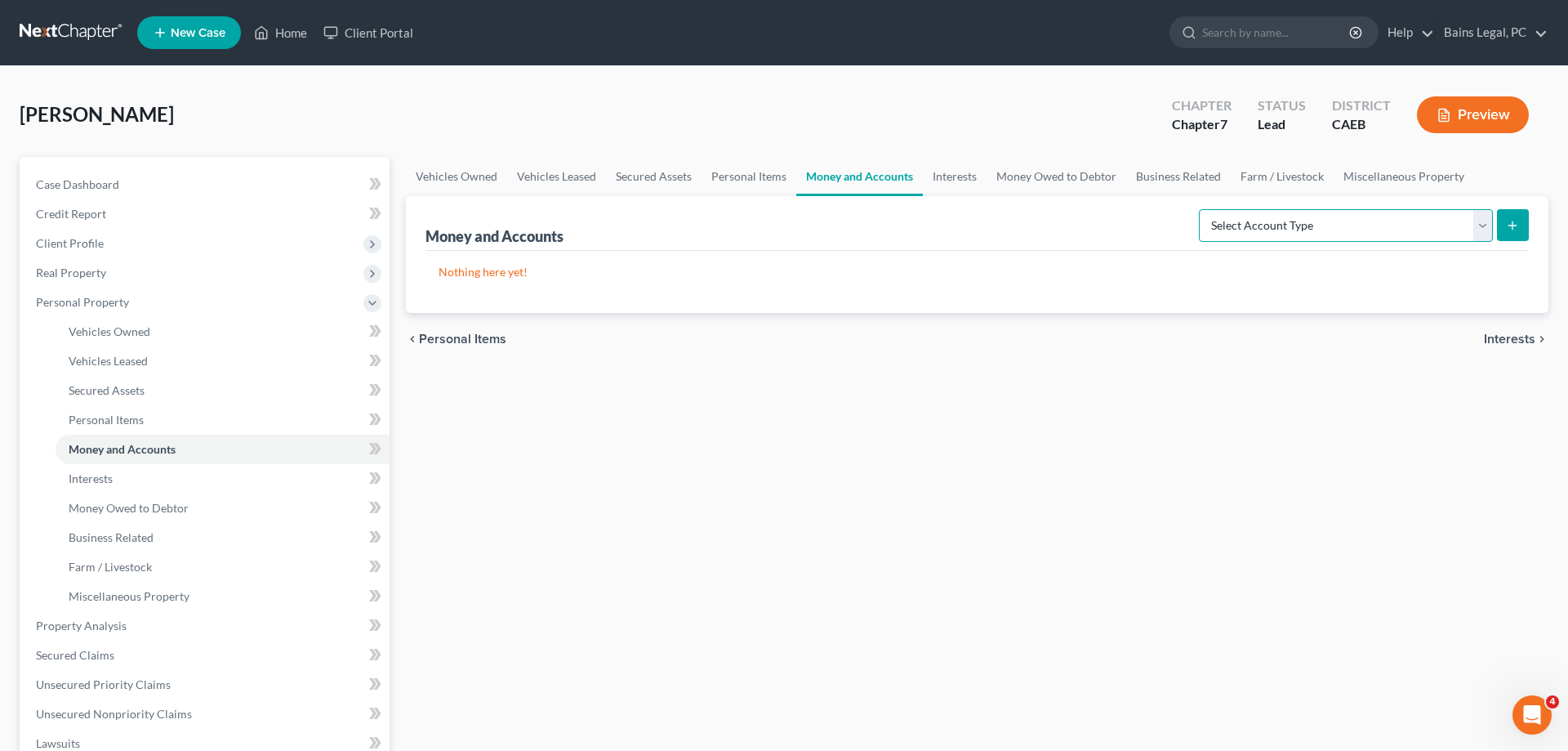
click at [1199, 209] on select "Select Account Type Brokerage Cash on Hand Certificates of Deposit Checking Acc…" at bounding box center [1346, 225] width 294 height 33
select select "security_deposits"
click option "Security Deposits or Prepayments" at bounding box center [0, 0] width 0 height 0
click at [1519, 239] on button "submit" at bounding box center [1513, 225] width 32 height 32
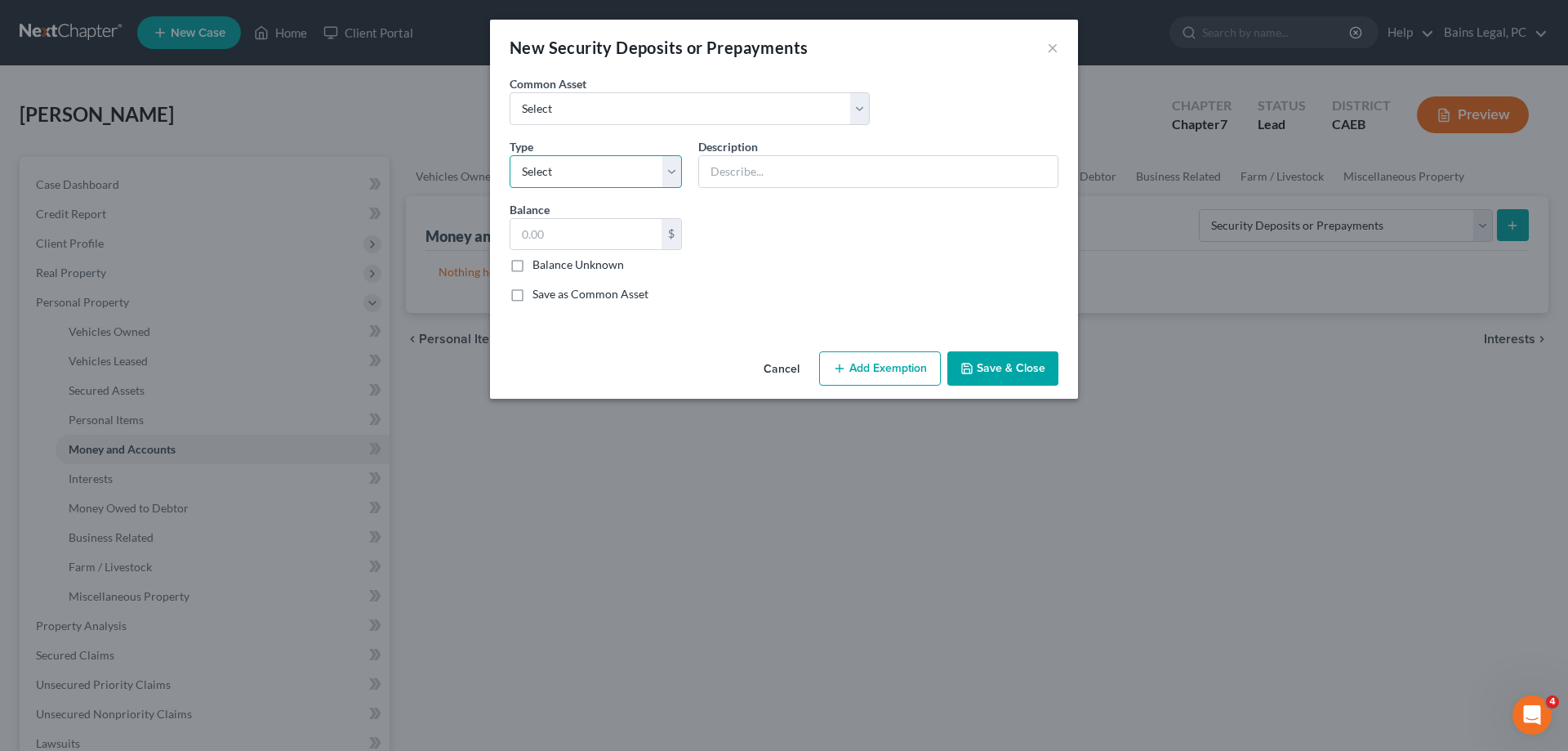
click at [510, 155] on select "Select Electric Gas Heating Oil Security Deposit On Rental Unit Prepaid Rent Te…" at bounding box center [596, 171] width 172 height 33
select select "3"
click option "Security Deposit On Rental Unit" at bounding box center [0, 0] width 0 height 0
click at [510, 92] on select "Select Security deposit with landlord" at bounding box center [690, 108] width 360 height 33
select select "0"
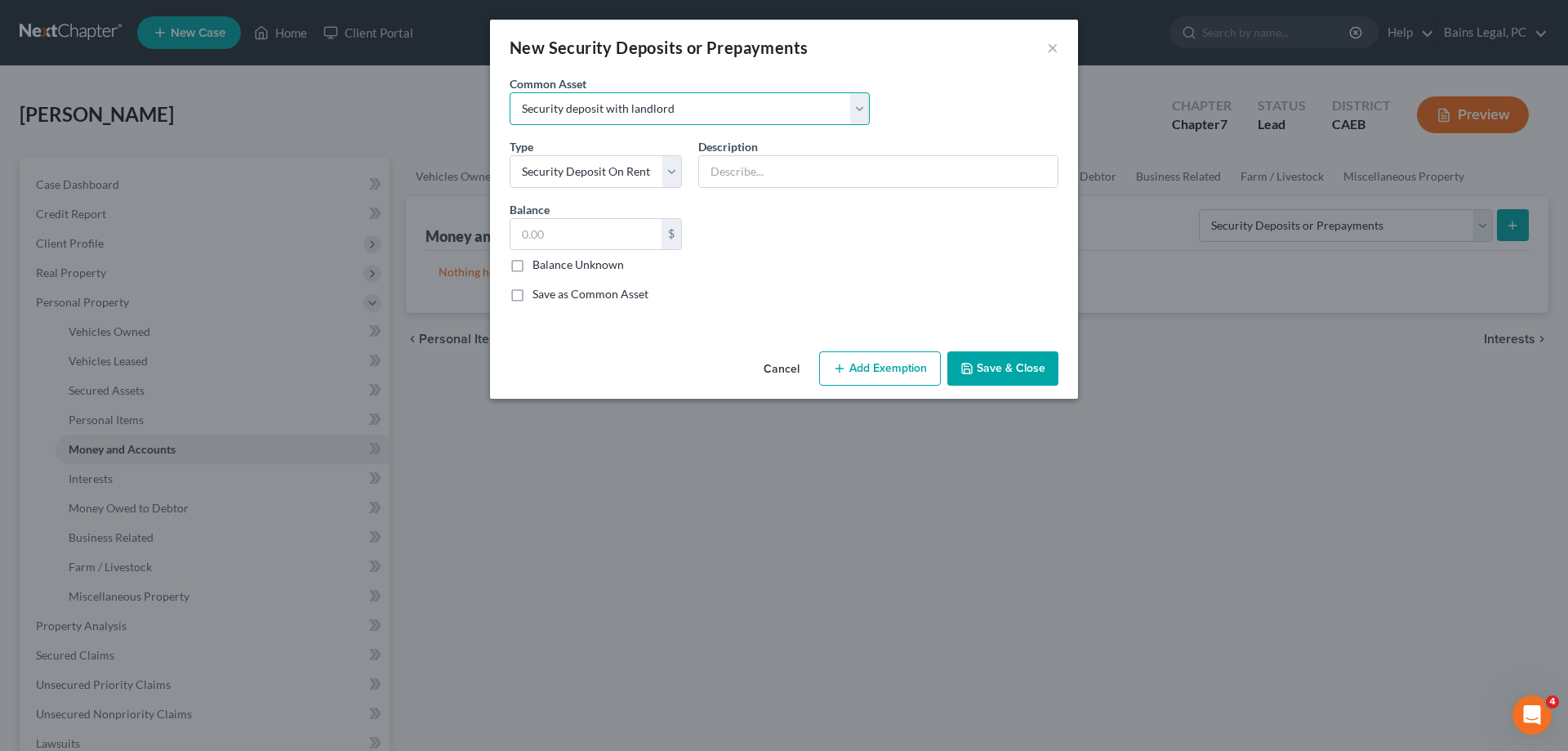
click option "Security deposit with landlord" at bounding box center [0, 0] width 0 height 0
type input "Security deposit with landlord"
drag, startPoint x: 615, startPoint y: 229, endPoint x: 369, endPoint y: 192, distance: 248.8
click at [511, 222] on input "600.00" at bounding box center [586, 234] width 151 height 31
drag, startPoint x: 591, startPoint y: 241, endPoint x: 394, endPoint y: 254, distance: 197.4
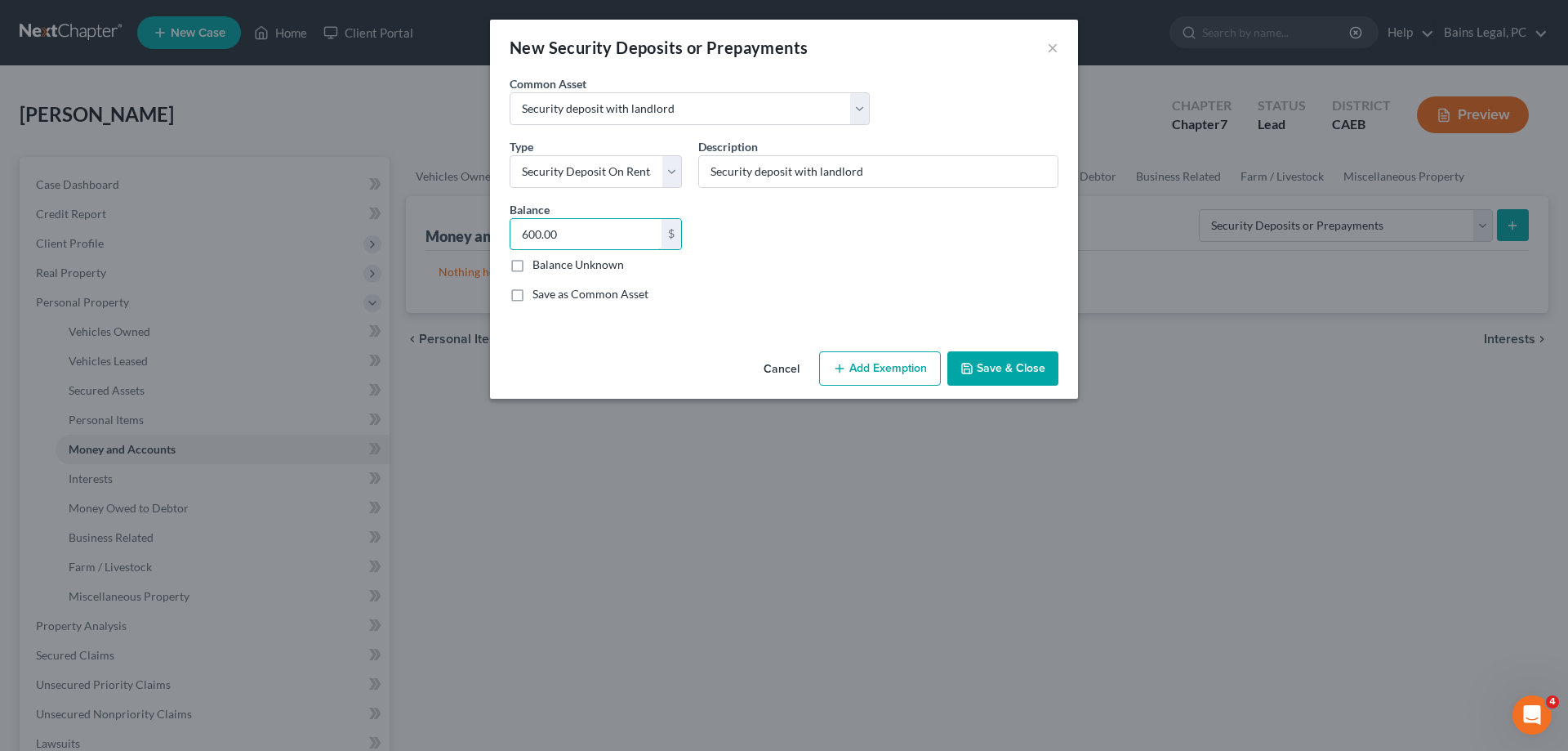
click at [511, 242] on input "600.00" at bounding box center [586, 234] width 151 height 31
type input "1,400"
click at [856, 369] on button "Add Exemption" at bounding box center [880, 368] width 122 height 34
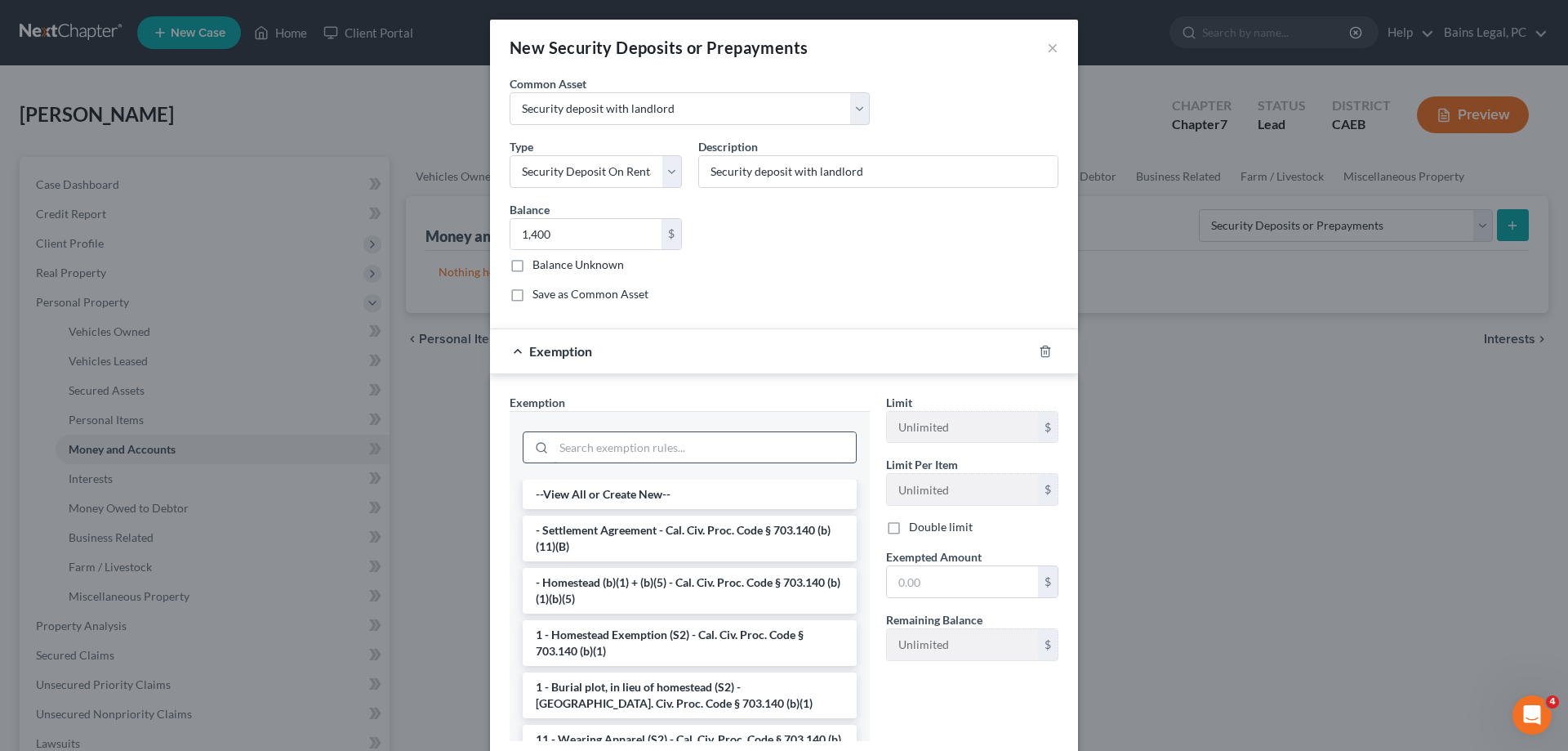
click at [676, 443] on input "search" at bounding box center [705, 447] width 302 height 31
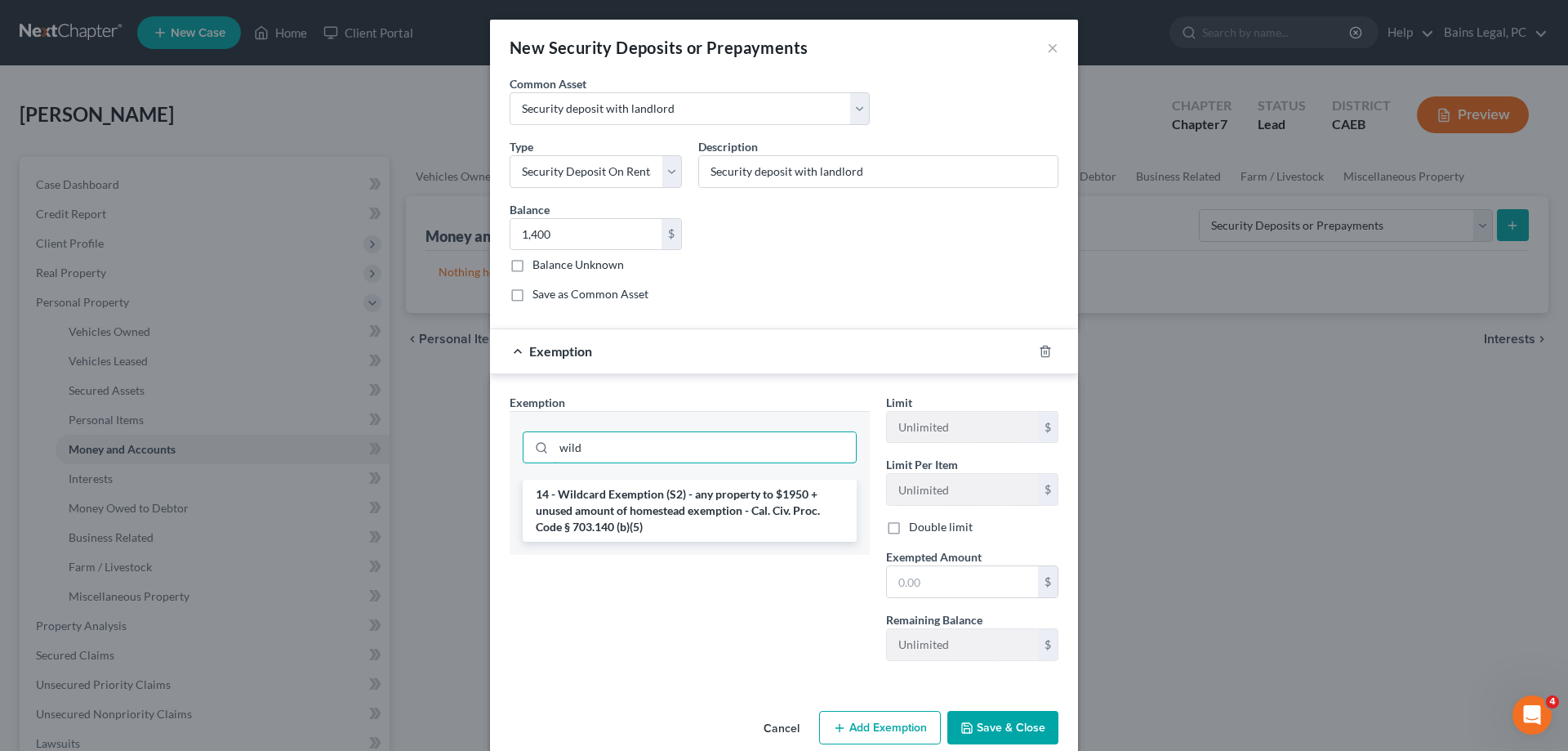
type input "wild"
click at [615, 498] on li "14 - Wildcard Exemption (S2) - any property to $1950 + unused amount of homeste…" at bounding box center [690, 511] width 334 height 62
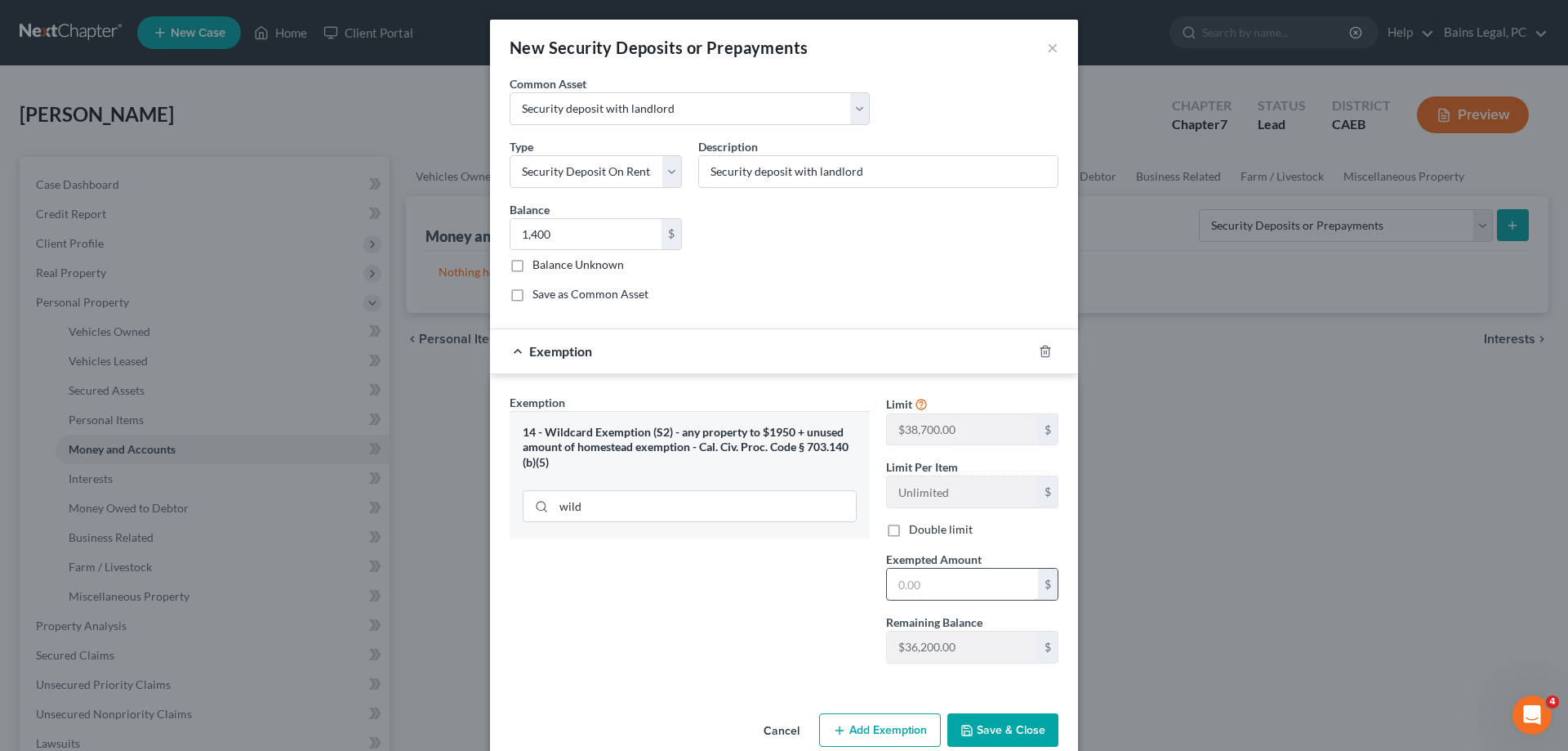
click at [974, 593] on input "text" at bounding box center [962, 584] width 151 height 31
type input "1,400"
click at [996, 728] on button "Save & Close" at bounding box center [1003, 730] width 111 height 34
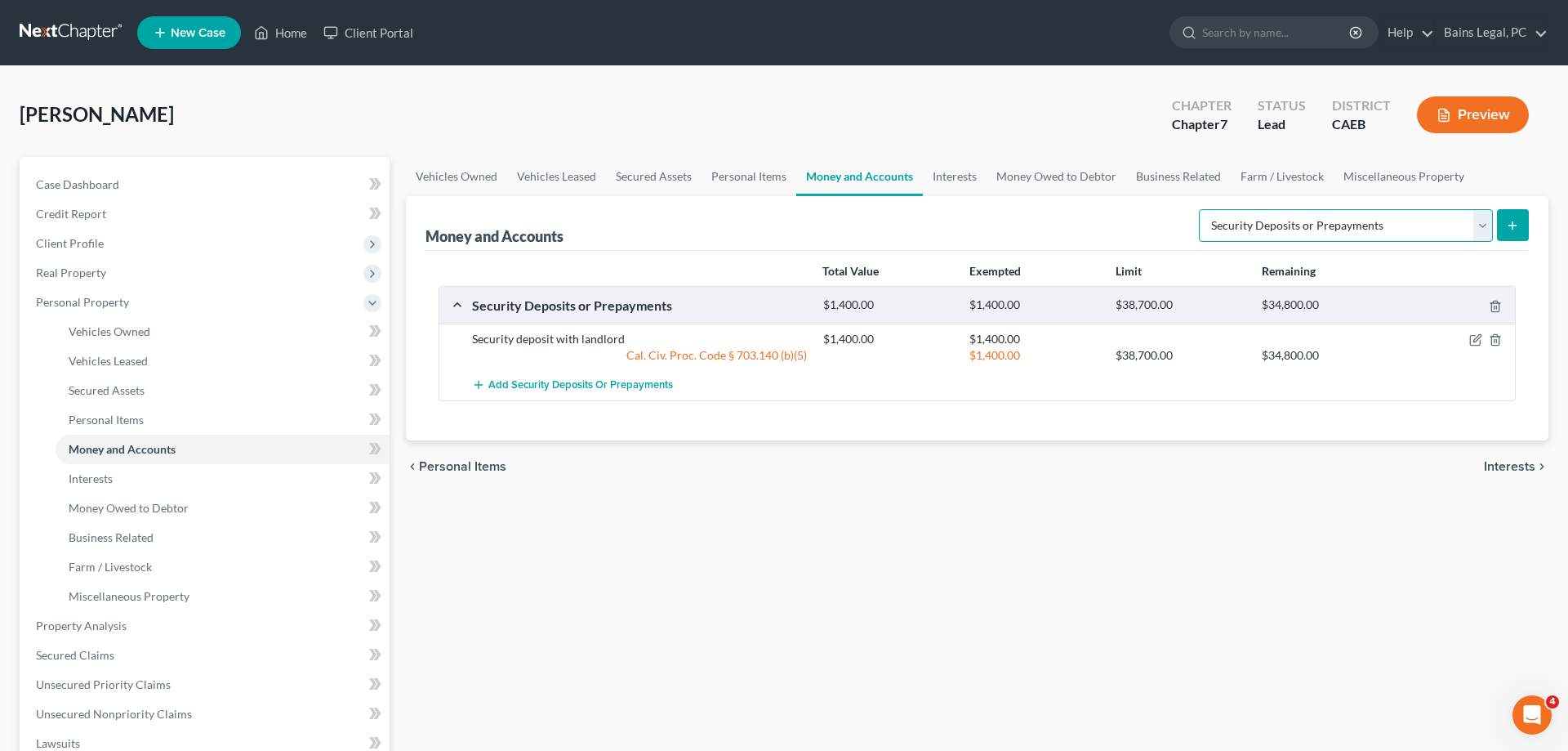
click at [1199, 209] on select "Select Account Type Brokerage Cash on Hand Certificates of Deposit Checking Acc…" at bounding box center [1346, 225] width 294 height 33
select select "other"
click option "Other (Credit Union, Health Savings Account, etc)" at bounding box center [0, 0] width 0 height 0
click at [1506, 233] on button "submit" at bounding box center [1513, 225] width 32 height 32
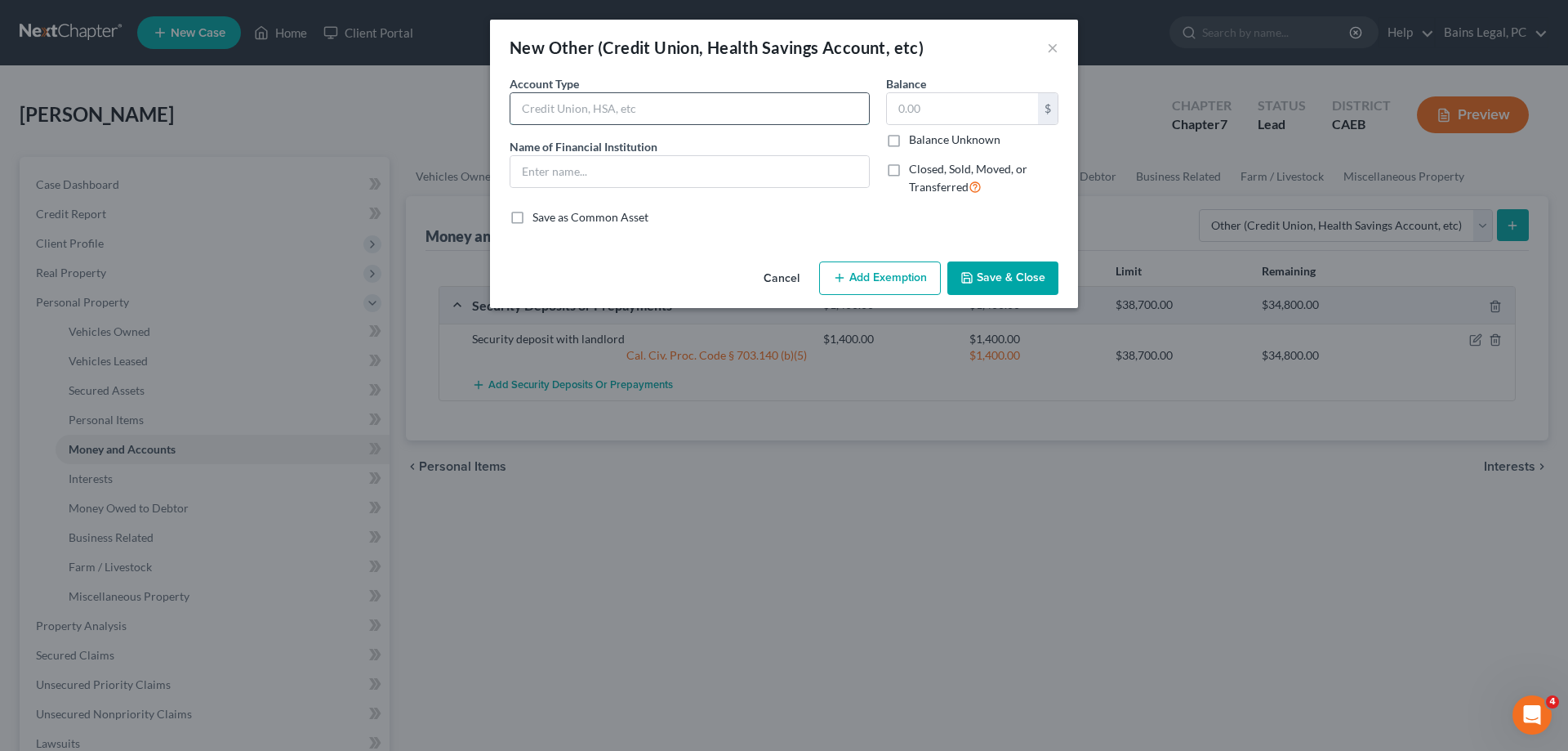
drag, startPoint x: 648, startPoint y: 118, endPoint x: 632, endPoint y: 122, distance: 16.5
click at [648, 117] on input "text" at bounding box center [690, 108] width 358 height 31
type input "Virtual Wallet"
type input "PNC Bank"
type input "21.03"
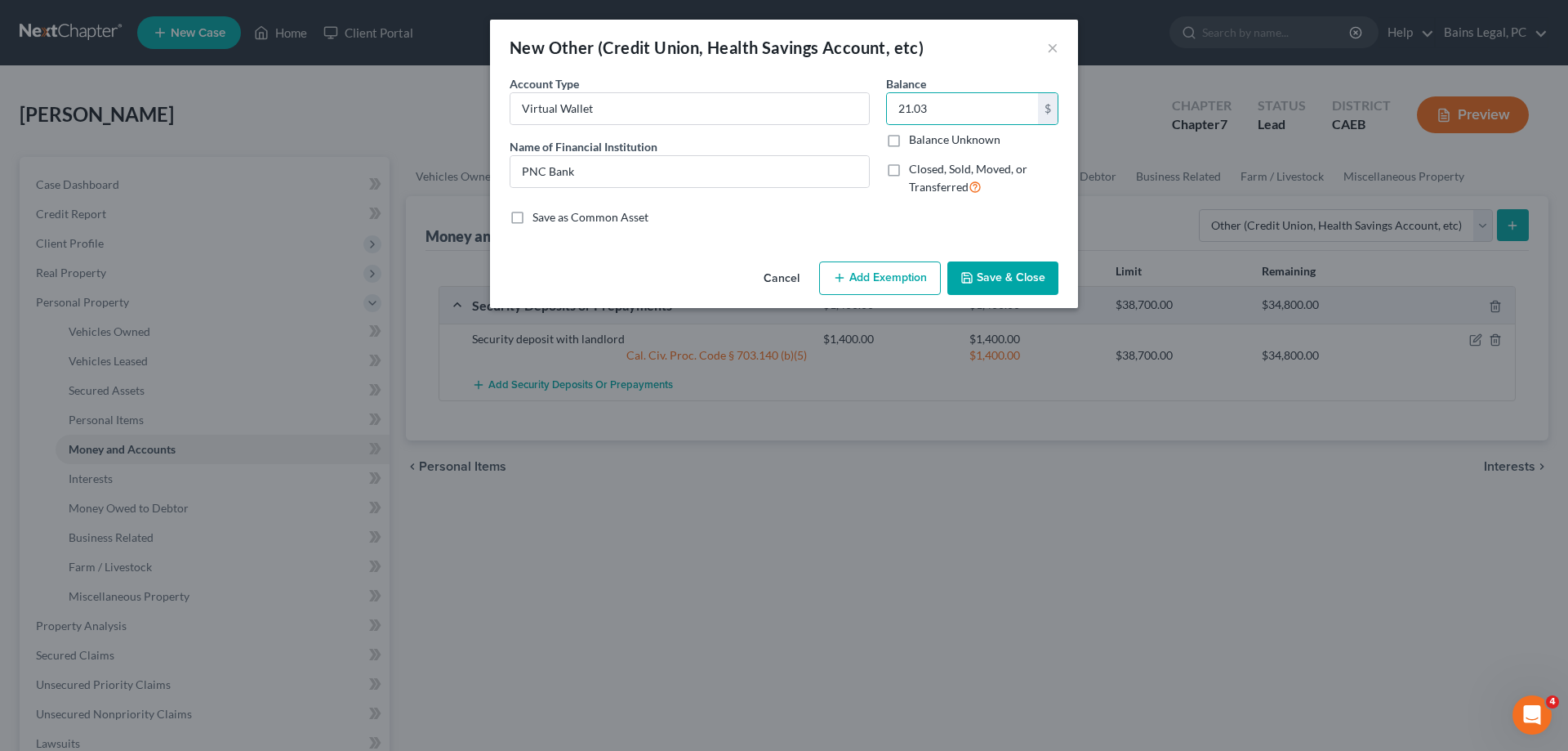
click at [851, 290] on button "Add Exemption" at bounding box center [880, 279] width 122 height 34
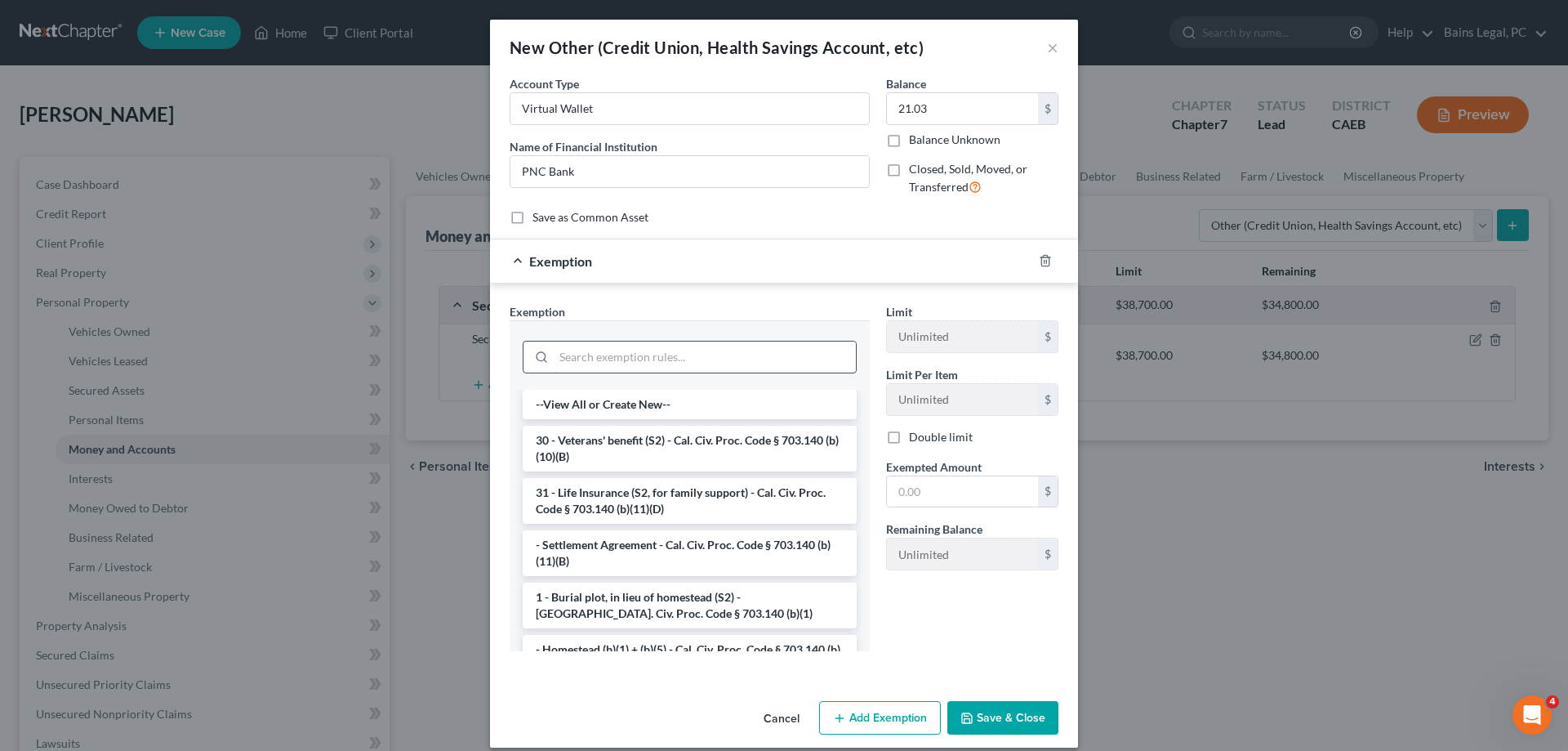
click at [711, 356] on input "search" at bounding box center [705, 357] width 302 height 31
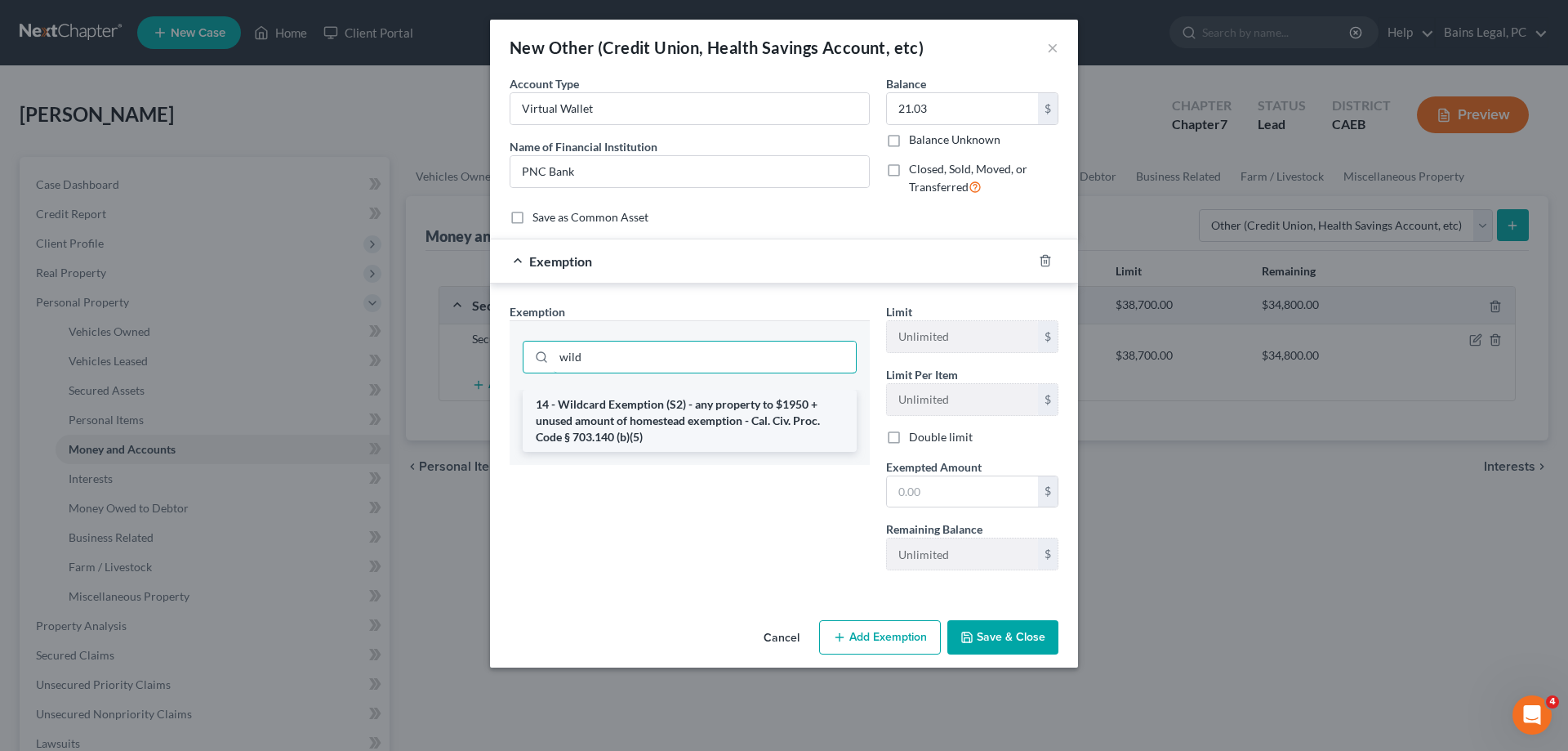
type input "wild"
click at [662, 425] on li "14 - Wildcard Exemption (S2) - any property to $1950 + unused amount of homeste…" at bounding box center [690, 420] width 334 height 62
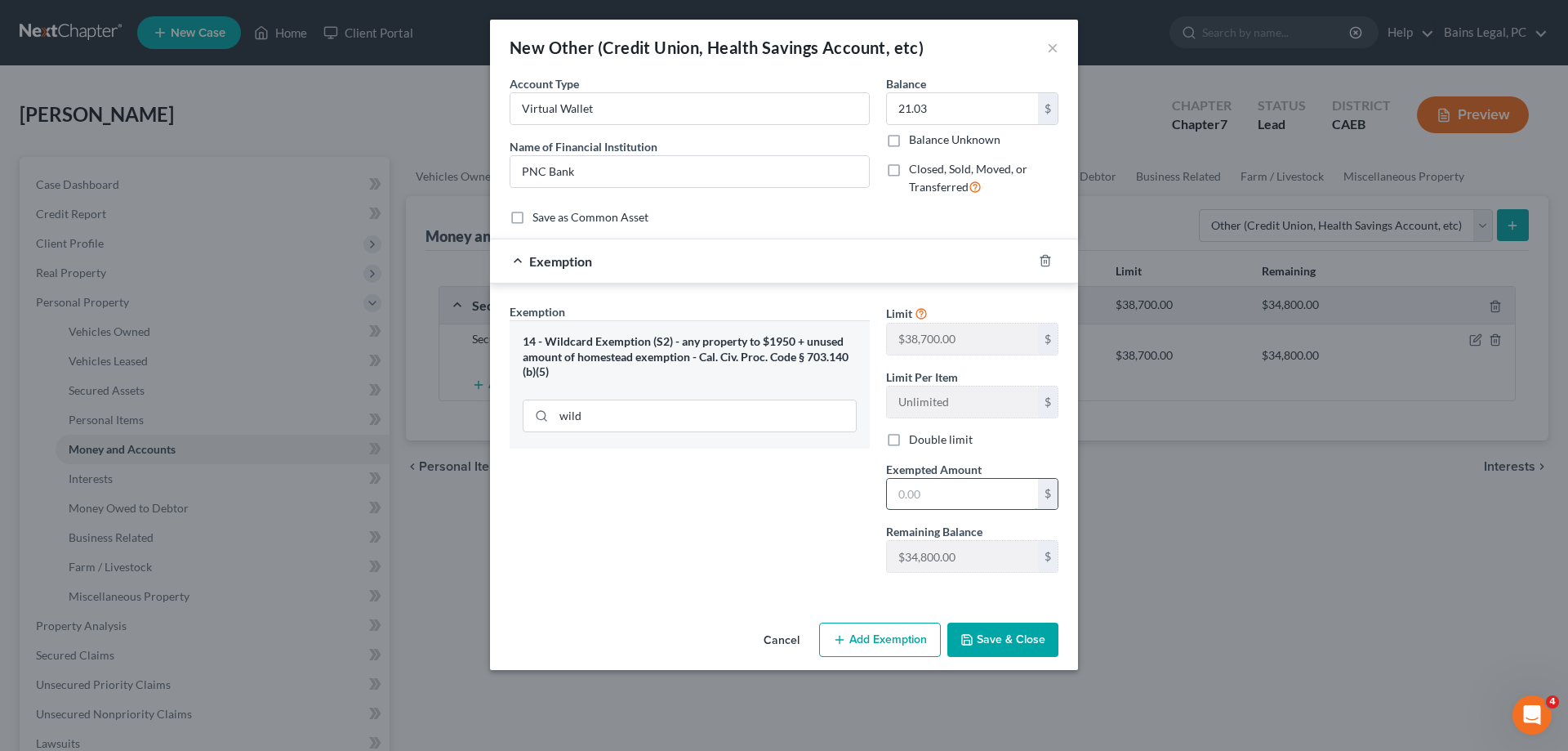
click at [962, 492] on input "text" at bounding box center [962, 494] width 151 height 31
type input "21.03"
click at [983, 637] on button "Save & Close" at bounding box center [1003, 639] width 111 height 34
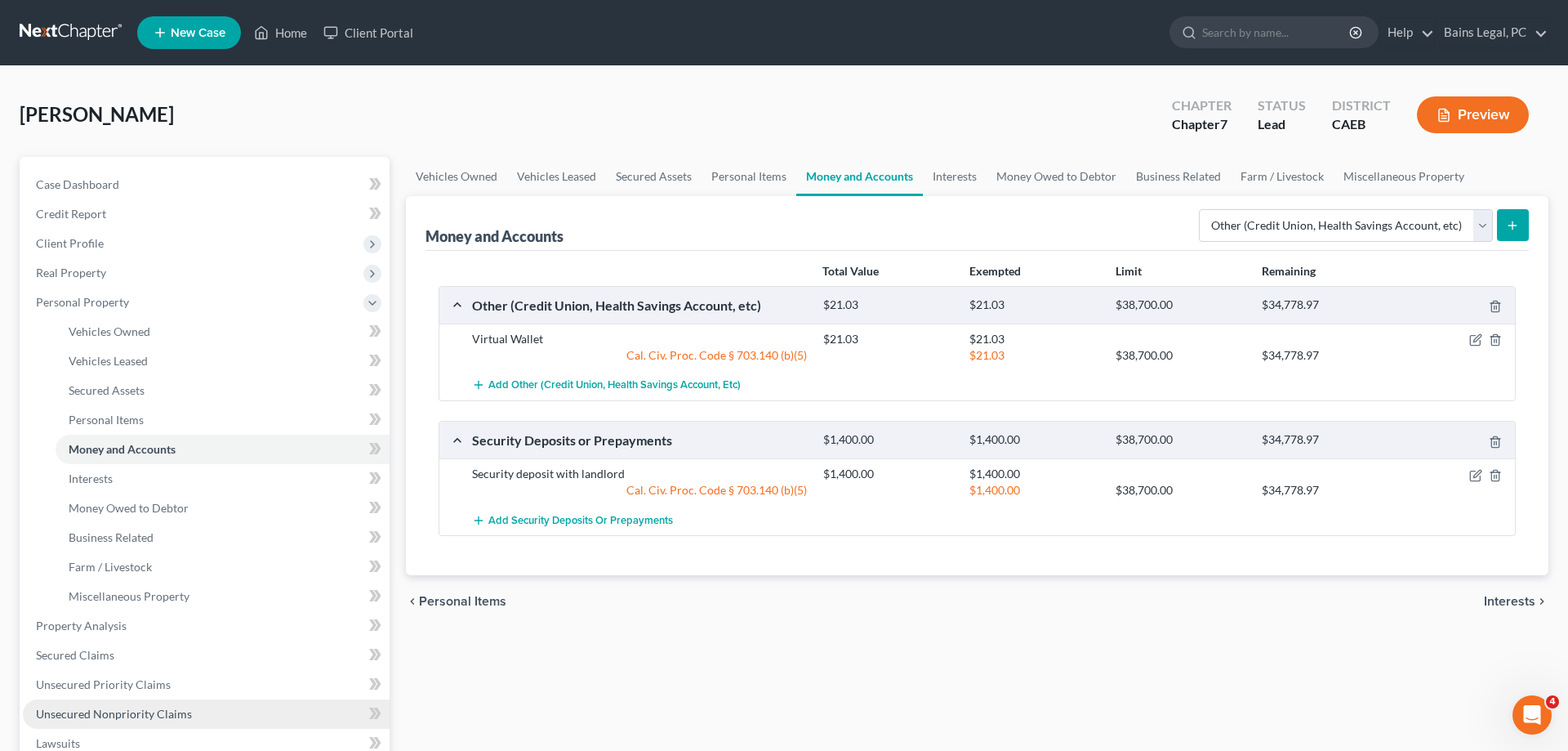
click at [180, 724] on link "Unsecured Nonpriority Claims" at bounding box center [206, 713] width 367 height 29
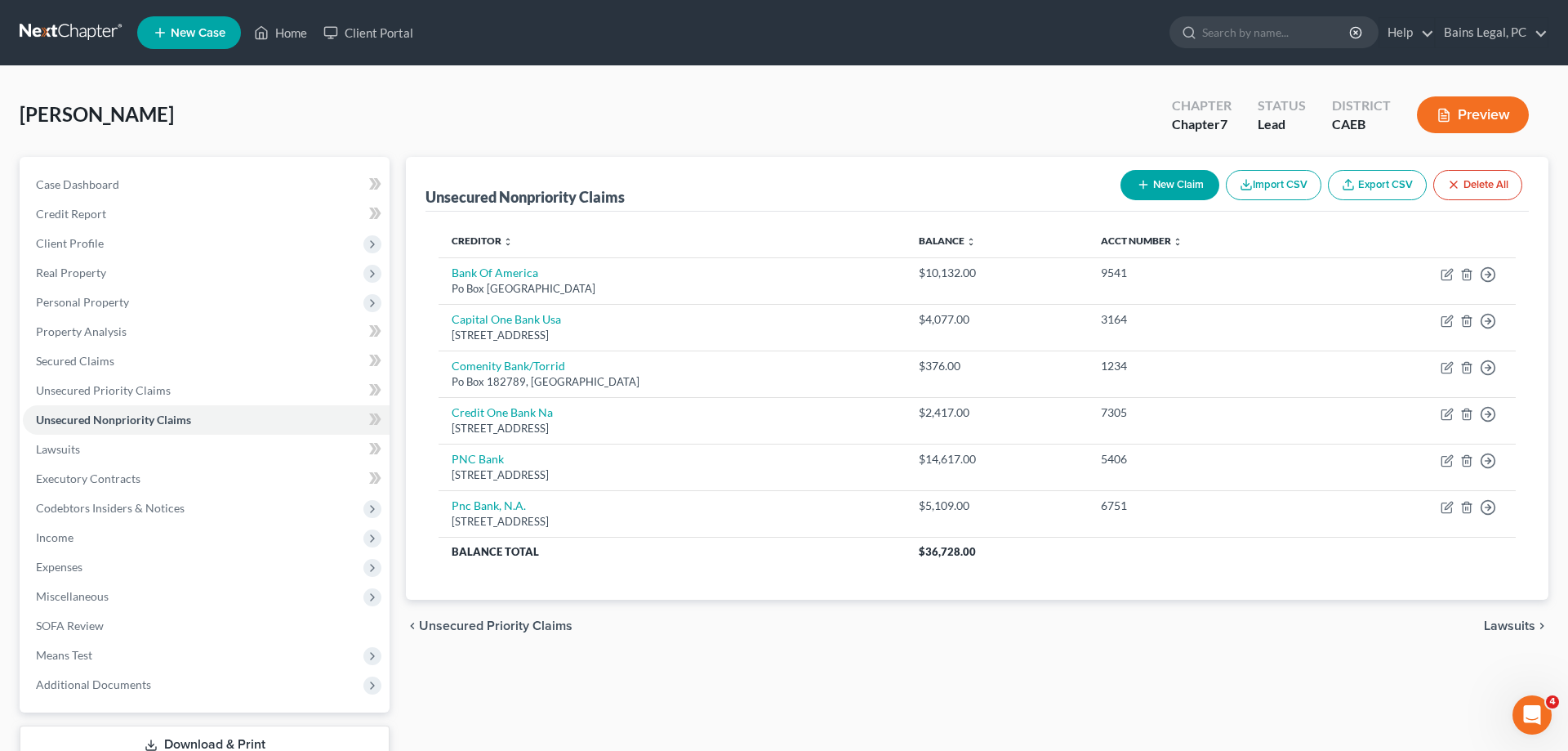
drag, startPoint x: 1203, startPoint y: 177, endPoint x: 874, endPoint y: 203, distance: 330.0
click at [1201, 177] on button "New Claim" at bounding box center [1170, 185] width 99 height 30
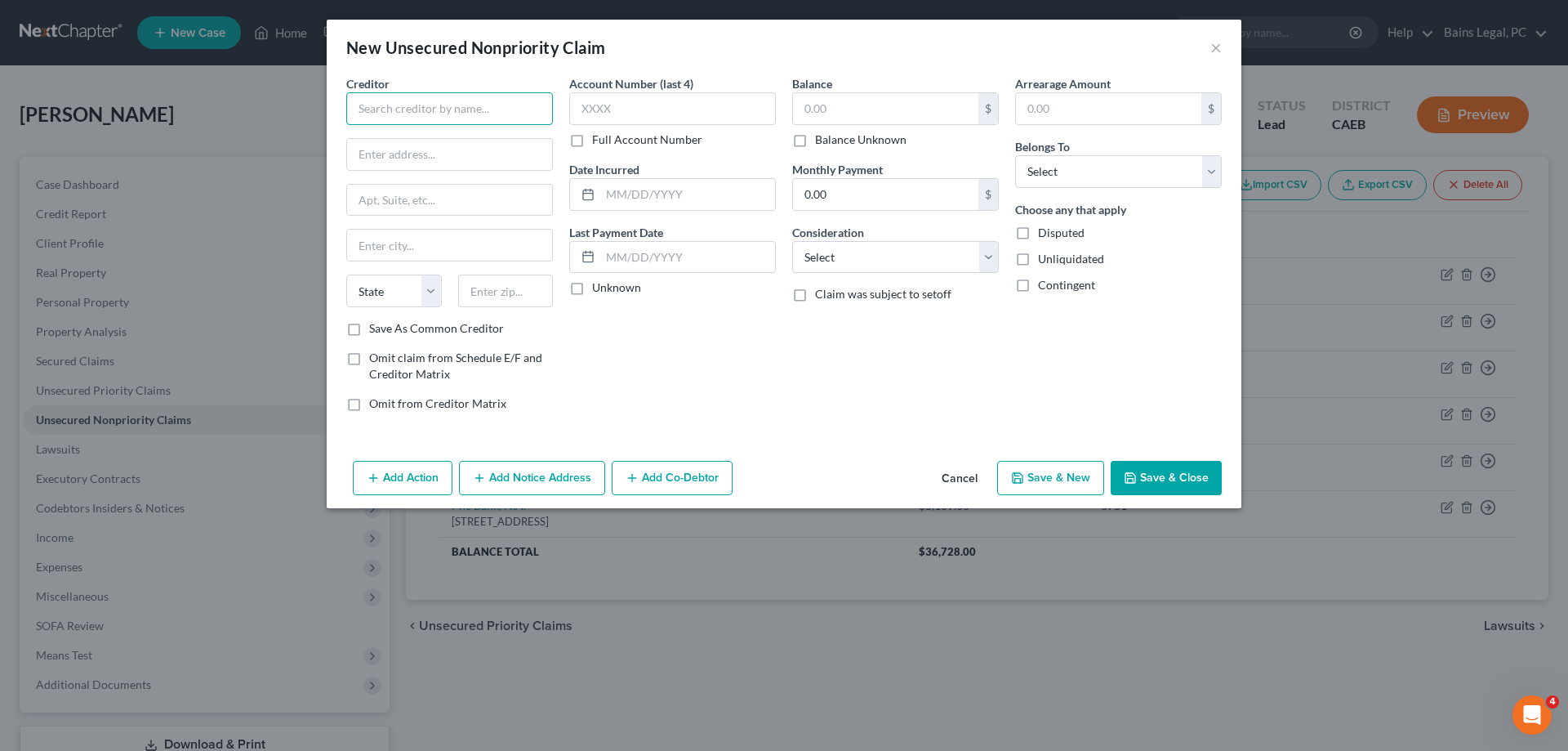
click at [466, 108] on input "text" at bounding box center [450, 108] width 206 height 33
type input "Valley Children's Healthcare"
type input "M"
type input "MAILSTOP: $FP103"
type input "[STREET_ADDRESS]"
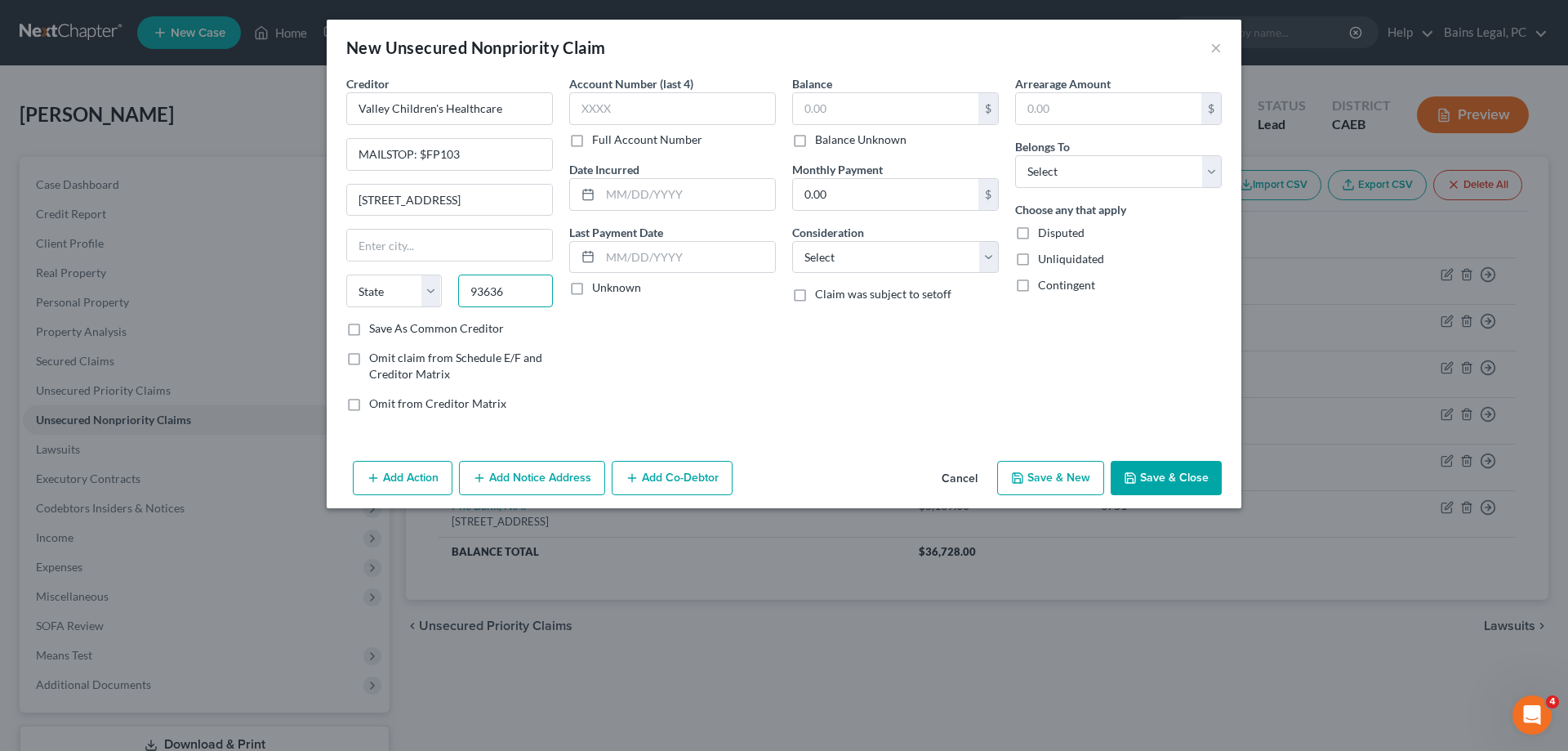
type input "93636"
click at [414, 232] on input "text" at bounding box center [450, 245] width 205 height 31
type input "Madera"
click at [346, 274] on select "State [US_STATE] AK AR AZ CA CO CT DE DC [GEOGRAPHIC_DATA] [GEOGRAPHIC_DATA] GU…" at bounding box center [394, 290] width 96 height 33
select select "4"
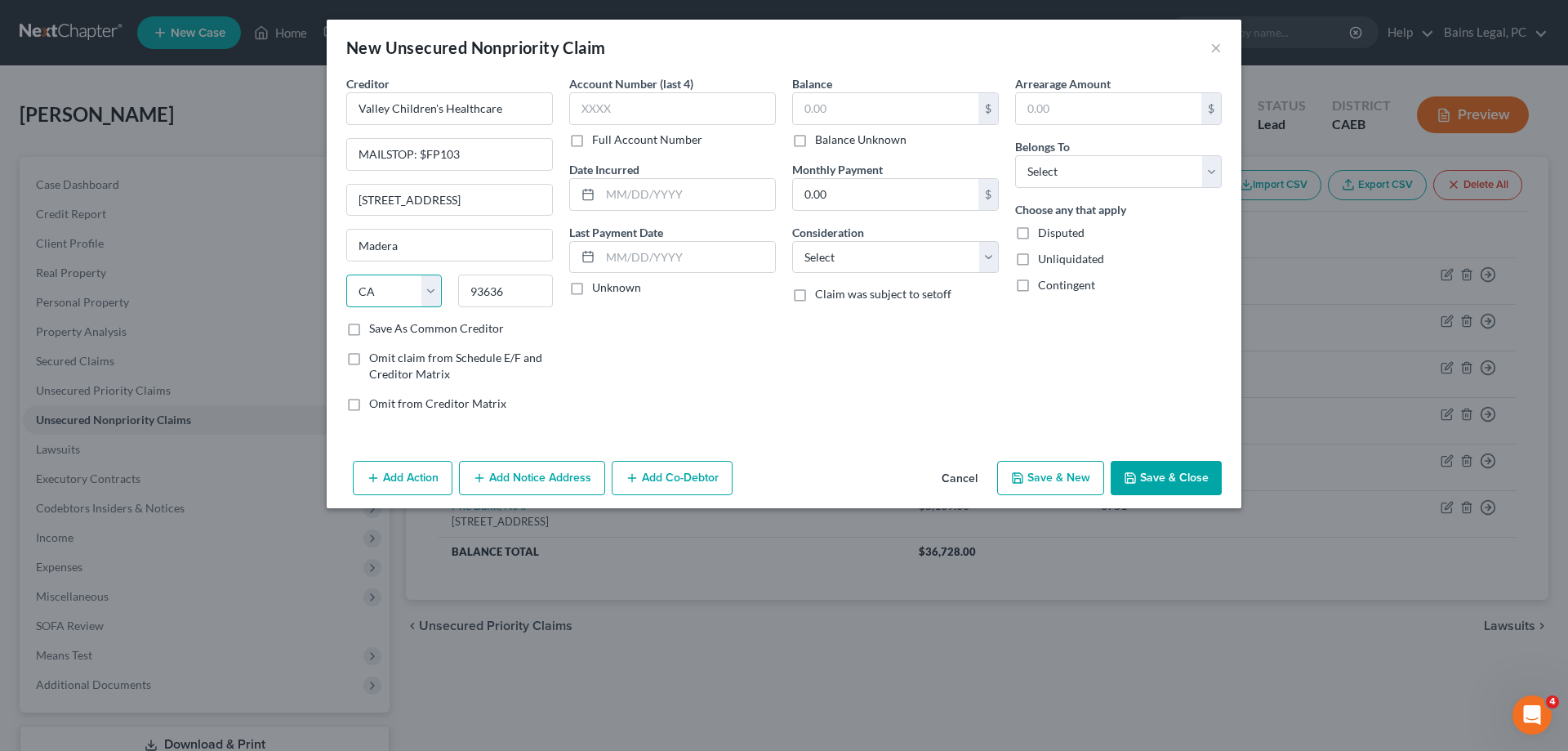
click option "CA" at bounding box center [0, 0] width 0 height 0
click at [706, 112] on input "text" at bounding box center [673, 108] width 206 height 33
type input "2897"
click at [857, 110] on input "text" at bounding box center [885, 108] width 185 height 31
type input "638.08"
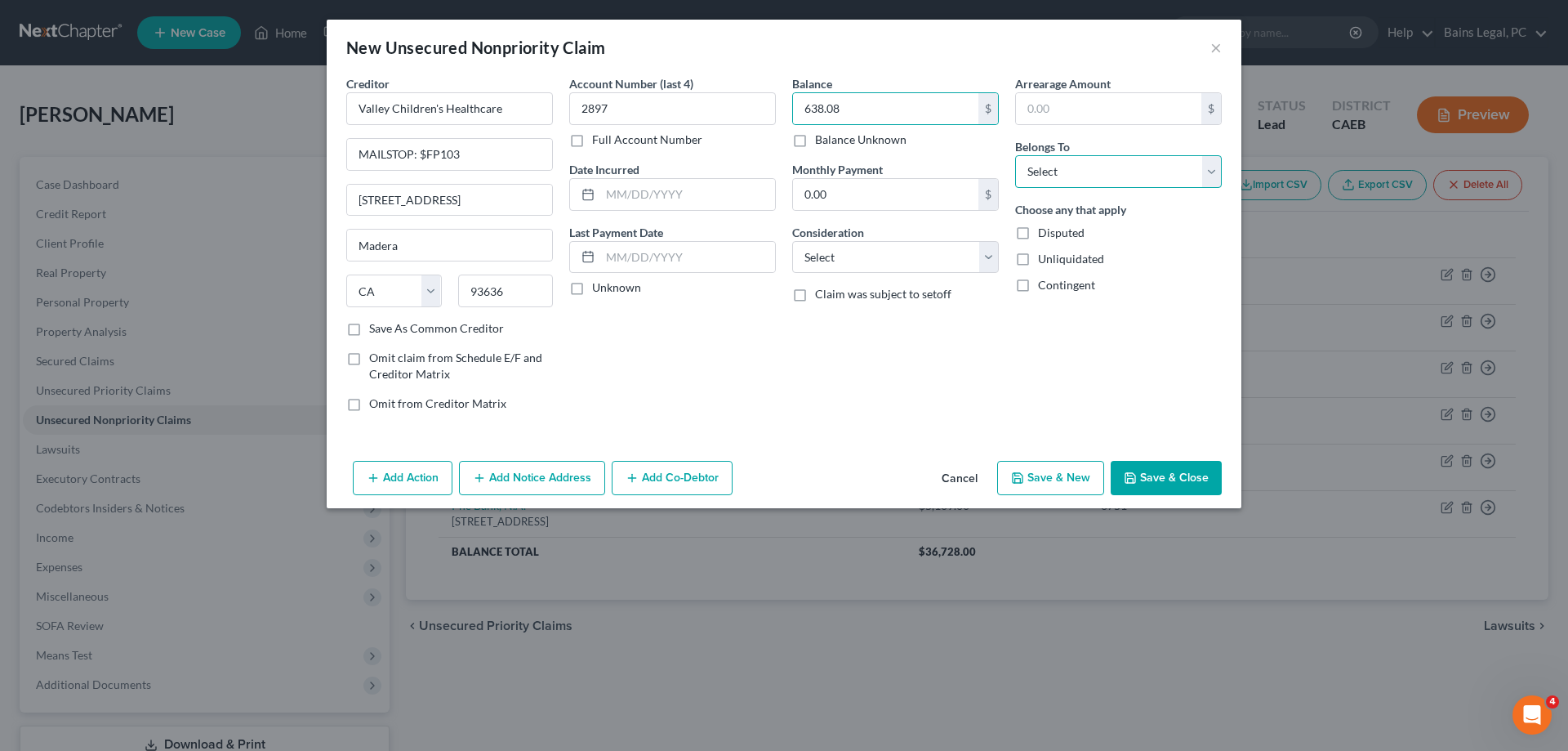
click at [1015, 155] on select "Select Debtor 1 Only Debtor 2 Only Debtor 1 And Debtor 2 Only At Least One Of T…" at bounding box center [1118, 171] width 206 height 33
select select "0"
click option "Debtor 1 Only" at bounding box center [0, 0] width 0 height 0
drag, startPoint x: 1056, startPoint y: 469, endPoint x: 1530, endPoint y: 365, distance: 485.3
click at [1058, 467] on button "Save & New" at bounding box center [1051, 477] width 107 height 34
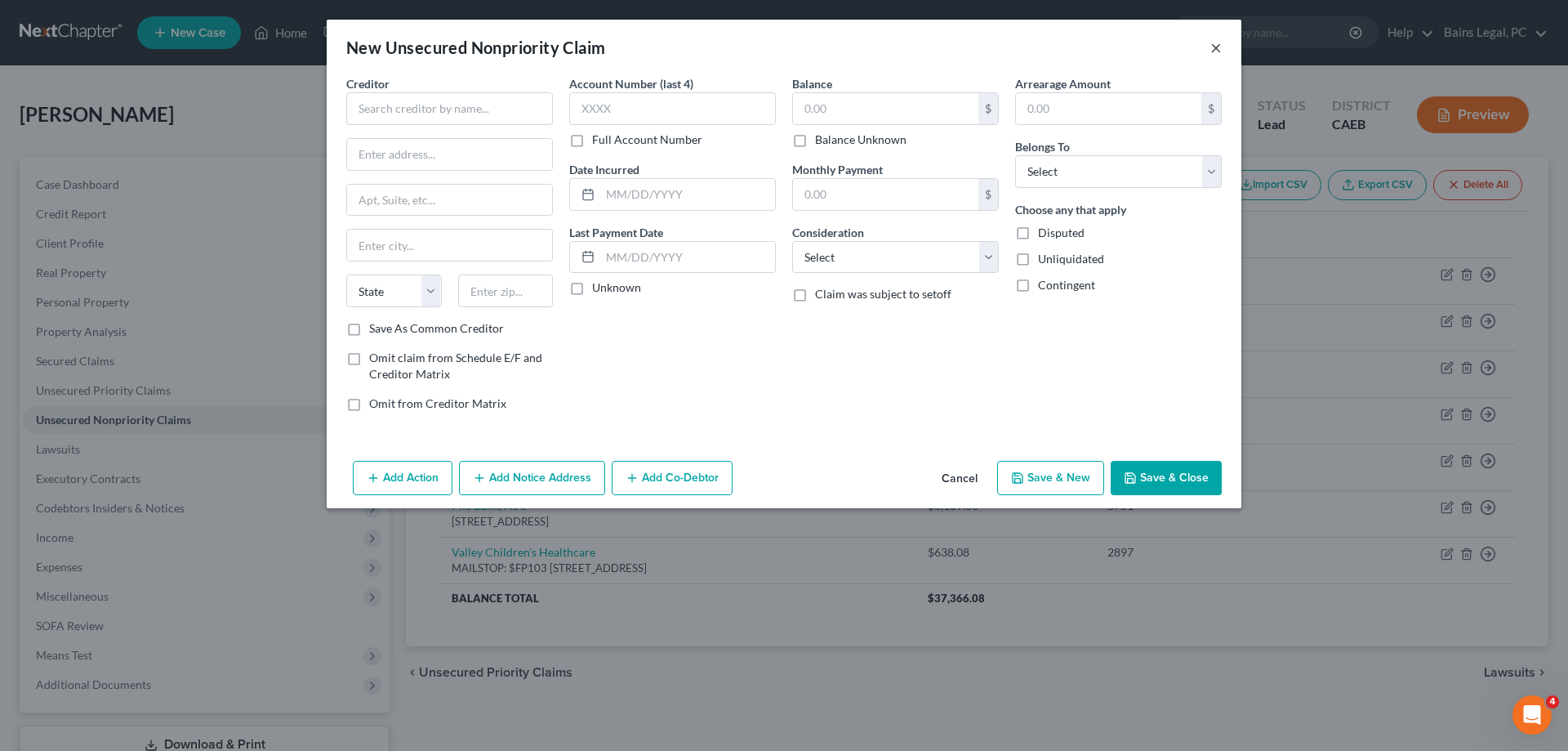
click at [1220, 47] on button "×" at bounding box center [1216, 47] width 12 height 19
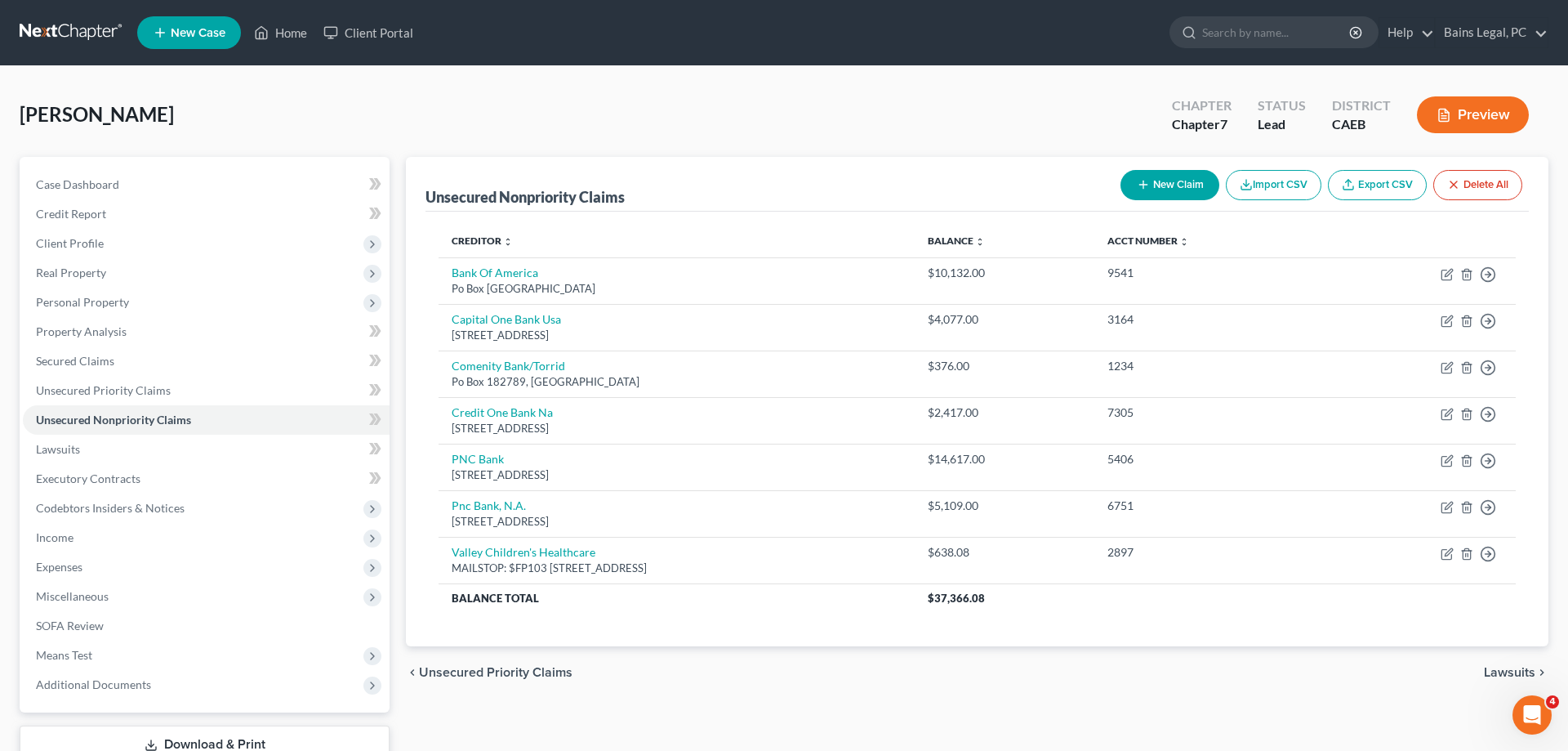
click at [1157, 189] on button "New Claim" at bounding box center [1170, 185] width 99 height 30
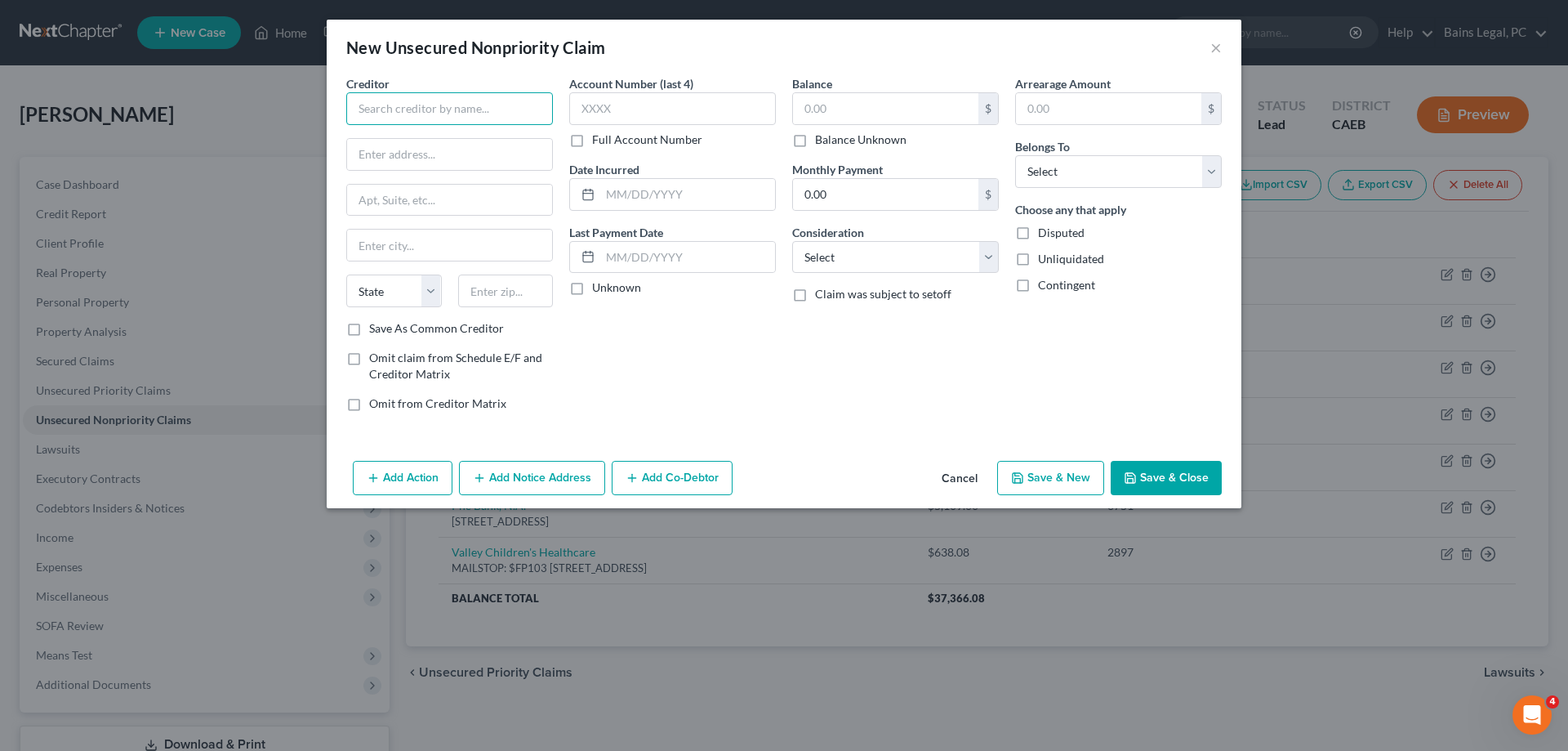
click at [539, 121] on input "text" at bounding box center [450, 108] width 206 height 33
type input "Pediatric Anesthesia Associates Medical Grouup Ltd."
type input "[STREET_ADDRESS]"
type input "Suite 103"
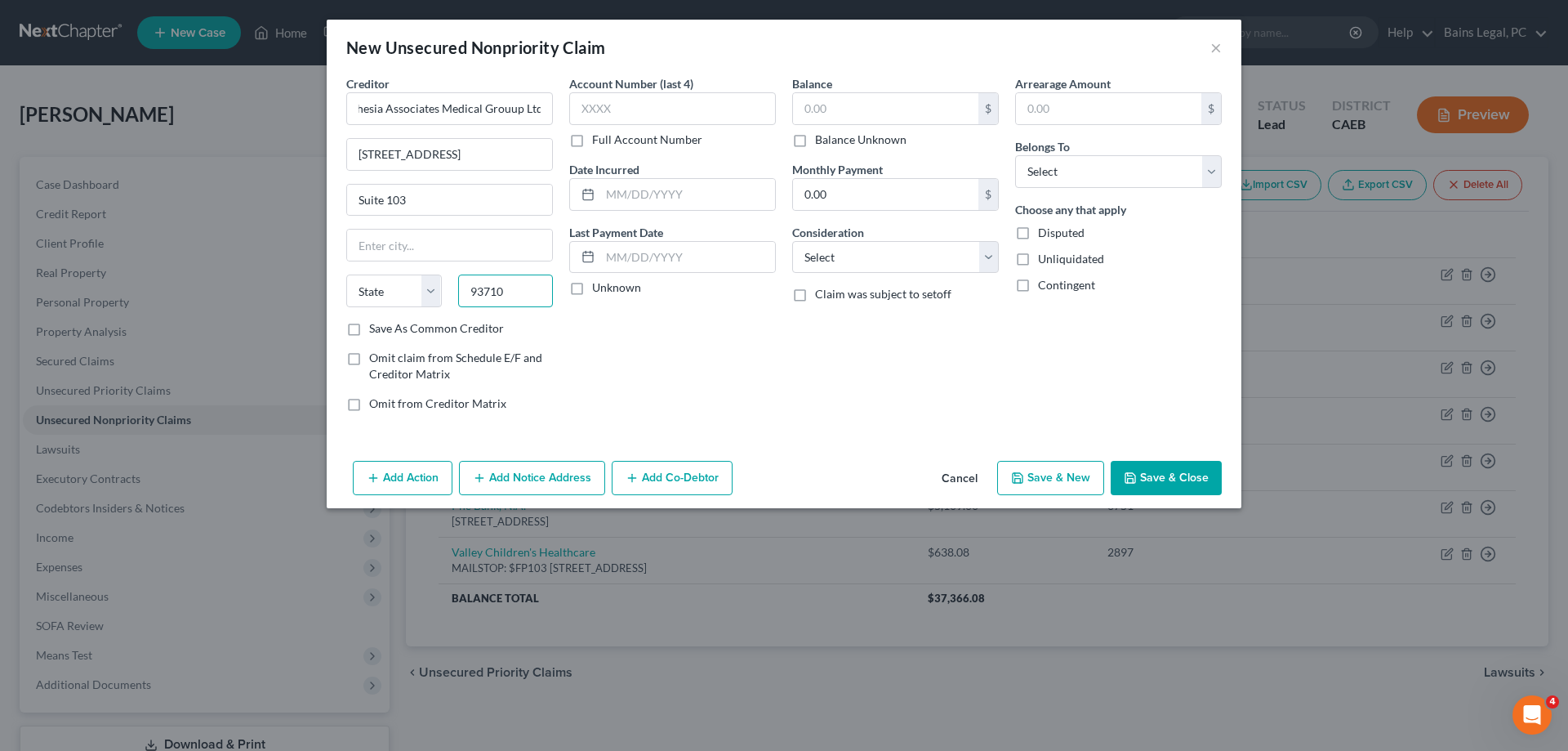
type input "93710"
type input "[GEOGRAPHIC_DATA]"
select select "4"
click at [583, 94] on input "text" at bounding box center [673, 108] width 206 height 33
click at [600, 112] on input "text" at bounding box center [673, 108] width 206 height 33
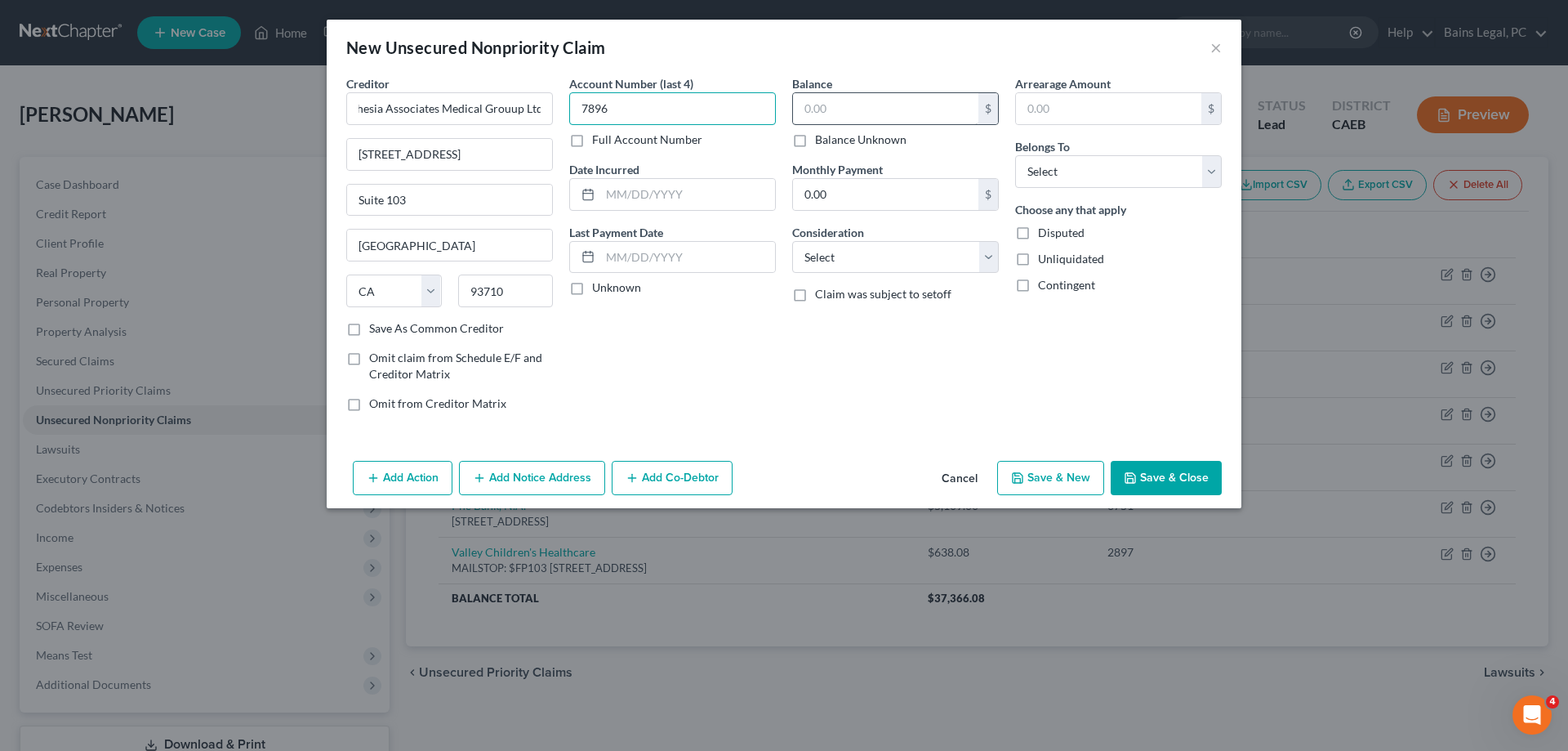
type input "7896"
click at [905, 109] on input "text" at bounding box center [885, 108] width 185 height 31
drag, startPoint x: 857, startPoint y: 104, endPoint x: 778, endPoint y: 112, distance: 79.4
click at [793, 111] on input "22,140=" at bounding box center [885, 108] width 185 height 31
type input "221.40"
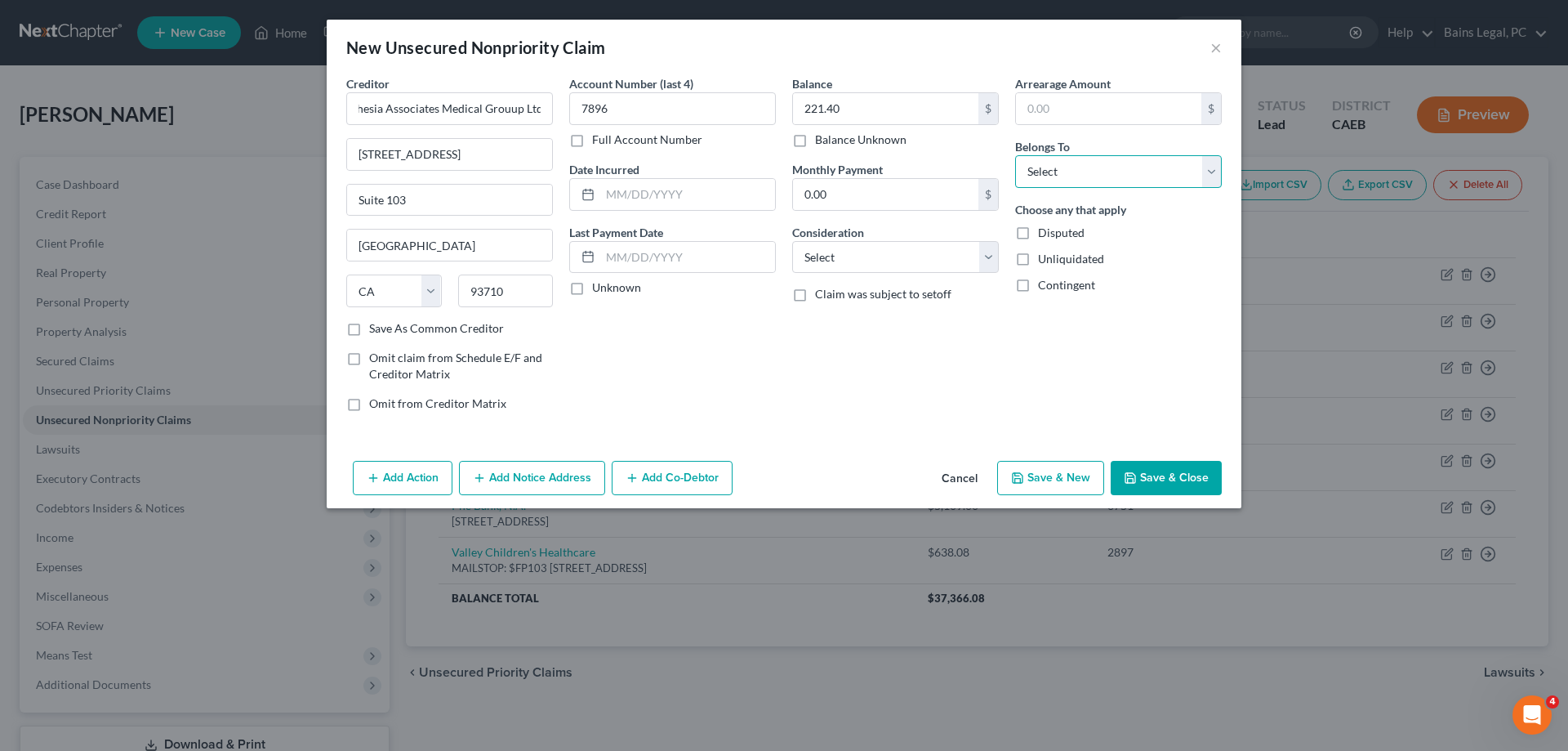
click at [1015, 155] on select "Select Debtor 1 Only Debtor 2 Only Debtor 1 And Debtor 2 Only At Least One Of T…" at bounding box center [1118, 171] width 206 height 33
select select "0"
click option "Debtor 1 Only" at bounding box center [0, 0] width 0 height 0
drag, startPoint x: 1071, startPoint y: 479, endPoint x: 1091, endPoint y: 477, distance: 20.1
click at [1091, 477] on button "Save & New" at bounding box center [1051, 477] width 107 height 34
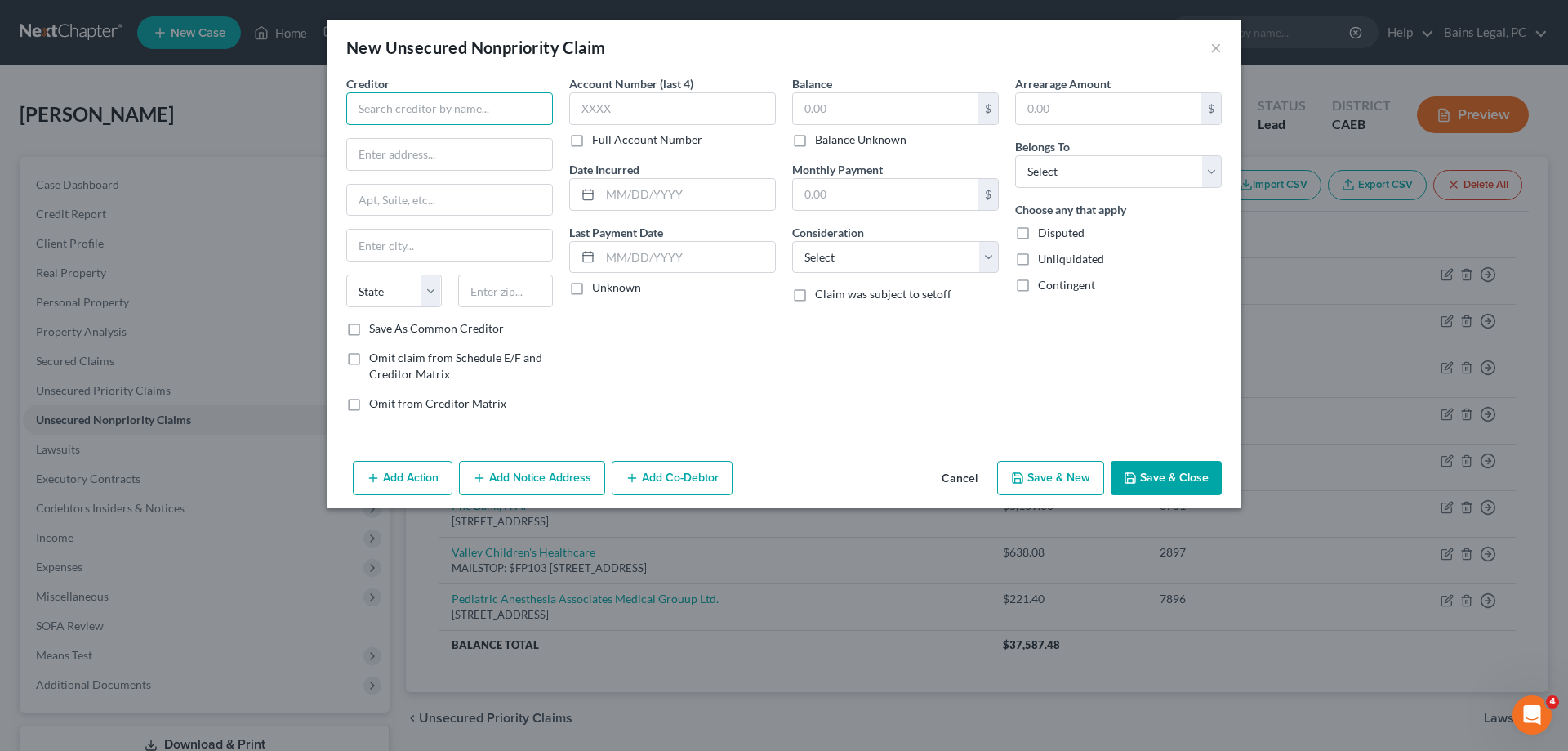
click at [534, 106] on input "text" at bounding box center [450, 108] width 206 height 33
type input "Sierra Emergency Medical 3RP"
click at [430, 155] on input "PO Box 2588878" at bounding box center [450, 154] width 205 height 31
type input "PO Box 258878"
click at [509, 286] on input "text" at bounding box center [506, 290] width 96 height 33
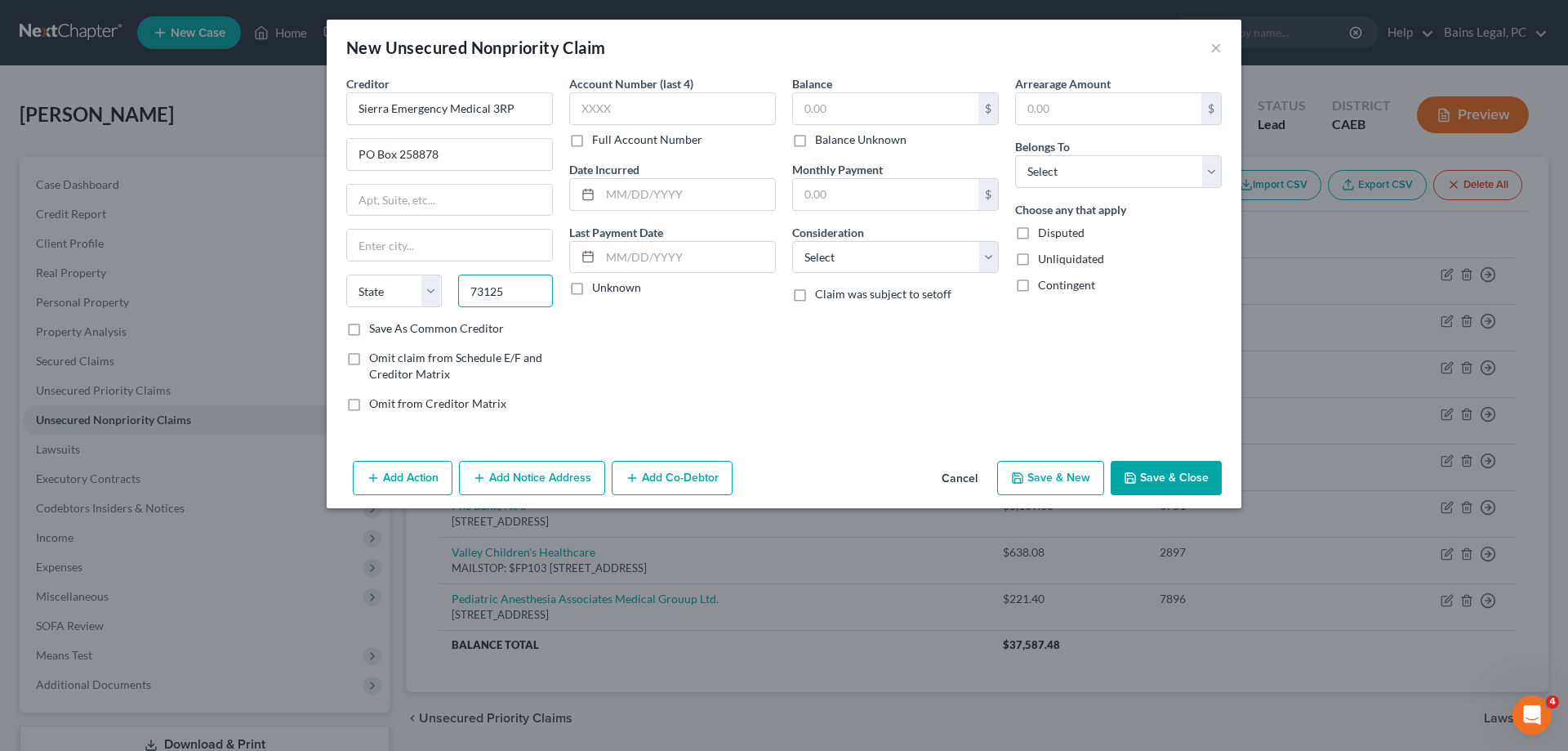
type input "73125"
type input "[US_STATE][GEOGRAPHIC_DATA]"
select select "37"
click at [649, 103] on input "text" at bounding box center [673, 108] width 206 height 33
type input "5459"
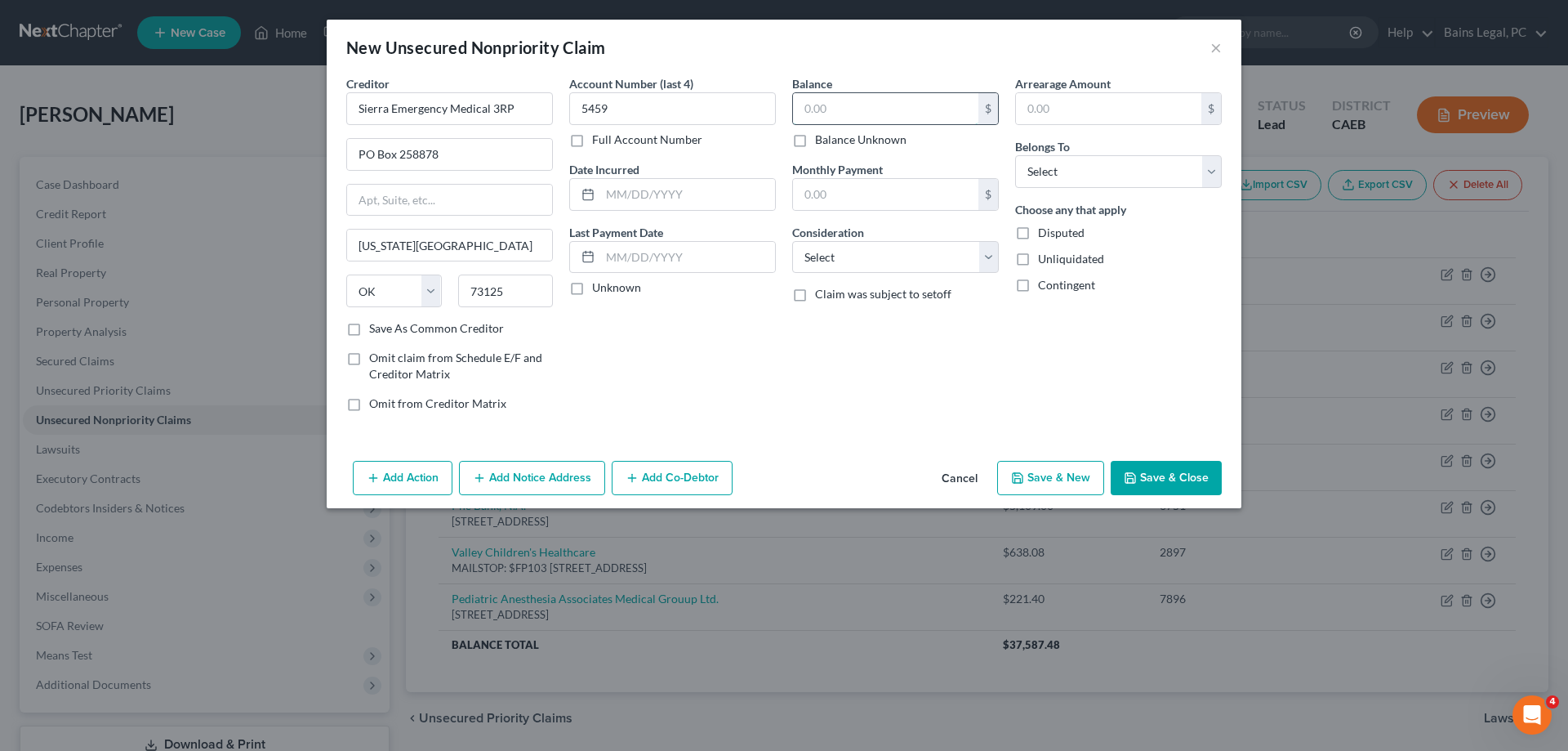
click at [889, 114] on input "text" at bounding box center [885, 108] width 185 height 31
type input "233"
click at [1015, 155] on select "Select Debtor 1 Only Debtor 2 Only Debtor 1 And Debtor 2 Only At Least One Of T…" at bounding box center [1118, 171] width 206 height 33
select select "0"
click option "Debtor 1 Only" at bounding box center [0, 0] width 0 height 0
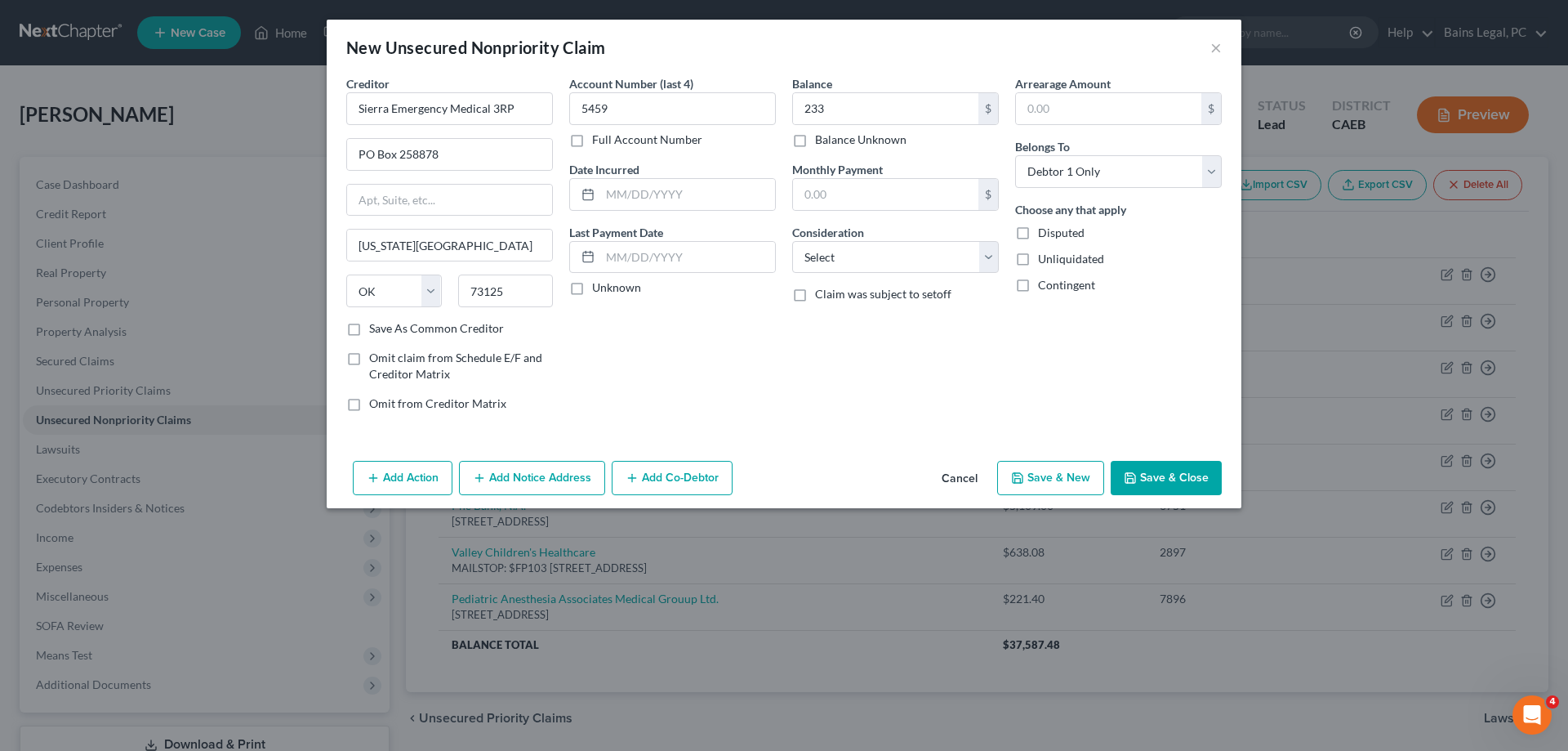
drag, startPoint x: 1052, startPoint y: 477, endPoint x: 1123, endPoint y: 481, distance: 71.1
click at [1052, 479] on button "Save & New" at bounding box center [1051, 477] width 107 height 34
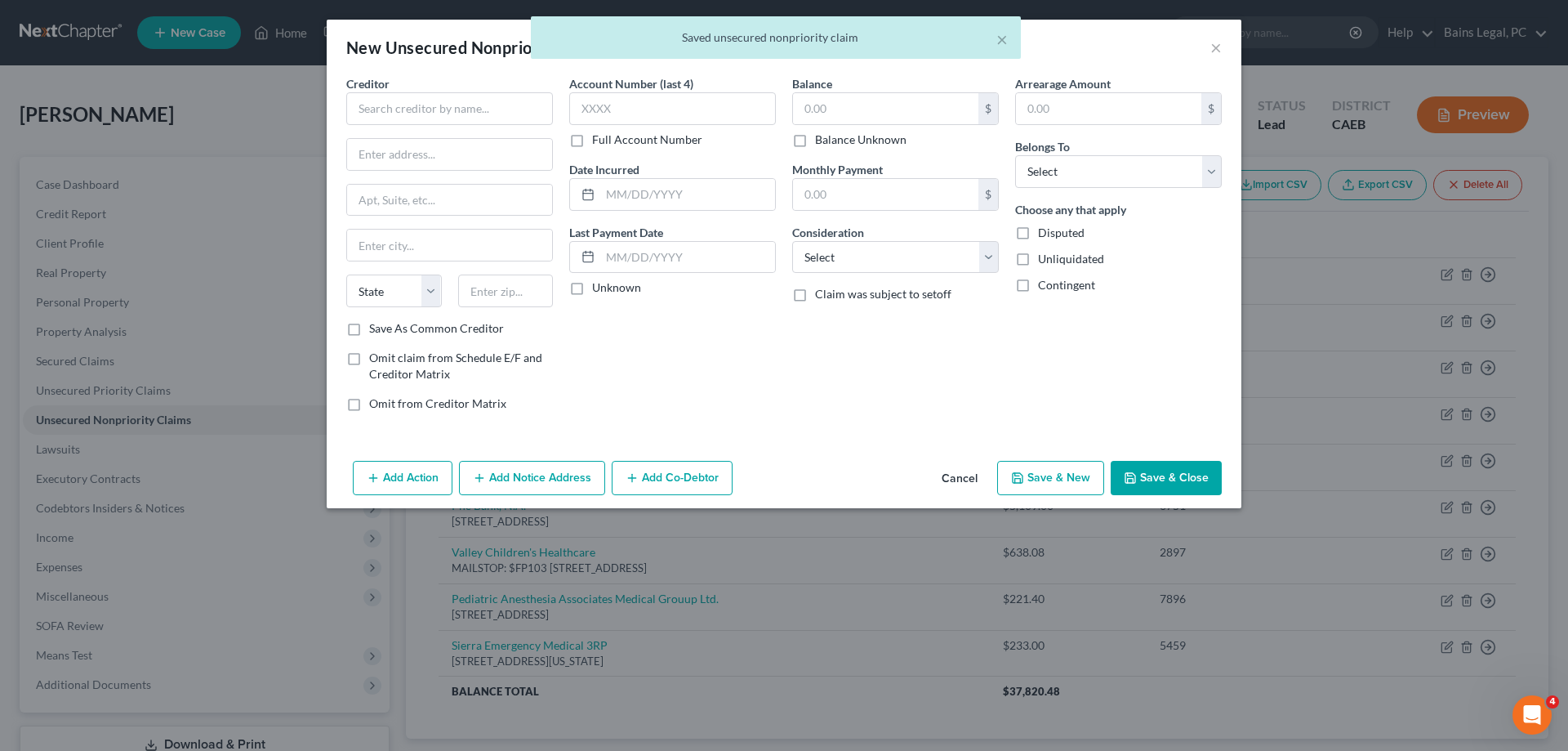
type input "233.00"
type input "0.00"
click at [432, 114] on input "text" at bounding box center [450, 108] width 206 height 33
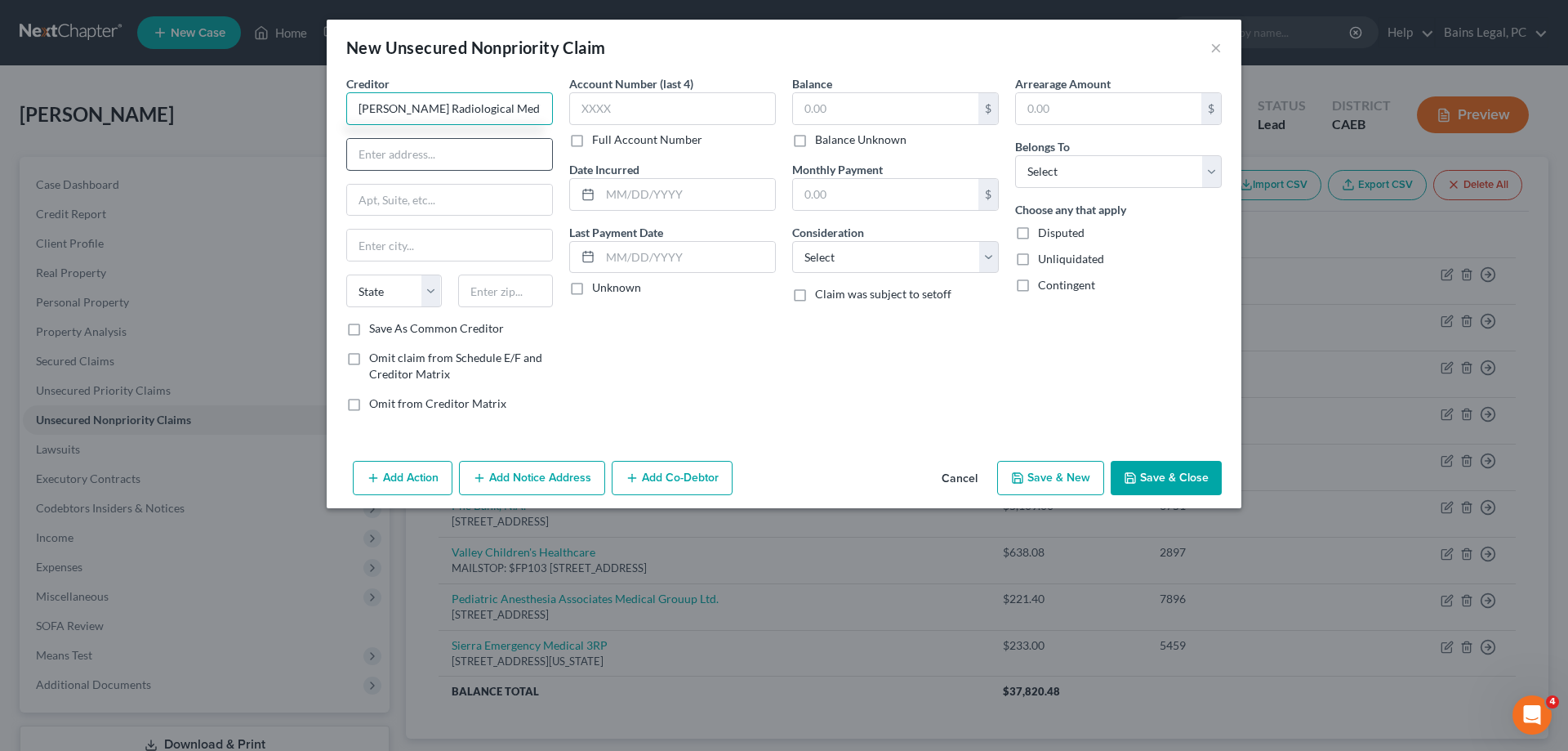
type input "[PERSON_NAME] Radiological Medical Group"
click at [471, 160] on input "text" at bounding box center [450, 154] width 205 height 31
type input "PO Box 678658"
